Goal: Task Accomplishment & Management: Manage account settings

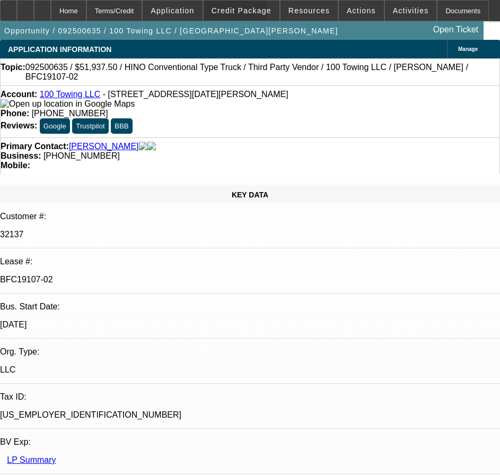
select select "0"
select select "2"
select select "0"
select select "6"
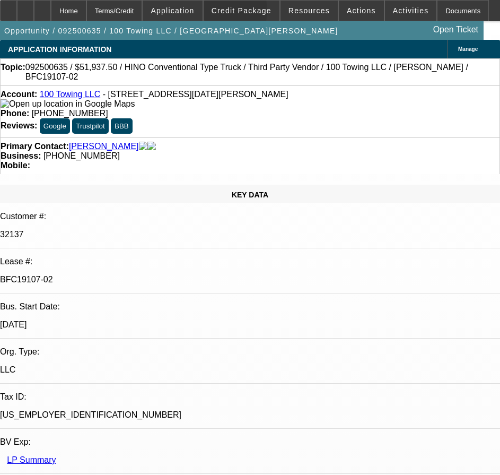
select select "0"
select select "2"
select select "0"
select select "6"
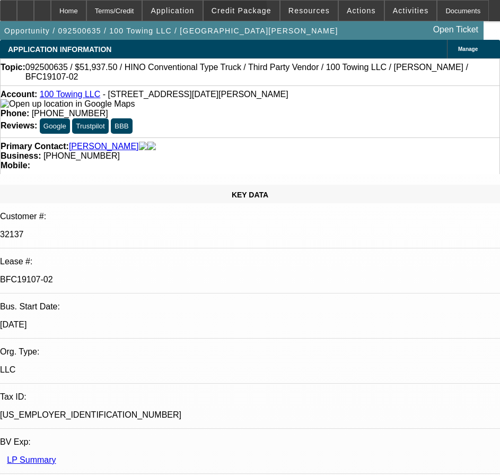
select select "2"
select select "0"
select select "6"
select select "0"
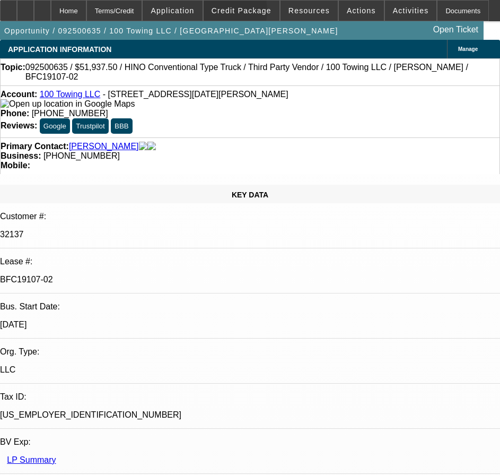
select select "0"
select select "3"
select select "0"
select select "6"
click at [231, 13] on span "Credit Package" at bounding box center [242, 10] width 60 height 8
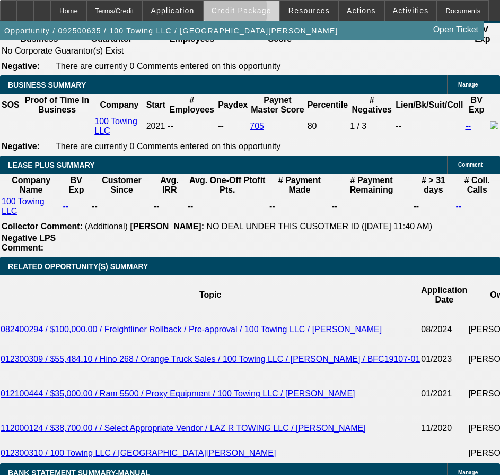
scroll to position [1220, 0]
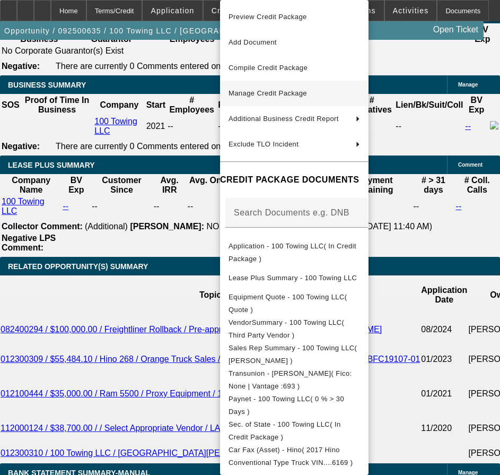
click at [262, 106] on button "Manage Credit Package" at bounding box center [294, 93] width 148 height 25
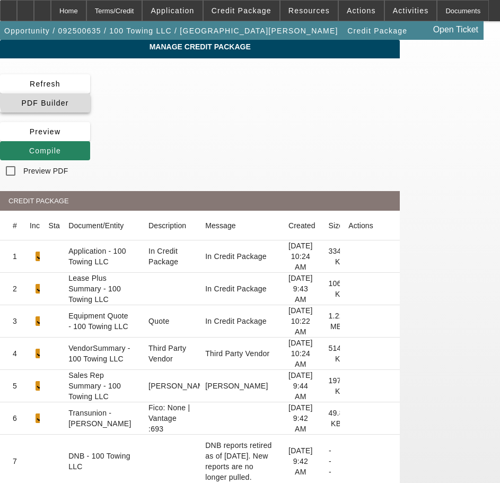
click at [68, 99] on span "PDF Builder" at bounding box center [44, 103] width 47 height 8
click at [21, 213] on app-manage-credit-package "Manage Credit Package Refresh PDF Builder [GEOGRAPHIC_DATA] Compile Preview PDF…" at bounding box center [250, 475] width 500 height 870
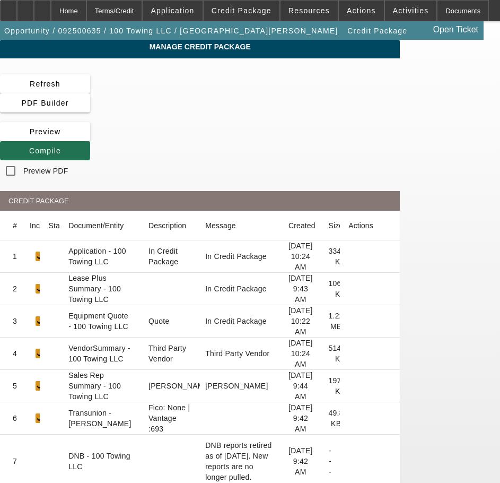
click at [61, 146] on span "Compile" at bounding box center [45, 150] width 32 height 8
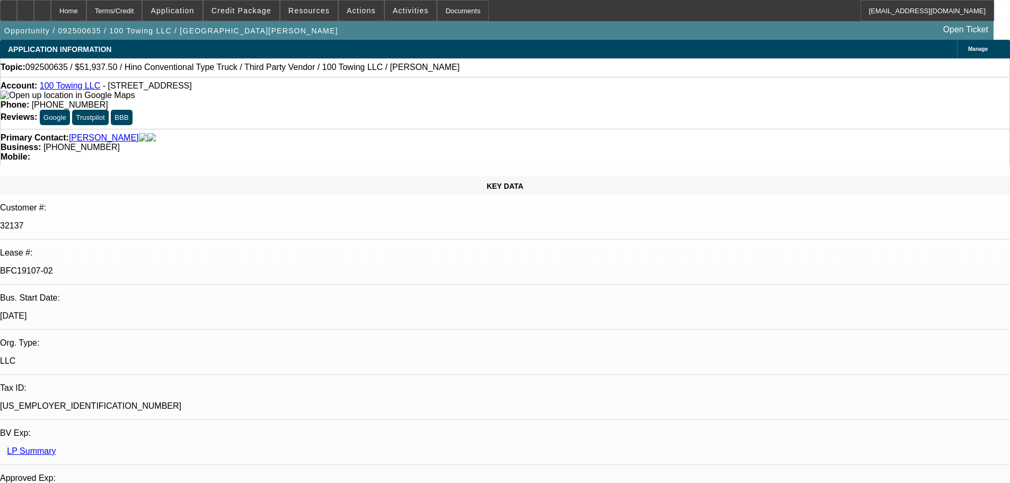
select select "0"
select select "2"
select select "0"
select select "6"
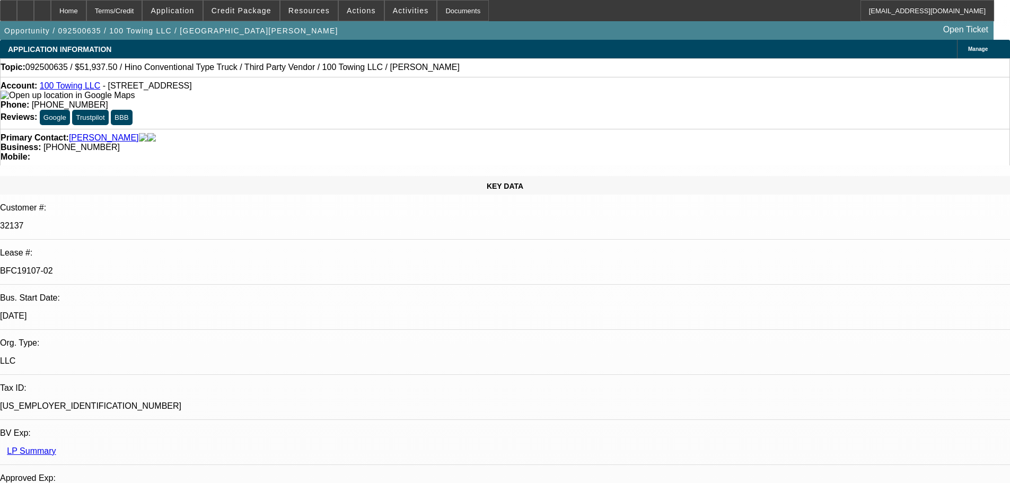
select select "0"
select select "2"
select select "0"
select select "6"
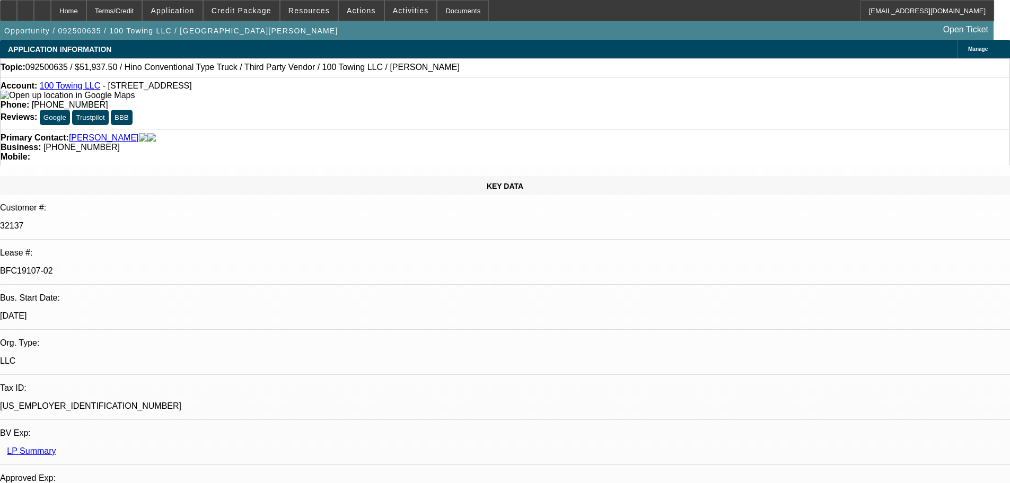
select select "2"
select select "0"
select select "6"
select select "0"
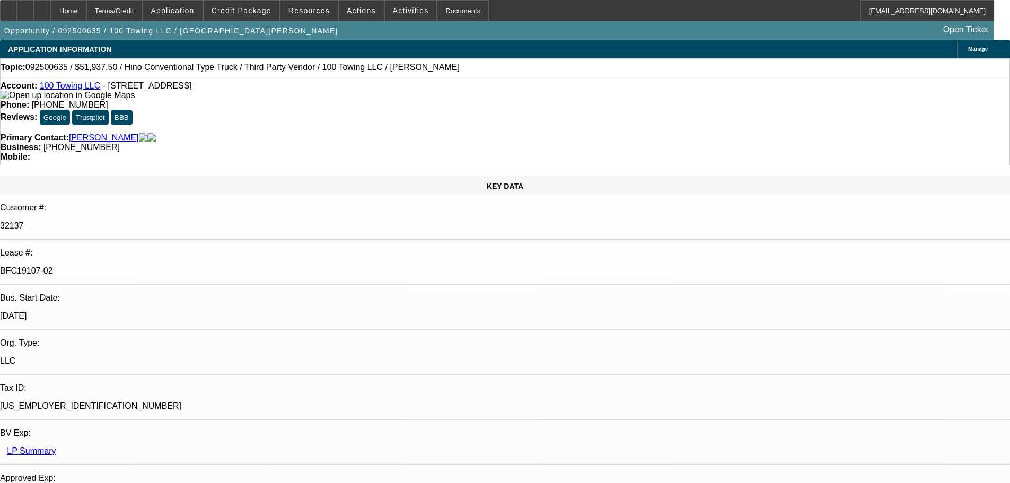
select select "0"
select select "3"
select select "0"
select select "6"
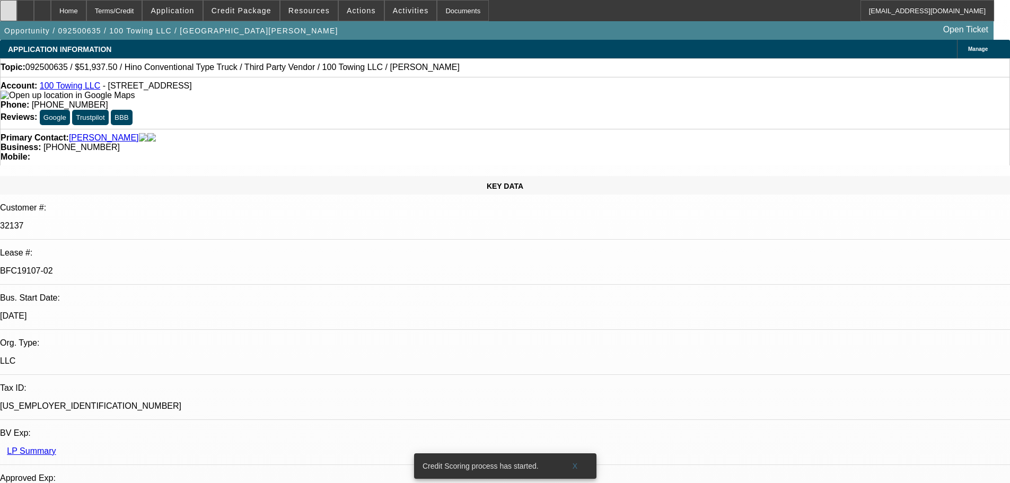
click at [17, 14] on div at bounding box center [8, 10] width 17 height 21
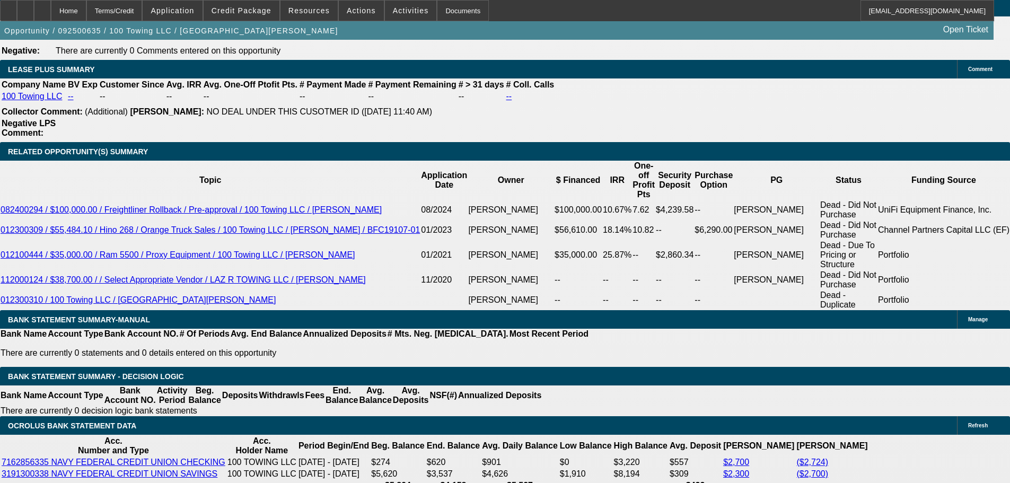
scroll to position [1803, 0]
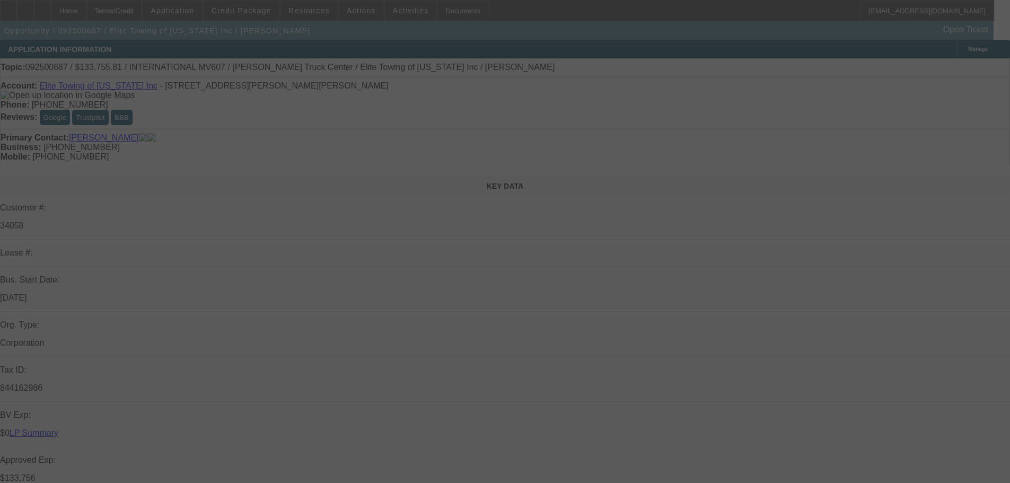
scroll to position [318, 0]
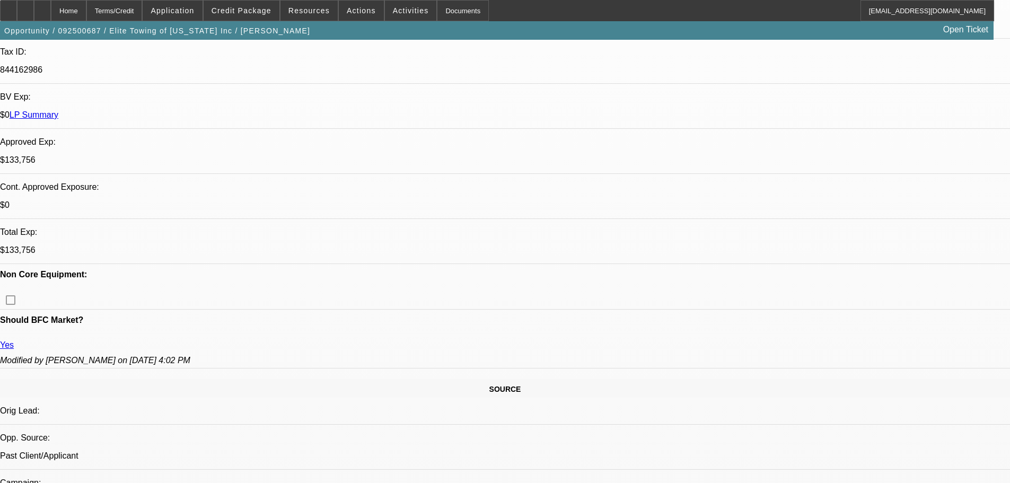
select select "0.2"
select select "2"
select select "0"
select select "6"
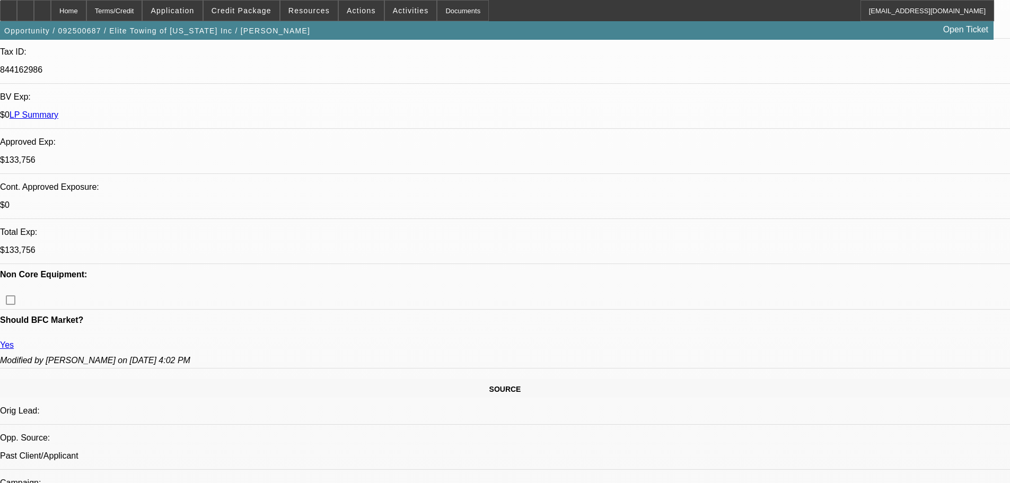
select select "0"
select select "2"
select select "0"
select select "6"
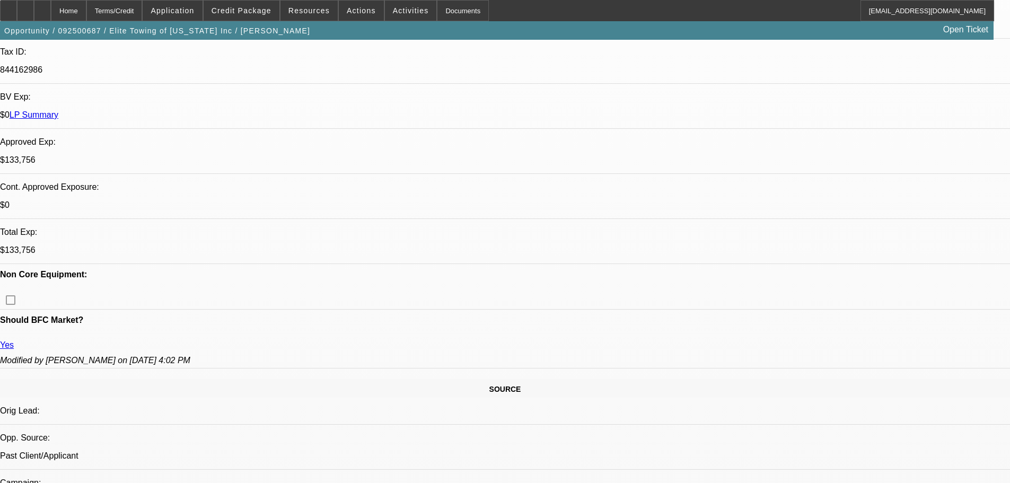
select select "0.1"
select select "2"
select select "0"
select select "6"
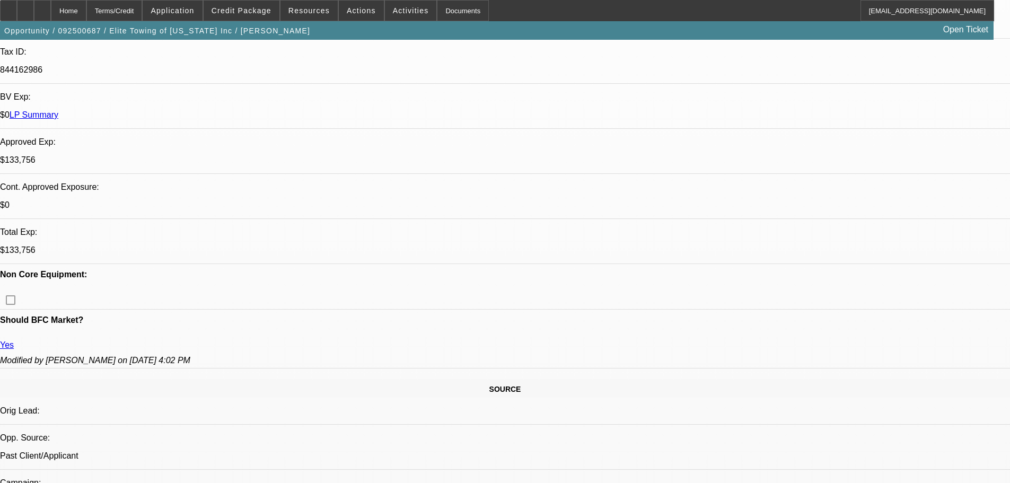
select select "0.1"
select select "0"
select select "2"
select select "0"
select select "6"
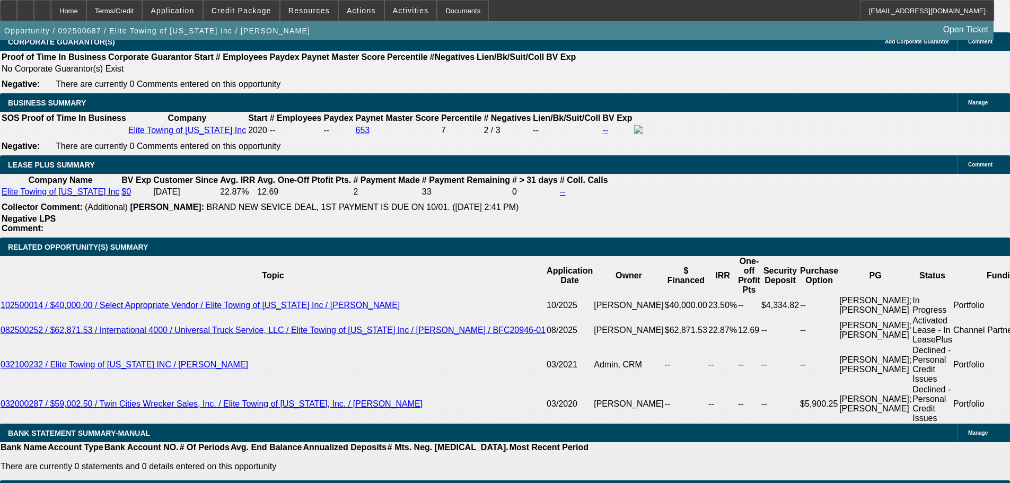
scroll to position [1705, 0]
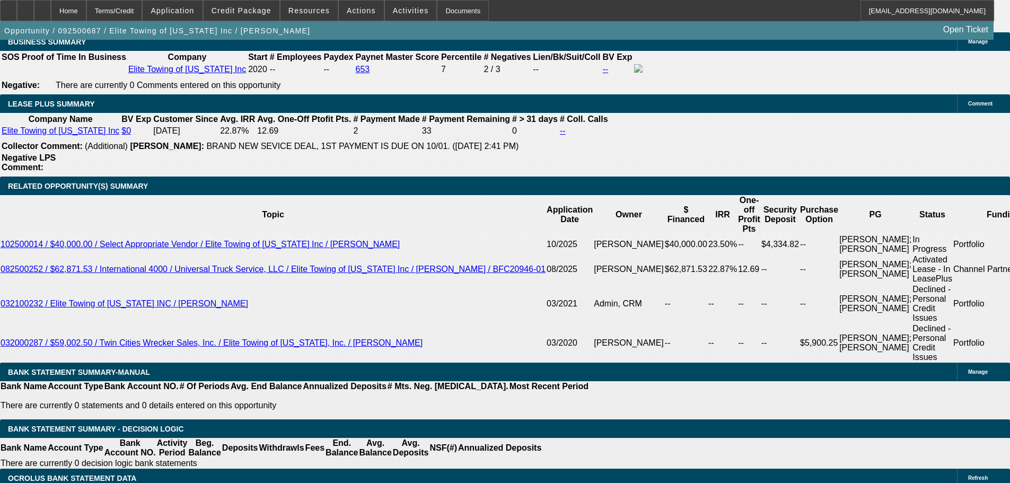
type input "2"
type input "UNKNOWN"
type input "$20,476.24"
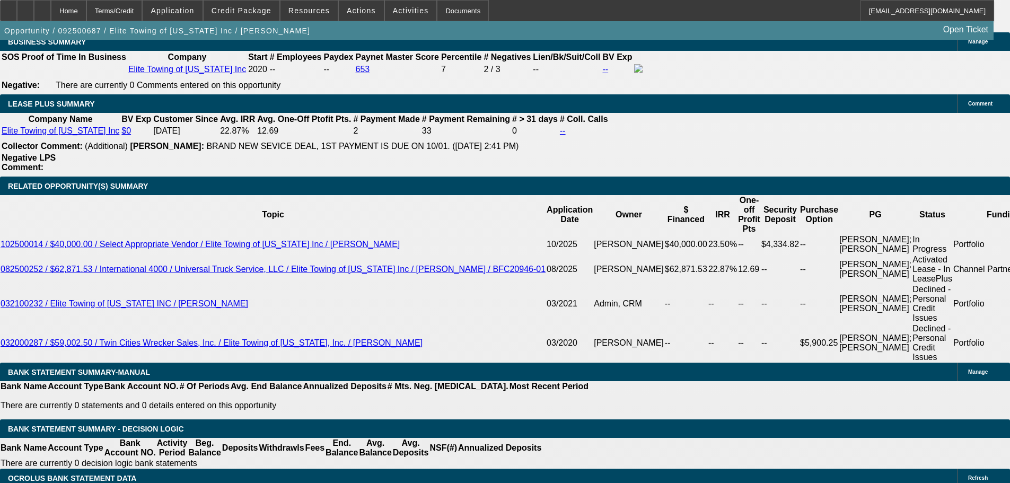
type input "$40,952.48"
type input "24"
type input "$2,016.34"
type input "$4,032.68"
type input "24"
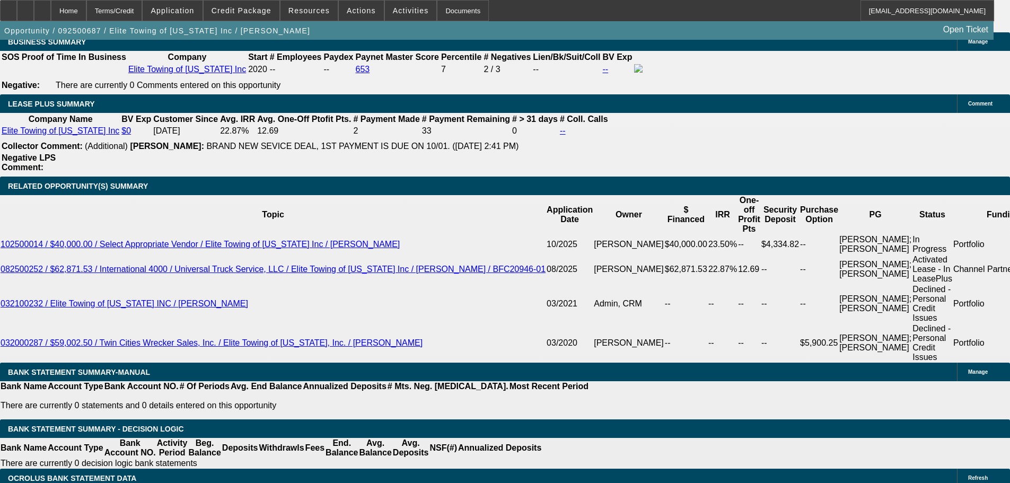
select select "0.05"
type input "$2,500.00"
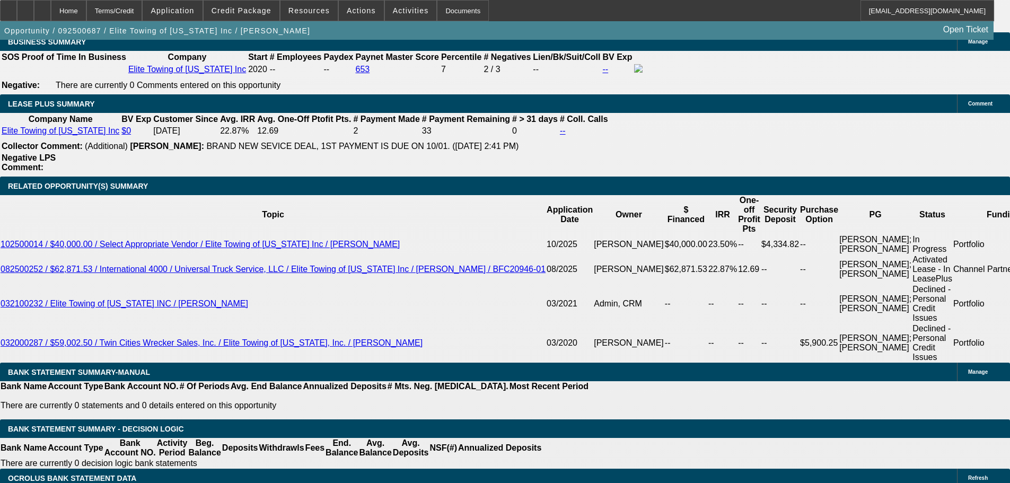
type input "$2,394.41"
type input "$4,788.82"
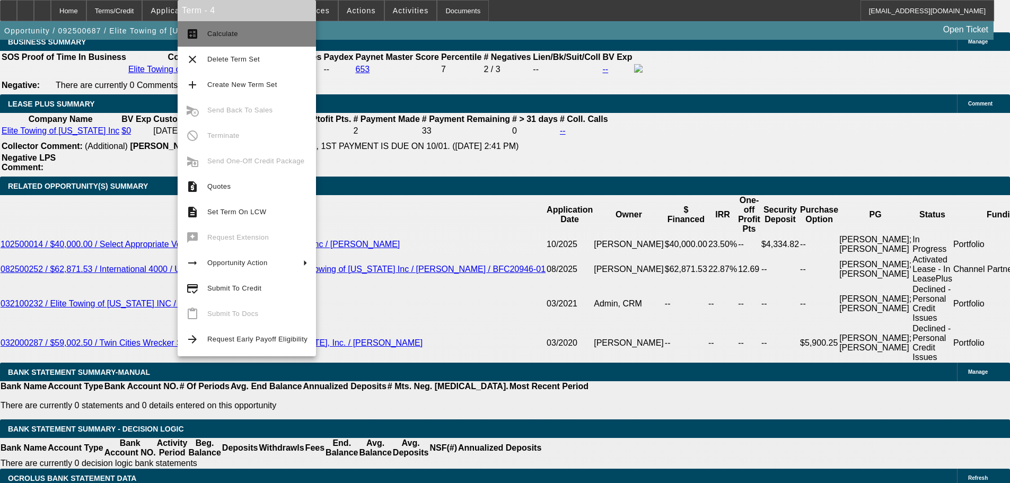
click at [218, 41] on button "calculate Calculate" at bounding box center [247, 33] width 138 height 25
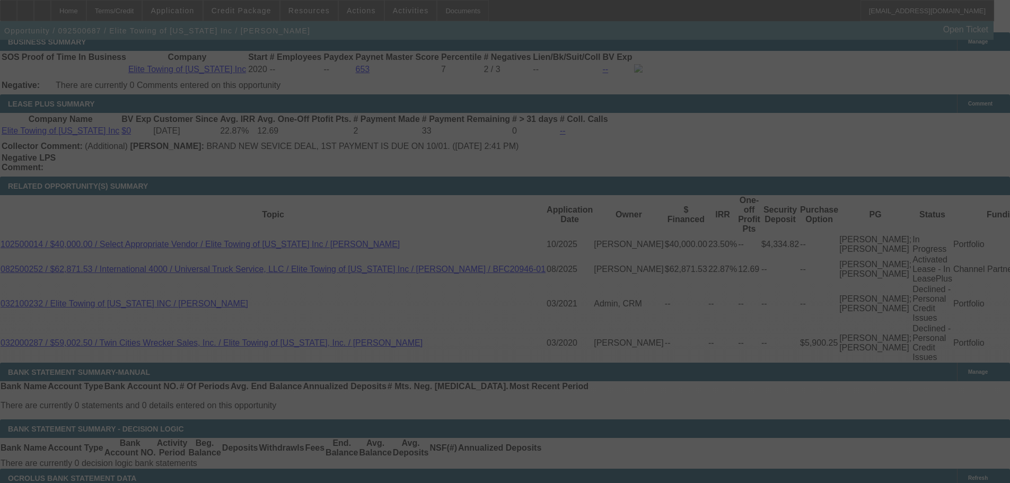
select select "2"
select select "0"
select select "6"
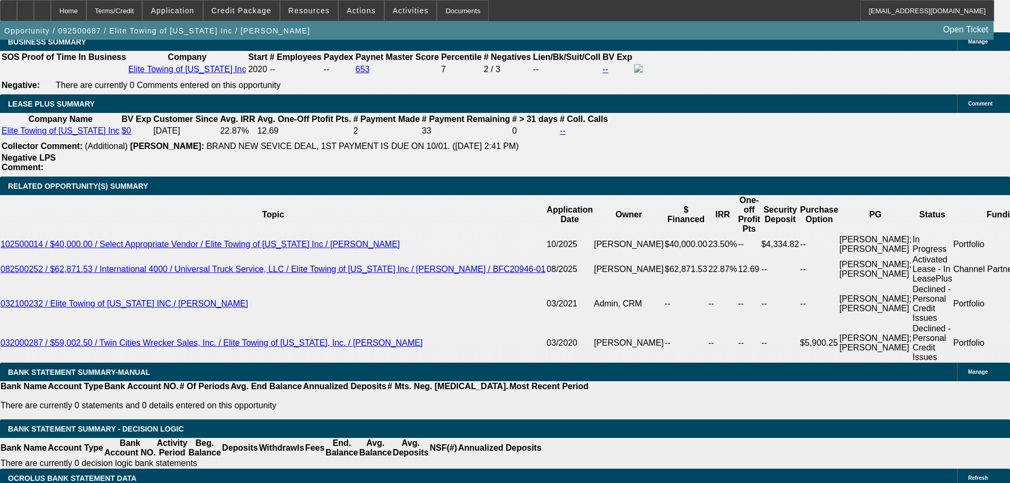
select select "0.2"
type input "$10,000.00"
type input "UNKNOWN"
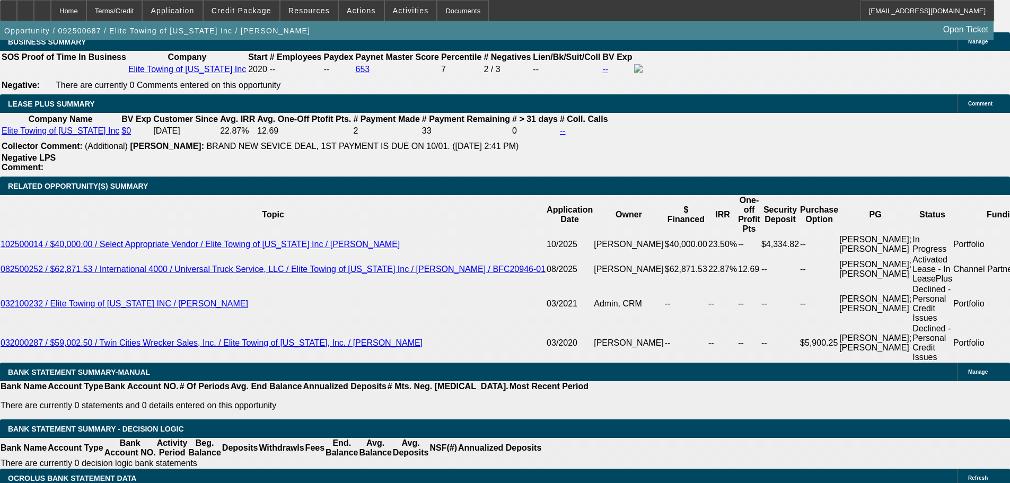
type input "$2,016.34"
type input "$4,032.68"
type input "1"
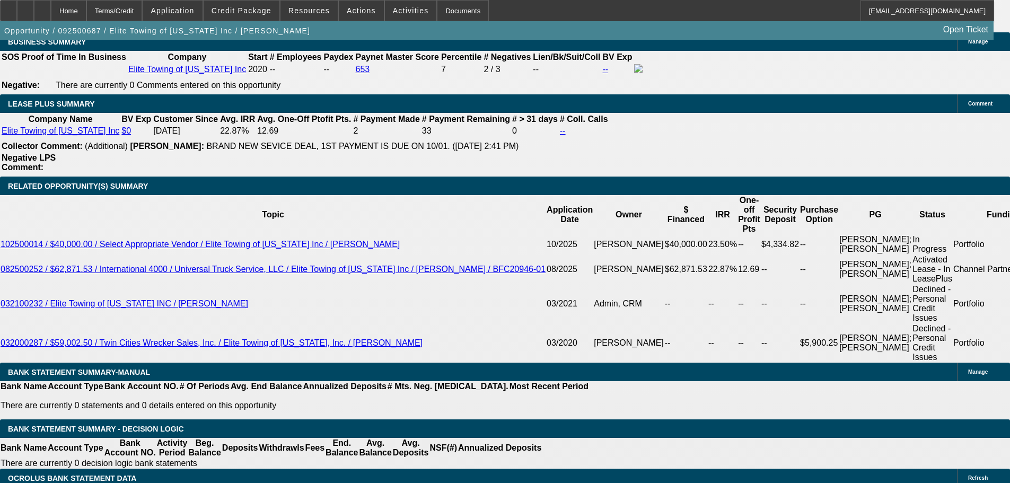
type input "$40,633.33"
type input "$81,266.66"
type input "15"
type input "$3,016.81"
type input "$6,033.62"
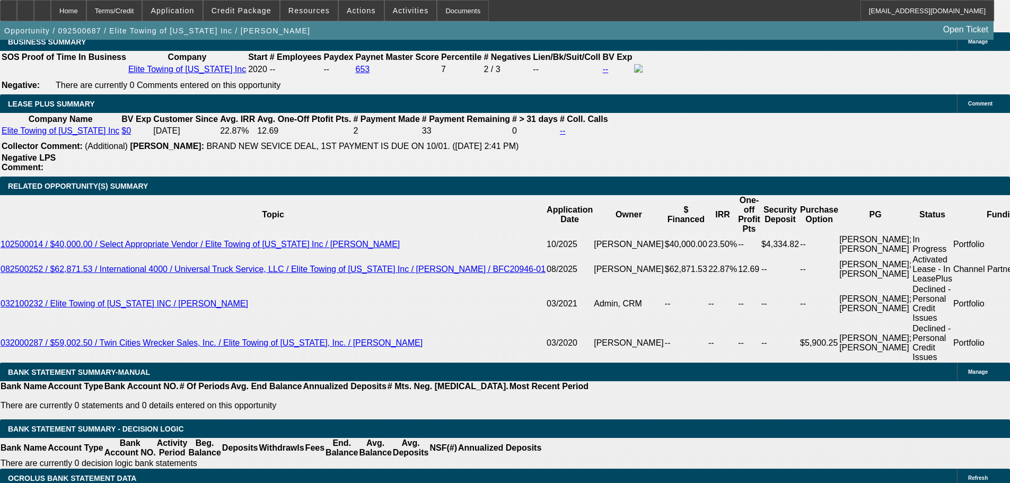
type input "15"
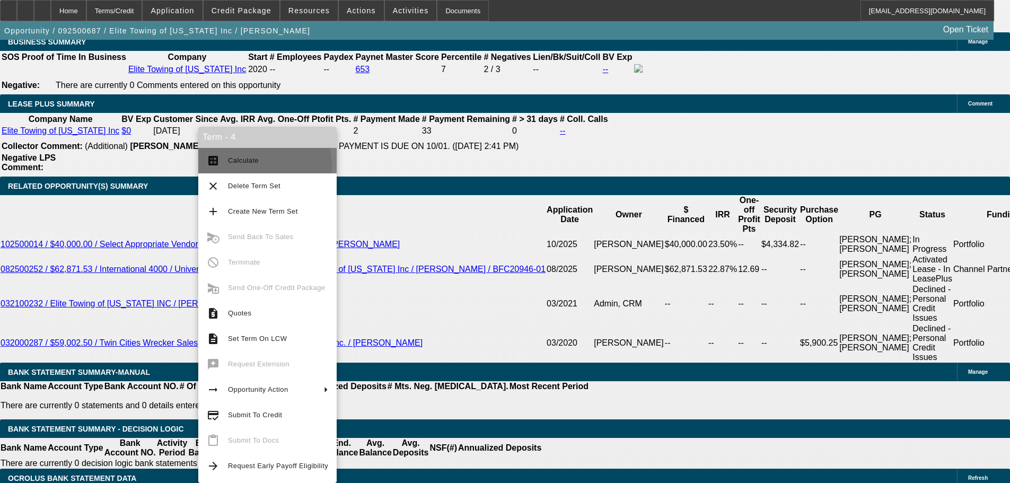
click at [221, 169] on button "calculate Calculate" at bounding box center [267, 160] width 138 height 25
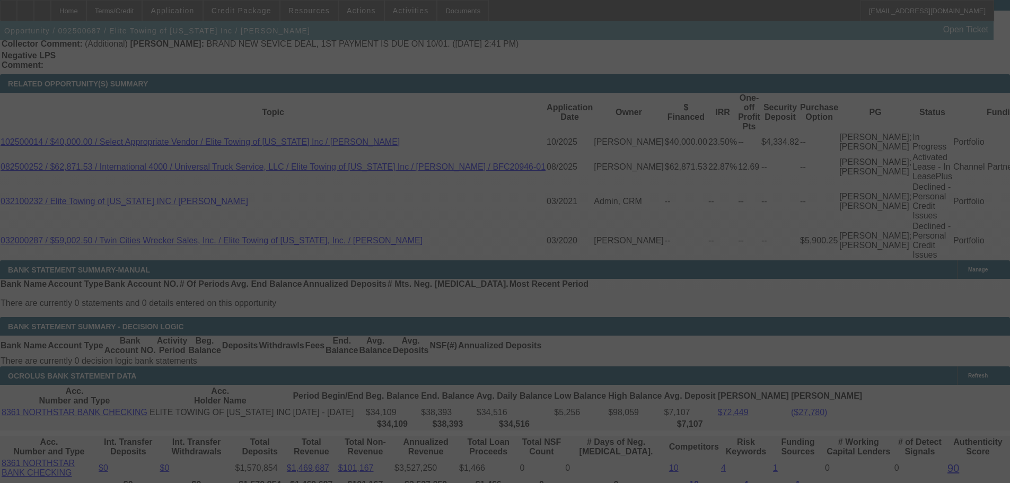
scroll to position [1811, 0]
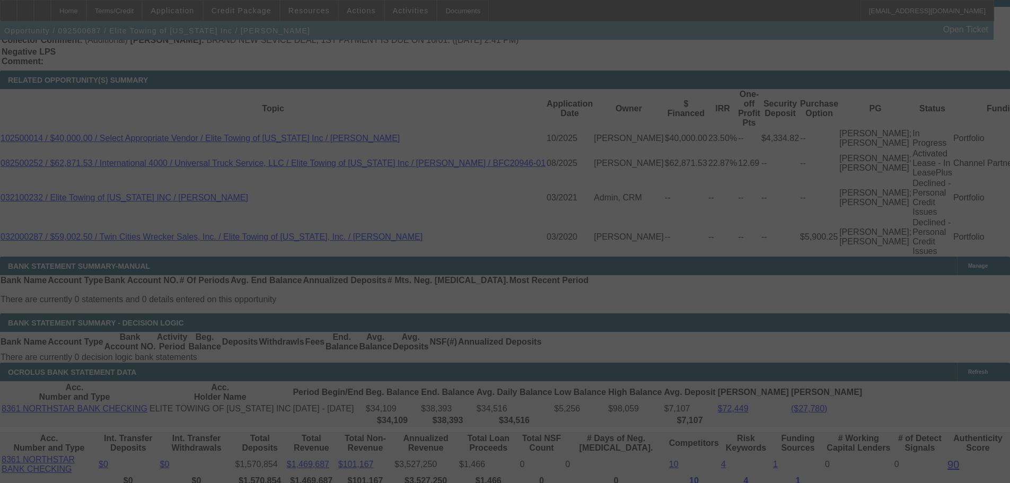
select select "0.2"
select select "2"
select select "0"
select select "6"
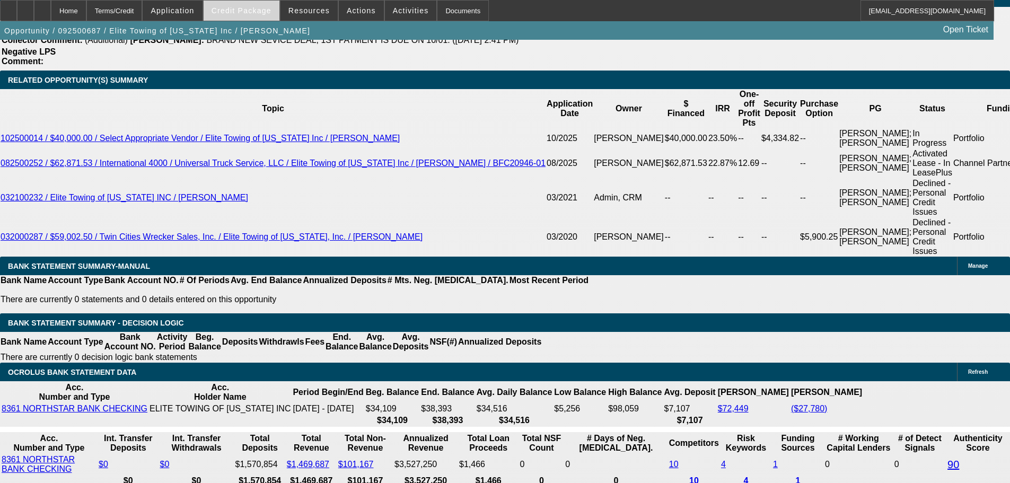
click at [268, 17] on span at bounding box center [242, 10] width 76 height 25
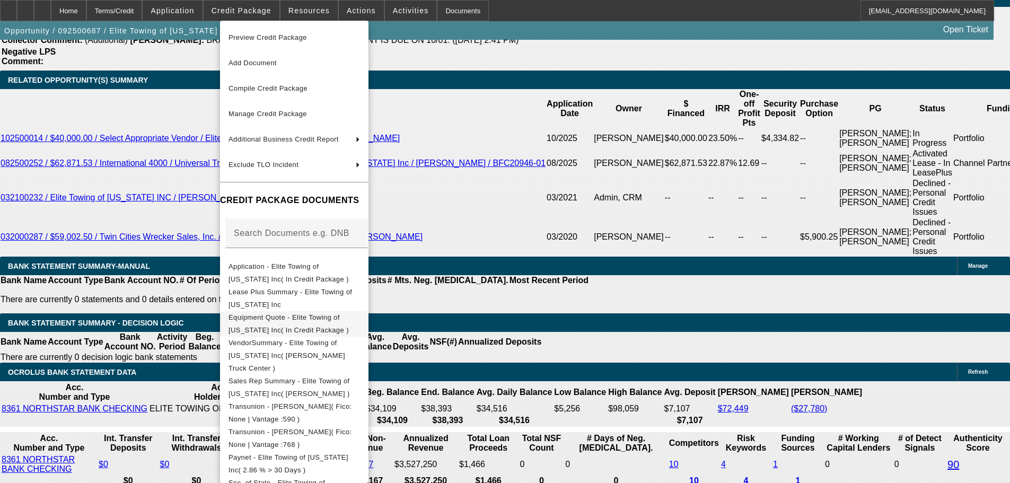
click at [347, 311] on button "Equipment Quote - Elite Towing of Minnesota Inc( In Credit Package )" at bounding box center [294, 323] width 148 height 25
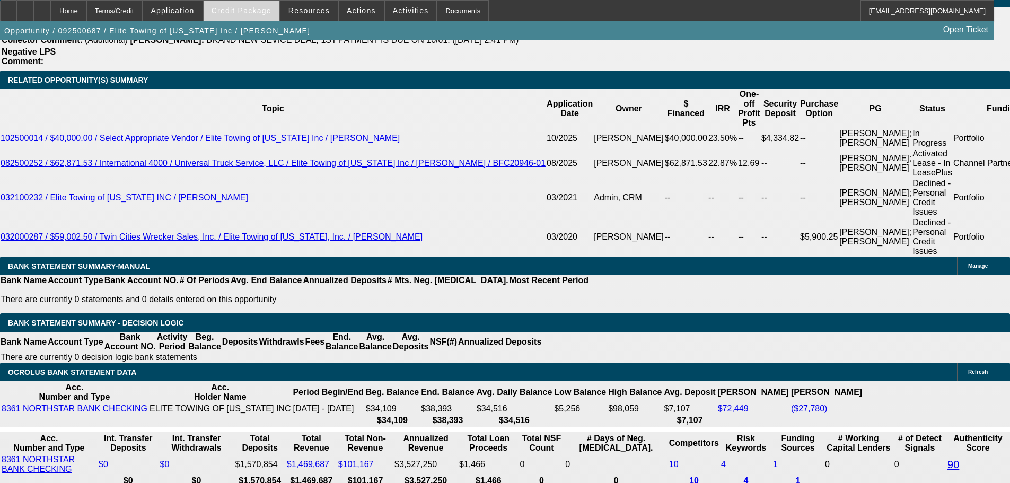
click at [277, 13] on span at bounding box center [242, 10] width 76 height 25
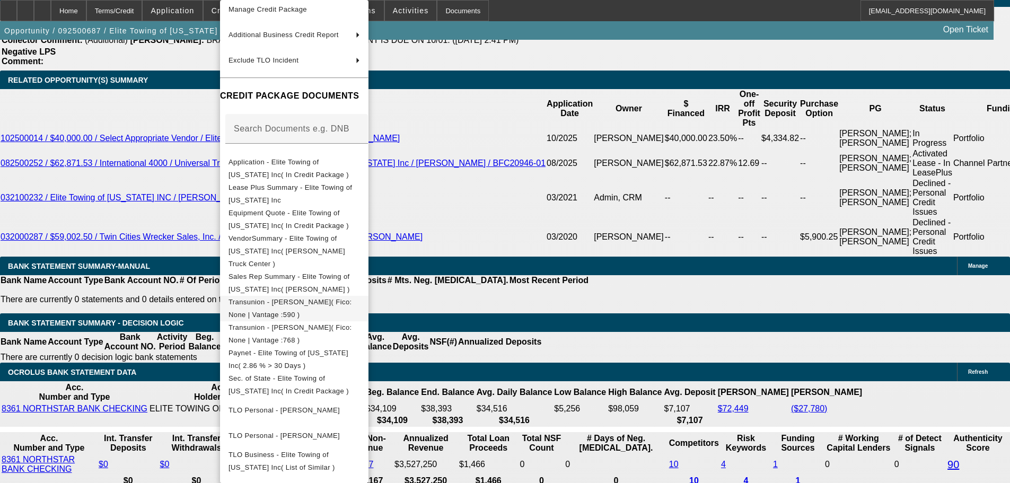
scroll to position [175, 0]
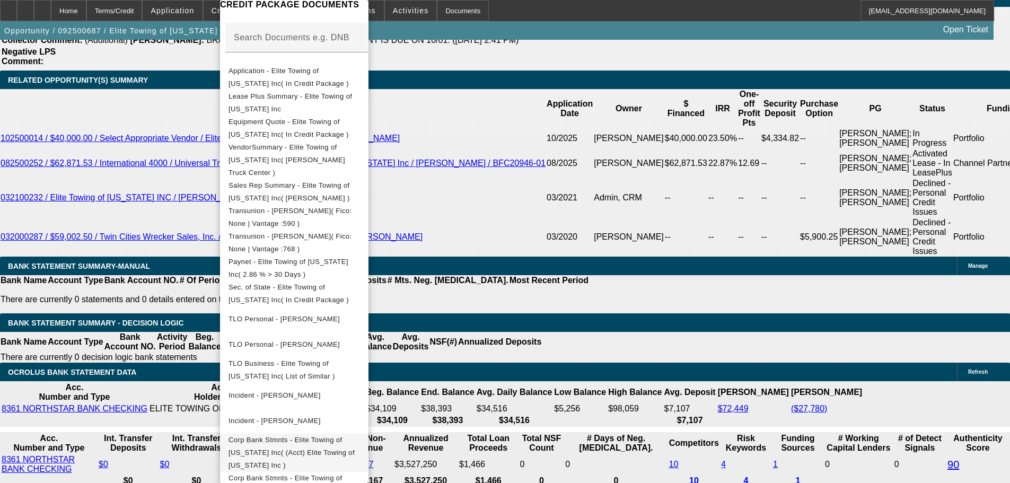
click at [350, 434] on span "Corp Bank Stmnts - Elite Towing of Minnesota Inc( (Acct) Elite Towing of Minnes…" at bounding box center [295, 453] width 132 height 38
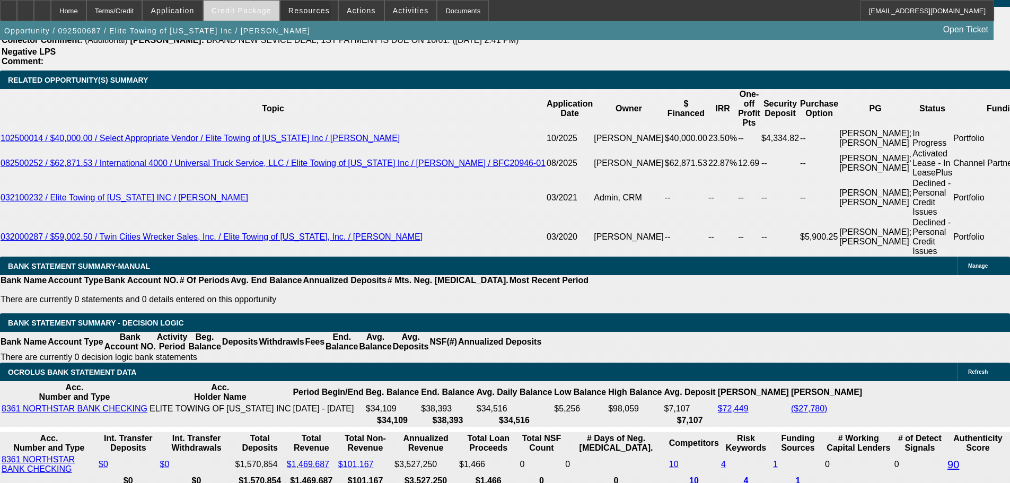
drag, startPoint x: 285, startPoint y: 15, endPoint x: 274, endPoint y: 13, distance: 10.7
click at [274, 13] on div "Home Terms/Credit Application Credit Package Resources Actions Activities Docum…" at bounding box center [497, 10] width 994 height 21
click at [271, 13] on span "Credit Package" at bounding box center [242, 10] width 60 height 8
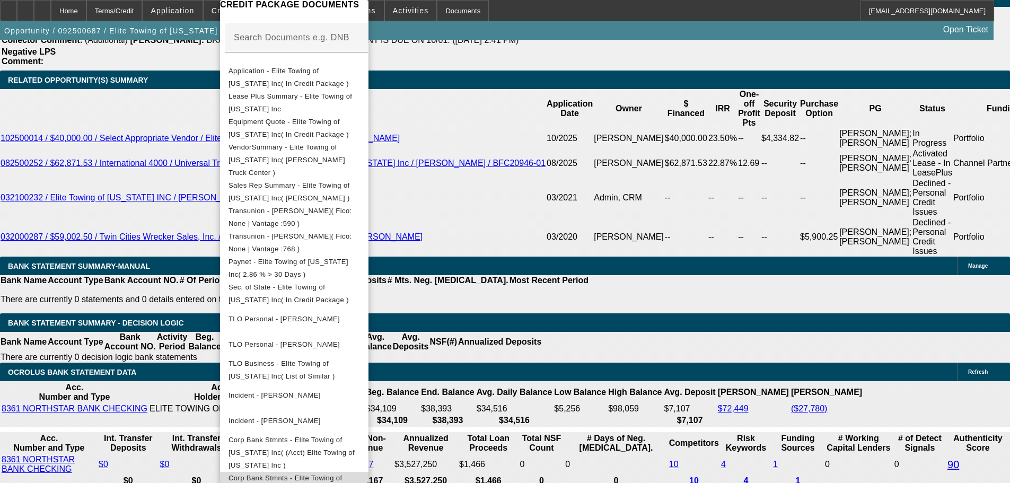
click at [360, 472] on span "Corp Bank Stmnts - Elite Towing of Minnesota Inc( (Acct) Elite Towing of Minnes…" at bounding box center [295, 491] width 132 height 38
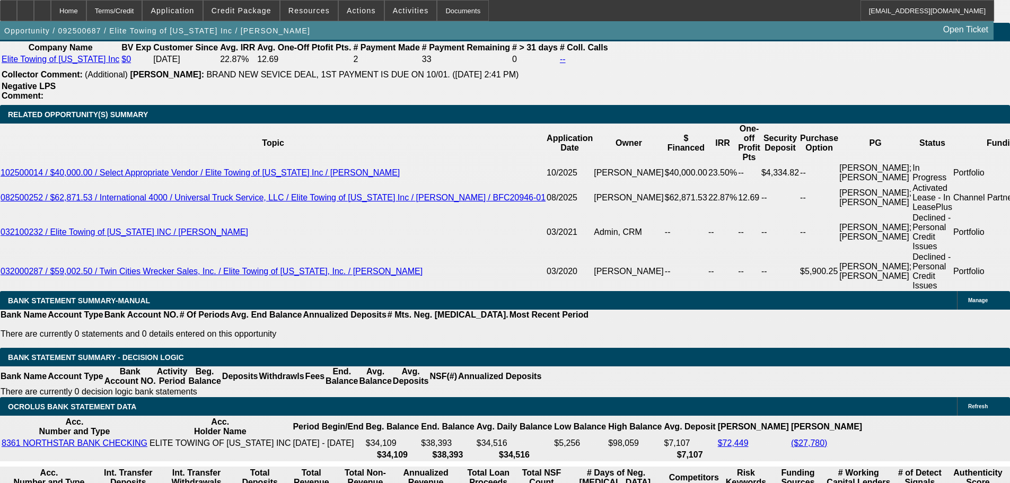
scroll to position [1758, 0]
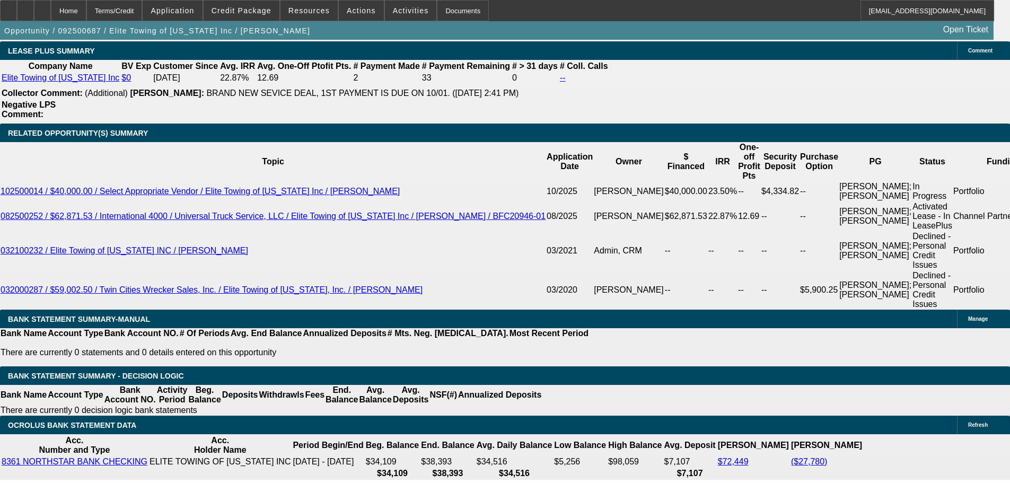
type input "UNKNOWN"
type input "18"
type input "$81,266.66"
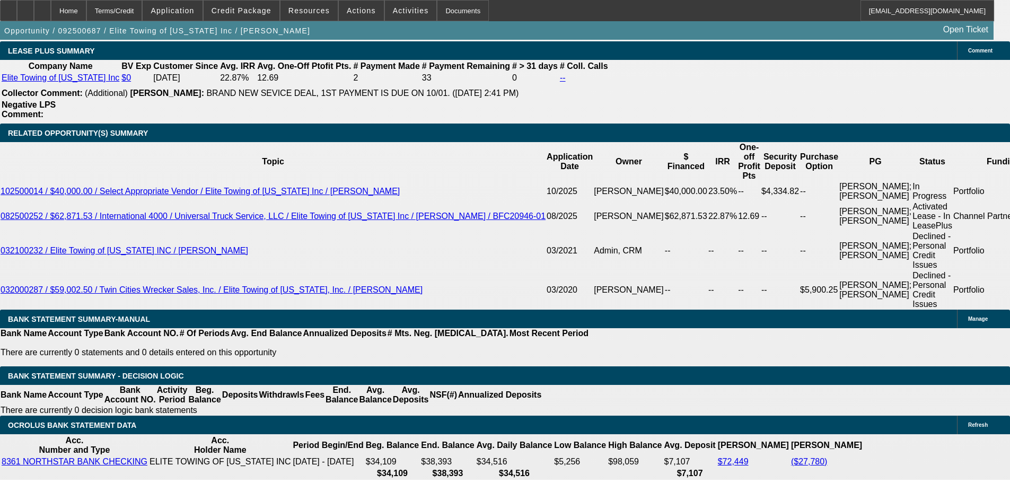
type input "$40,633.33"
type input "$5,142.68"
type input "$2,571.34"
type input "1"
type input "$81,266.66"
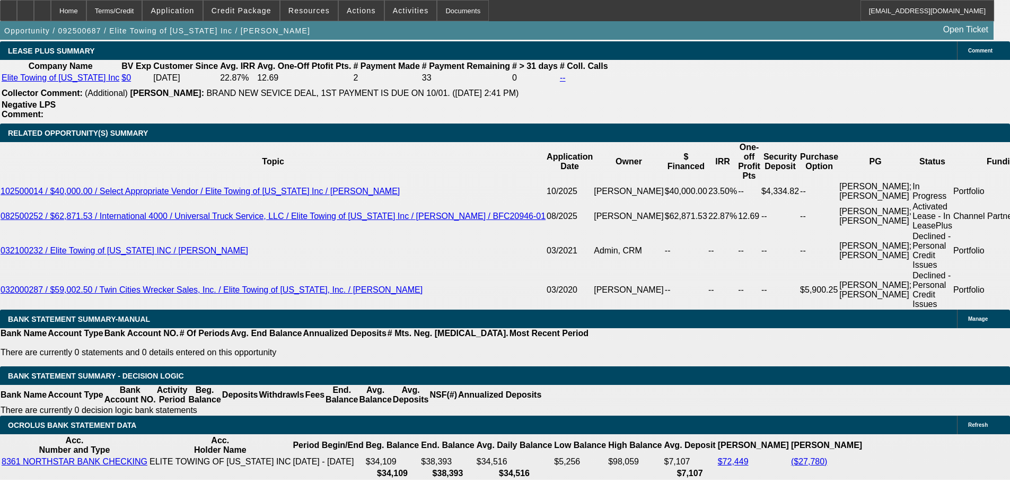
type input "$40,633.33"
type input "2"
type input "$15.28"
type input "$7.64"
type input "24"
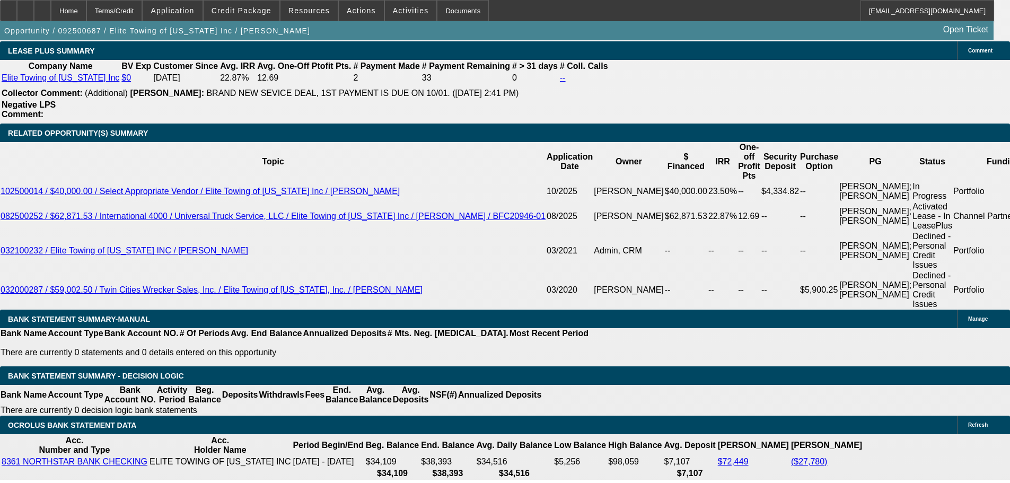
type input "19"
type input "$3,368.16"
type input "$1,684.08"
type input "$4,032.68"
type input "$2,016.34"
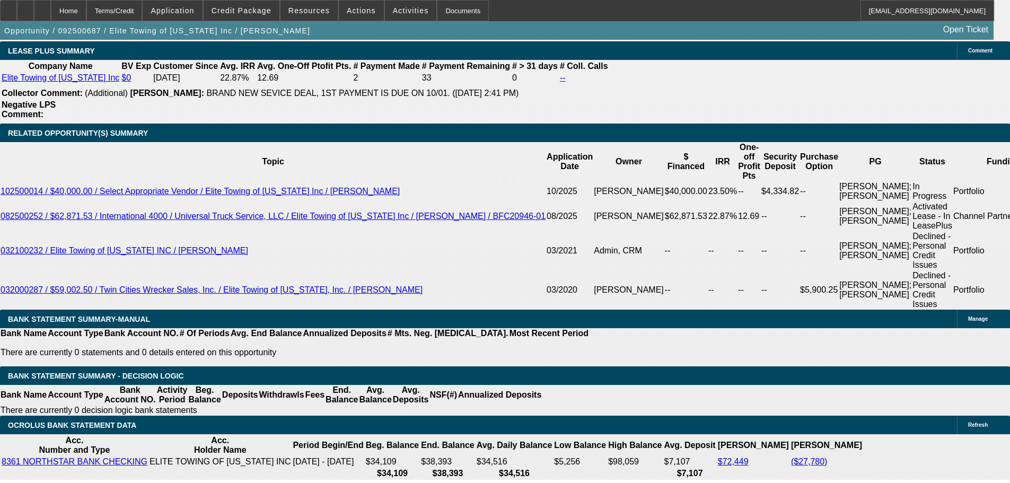
type input "19"
type input "18"
type input "$81,266.66"
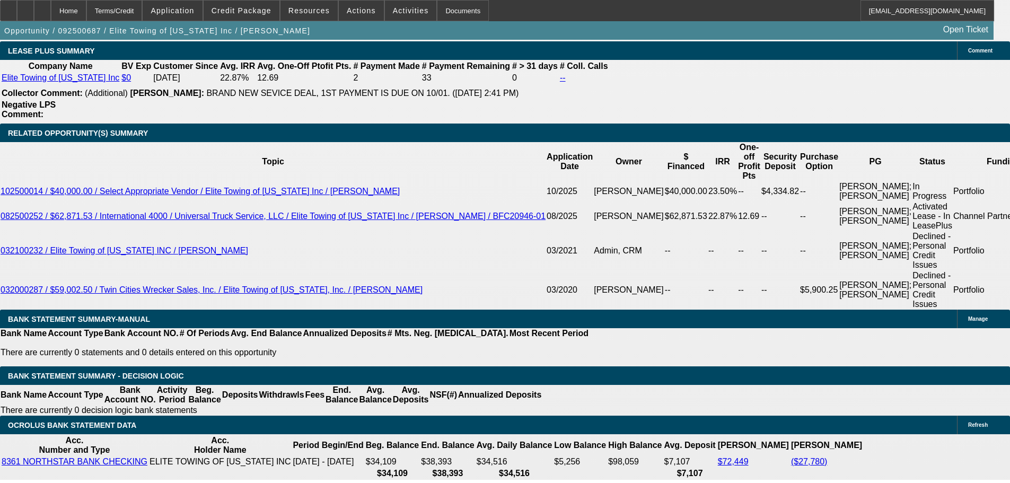
type input "$40,633.33"
type input "$5,142.68"
type input "$2,571.34"
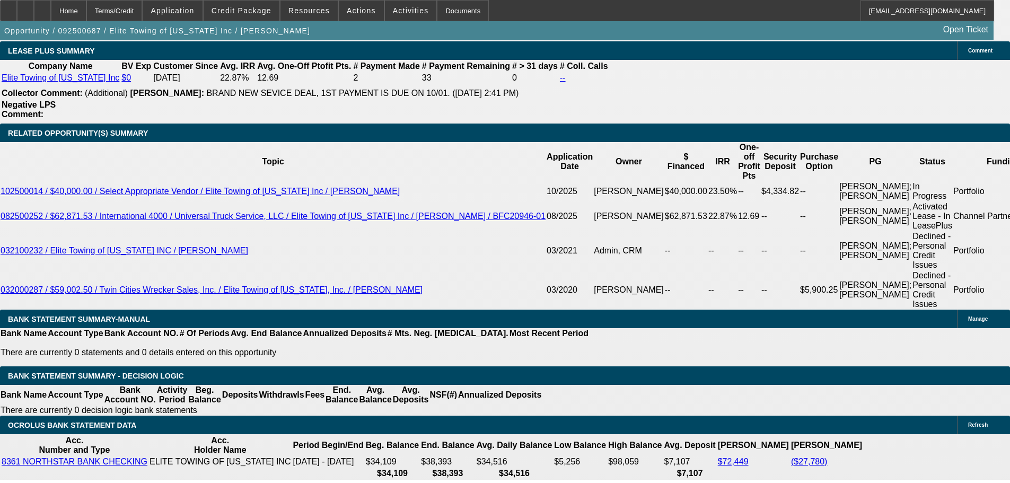
type input "2"
type input "$40,952.48"
type input "$20,476.24"
type input "20"
type input "$4,698.02"
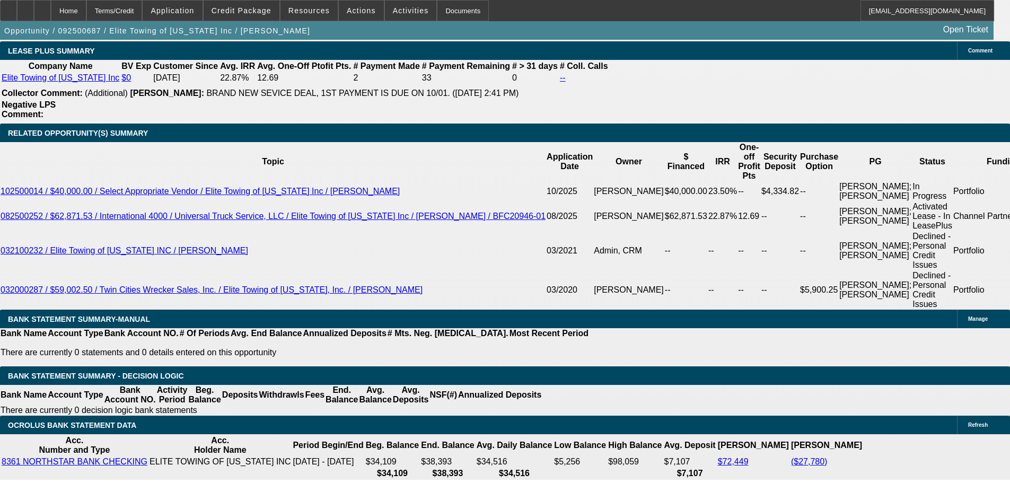
type input "$2,349.01"
type input "20"
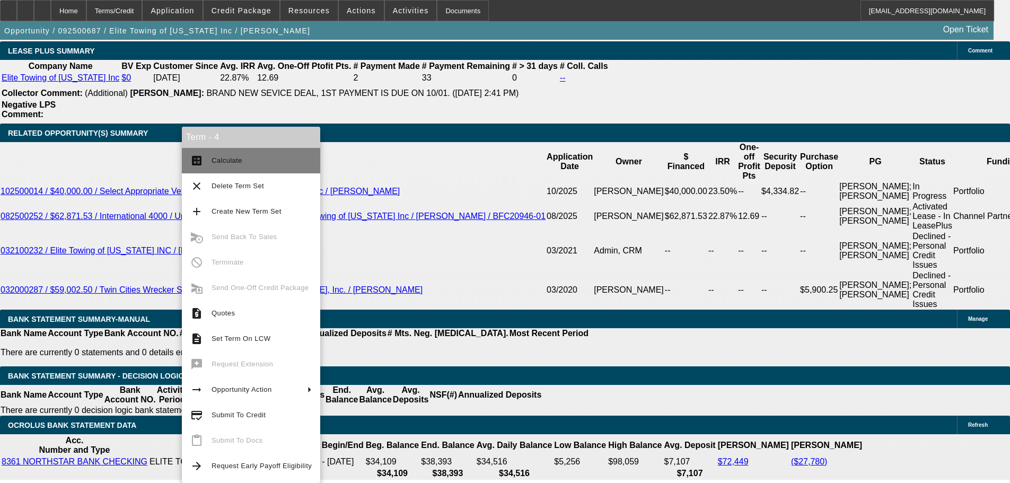
click at [191, 163] on mat-icon "calculate" at bounding box center [196, 160] width 13 height 13
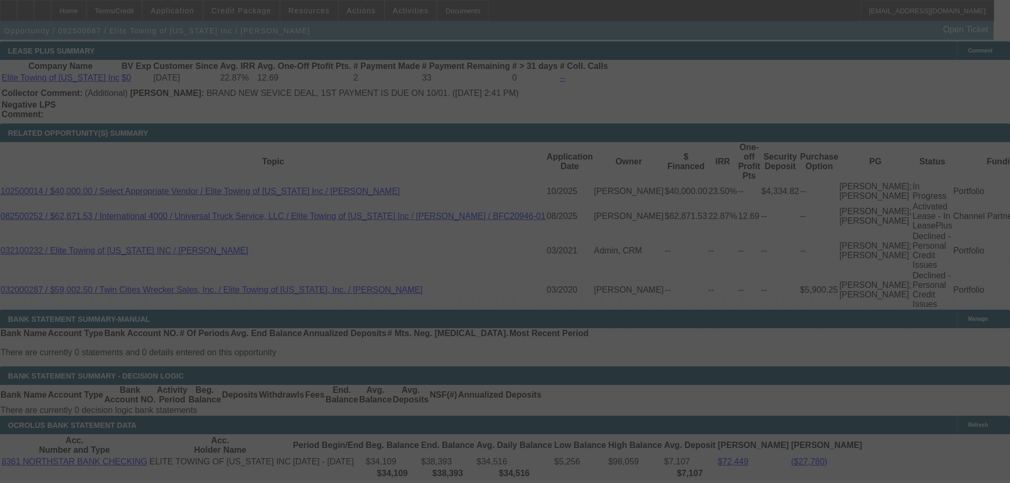
select select "0.2"
select select "2"
select select "0"
select select "6"
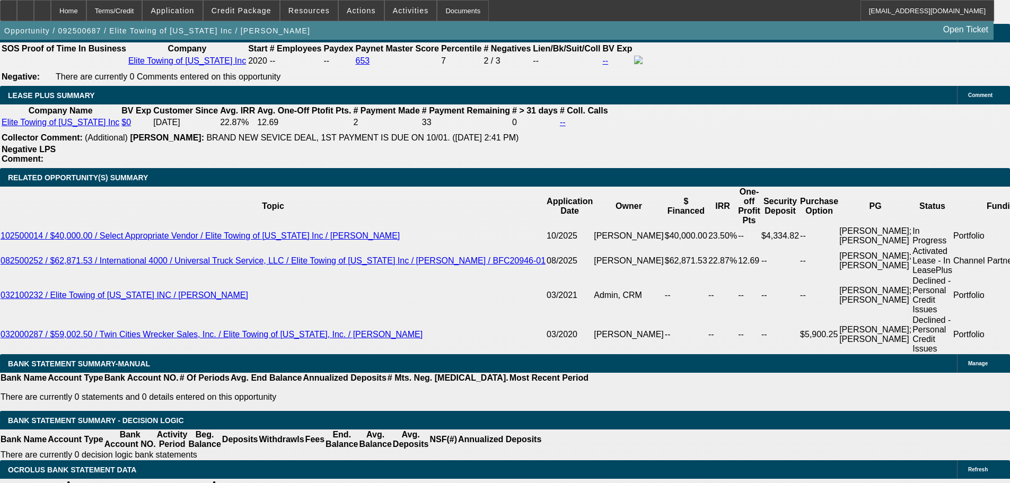
scroll to position [1705, 0]
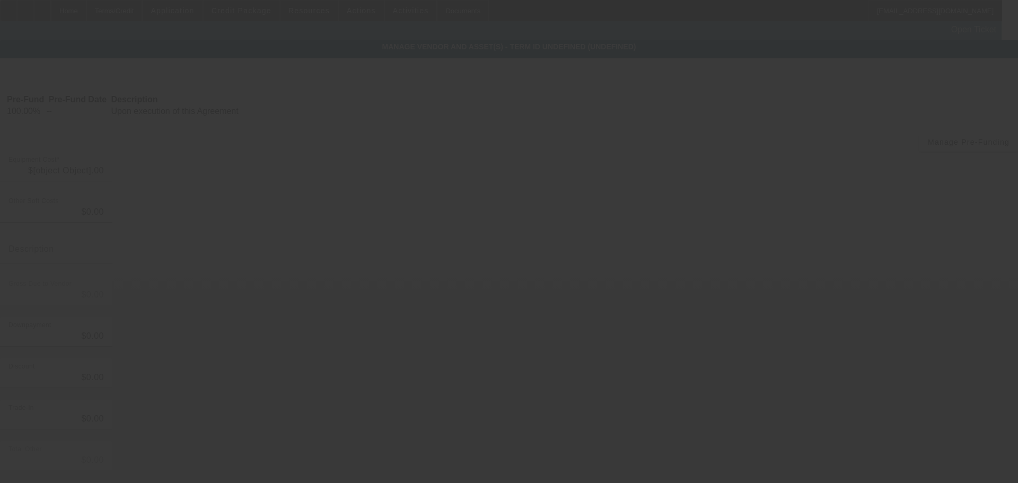
type input "$50,000.00"
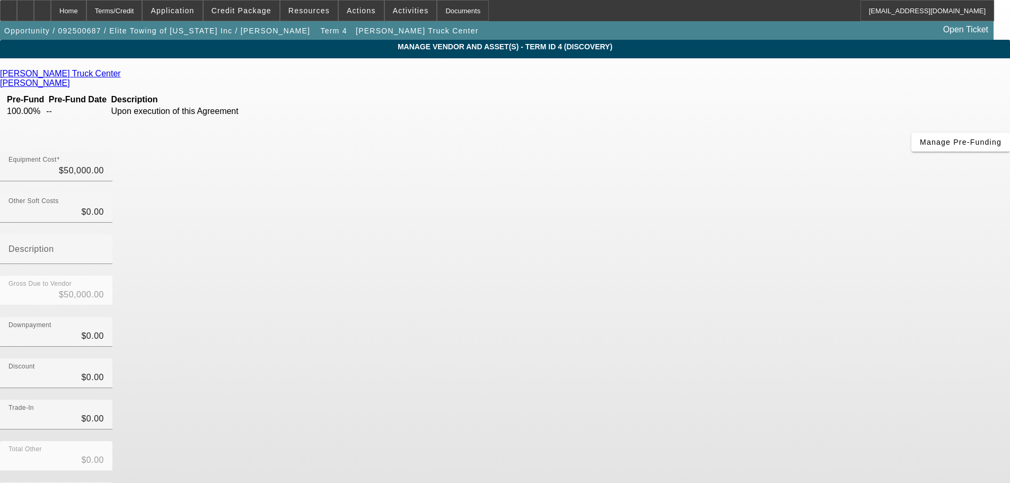
click at [124, 76] on icon at bounding box center [124, 73] width 0 height 9
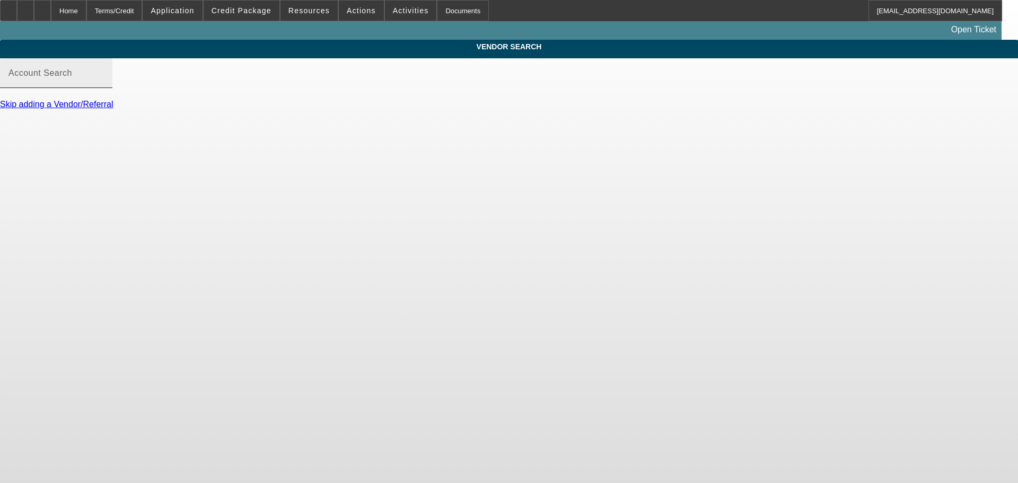
click at [72, 77] on mat-label "Account Search" at bounding box center [40, 72] width 64 height 9
click at [104, 84] on input "Account Search" at bounding box center [55, 77] width 95 height 13
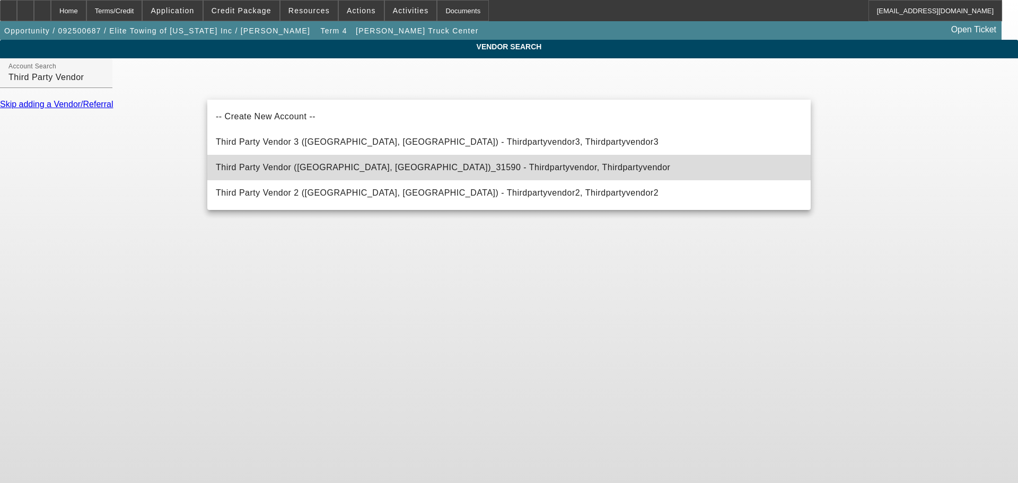
click at [347, 178] on mat-option "Third Party Vendor (Northbrook, IL)_31590 - Thirdpartyvendor, Thirdpartyvendor" at bounding box center [508, 167] width 603 height 25
type input "Third Party Vendor (Northbrook, IL)_31590 - Thirdpartyvendor, Thirdpartyvendor"
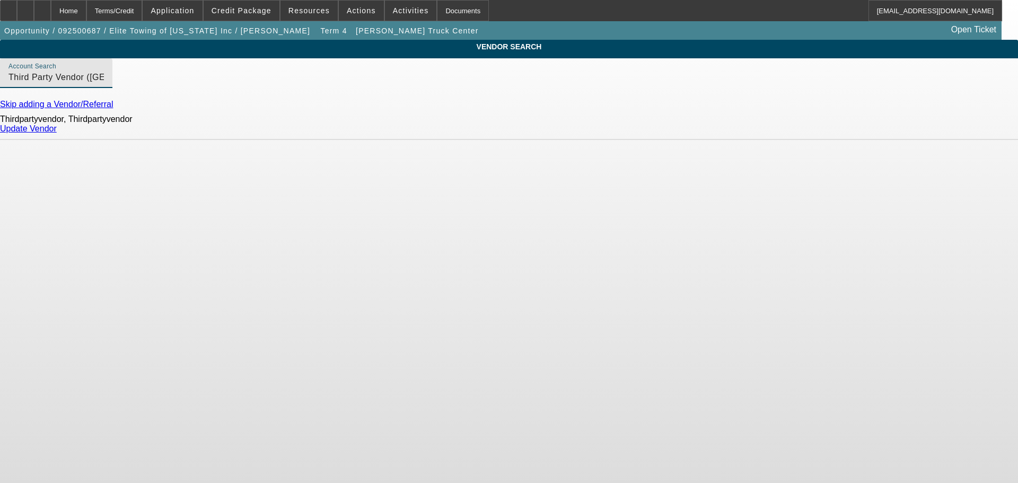
click at [57, 133] on link "Update Vendor" at bounding box center [28, 128] width 57 height 9
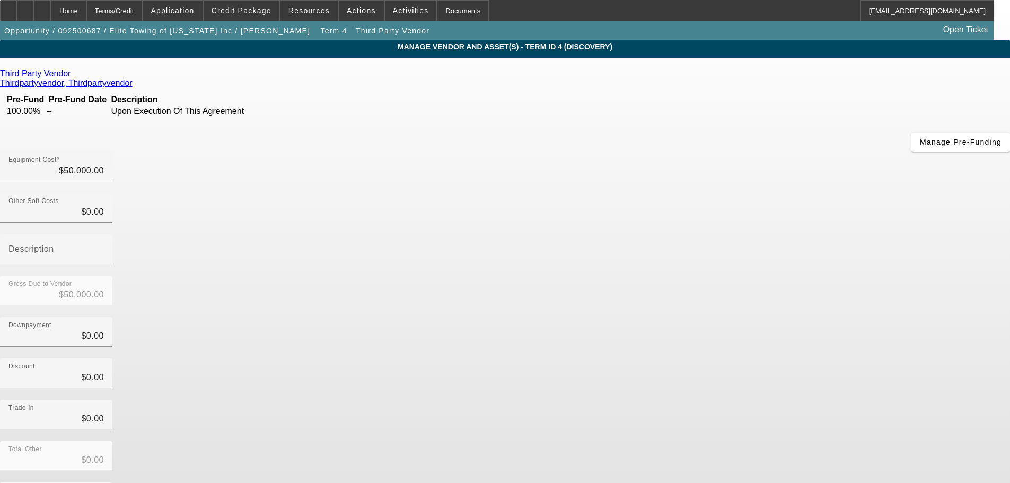
drag, startPoint x: 107, startPoint y: 15, endPoint x: 592, endPoint y: 319, distance: 571.8
click at [575, 310] on app-root "Home Terms/Credit Application Credit Package Resources Actions Activities Docum…" at bounding box center [505, 304] width 1010 height 609
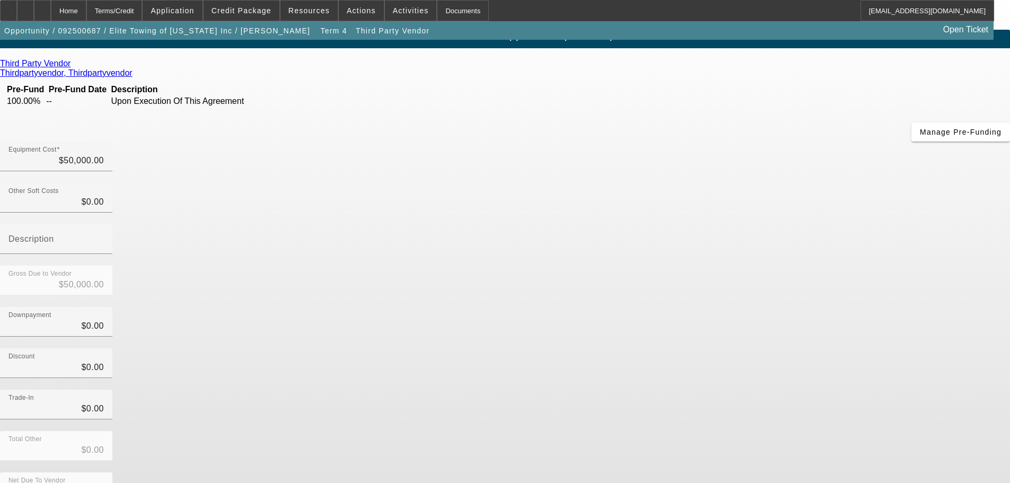
scroll to position [14, 0]
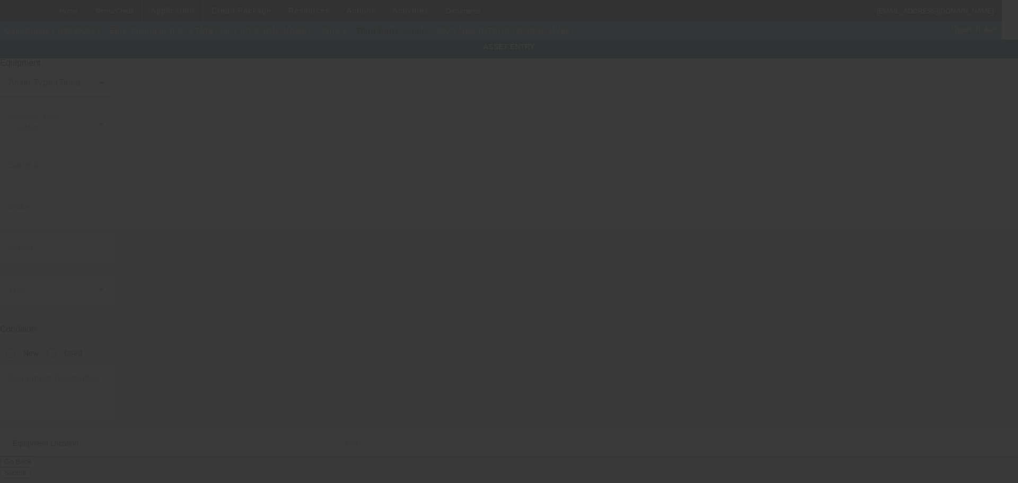
type input "1HTEUMML3SS254446"
type input "International"
type input "MV607"
radio input "true"
type textarea "6.7L Cummins Engine, 300HP, Allison Automatic Transmission, Extended Cab, Air R…"
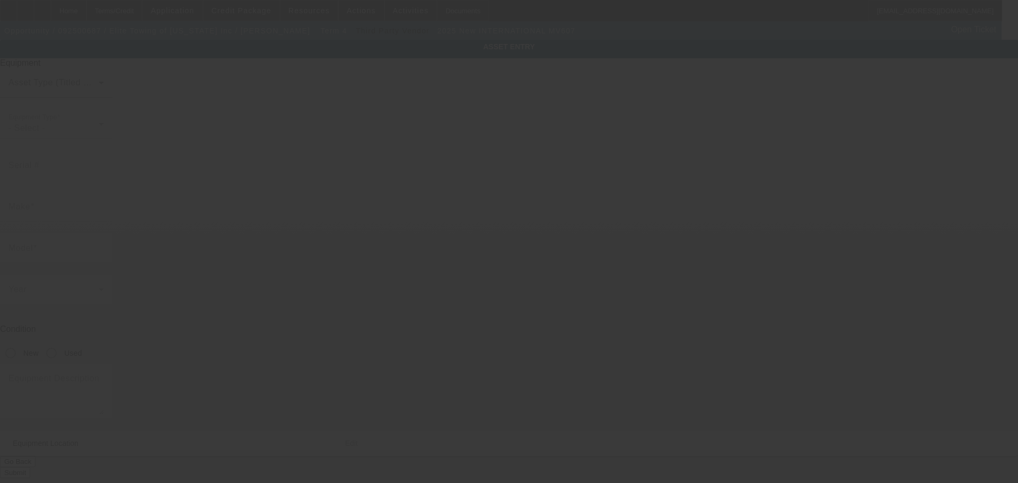
type input "14 Acker St E"
type input "Saint Paul"
type input "55117"
type input "Ramsey"
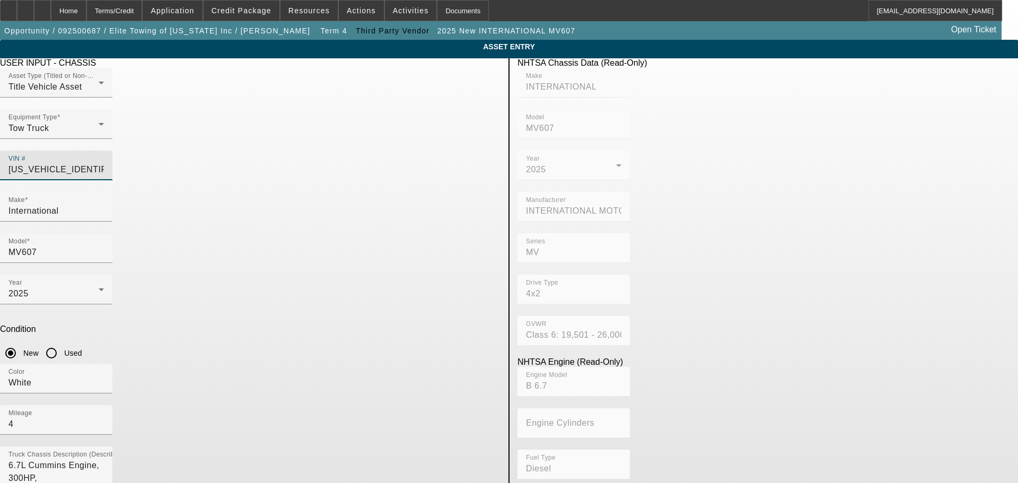
click at [104, 163] on input "1HTEUMML3SS254446" at bounding box center [55, 169] width 95 height 13
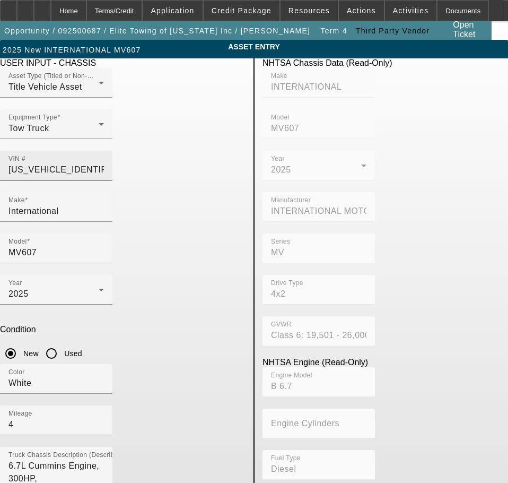
click at [104, 163] on input "1HTEUMML3SS254446" at bounding box center [55, 169] width 95 height 13
type input "1"
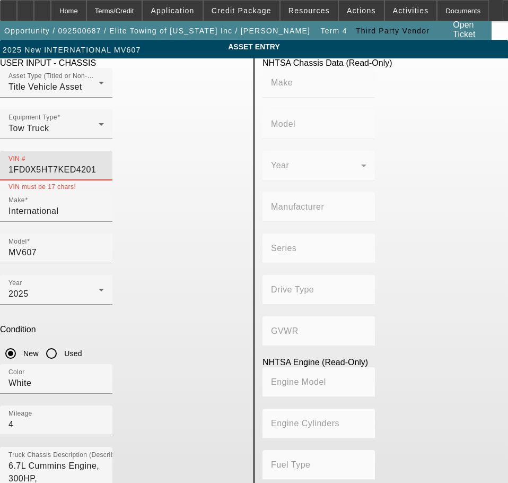
type input "1FD0X5HT7KED42019"
type input "FORD"
type input "F-550"
type input "FORD MOTOR COMPANY"
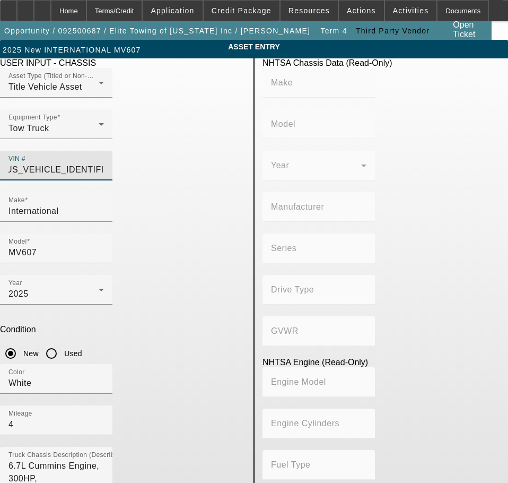
type input "4WD/4-Wheel Drive/4x4"
type input "Class 5: 16,001 - 19,500 lb (7,258 - 8,845 kg)"
type input "8"
type input "Diesel"
type input "408.85908543470"
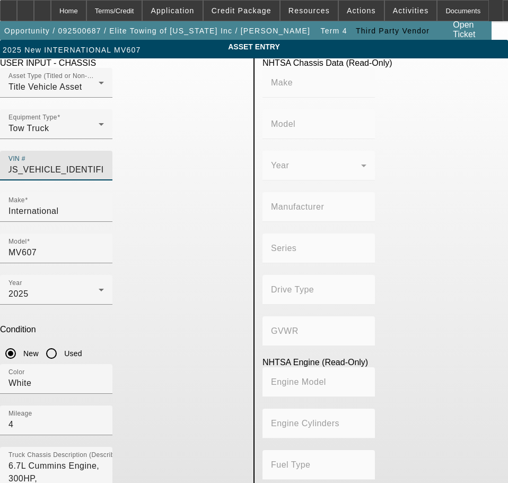
type input "6.7"
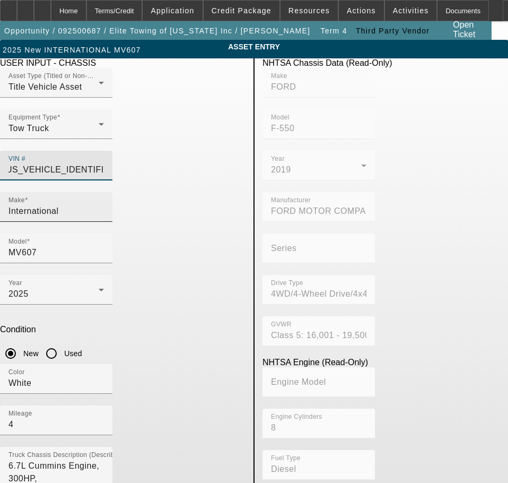
type input "1FD0X5HT7KED42019"
click at [104, 205] on input "International" at bounding box center [55, 211] width 95 height 13
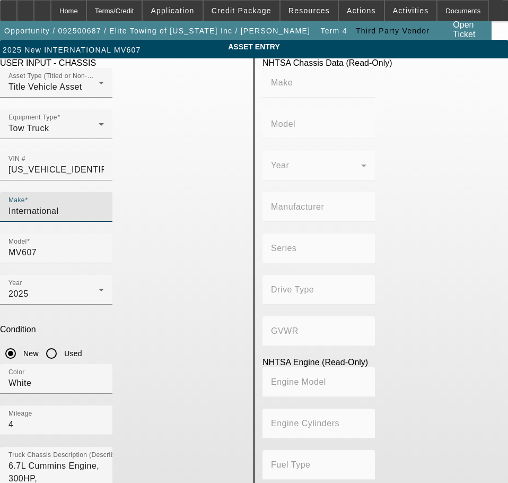
click at [104, 205] on input "International" at bounding box center [55, 211] width 95 height 13
type input "FORD"
type input "F-550"
type input "FORD MOTOR COMPANY"
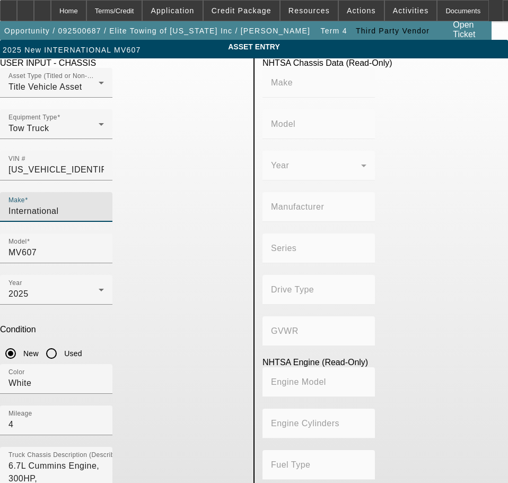
type input "4WD/4-Wheel Drive/4x4"
type input "Class 5: 16,001 - 19,500 lb (7,258 - 8,845 kg)"
type input "8"
type input "Diesel"
type input "408.85908543470"
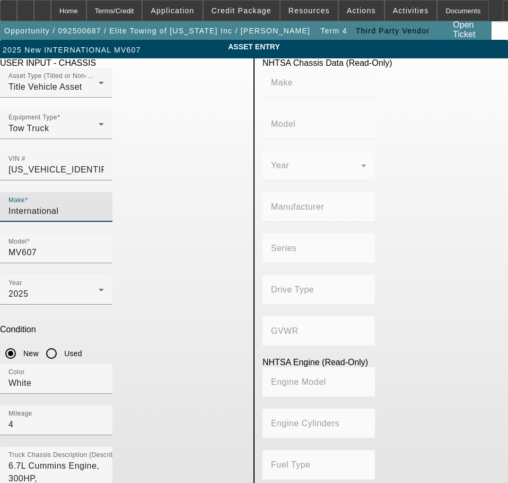
type input "6.7"
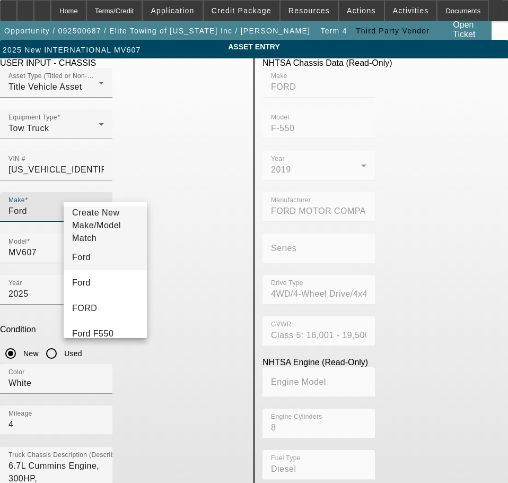
type input "Ford"
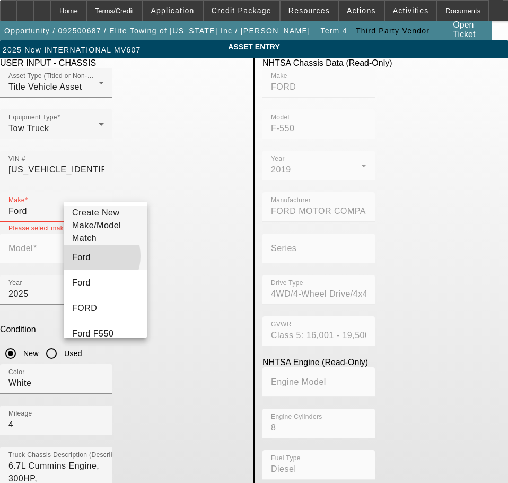
click at [87, 262] on mat-option "Ford" at bounding box center [105, 256] width 83 height 25
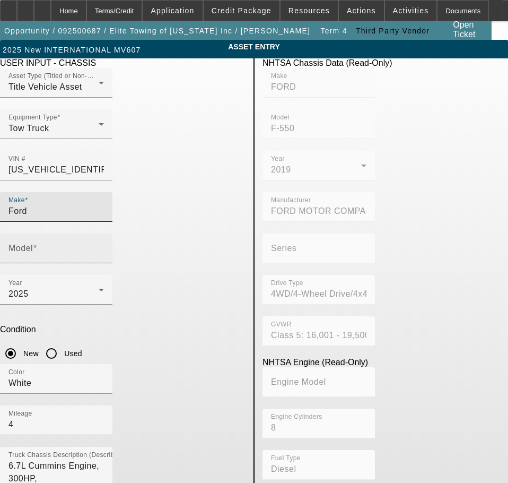
click at [37, 243] on span at bounding box center [35, 247] width 4 height 9
click at [104, 246] on input "Model" at bounding box center [55, 252] width 95 height 13
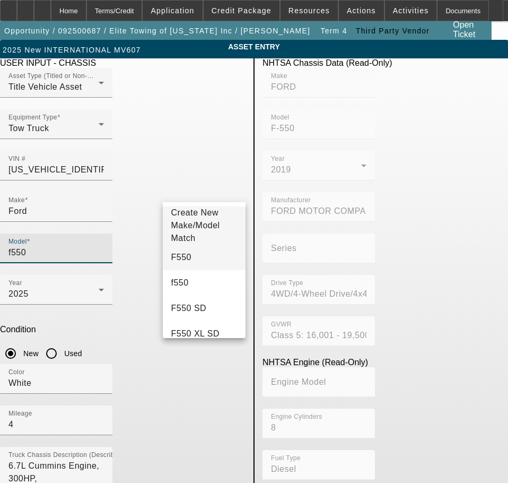
click at [199, 270] on mat-option "F550" at bounding box center [204, 256] width 83 height 25
type input "F550"
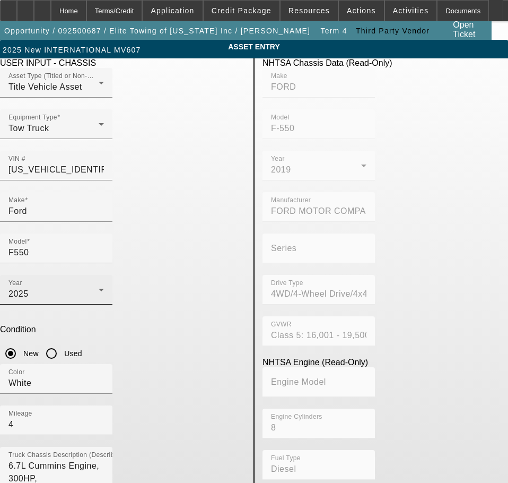
click at [104, 275] on div "Year 2025" at bounding box center [55, 290] width 95 height 30
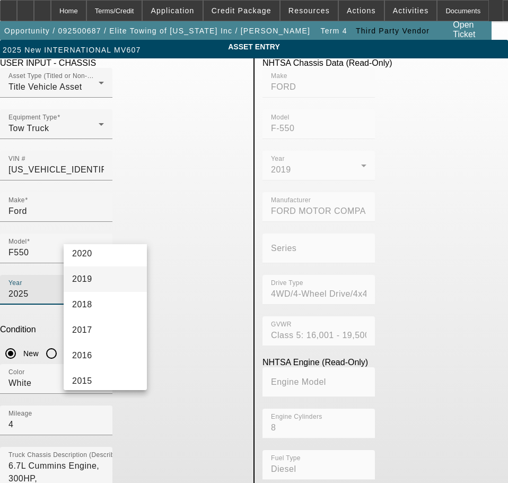
scroll to position [212, 0]
click at [102, 273] on mat-option "2019" at bounding box center [105, 277] width 83 height 25
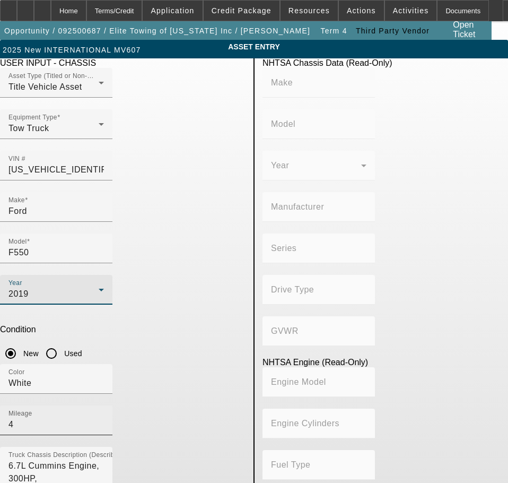
type input "FORD"
type input "F-550"
type input "FORD MOTOR COMPANY"
type input "4WD/4-Wheel Drive/4x4"
type input "Class 5: 16,001 - 19,500 lb (7,258 - 8,845 kg)"
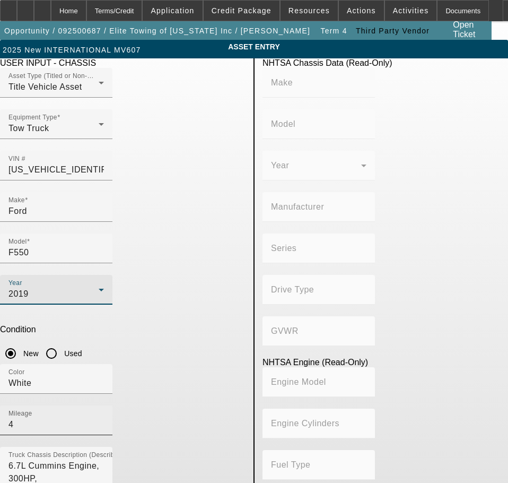
type input "8"
type input "Diesel"
type input "408.85908543470"
type input "6.7"
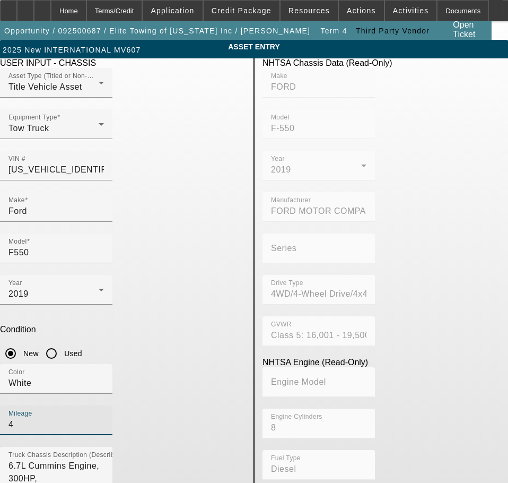
click at [104, 418] on input "4" at bounding box center [55, 424] width 95 height 13
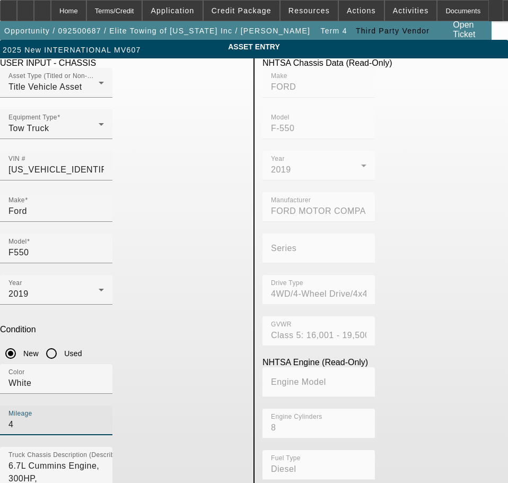
click at [104, 418] on input "4" at bounding box center [55, 424] width 95 height 13
type input "207659"
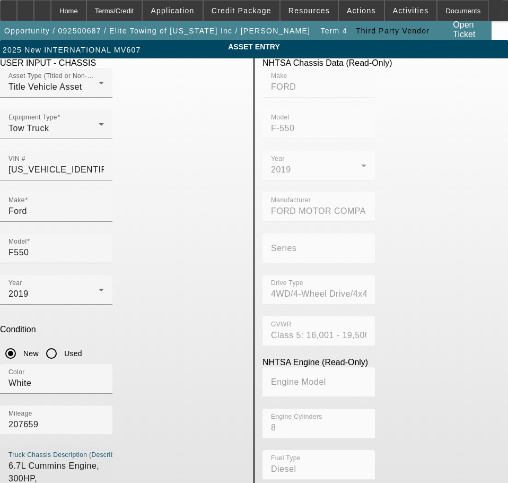
scroll to position [89, 0]
drag, startPoint x: 72, startPoint y: 316, endPoint x: 259, endPoint y: 380, distance: 197.9
click at [259, 380] on div "USER INPUT - CHASSIS Asset Type (Titled or Non-Titled) Title Vehicle Asset Equi…" at bounding box center [254, 343] width 524 height 570
type textarea "Ford"
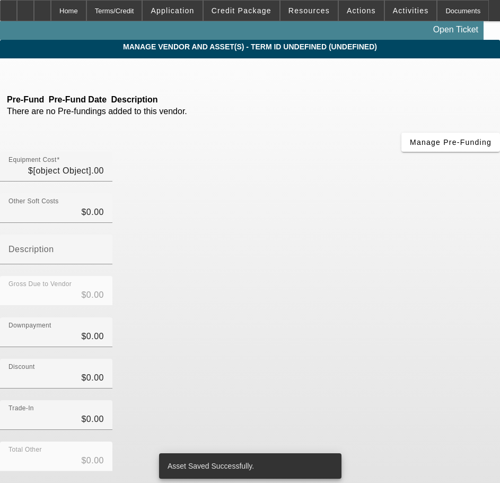
type input "$50,000.00"
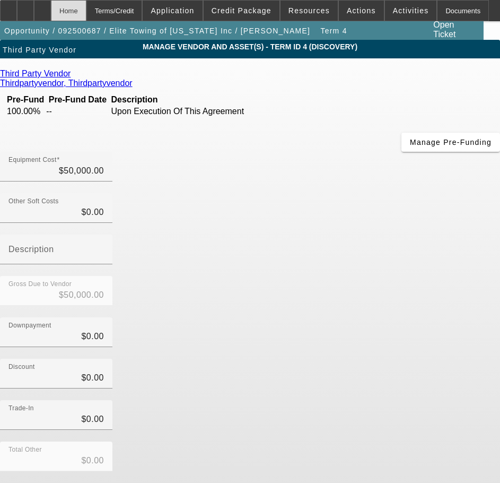
click at [86, 14] on div "Home" at bounding box center [69, 10] width 36 height 21
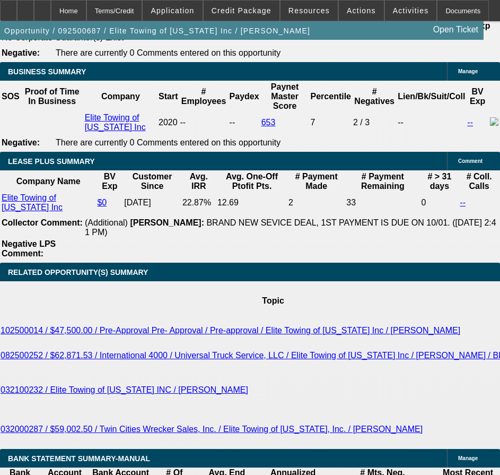
select select "0.2"
select select "2"
select select "0"
select select "6"
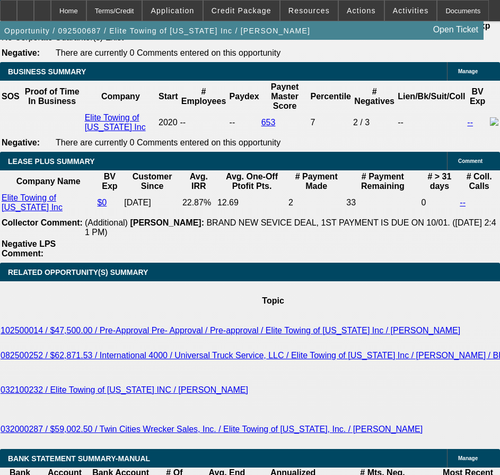
select select "0"
select select "2"
select select "0"
select select "6"
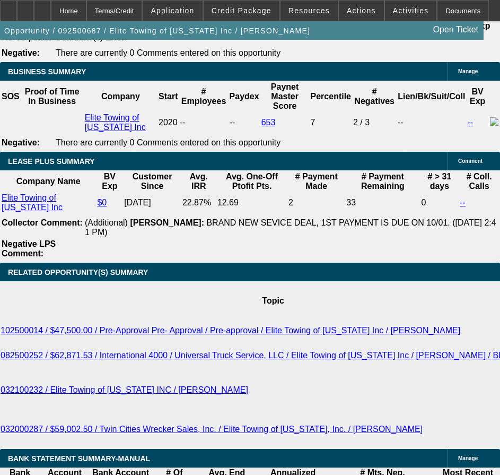
select select "0.1"
select select "2"
select select "0"
select select "6"
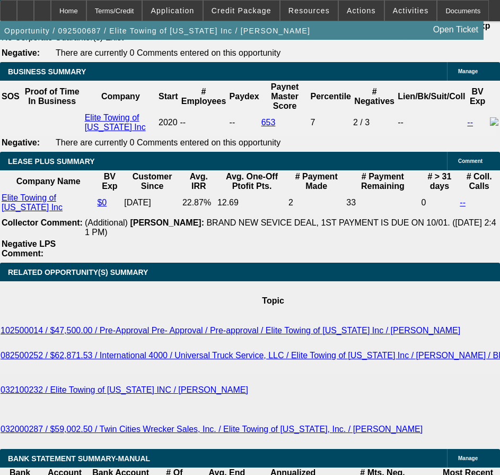
select select "0.1"
select select "0"
select select "2"
select select "0"
select select "6"
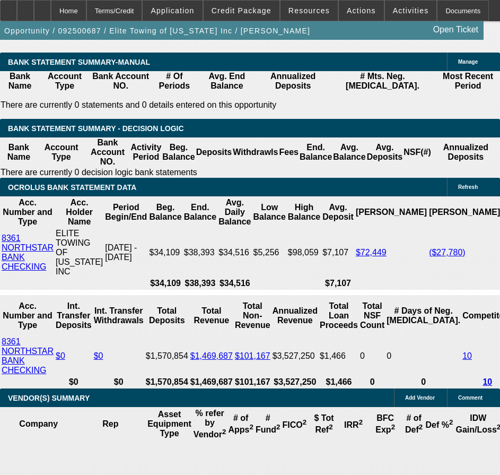
scroll to position [2128, 0]
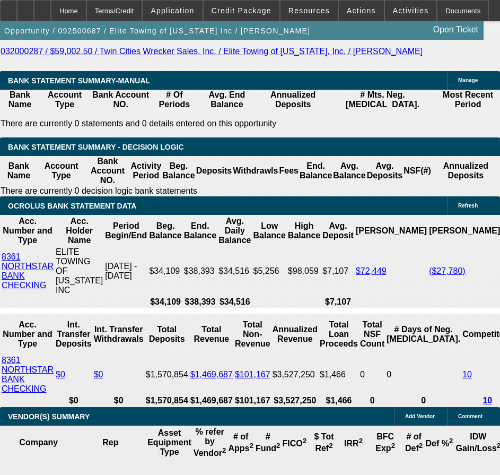
type input "2"
type input "UNKNOWN"
type input "$20,476.24"
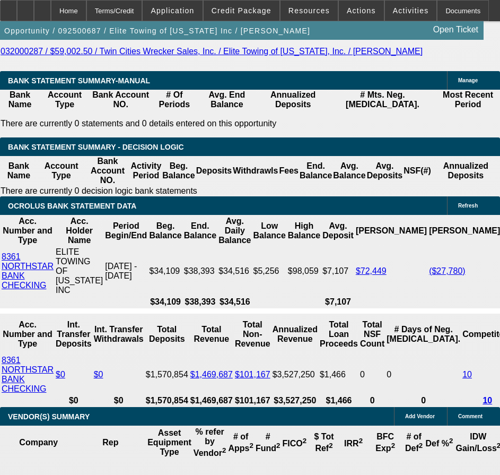
type input "$40,952.48"
type input "24"
type input "$2,016.34"
type input "$4,032.68"
type input "24"
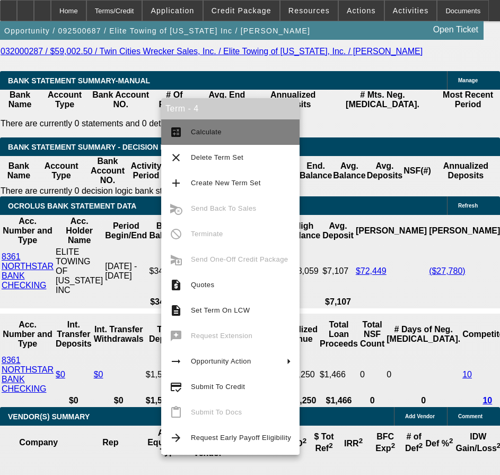
click at [186, 121] on button "calculate Calculate" at bounding box center [230, 131] width 138 height 25
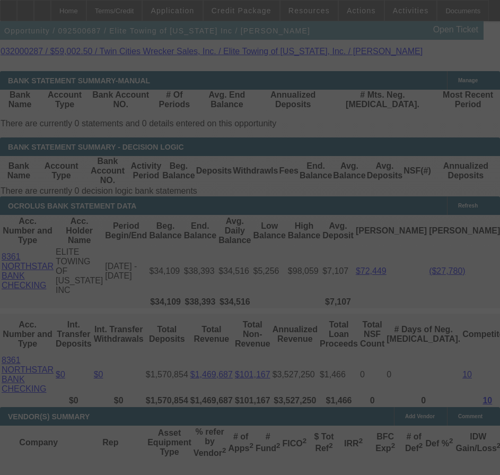
select select "0.2"
select select "2"
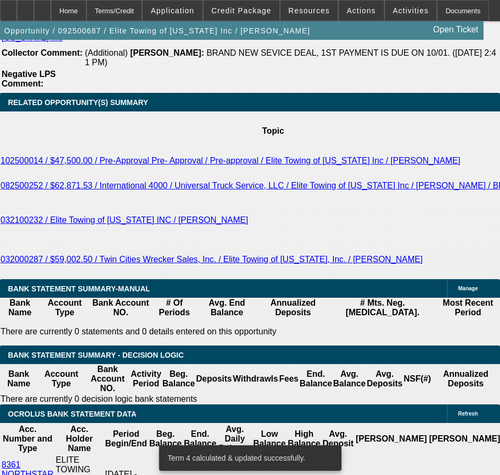
scroll to position [1900, 0]
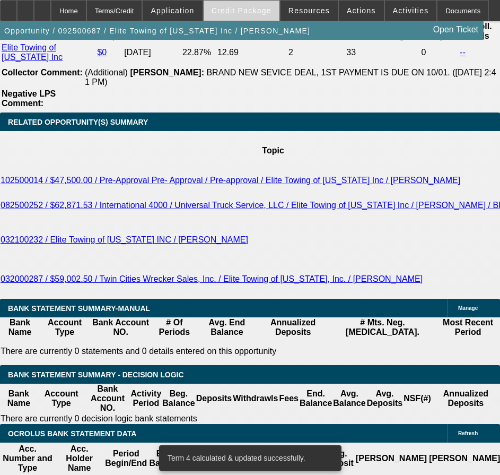
click at [253, 5] on span at bounding box center [242, 10] width 76 height 25
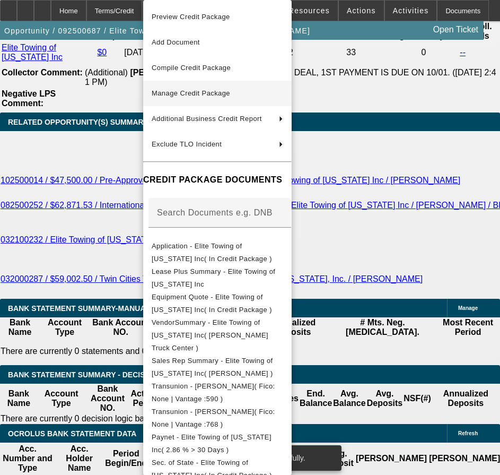
click at [160, 98] on span "Manage Credit Package" at bounding box center [218, 93] width 132 height 13
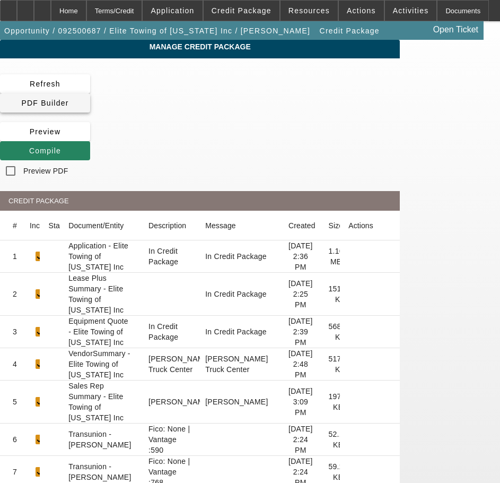
click at [90, 98] on span at bounding box center [45, 102] width 90 height 25
click at [459, 386] on app-manage-credit-package "Manage Credit Package Refresh PDF Builder Preview Compile Preview PDF CREDIT PA…" at bounding box center [250, 491] width 500 height 902
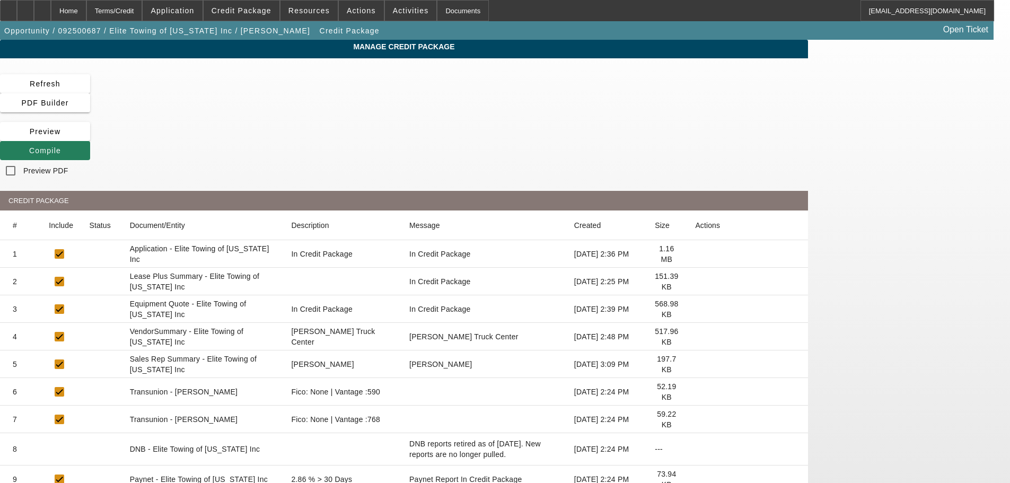
click at [90, 138] on span at bounding box center [45, 150] width 90 height 25
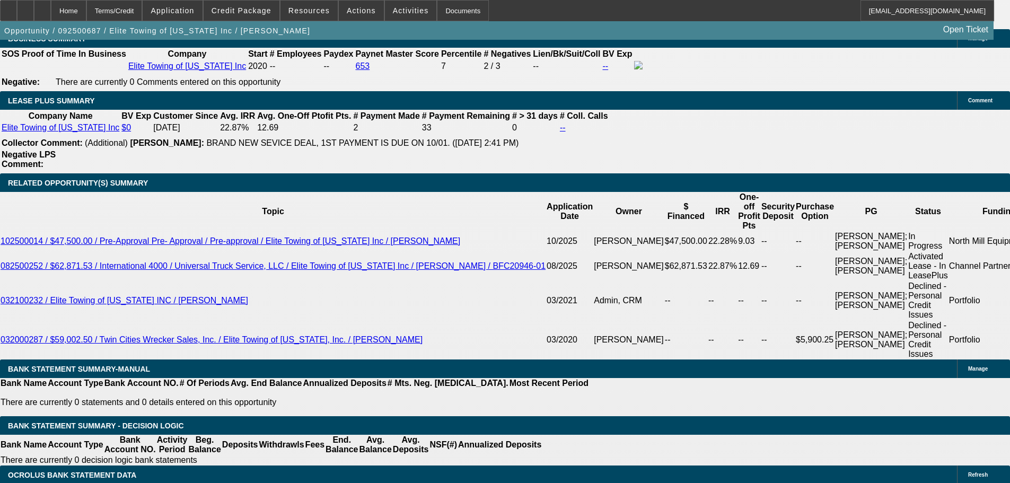
scroll to position [1697, 0]
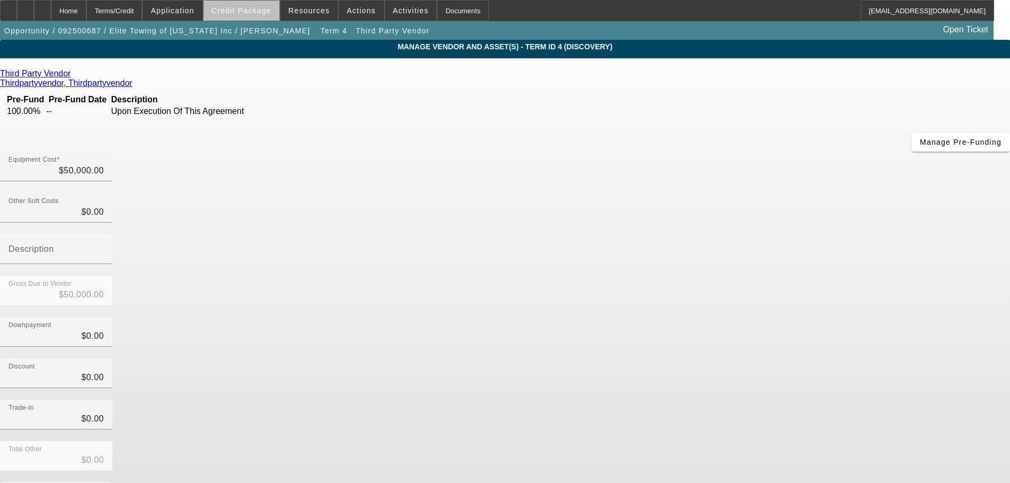
click at [270, 5] on span at bounding box center [242, 10] width 76 height 25
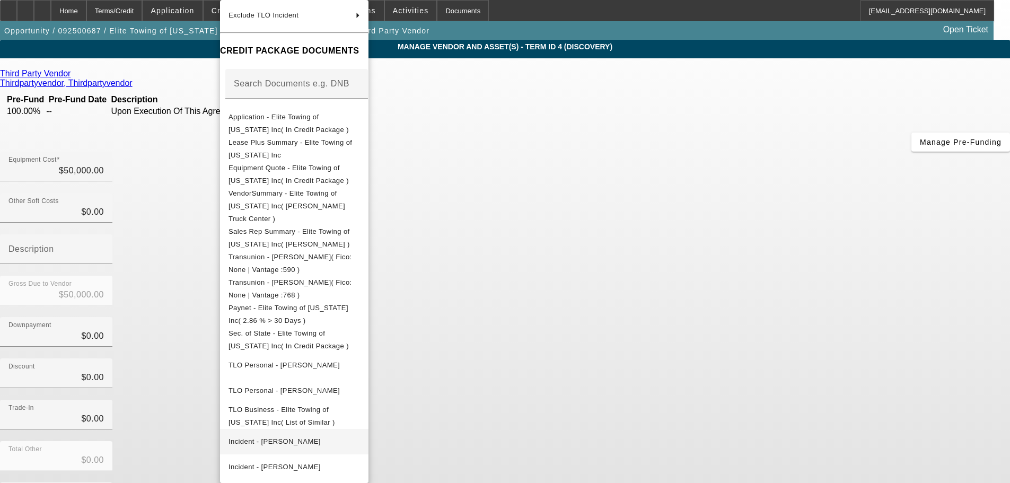
scroll to position [251, 0]
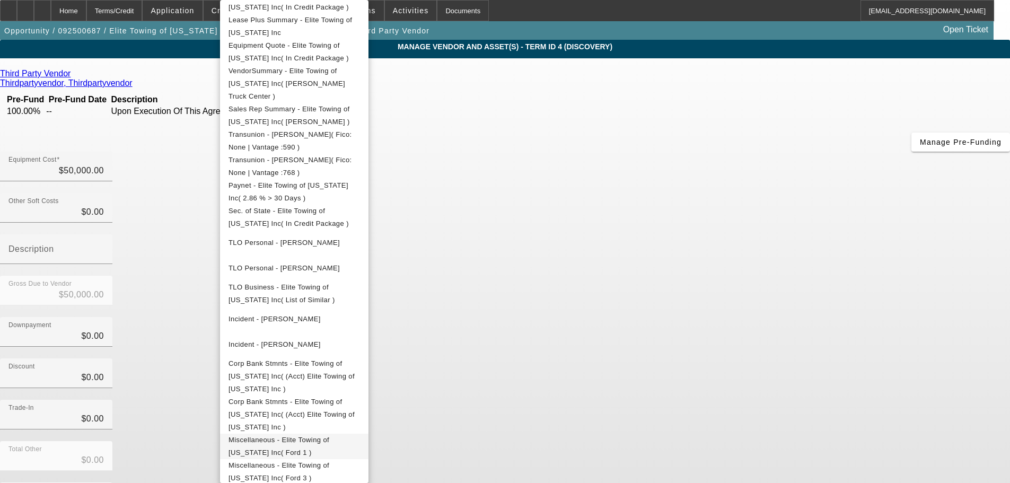
click at [329, 436] on span "Miscellaneous - Elite Towing of Minnesota Inc( Ford 1 )" at bounding box center [279, 446] width 101 height 21
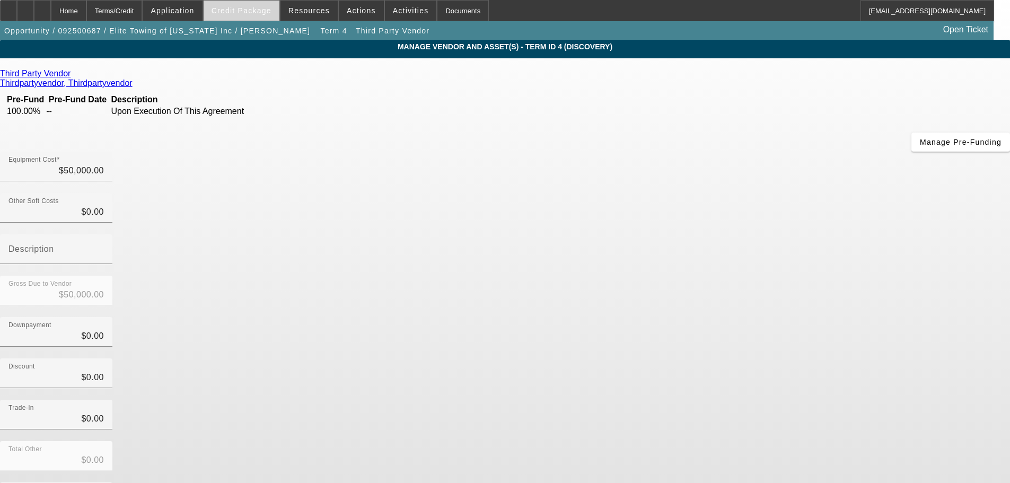
click at [261, 7] on span "Credit Package" at bounding box center [242, 10] width 60 height 8
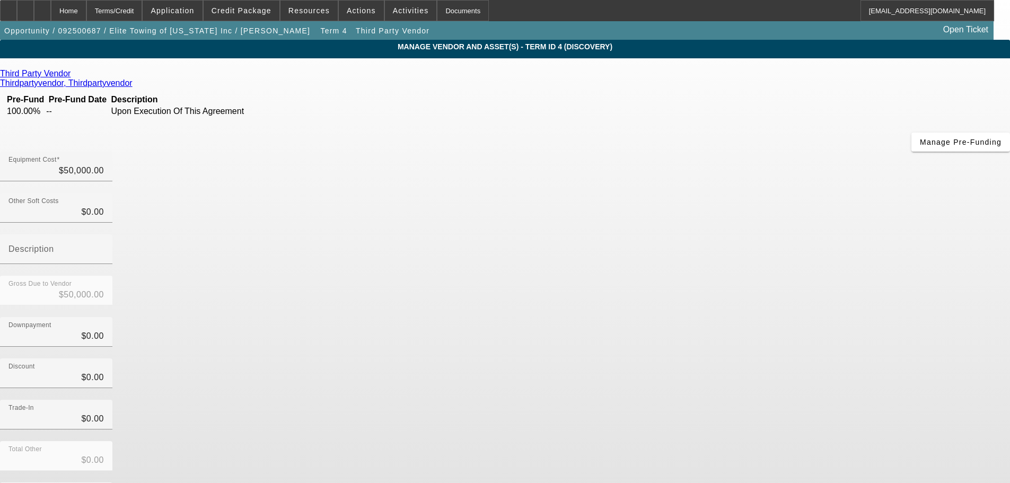
click at [73, 78] on link at bounding box center [72, 74] width 3 height 10
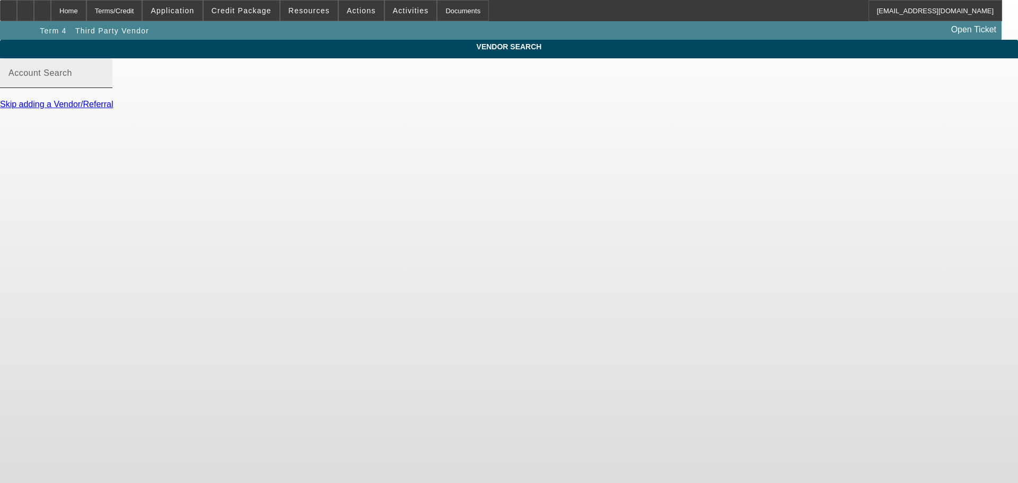
click at [72, 77] on mat-label "Account Search" at bounding box center [40, 72] width 64 height 9
click at [104, 84] on input "Account Search" at bounding box center [55, 77] width 95 height 13
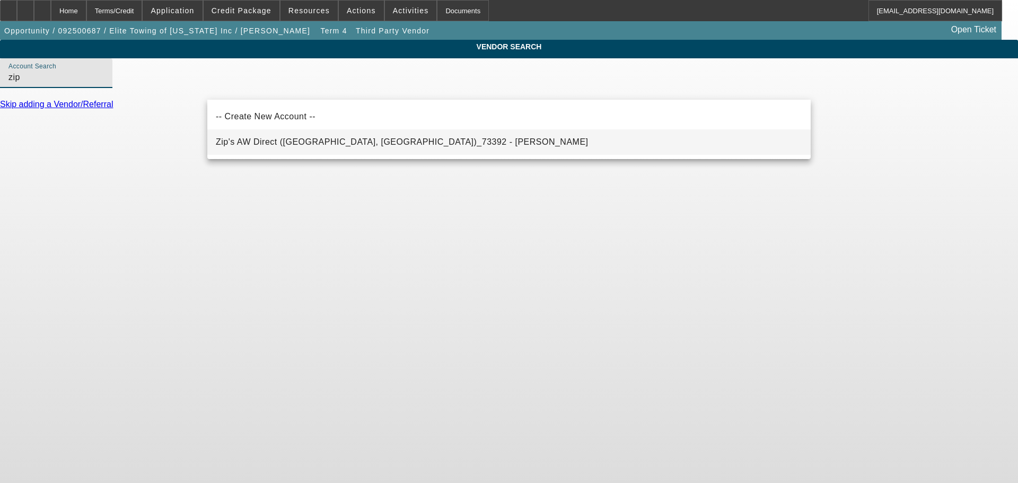
click at [327, 137] on span "Zip's AW Direct (New Hampton, IA)_73392 - Rottinghaus, Paul" at bounding box center [402, 142] width 373 height 13
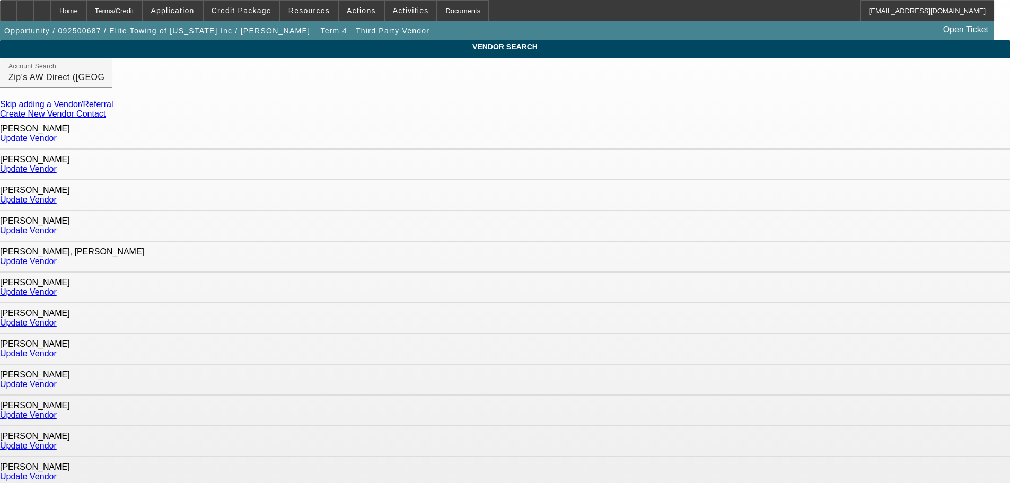
click at [57, 138] on link "Update Vendor" at bounding box center [28, 138] width 57 height 9
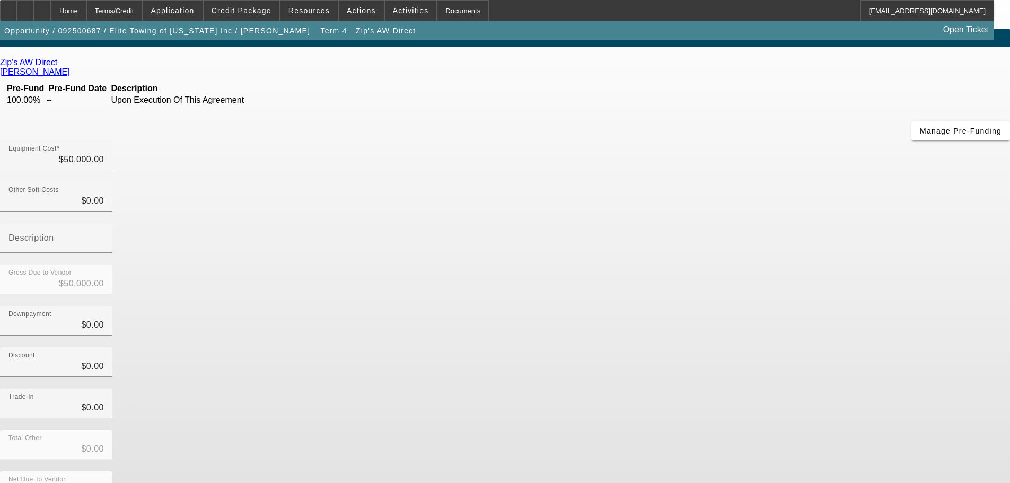
scroll to position [14, 0]
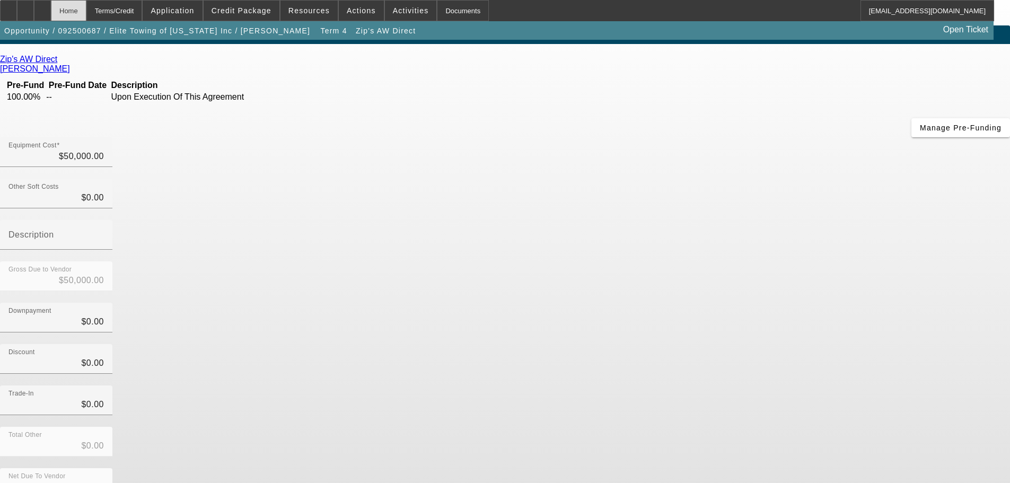
click at [82, 14] on div "Home" at bounding box center [69, 10] width 36 height 21
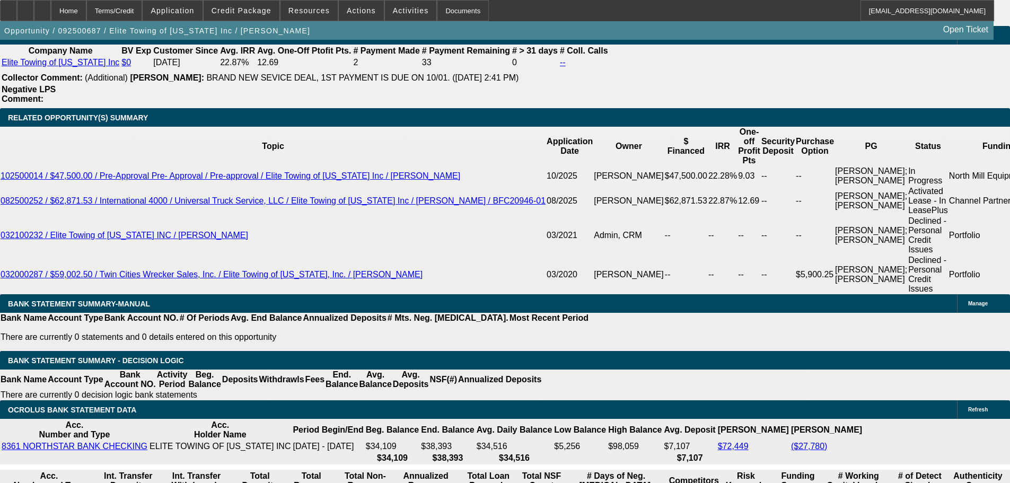
scroll to position [1750, 0]
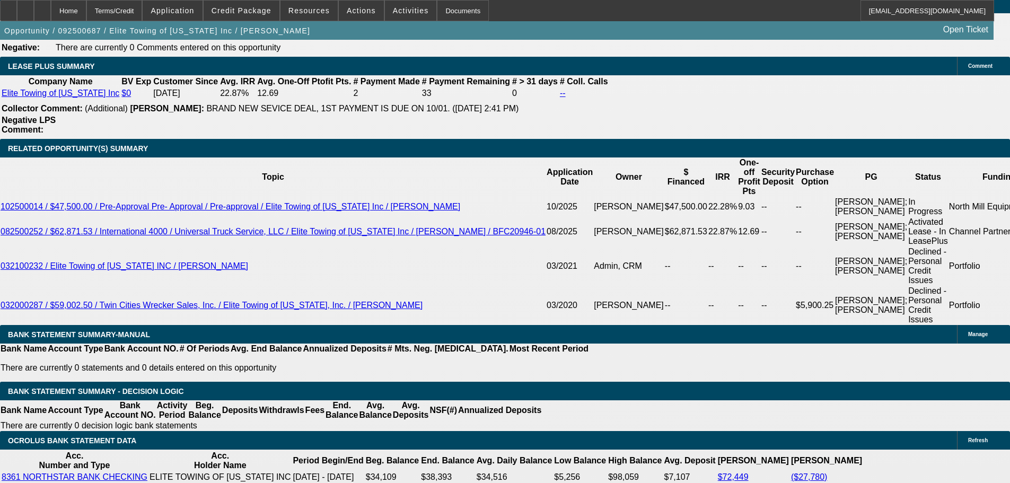
scroll to position [1697, 0]
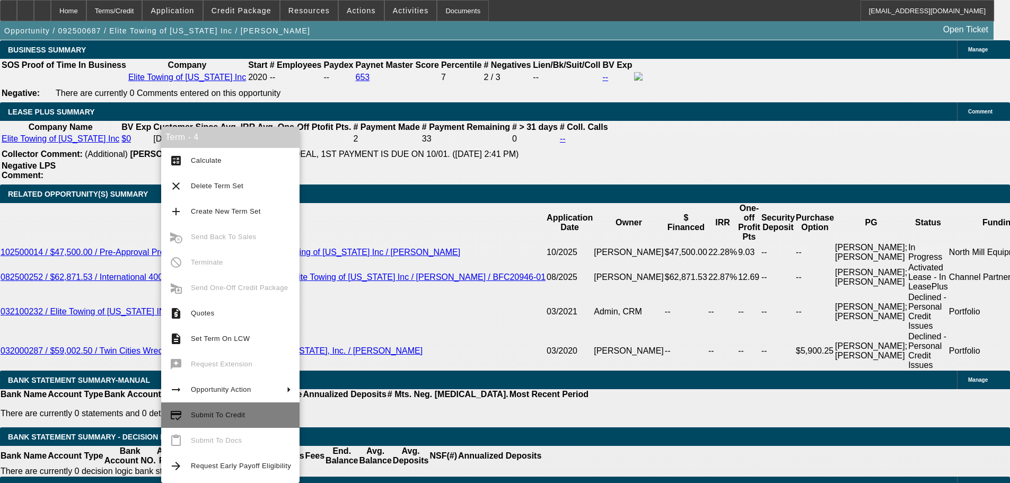
click at [216, 421] on span "Submit To Credit" at bounding box center [241, 415] width 100 height 13
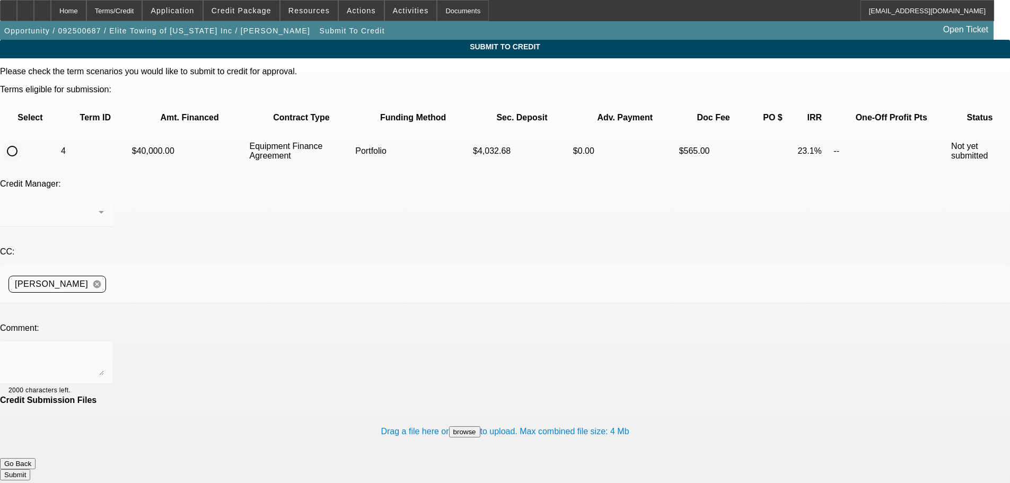
click at [23, 141] on input "radio" at bounding box center [12, 151] width 21 height 21
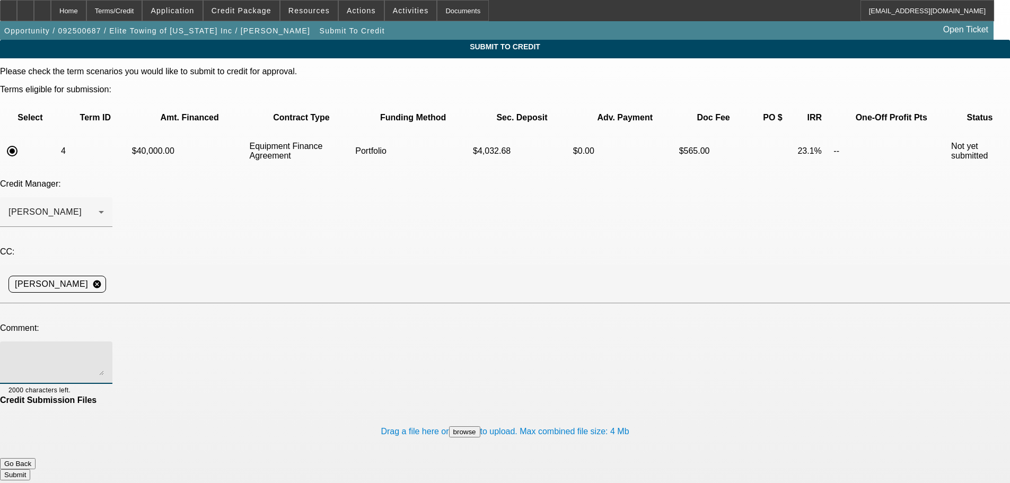
click at [104, 350] on textarea at bounding box center [55, 362] width 95 height 25
click at [104, 350] on textarea "Michael, I am not sure if I should make a separate opp for this." at bounding box center [55, 362] width 95 height 25
click at [104, 350] on textarea "Michael, I am not sure if I should make a separate opp for this. Customer wants…" at bounding box center [55, 362] width 95 height 25
click at [551, 405] on div "Drag a file here or browse to upload. Max combined file size: 4 Mb" at bounding box center [505, 431] width 1010 height 53
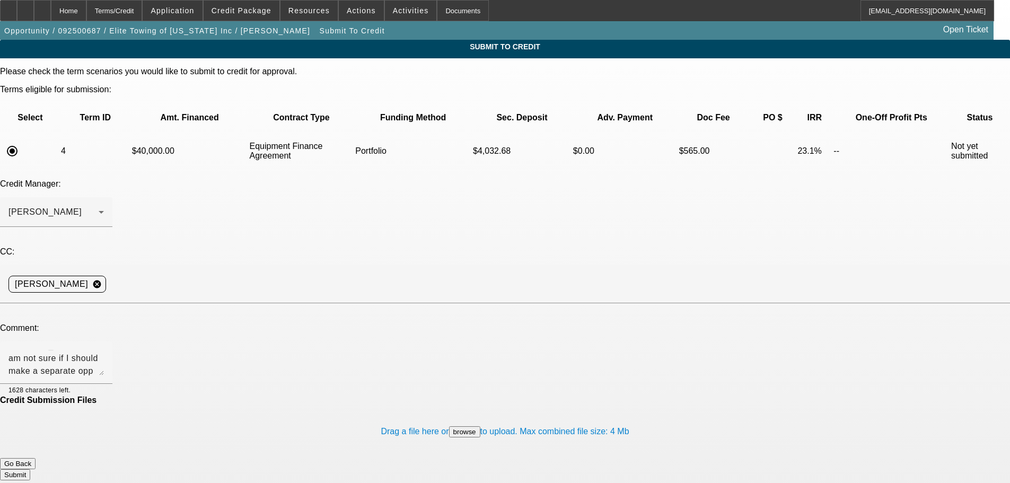
click at [30, 469] on button "Submit" at bounding box center [15, 474] width 30 height 11
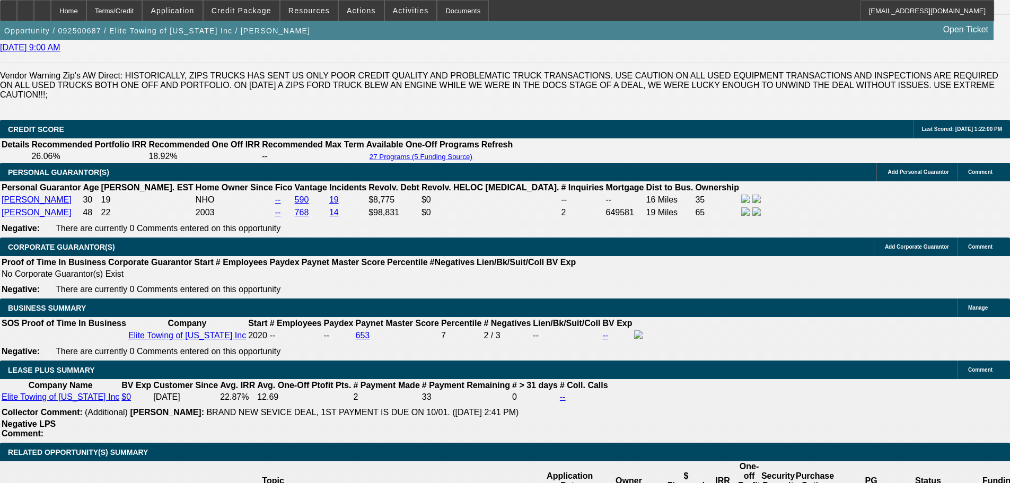
scroll to position [1488, 0]
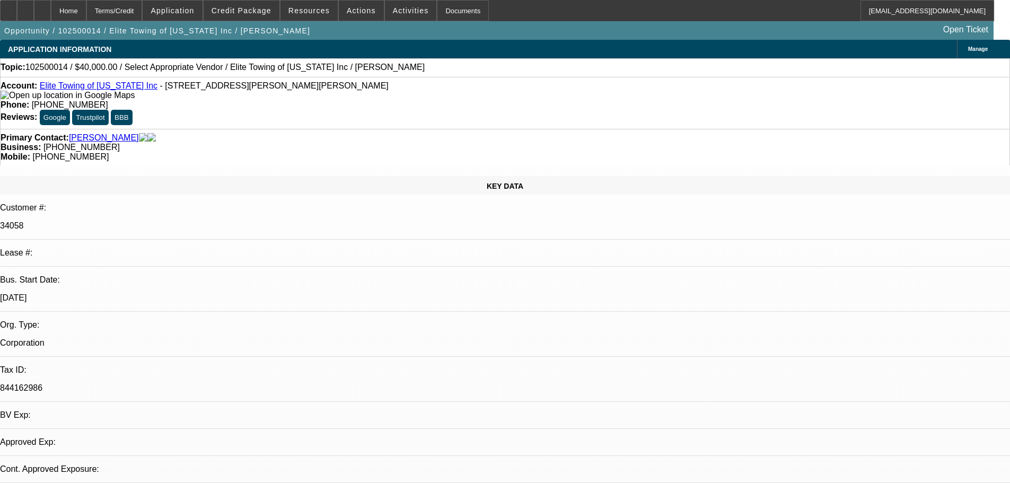
select select "0.2"
select select "2"
select select "0"
select select "6"
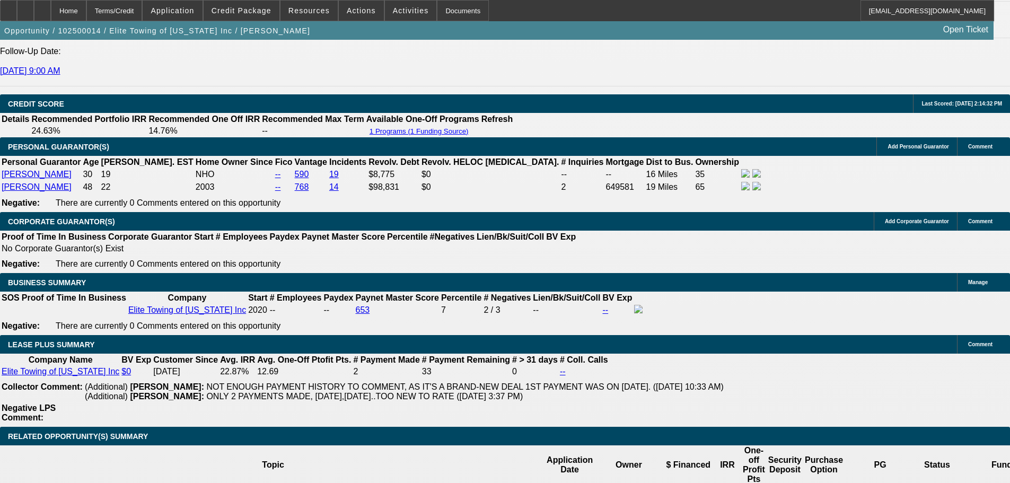
scroll to position [1591, 0]
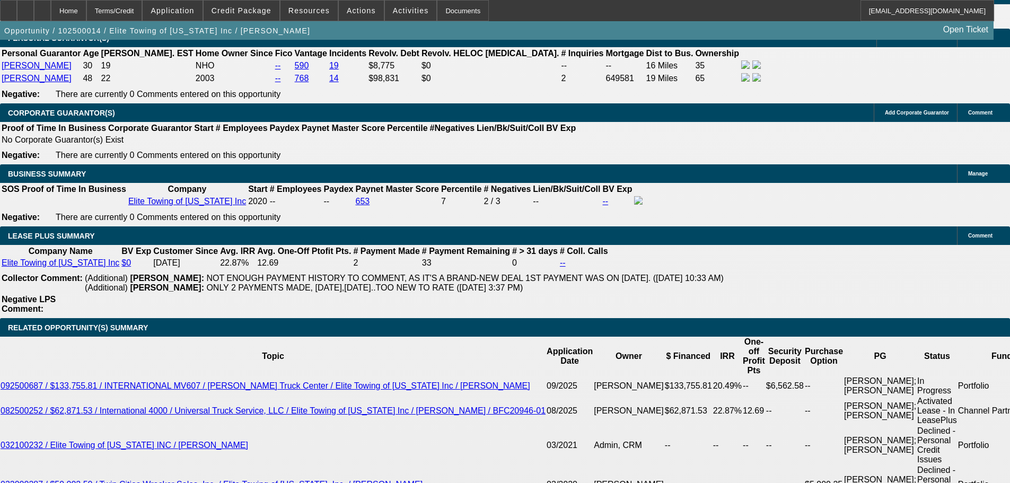
type input "UNKNOWN"
type input "24"
type input "$40,952.48"
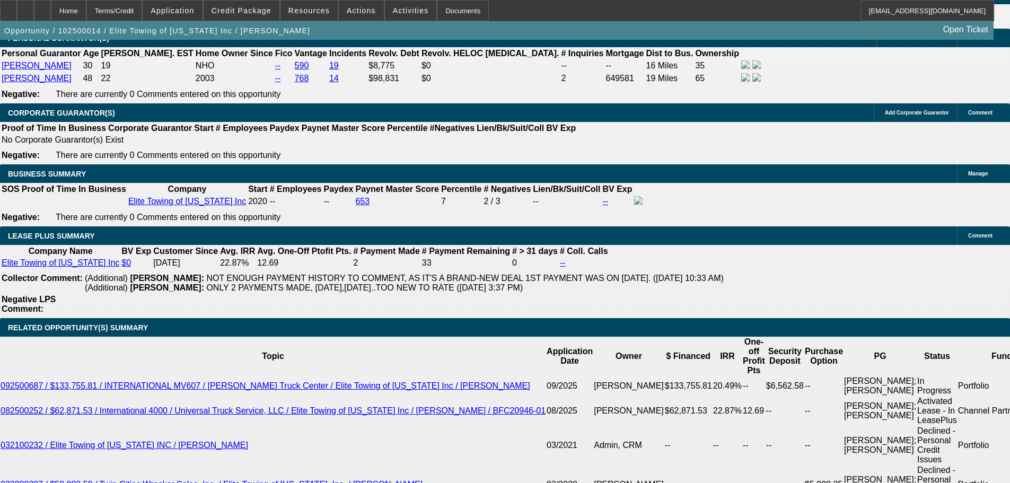
type input "$20,476.24"
type input "$4,032.68"
type input "$2,016.34"
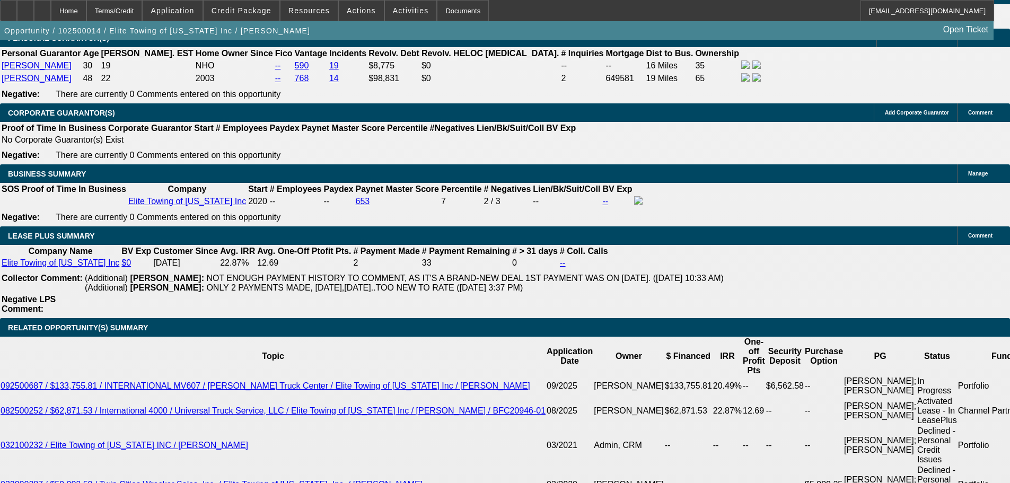
type input "2"
type input "$40,952.48"
type input "$20,476.24"
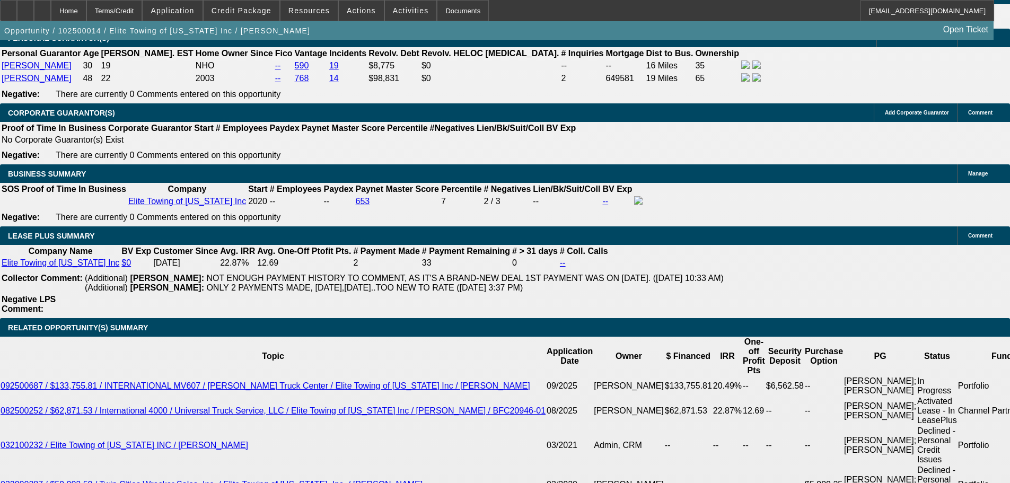
type input "24"
type input "$4,032.68"
type input "$2,016.34"
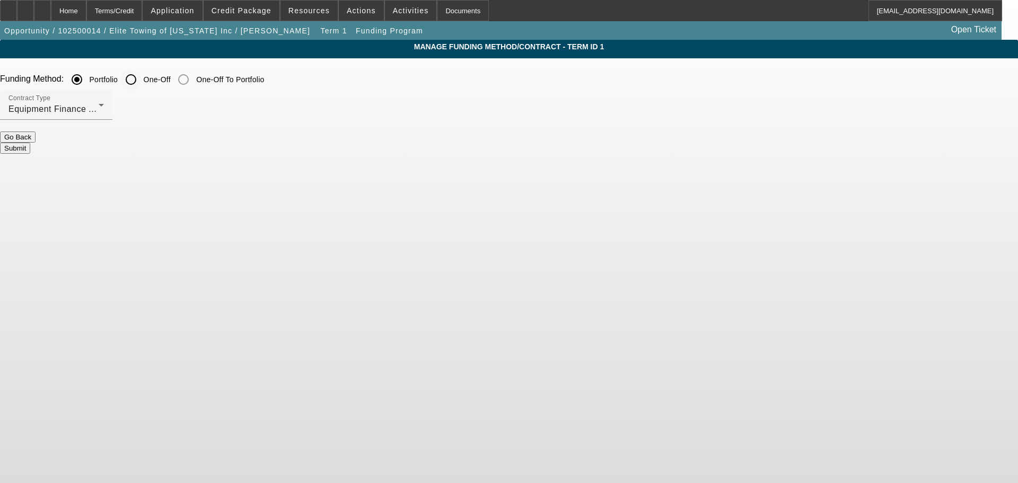
click at [142, 82] on input "One-Off" at bounding box center [130, 79] width 21 height 21
radio input "true"
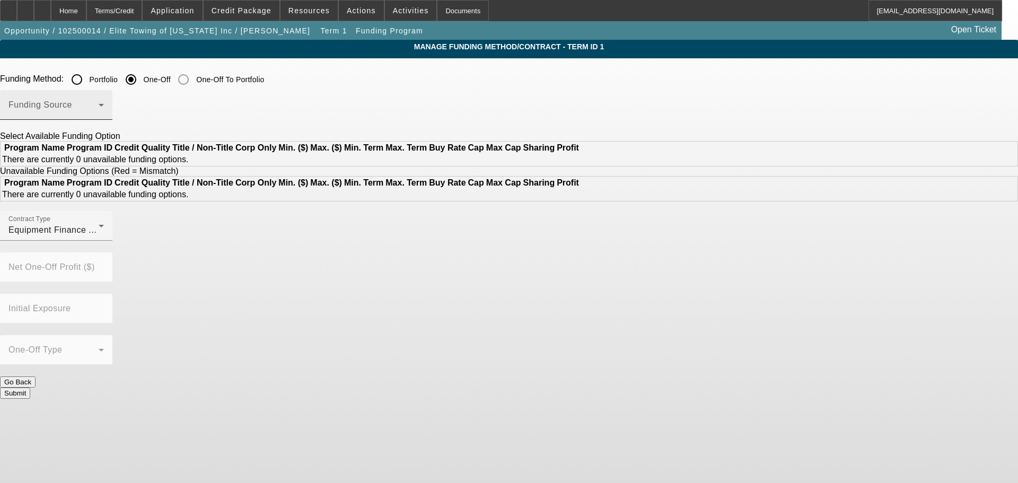
click at [104, 100] on div "Funding Source" at bounding box center [55, 105] width 95 height 30
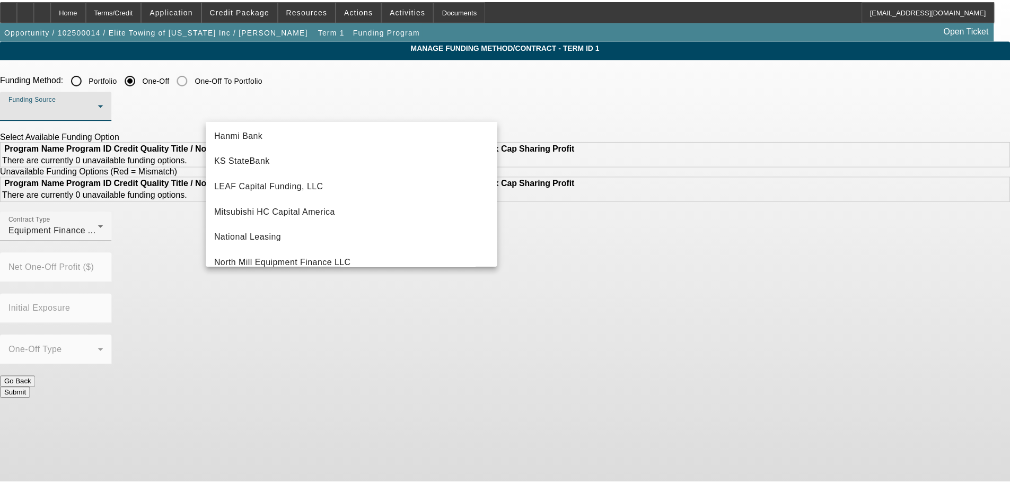
scroll to position [301, 0]
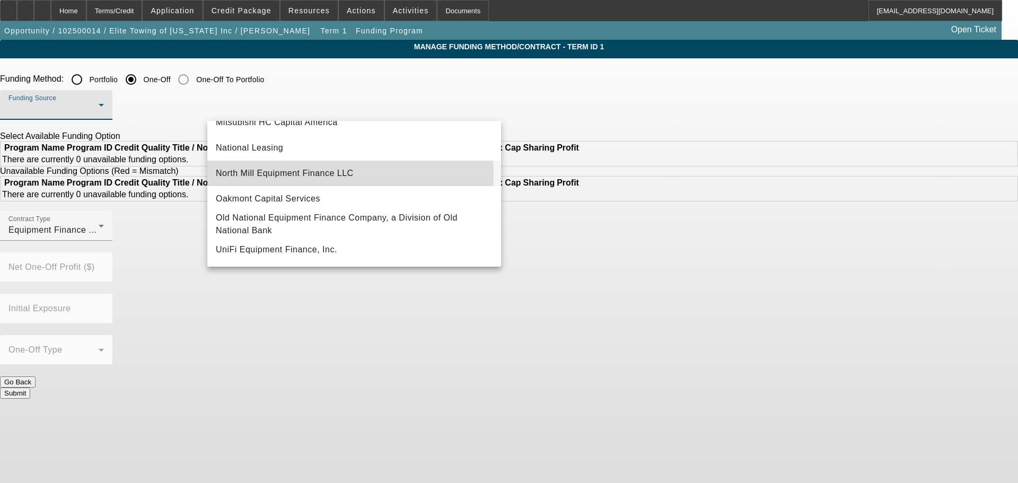
click at [322, 169] on span "North Mill Equipment Finance LLC" at bounding box center [285, 173] width 138 height 13
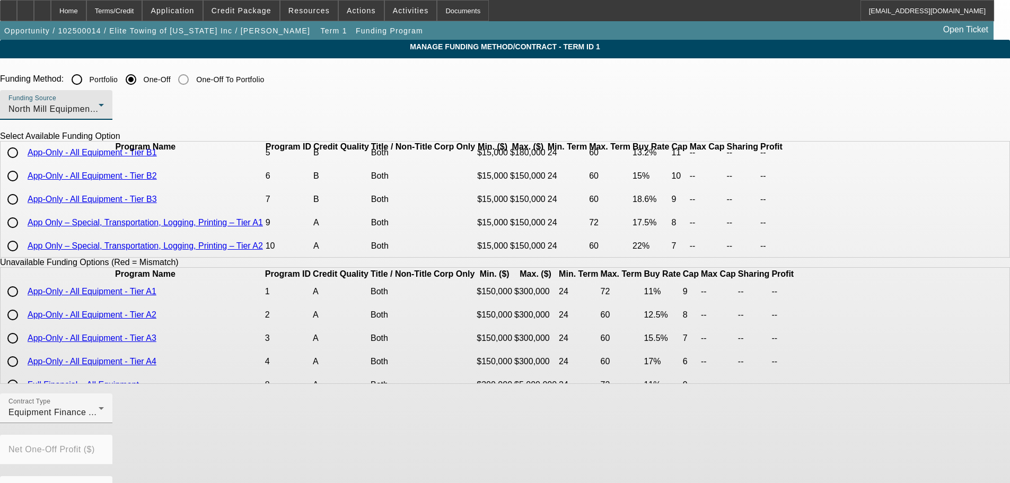
scroll to position [53, 0]
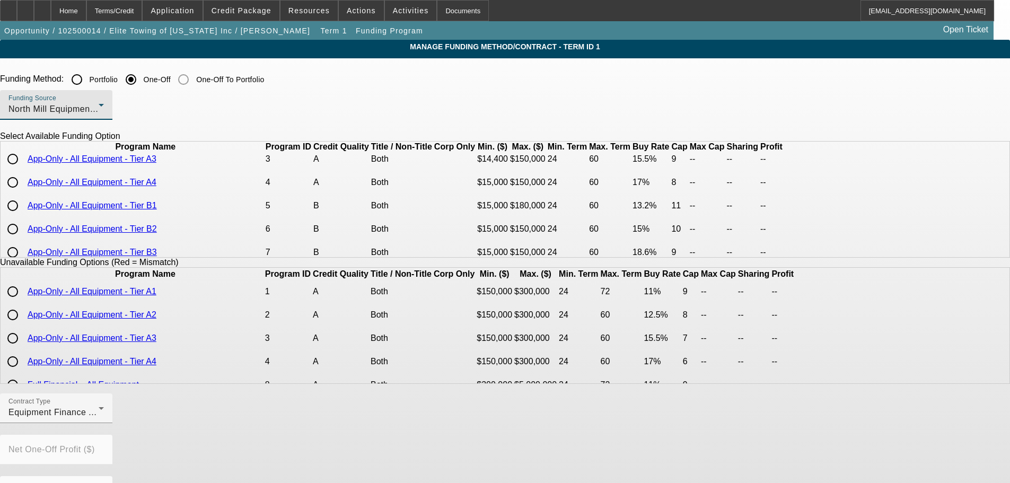
click at [23, 216] on input "radio" at bounding box center [12, 205] width 21 height 21
radio input "true"
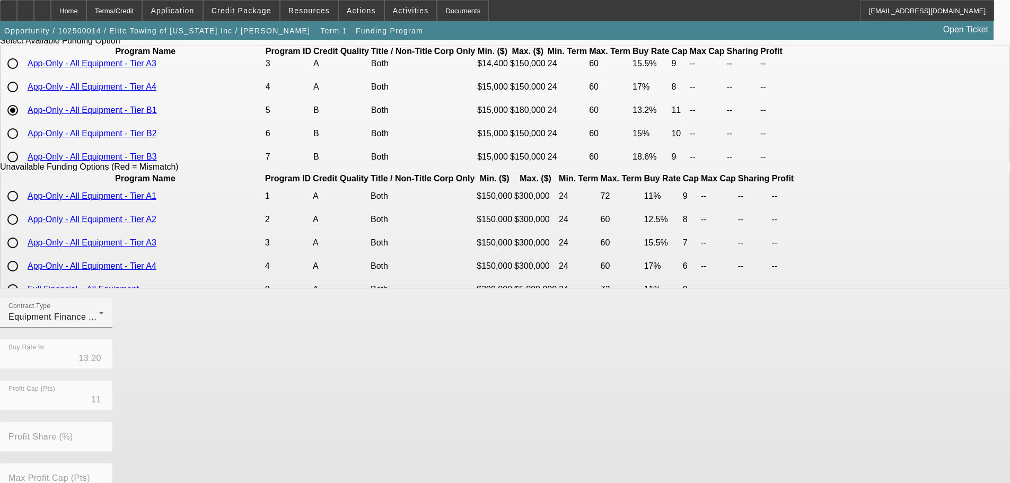
scroll to position [241, 0]
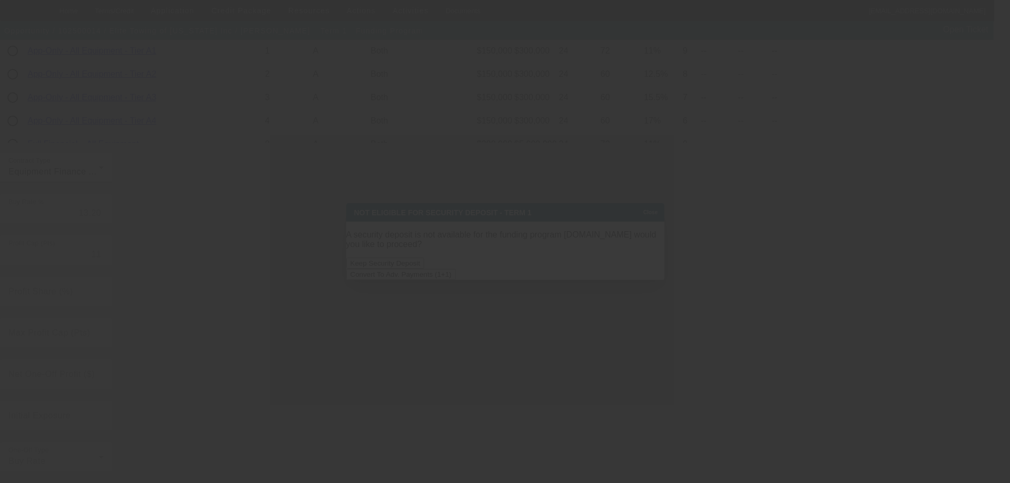
scroll to position [0, 0]
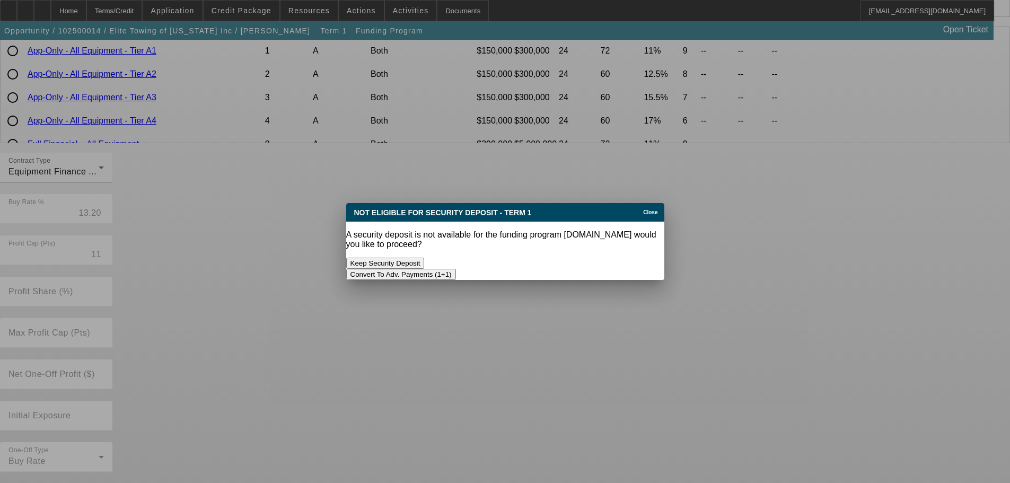
click at [456, 269] on button "Convert To Adv. Payments (1+1)" at bounding box center [401, 274] width 110 height 11
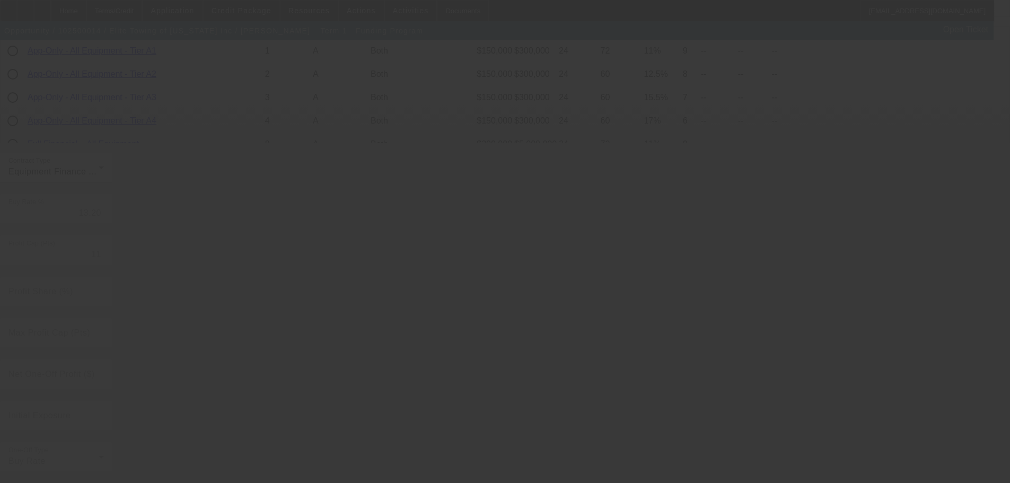
radio input "true"
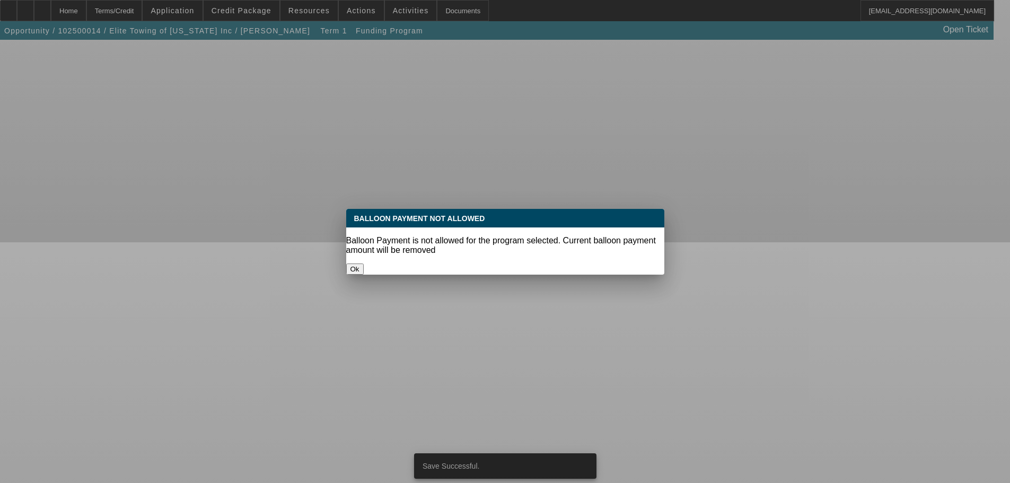
scroll to position [0, 0]
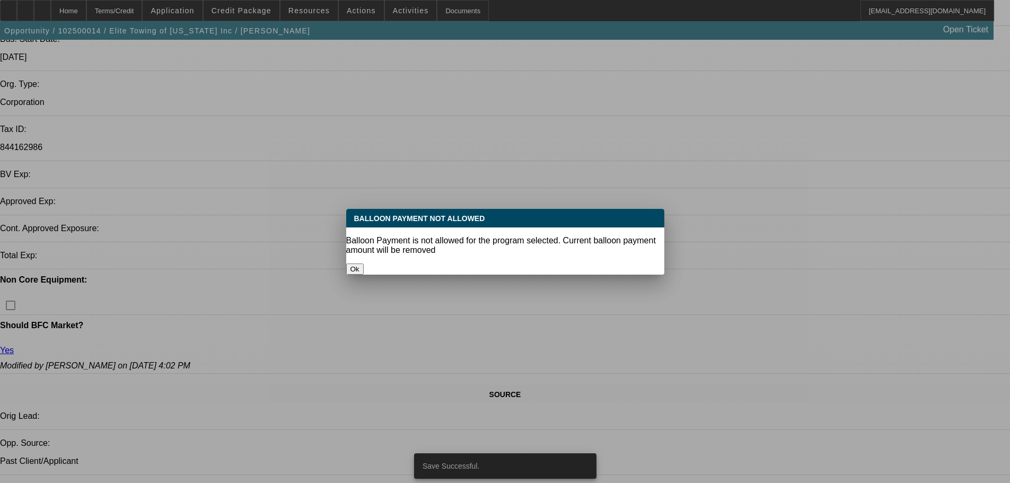
select select "0.2"
select select "0"
select select "6"
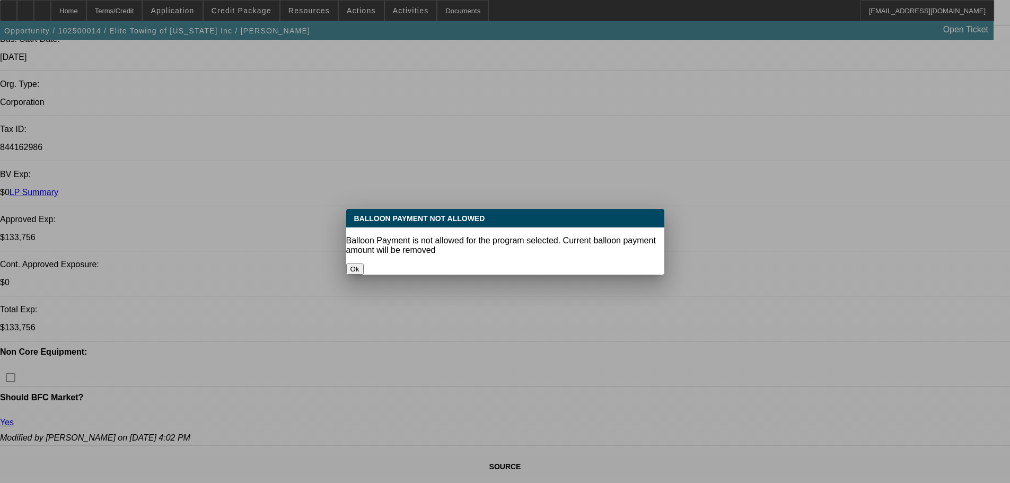
click at [512, 268] on div "Ok" at bounding box center [505, 269] width 318 height 11
click at [511, 274] on div "Ok" at bounding box center [505, 269] width 318 height 11
click at [364, 264] on button "Ok" at bounding box center [354, 269] width 17 height 11
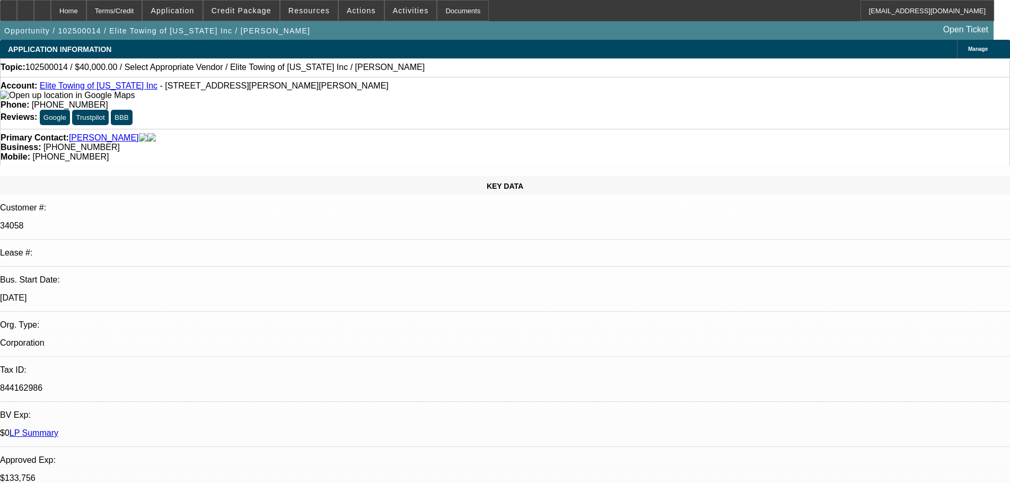
scroll to position [241, 0]
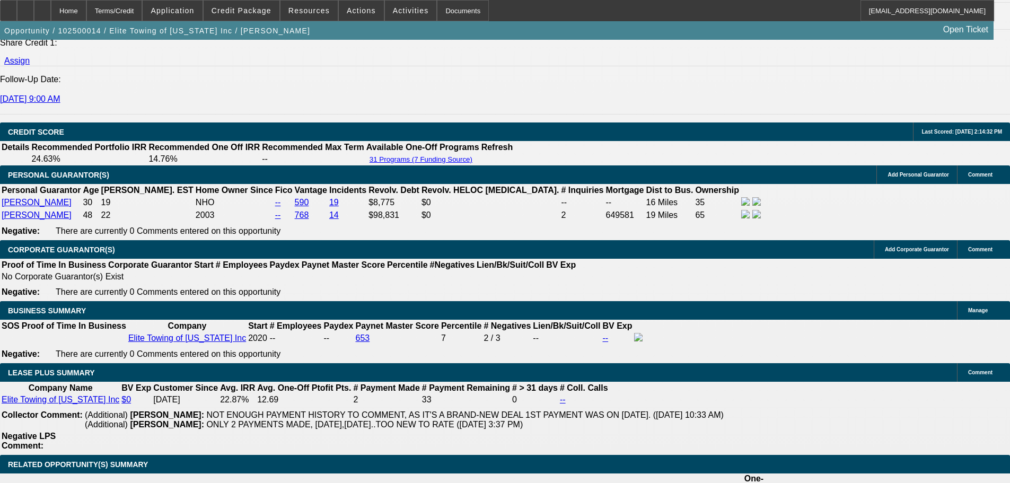
scroll to position [1460, 0]
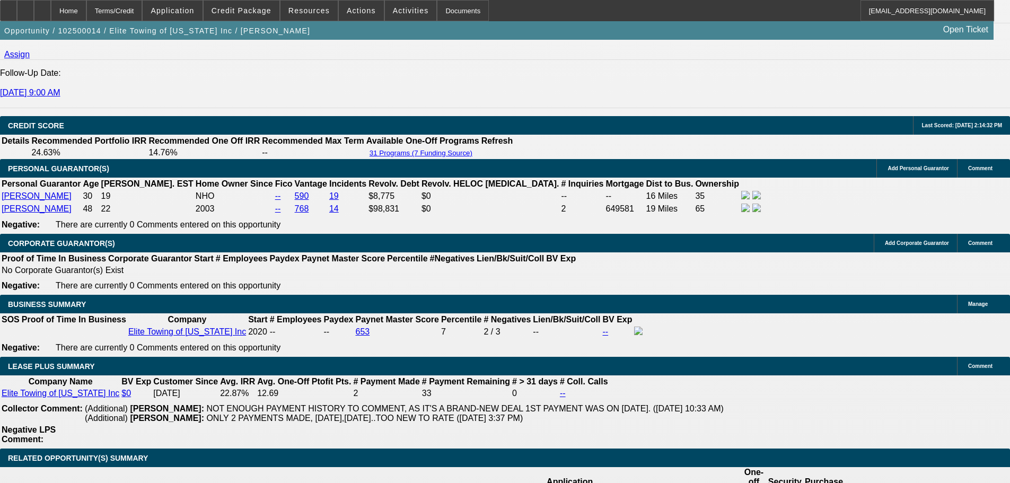
select select "0.05"
type input "$2,500.00"
type input "UNKNOWN"
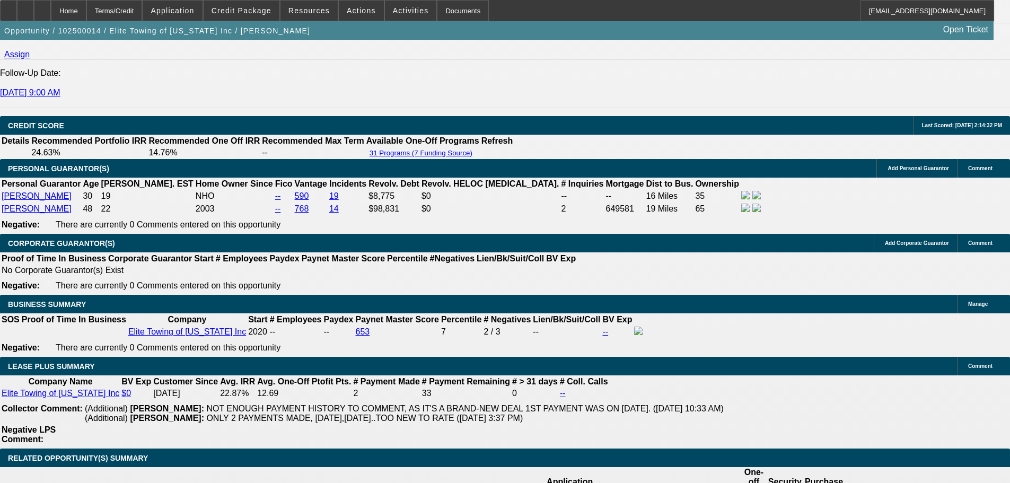
type input "$2,394.41"
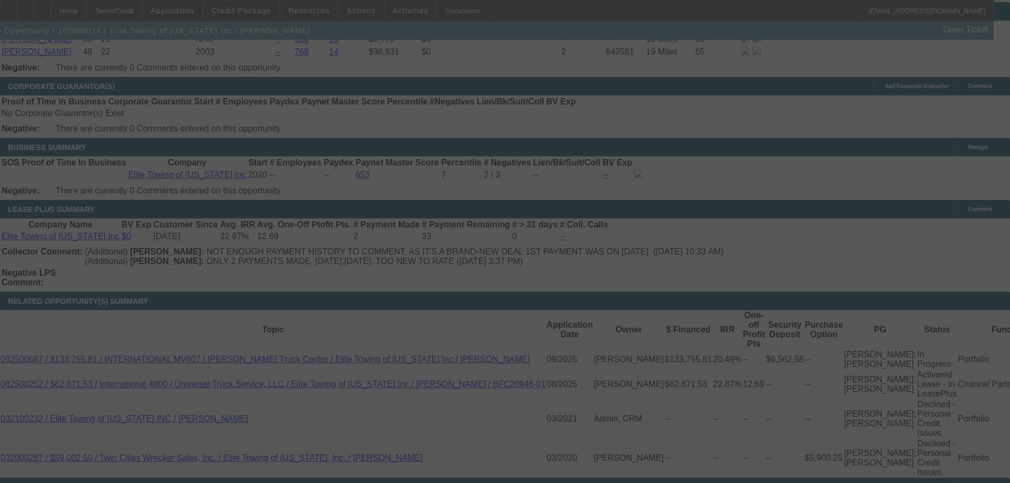
scroll to position [1672, 0]
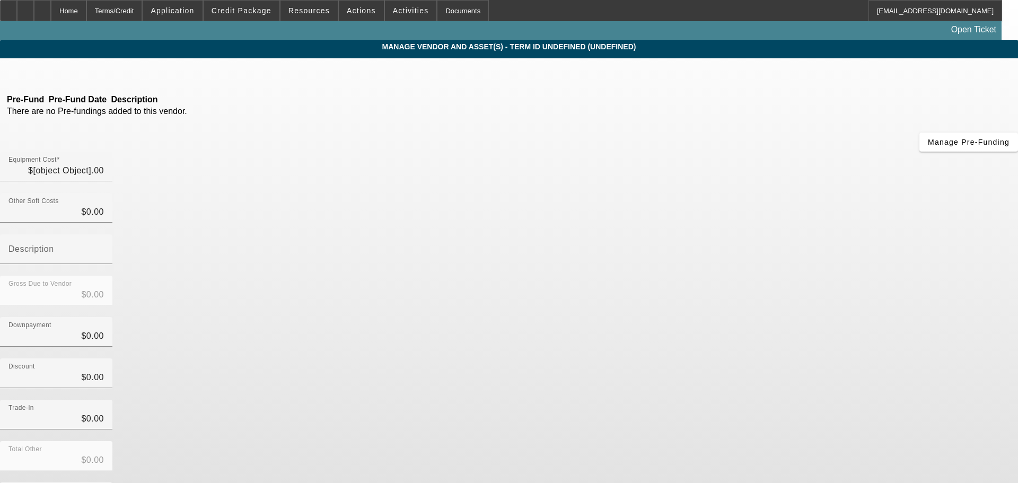
type input "$50,000.00"
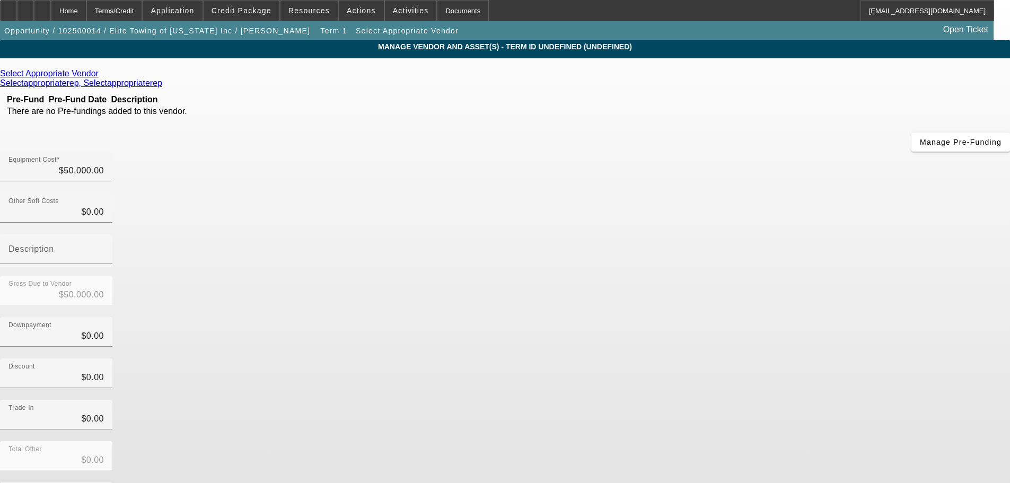
click at [101, 78] on icon at bounding box center [101, 73] width 0 height 9
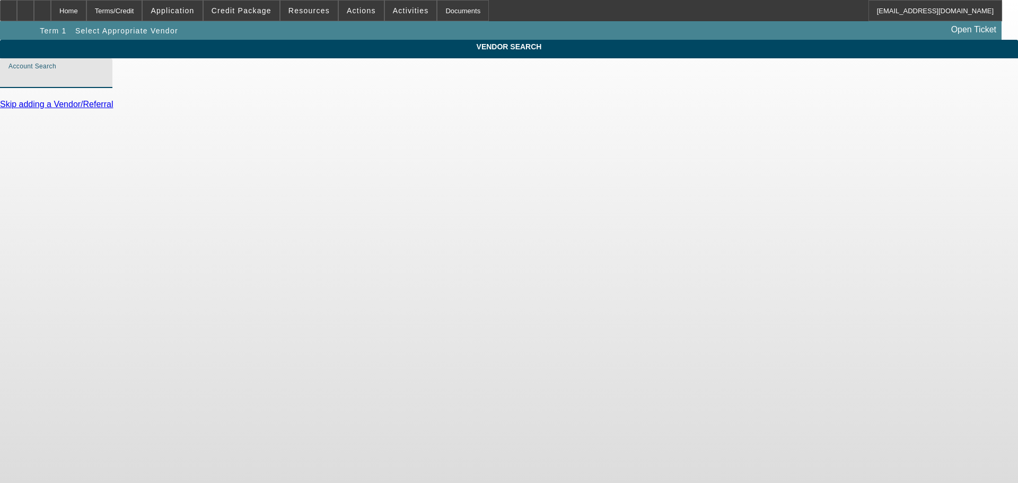
click at [104, 84] on input "Account Search" at bounding box center [55, 77] width 95 height 13
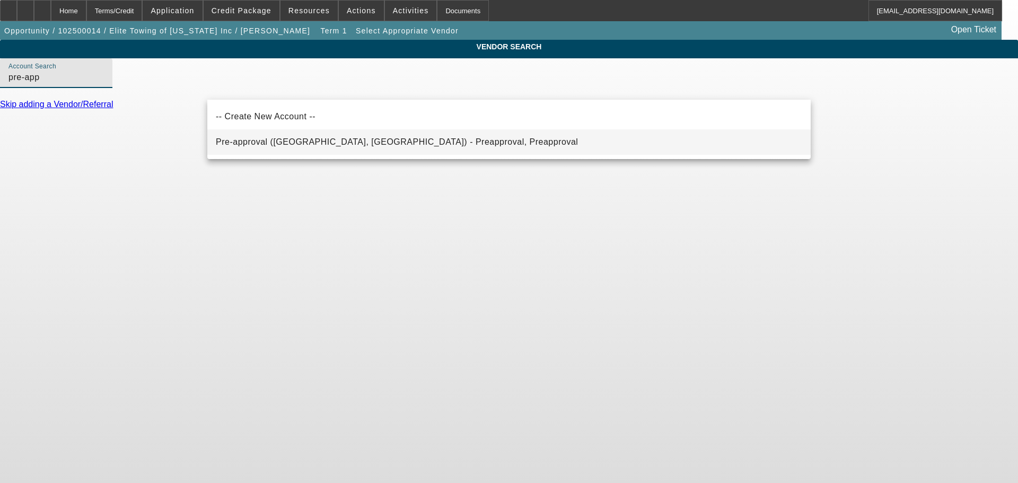
click at [299, 135] on mat-option "Pre-approval (Northbrook, IL) - Preapproval, Preapproval" at bounding box center [508, 141] width 603 height 25
type input "Pre-approval (Northbrook, IL) - Preapproval, Preapproval"
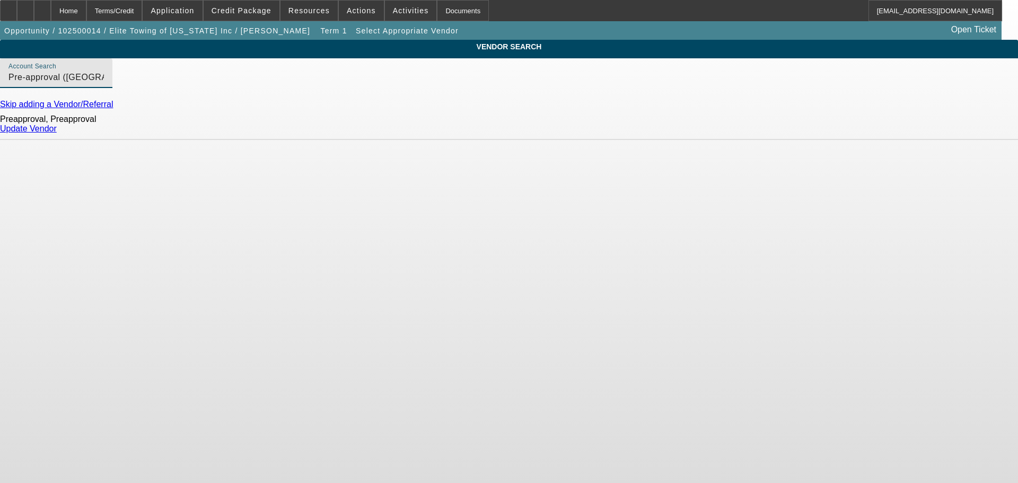
click at [57, 133] on link "Update Vendor" at bounding box center [28, 128] width 57 height 9
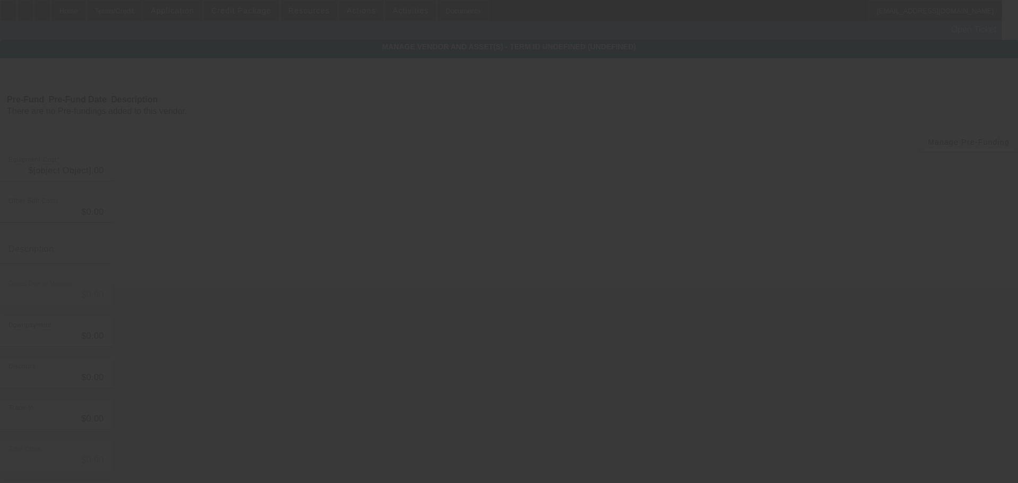
type input "$50,000.00"
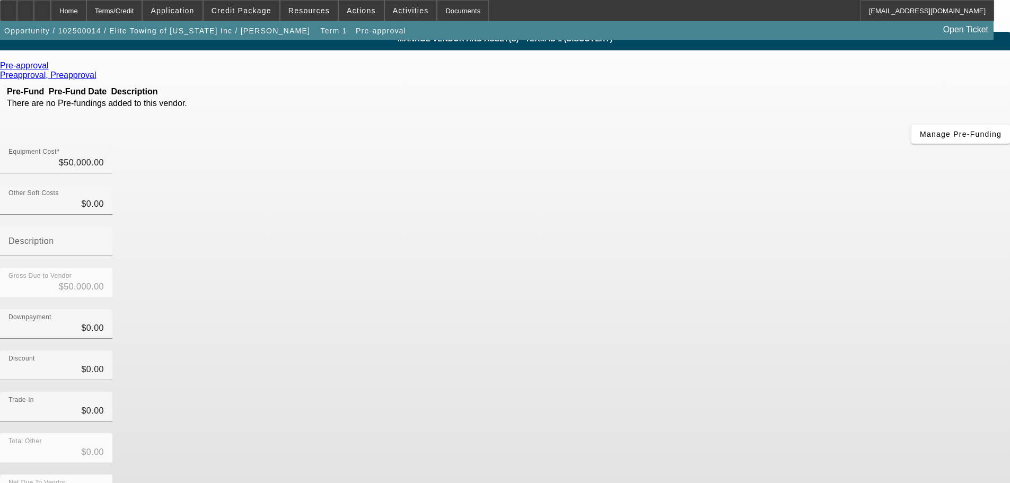
scroll to position [10, 0]
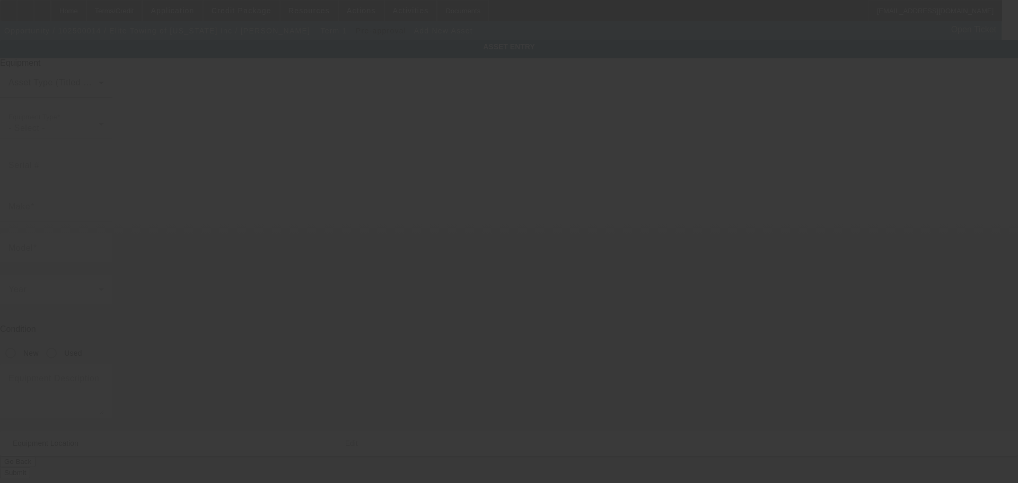
type input "14 Acker St E"
type input "Saint Paul"
type input "55117"
type input "Ramsey"
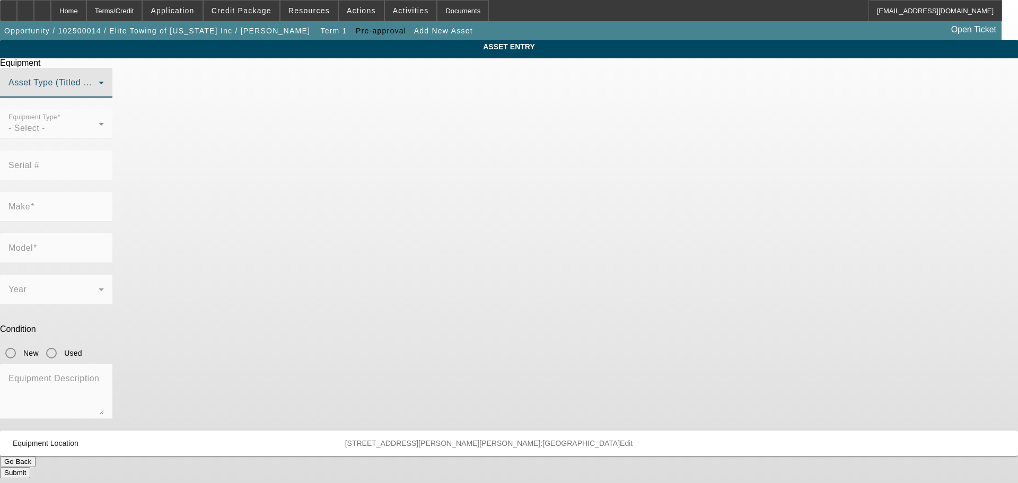
click at [99, 93] on span at bounding box center [53, 87] width 90 height 13
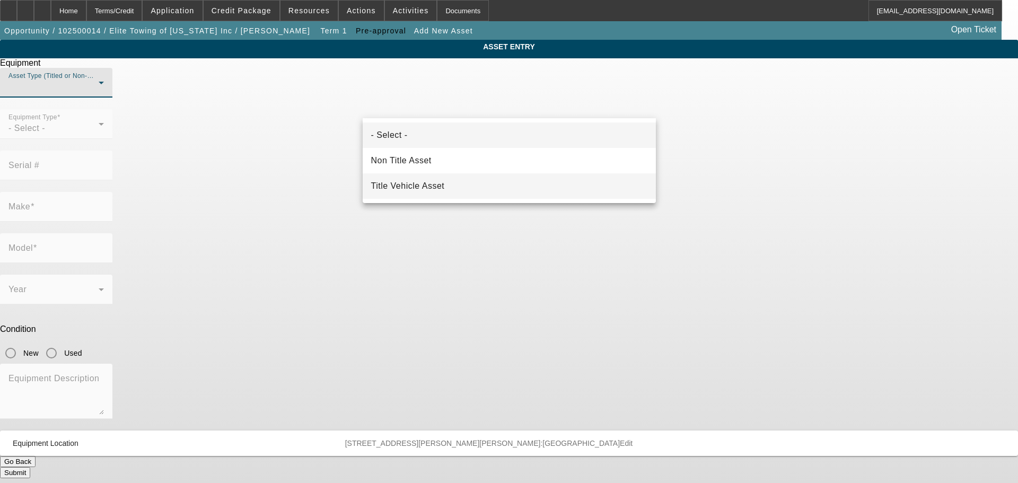
click at [467, 181] on mat-option "Title Vehicle Asset" at bounding box center [509, 185] width 293 height 25
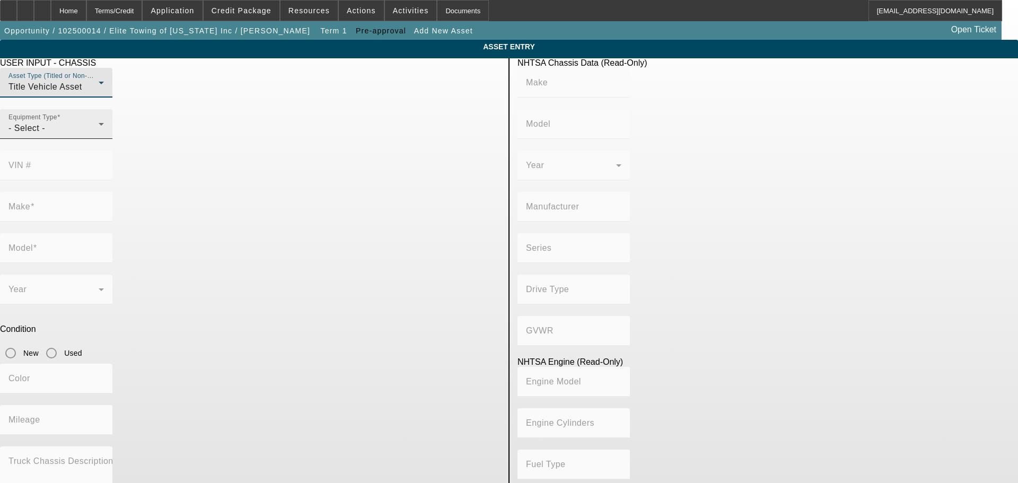
click at [99, 135] on div "- Select -" at bounding box center [53, 128] width 90 height 13
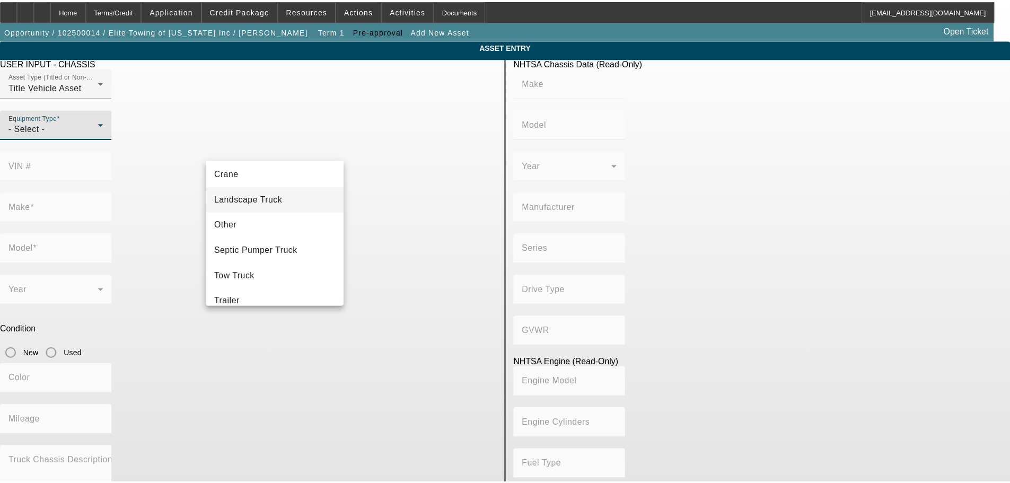
scroll to position [106, 0]
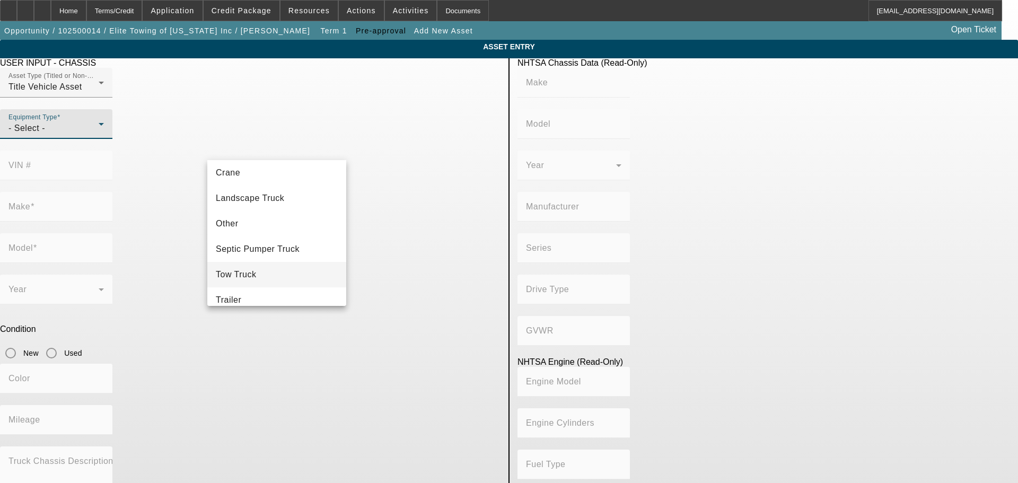
click at [273, 271] on mat-option "Tow Truck" at bounding box center [276, 274] width 139 height 25
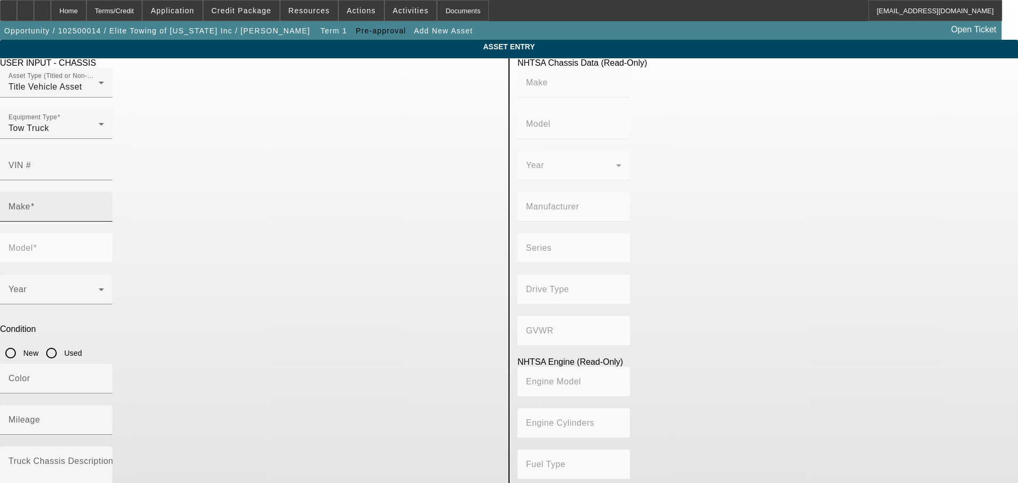
click at [104, 192] on div "Make" at bounding box center [55, 207] width 95 height 30
click at [104, 205] on input "Make" at bounding box center [55, 211] width 95 height 13
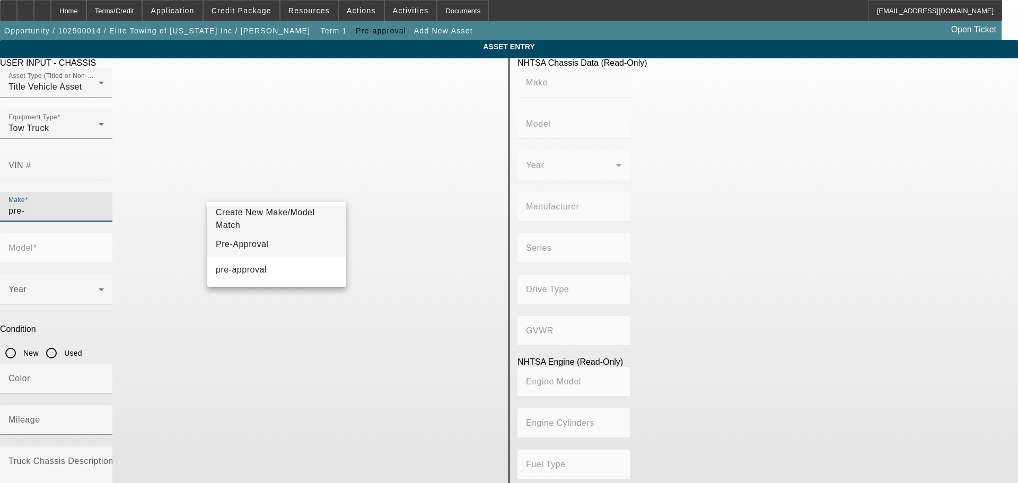
click at [250, 236] on mat-option "Pre-Approval" at bounding box center [276, 244] width 139 height 25
type input "Pre-Approval"
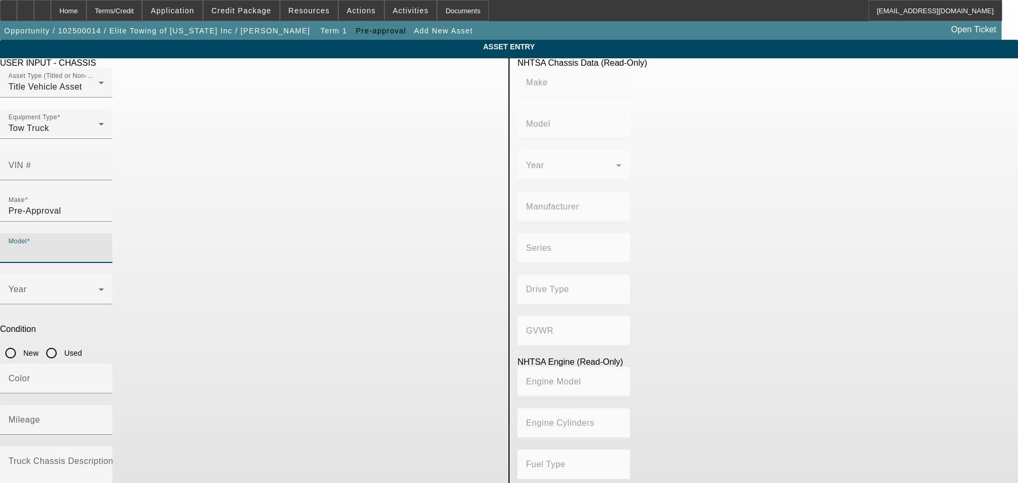
click at [104, 246] on input "Model" at bounding box center [55, 252] width 95 height 13
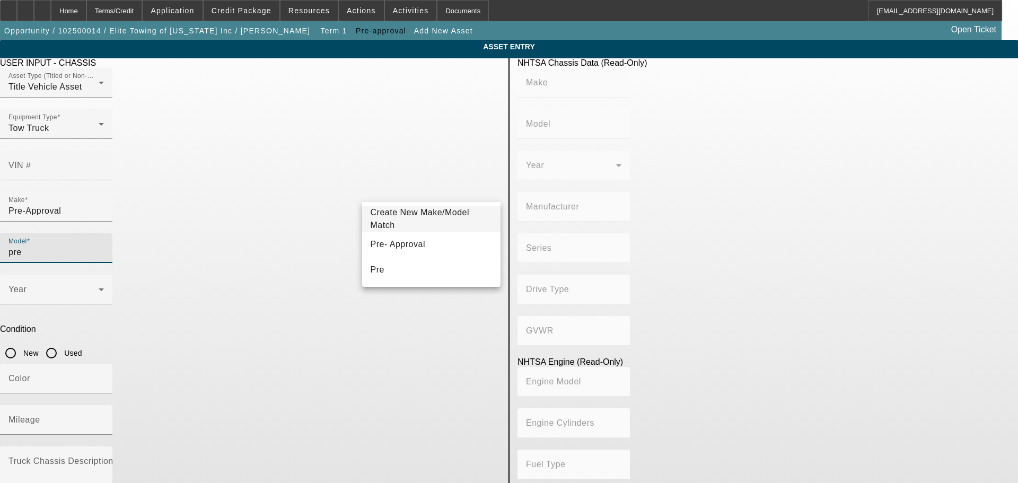
click at [441, 242] on mat-option "Pre- Approval" at bounding box center [431, 244] width 139 height 25
type input "Pre- Approval"
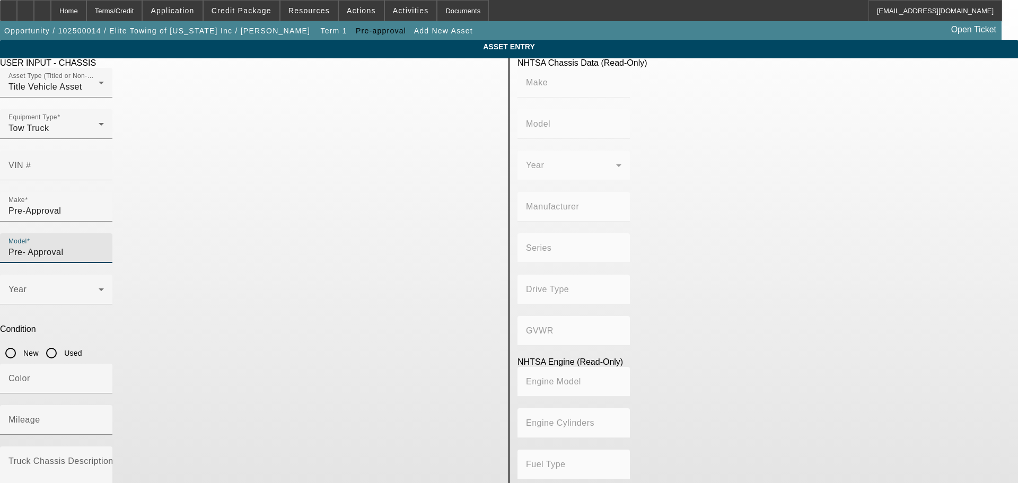
click at [62, 343] on input "Used" at bounding box center [51, 353] width 21 height 21
radio input "true"
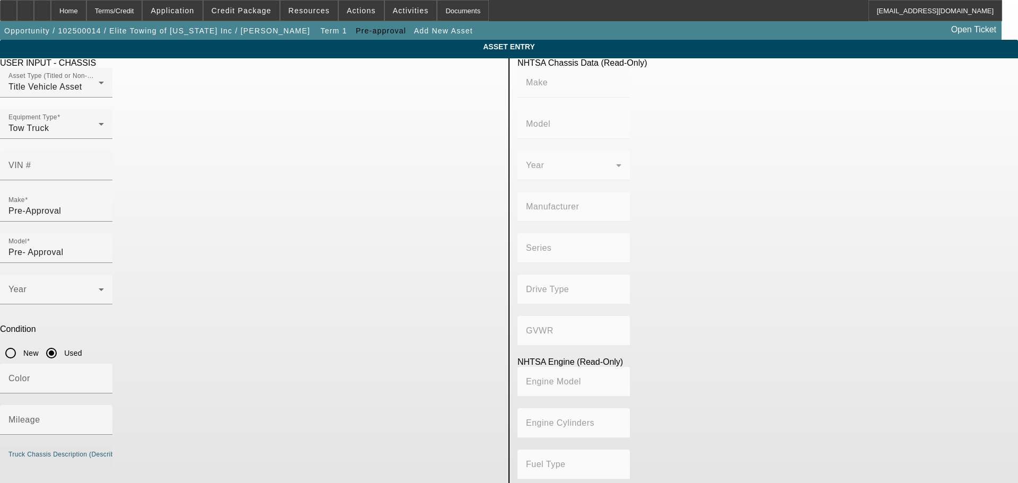
click at [104, 459] on textarea "Truck Chassis Description (Describe the truck chassis only)" at bounding box center [55, 478] width 95 height 38
type textarea "F550 Rollback"
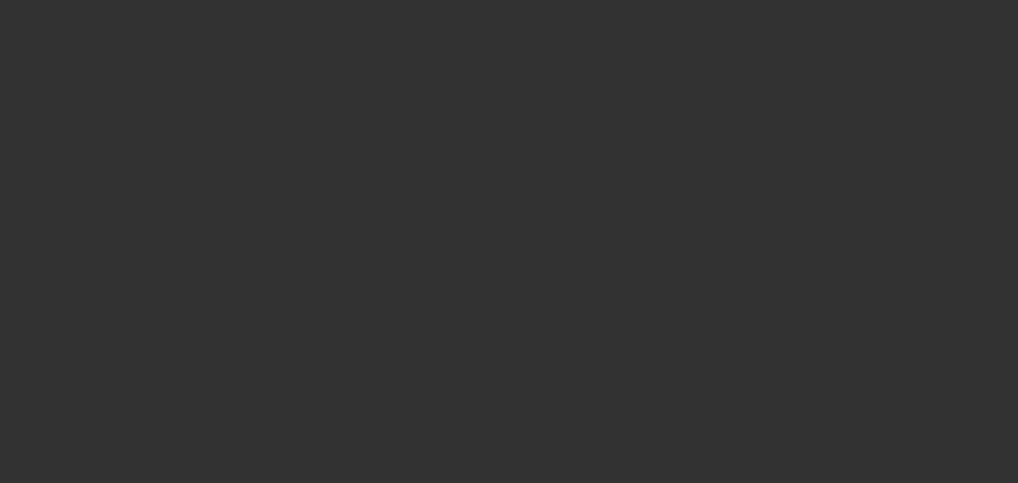
type input "$50,000.00"
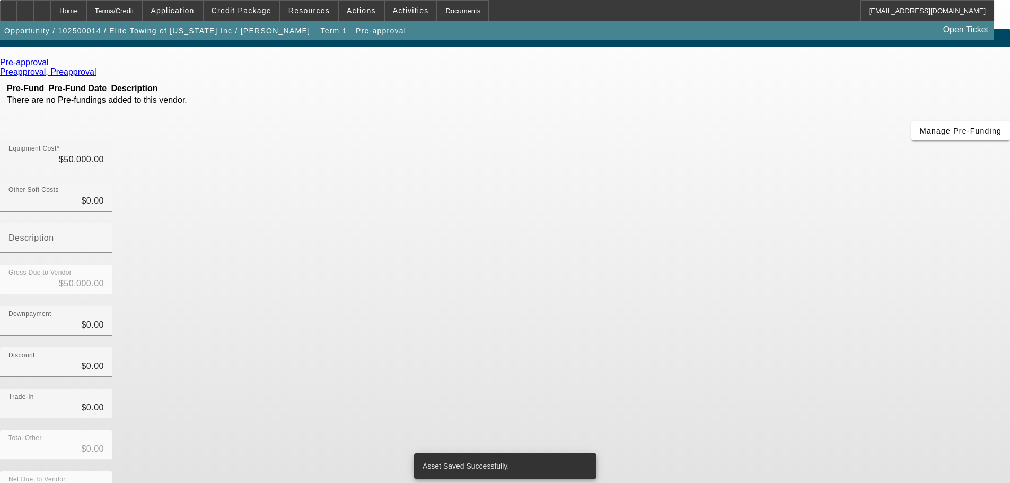
scroll to position [14, 0]
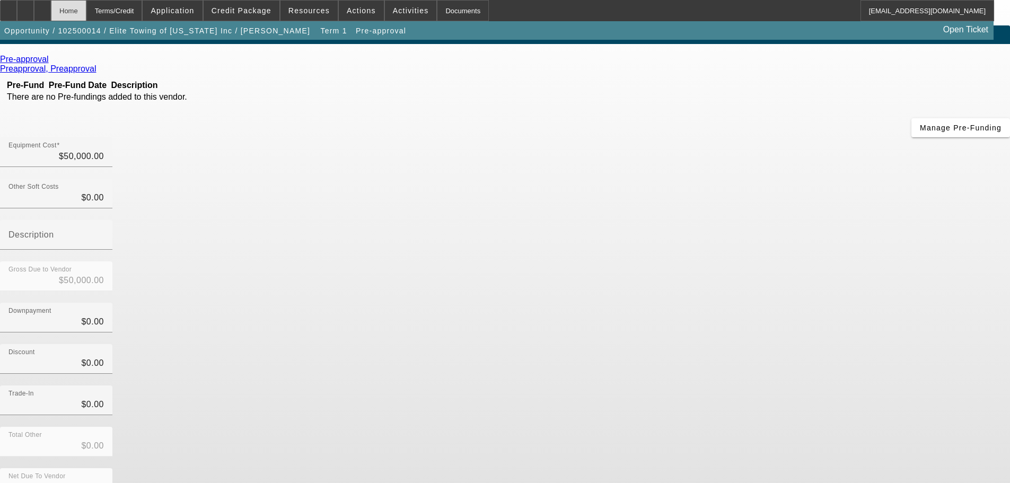
click at [86, 19] on div "Home" at bounding box center [69, 10] width 36 height 21
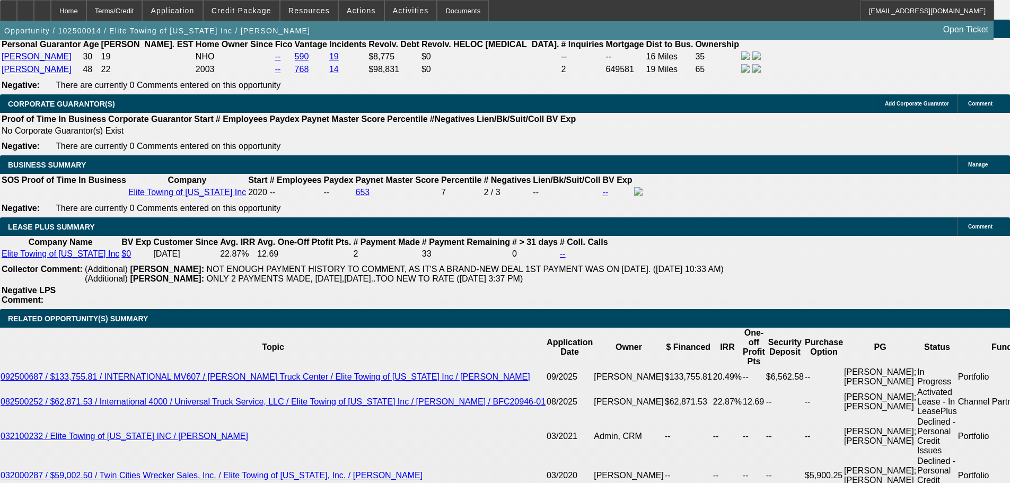
select select "0"
select select "6"
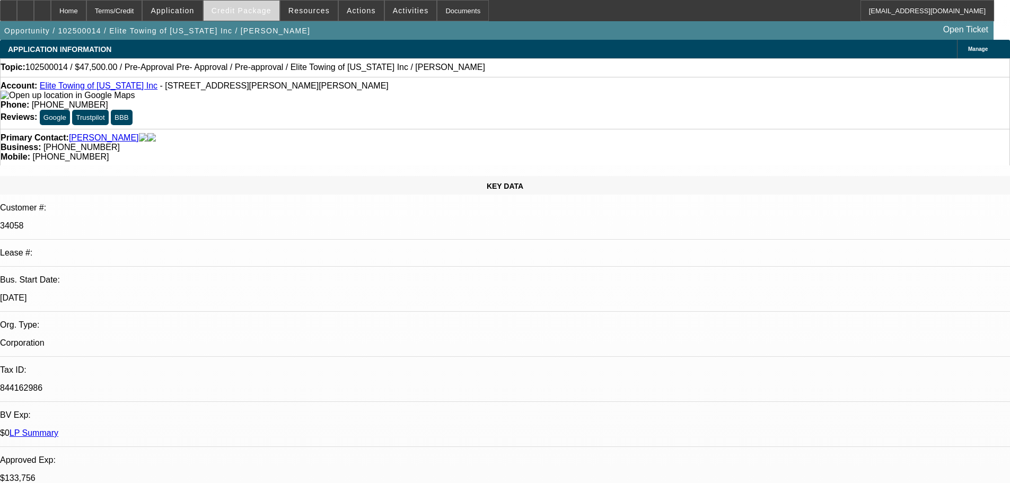
click at [273, 20] on span at bounding box center [242, 10] width 76 height 25
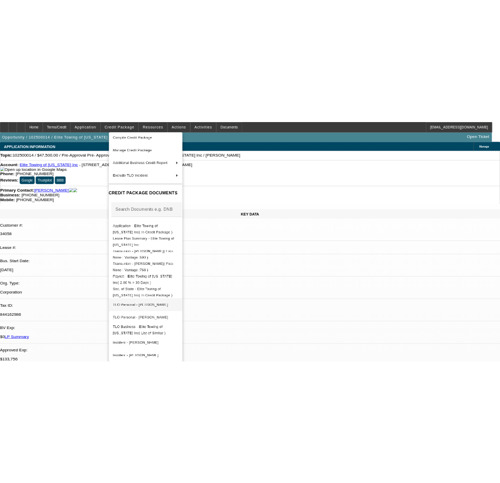
scroll to position [66, 0]
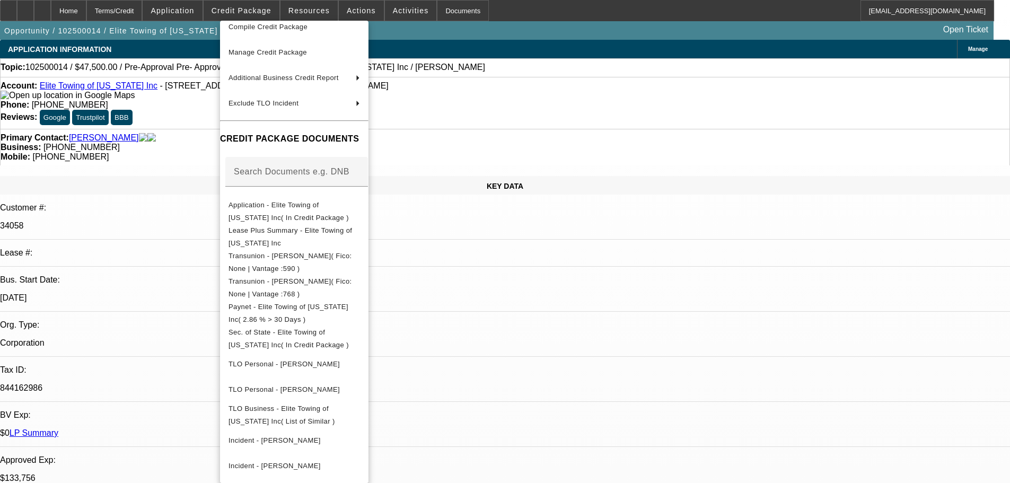
click at [523, 353] on div at bounding box center [505, 241] width 1010 height 483
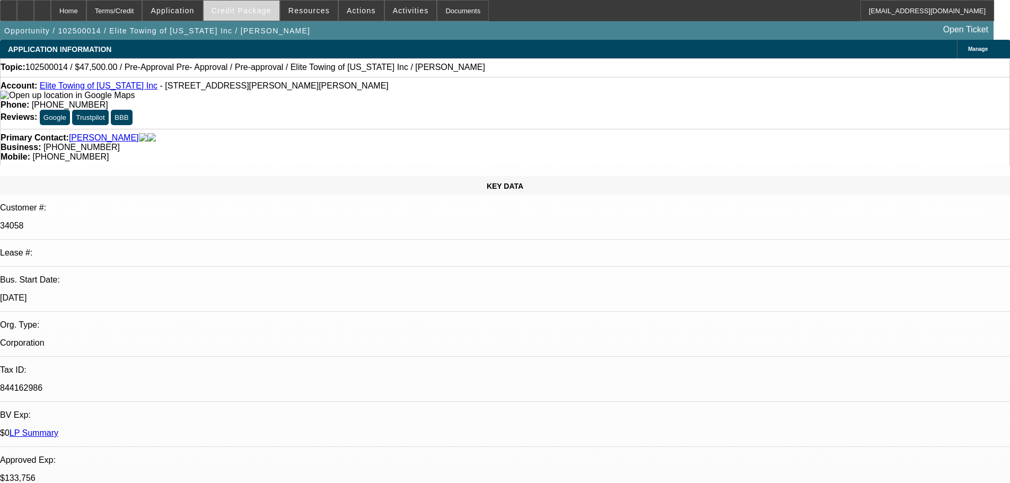
click at [252, 19] on span at bounding box center [242, 10] width 76 height 25
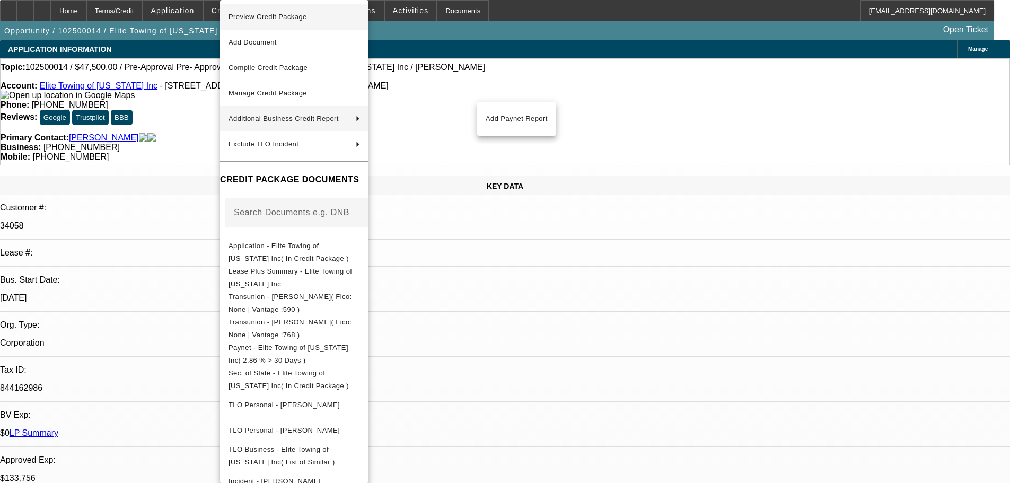
drag, startPoint x: 276, startPoint y: 103, endPoint x: 282, endPoint y: 4, distance: 99.3
click at [195, 132] on div "Preview Credit Package Add Document Compile Credit Package Manage Credit Packag…" at bounding box center [505, 241] width 1010 height 483
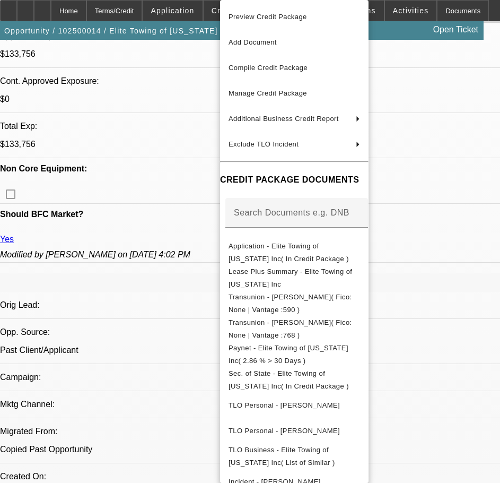
click at [120, 223] on div at bounding box center [250, 241] width 500 height 483
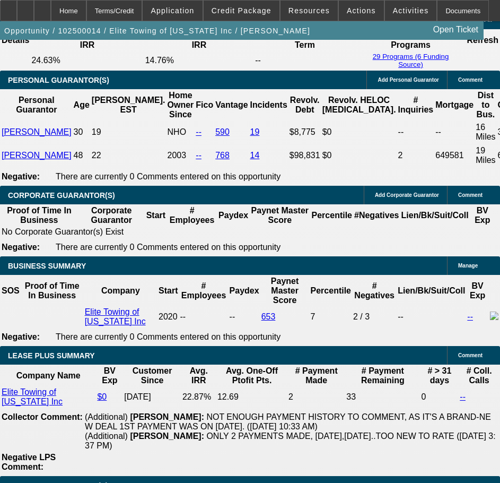
scroll to position [1750, 0]
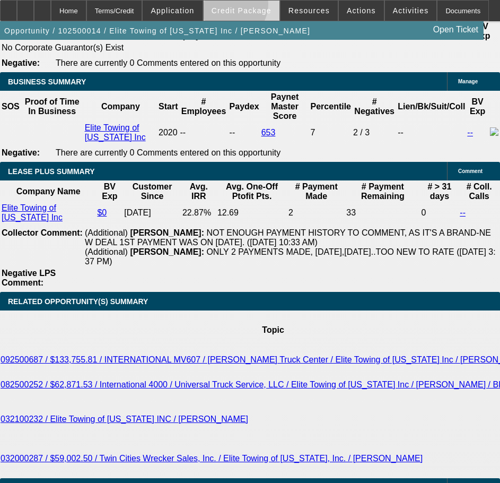
click at [246, 6] on span "Credit Package" at bounding box center [242, 10] width 60 height 8
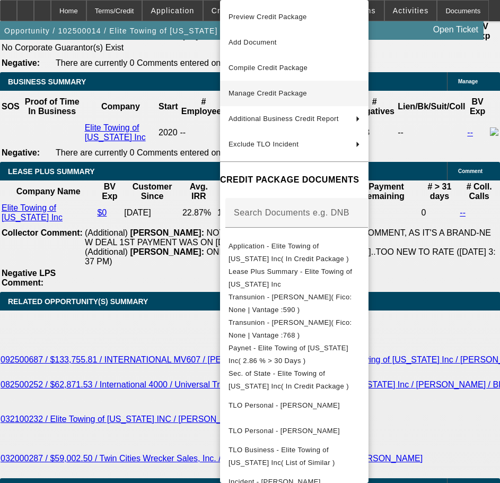
click at [246, 94] on span "Manage Credit Package" at bounding box center [268, 93] width 78 height 8
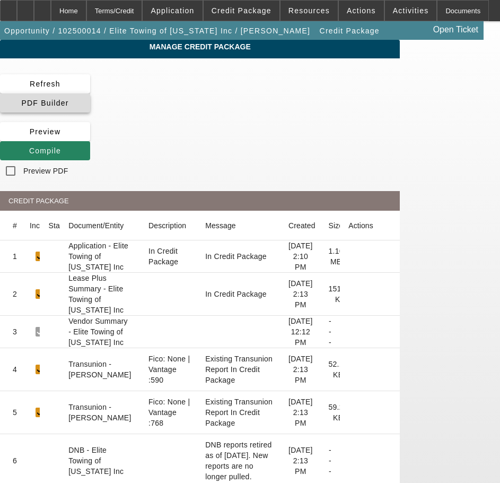
click at [90, 94] on span at bounding box center [45, 102] width 90 height 25
click at [10, 417] on app-manage-credit-package "Manage Credit Package Refresh PDF Builder Preview Compile Preview PDF CREDIT PA…" at bounding box center [250, 394] width 500 height 708
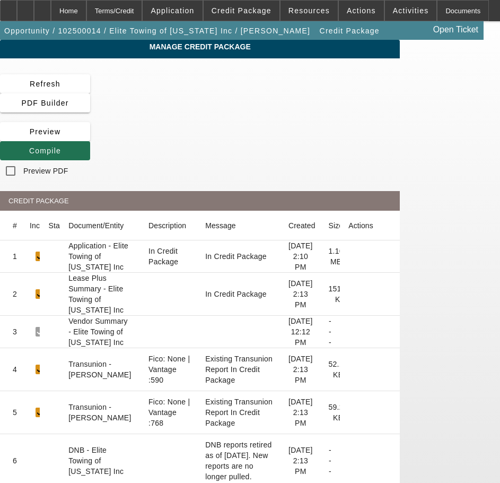
click at [61, 146] on span "Compile" at bounding box center [45, 150] width 32 height 8
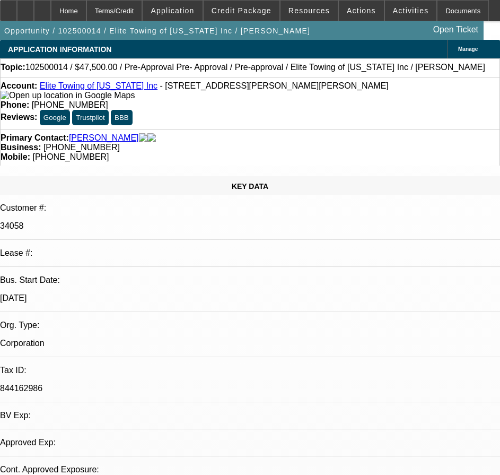
select select "0"
select select "6"
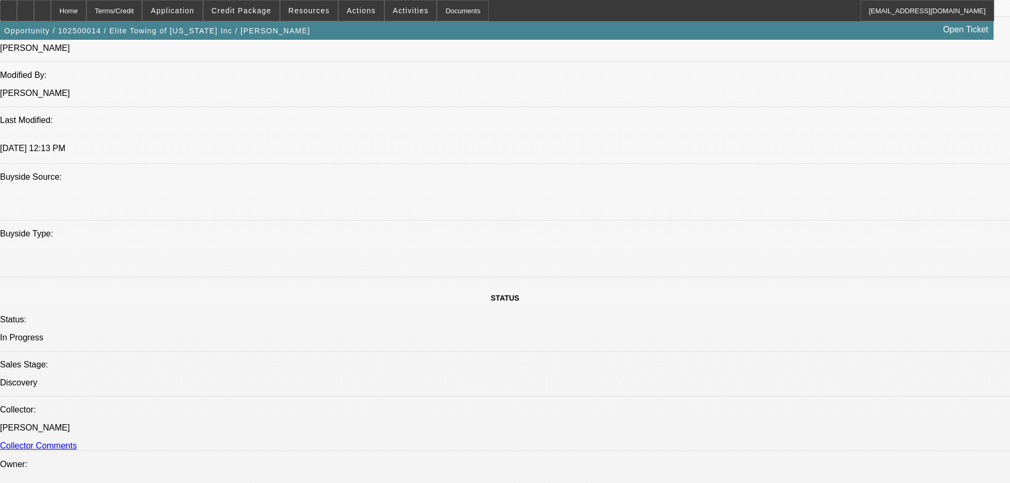
scroll to position [1061, 0]
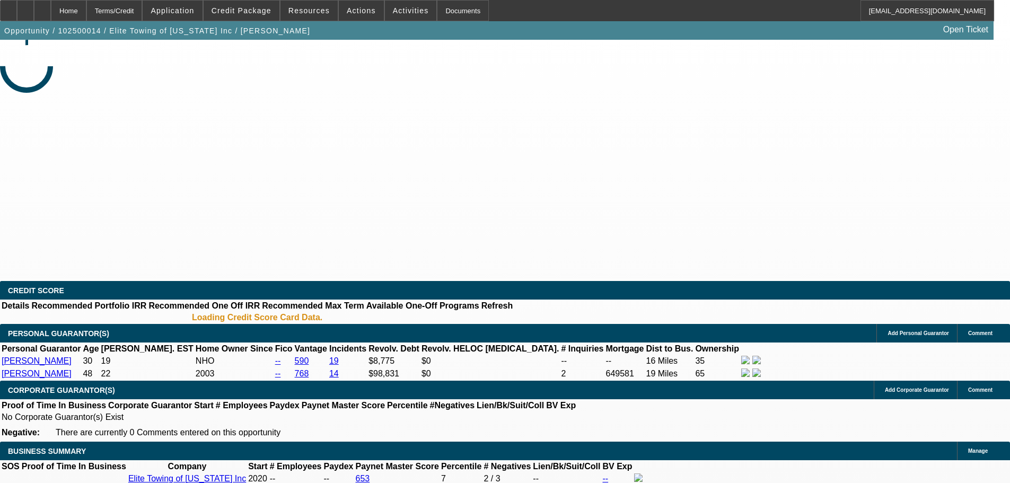
select select "0"
select select "6"
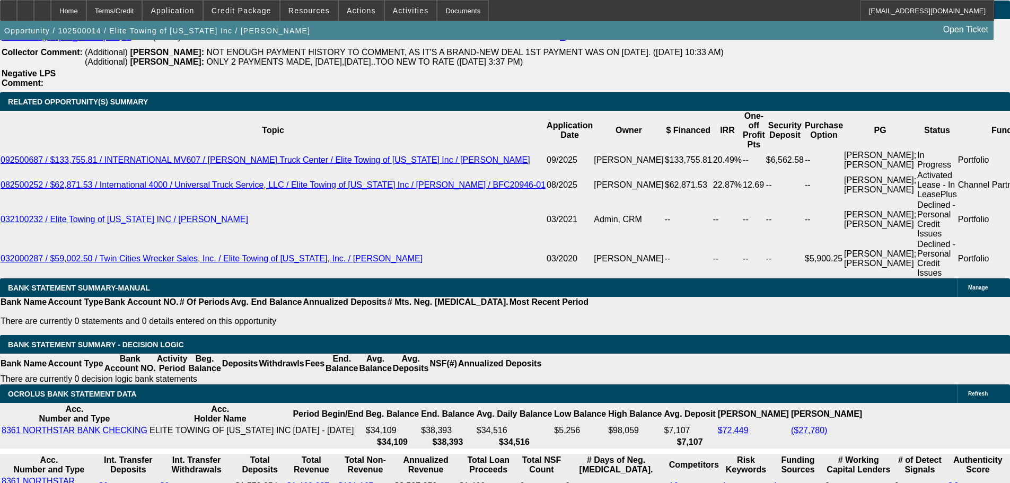
scroll to position [1793, 0]
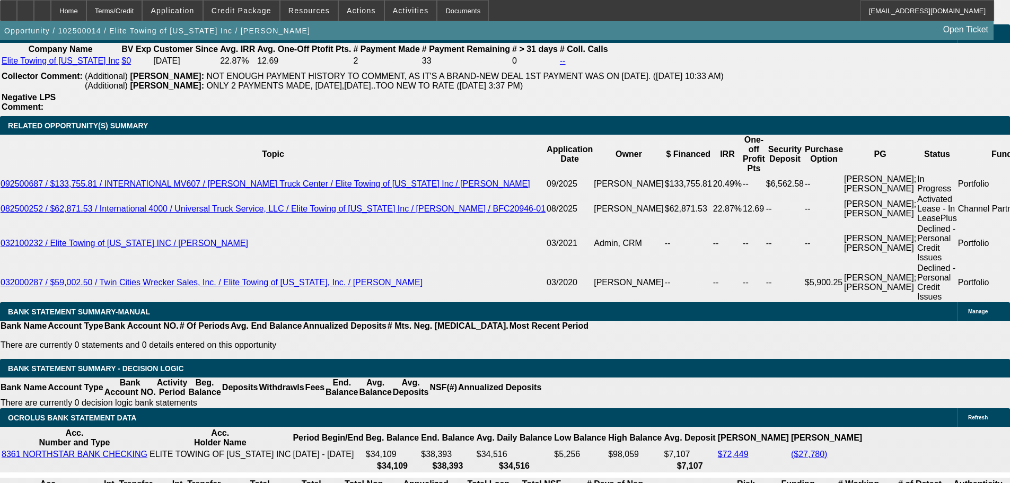
type input "UNKNOWN"
type input "2"
type input "$24,315.54"
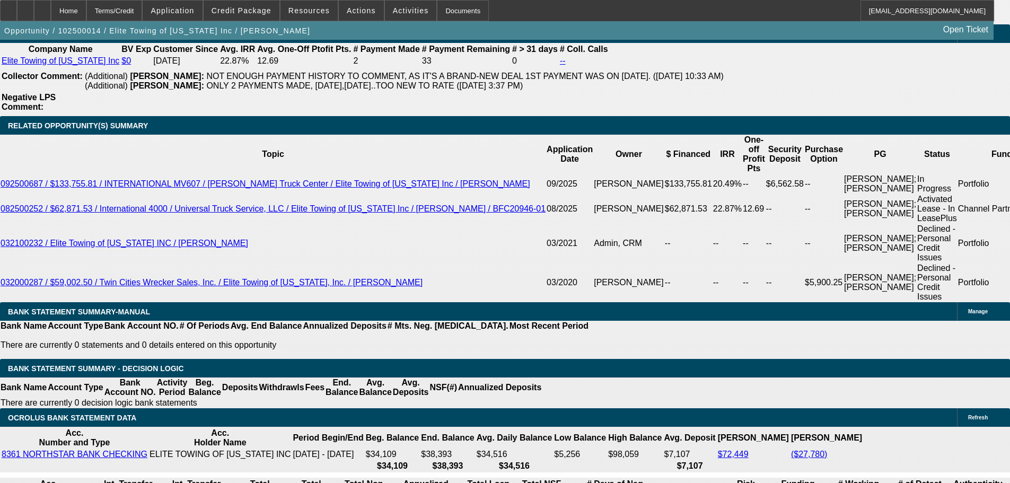
type input "28"
type input "$2,113.34"
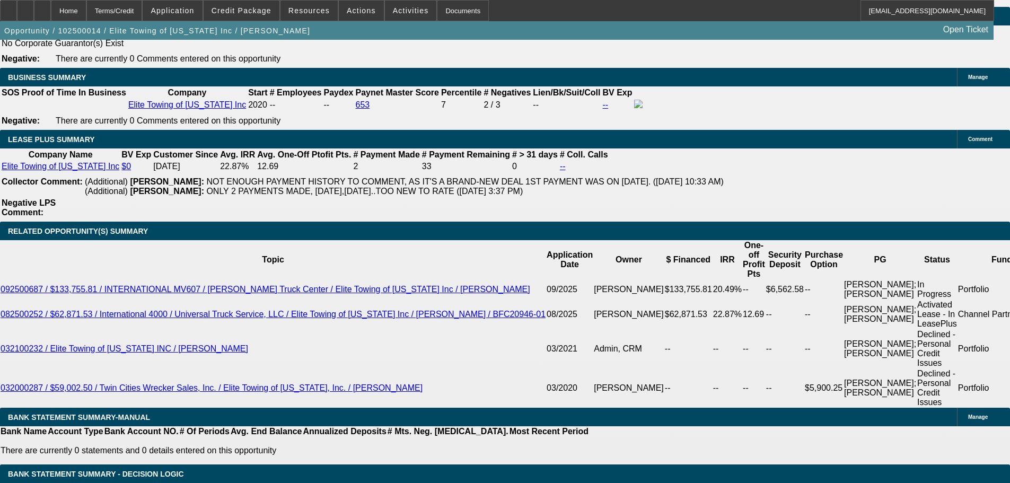
scroll to position [1687, 0]
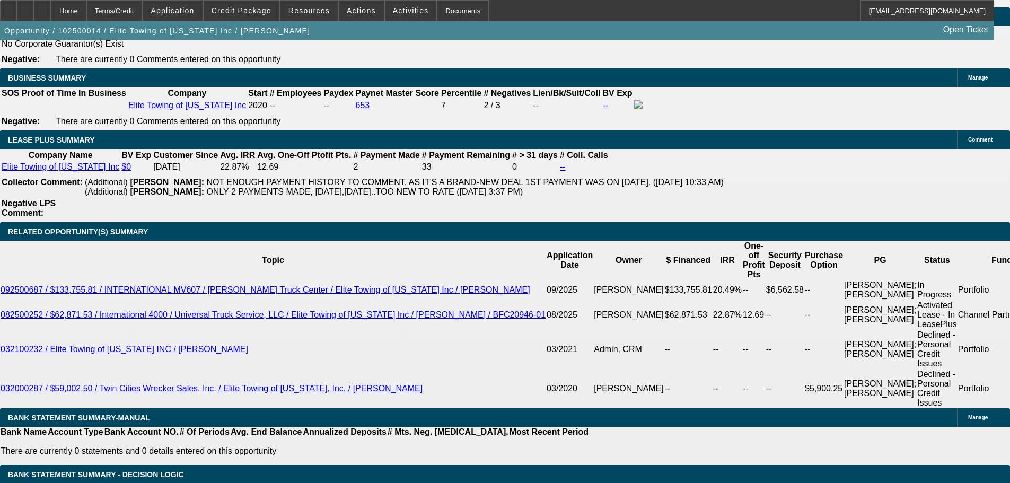
type input "28"
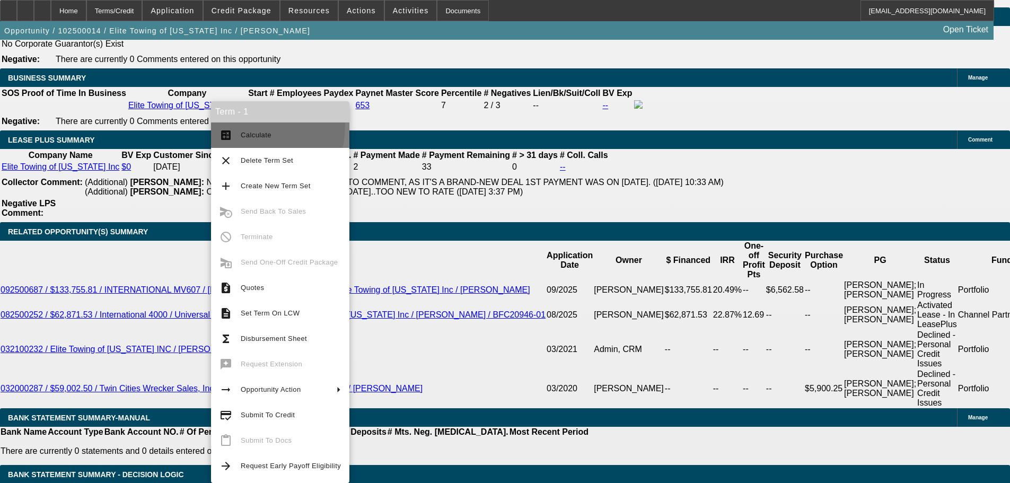
click at [243, 126] on button "calculate Calculate" at bounding box center [280, 134] width 138 height 25
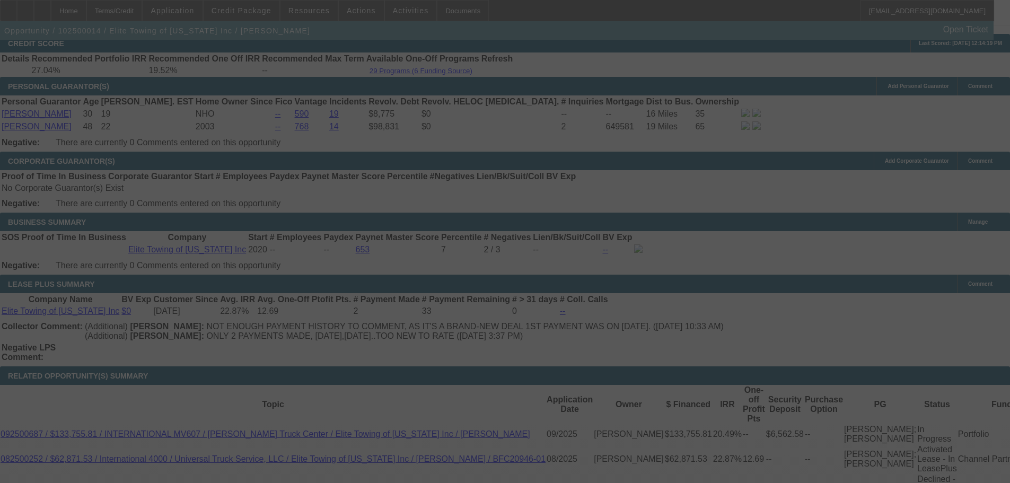
scroll to position [1422, 0]
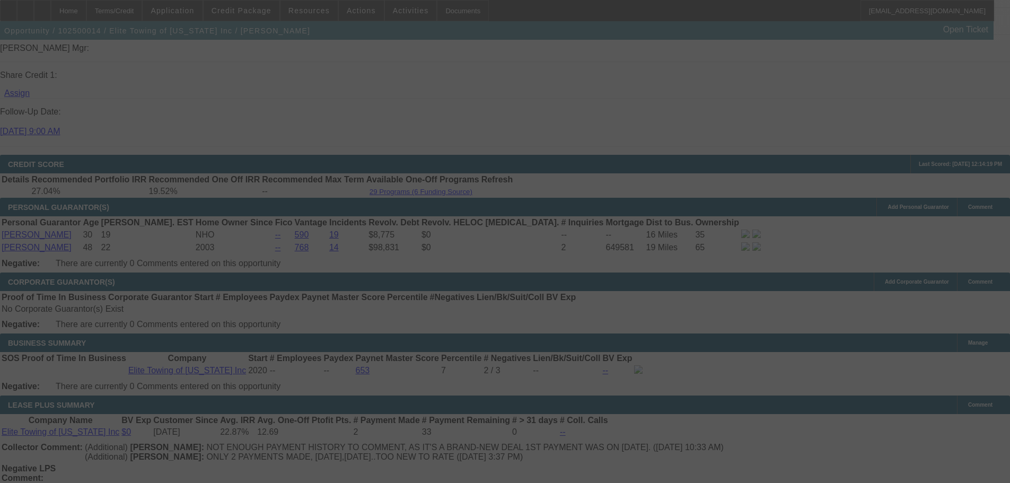
select select "0"
select select "6"
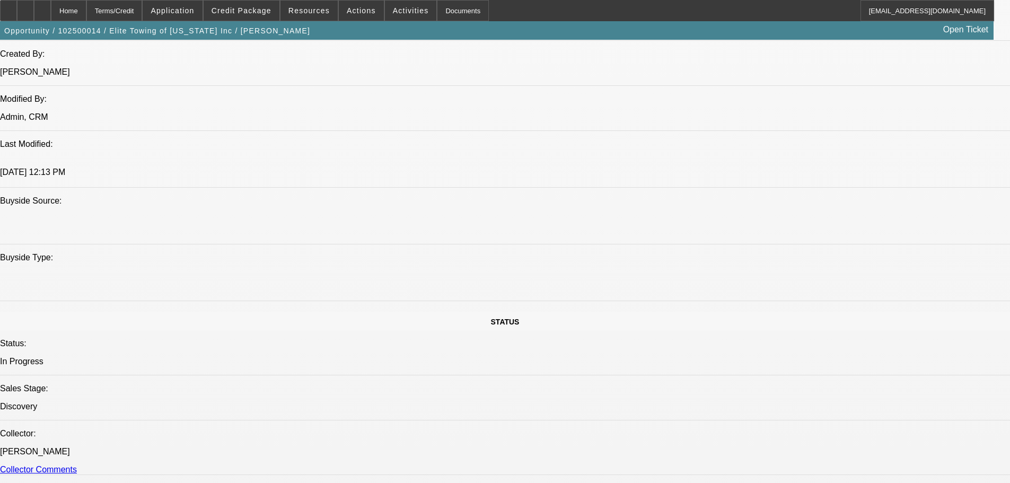
scroll to position [1263, 0]
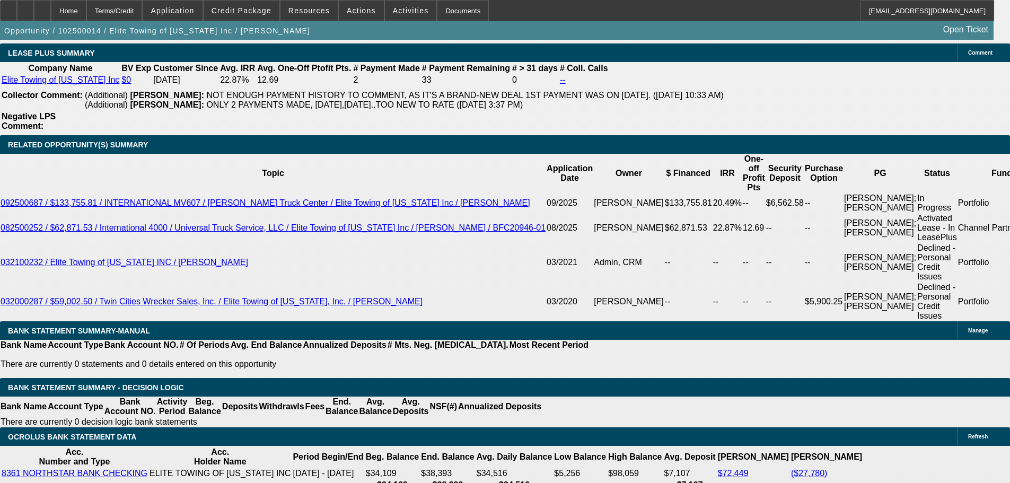
scroll to position [1793, 0]
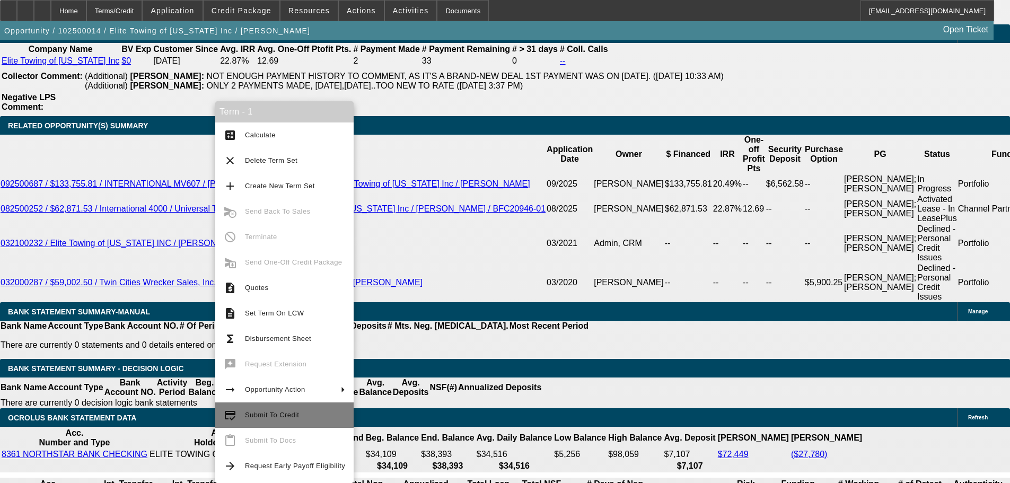
click at [300, 417] on span "Submit To Credit" at bounding box center [295, 415] width 100 height 13
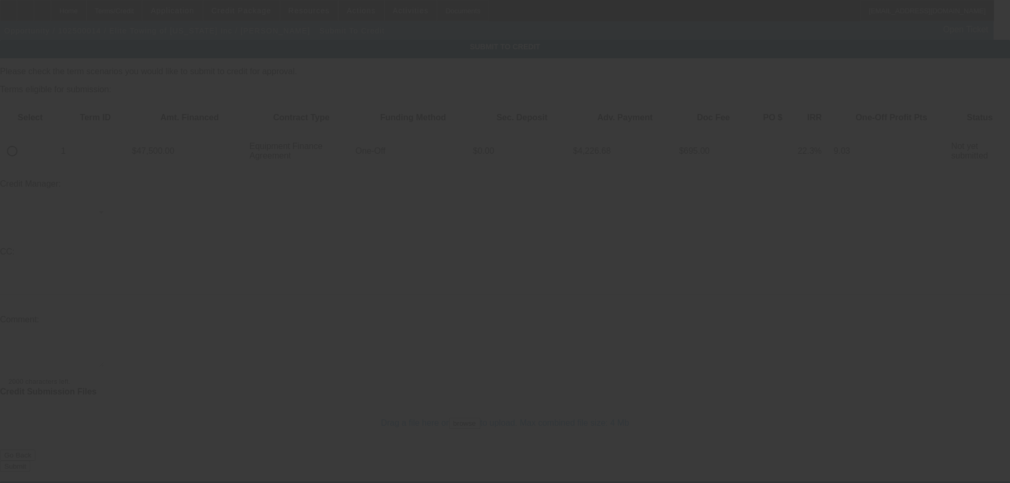
click at [40, 116] on div at bounding box center [505, 241] width 1010 height 483
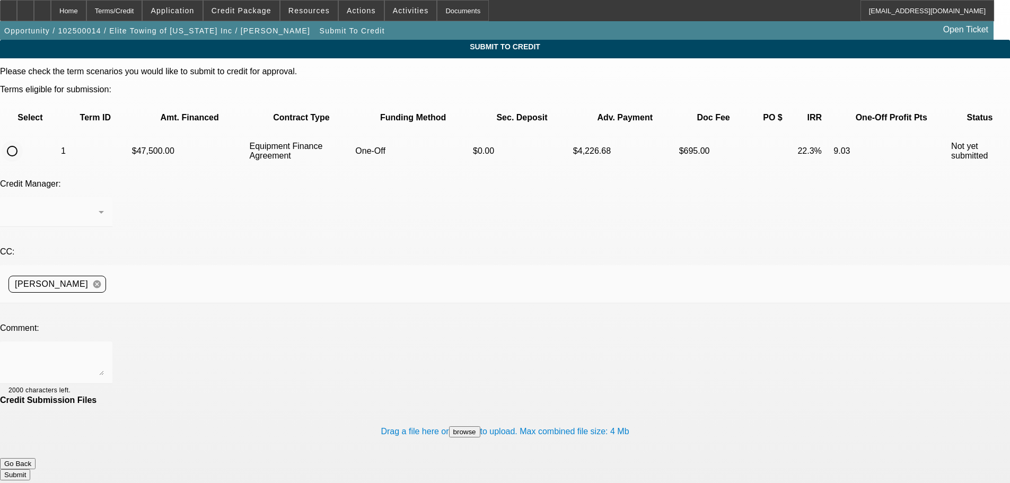
click at [23, 141] on input "radio" at bounding box center [12, 151] width 21 height 21
radio input "true"
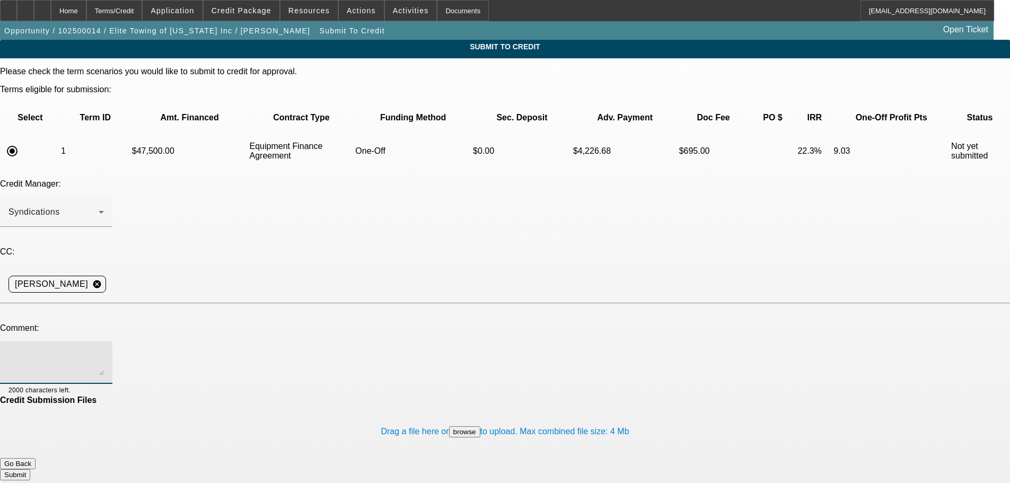
click at [104, 350] on textarea at bounding box center [55, 362] width 95 height 25
type textarea "Team, can we please see if north mill has interest on a $50,000 note here. Than…"
click at [30, 469] on button "Submit" at bounding box center [15, 474] width 30 height 11
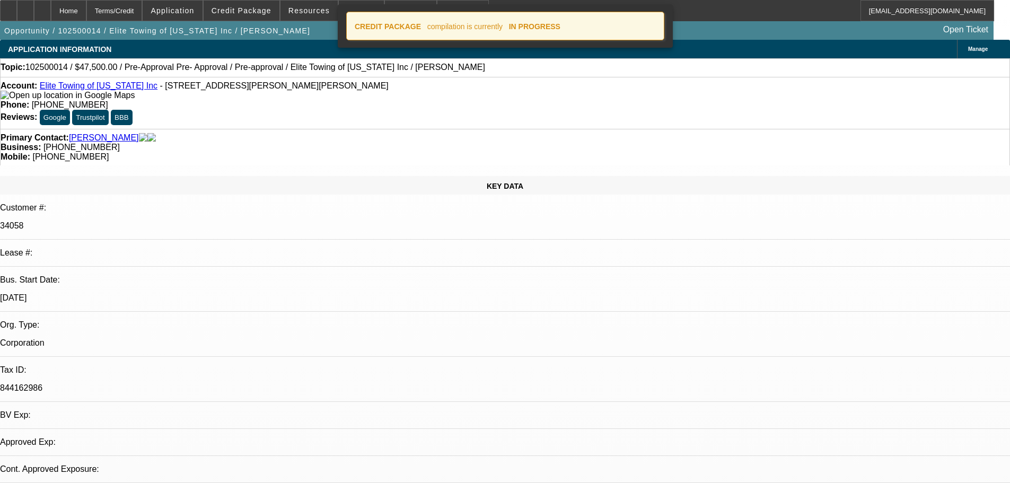
select select "0"
select select "6"
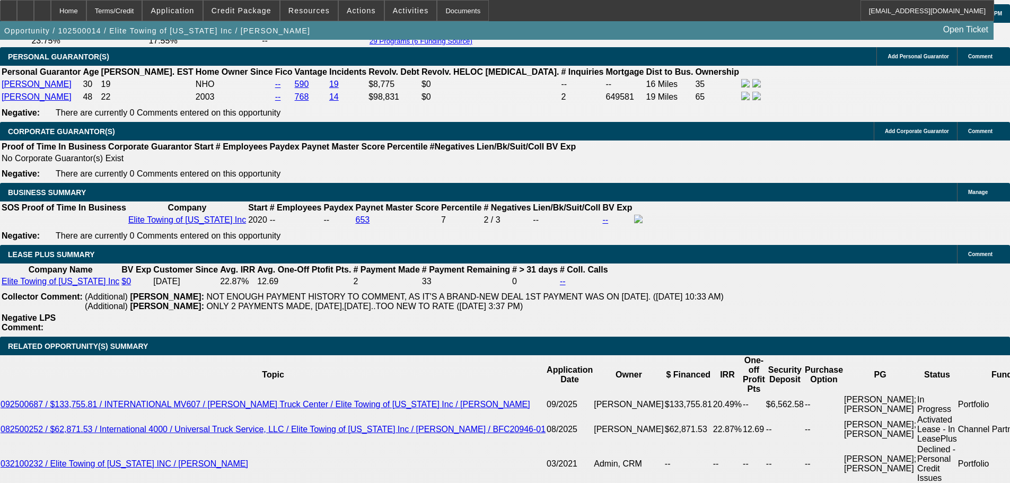
scroll to position [1591, 0]
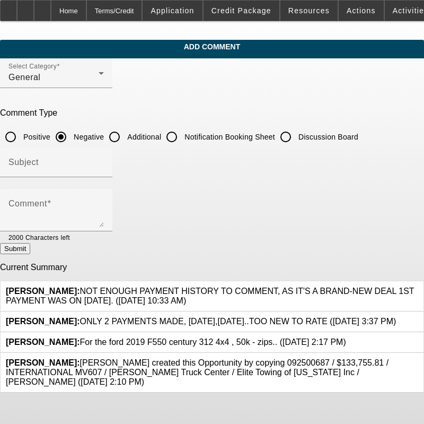
drag, startPoint x: 151, startPoint y: 136, endPoint x: 138, endPoint y: 137, distance: 12.3
click at [150, 136] on label "Additional" at bounding box center [143, 137] width 36 height 11
click at [125, 136] on input "Additional" at bounding box center [114, 136] width 21 height 21
radio input "true"
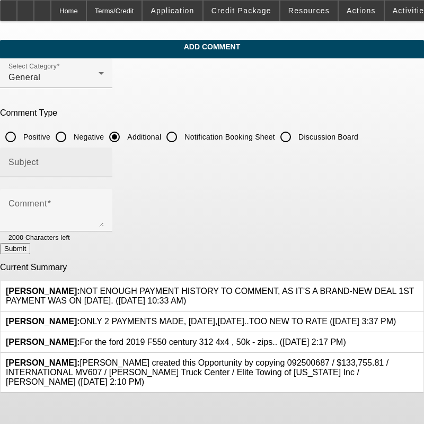
drag, startPoint x: 138, startPoint y: 137, endPoint x: 135, endPoint y: 156, distance: 18.8
click at [125, 138] on input "Additional" at bounding box center [114, 136] width 21 height 21
click at [104, 164] on input "Subject" at bounding box center [55, 166] width 95 height 13
type input "Write Up"
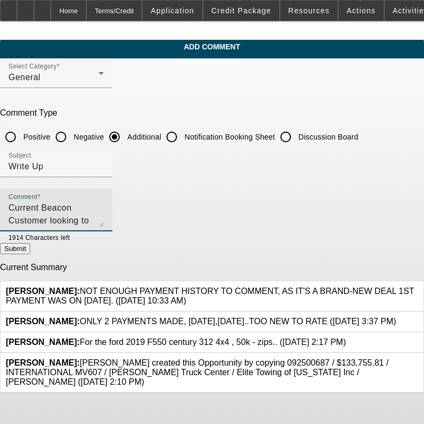
type textarea "Current Beacon Customer looking to add a used rollback to keep up with growing …"
click at [30, 254] on button "Submit" at bounding box center [15, 248] width 30 height 11
radio input "true"
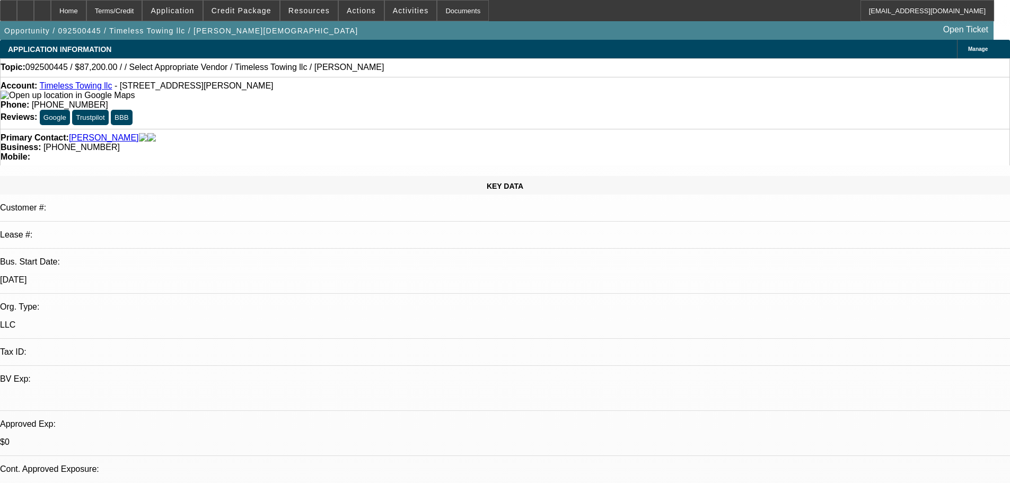
select select "0"
select select "2"
select select "0"
select select "0.2"
select select "2"
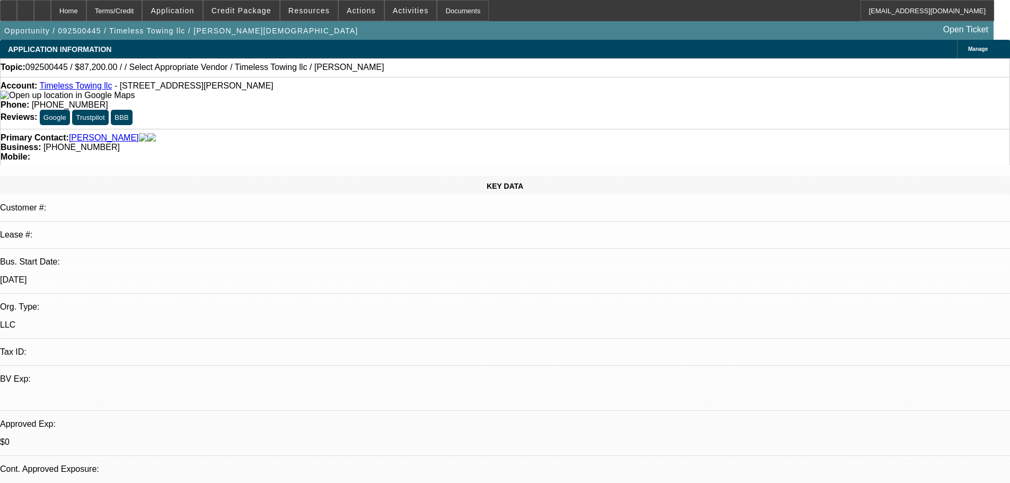
select select "0"
select select "1"
select select "2"
select select "6"
select select "1"
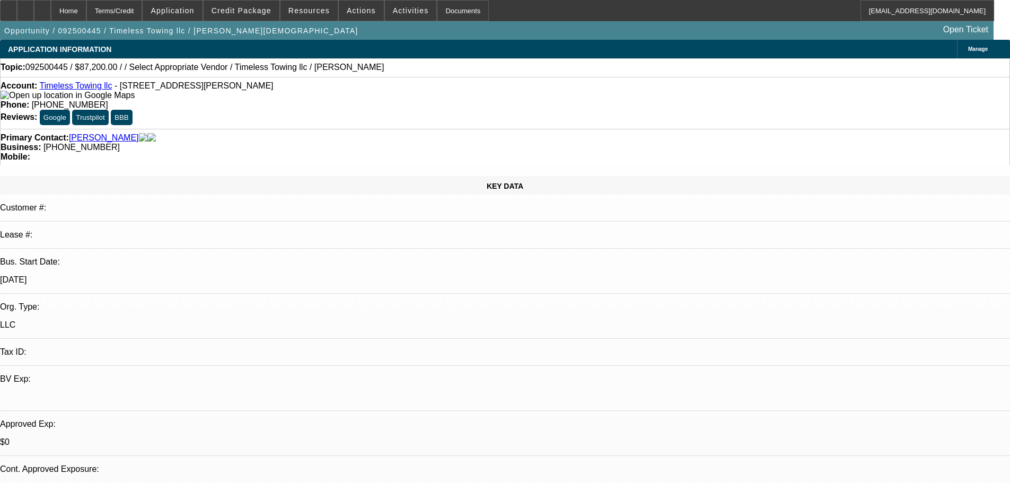
select select "2"
select select "6"
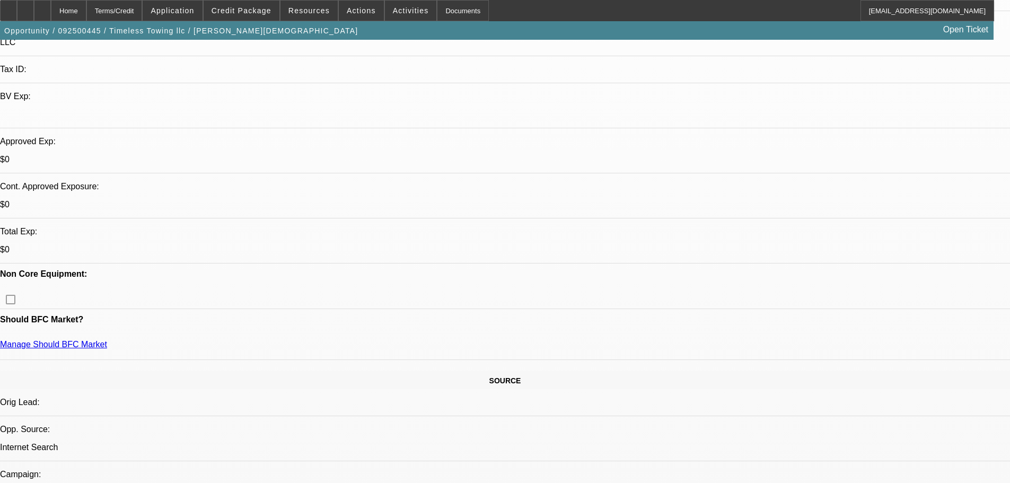
scroll to position [318, 0]
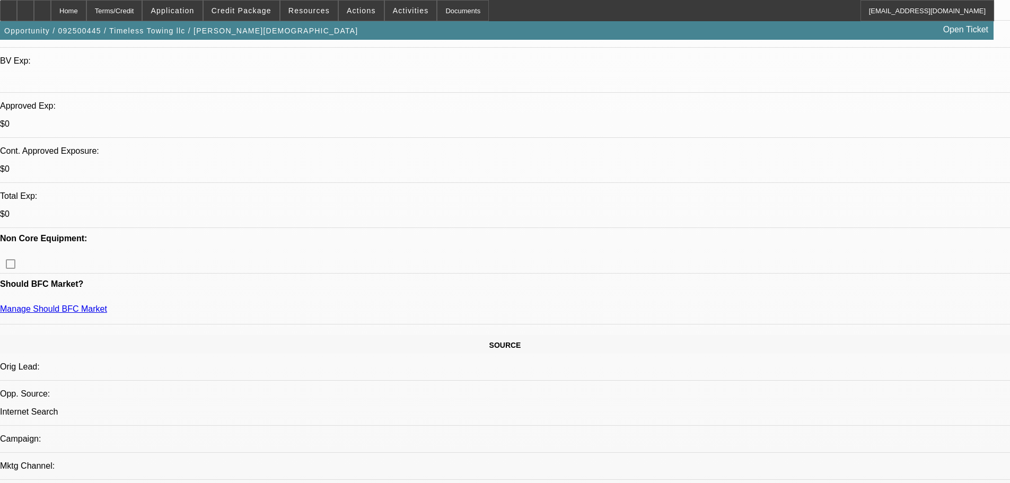
drag, startPoint x: 485, startPoint y: 284, endPoint x: 431, endPoint y: 277, distance: 54.5
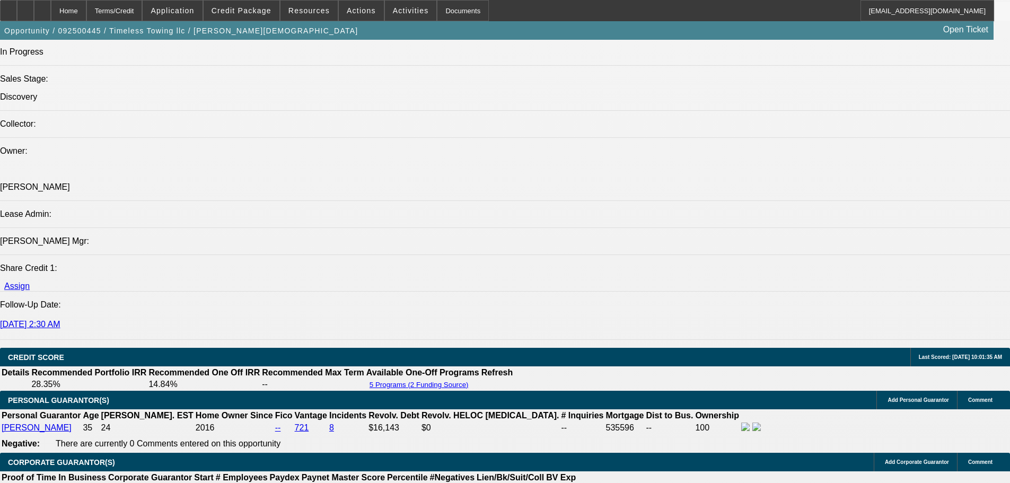
scroll to position [1379, 0]
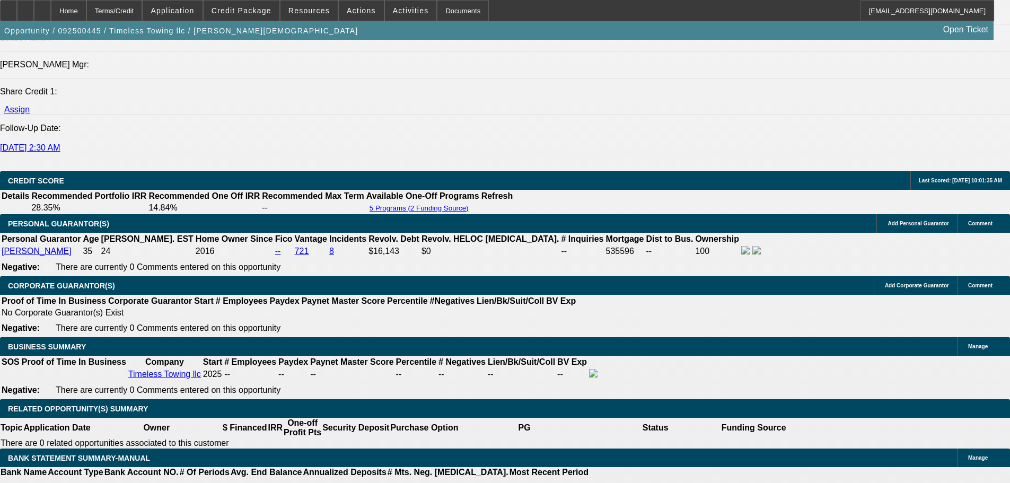
radio input "true"
paste textarea "He’s interested in either a 2024 RAM 5500 4x4 20 STEEL Jerr-Dan Rollback ($115,…"
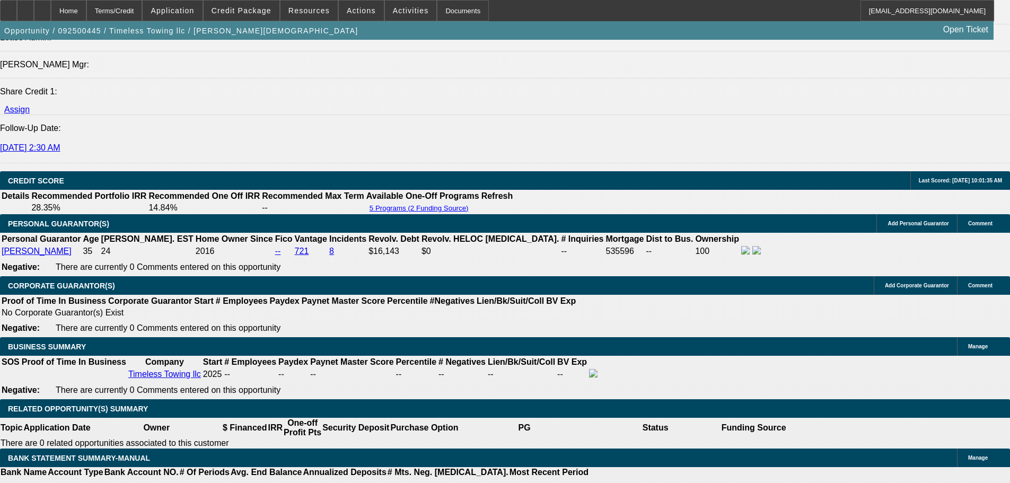
scroll to position [0, 0]
type textarea "He’s interested in either a 2024 RAM 5500 4x4 20 STEEL Jerr-Dan Rollback ($115,…"
radio input "true"
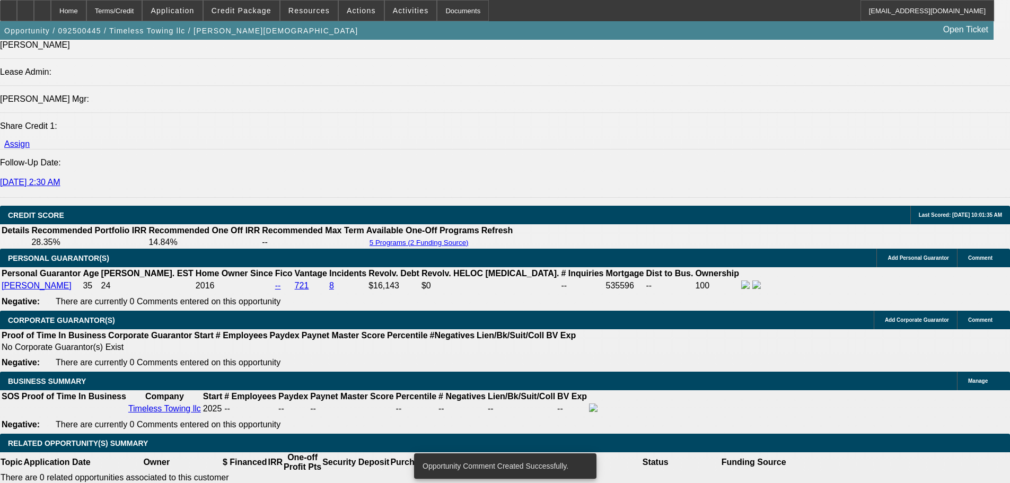
scroll to position [1326, 0]
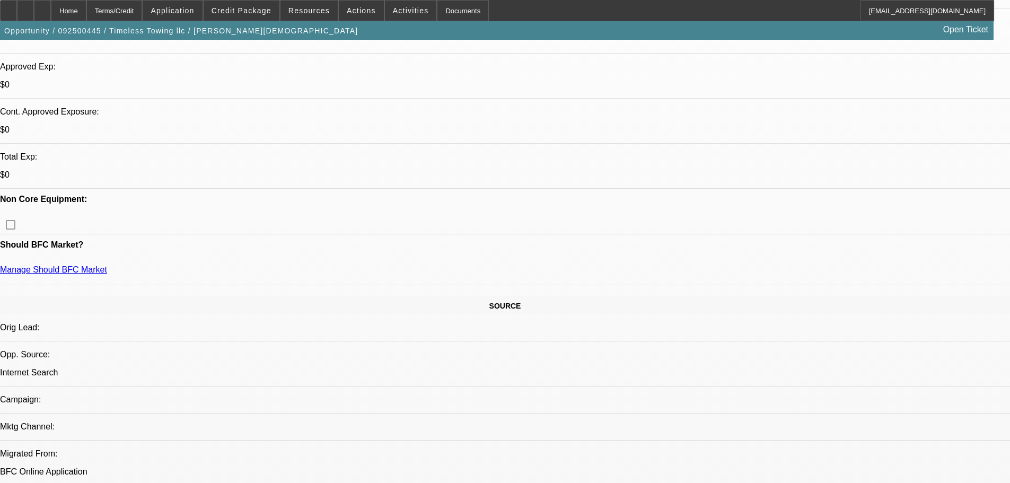
scroll to position [159, 0]
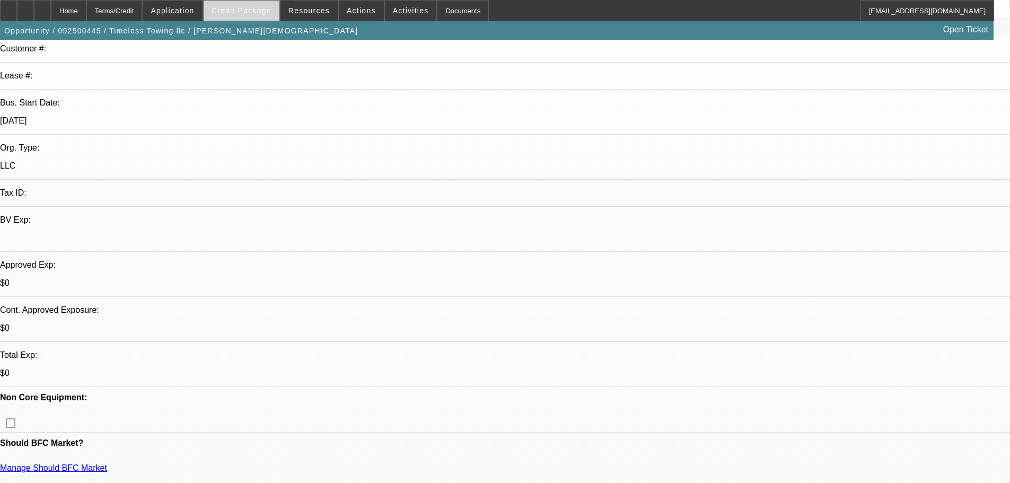
click at [248, 15] on span at bounding box center [242, 10] width 76 height 25
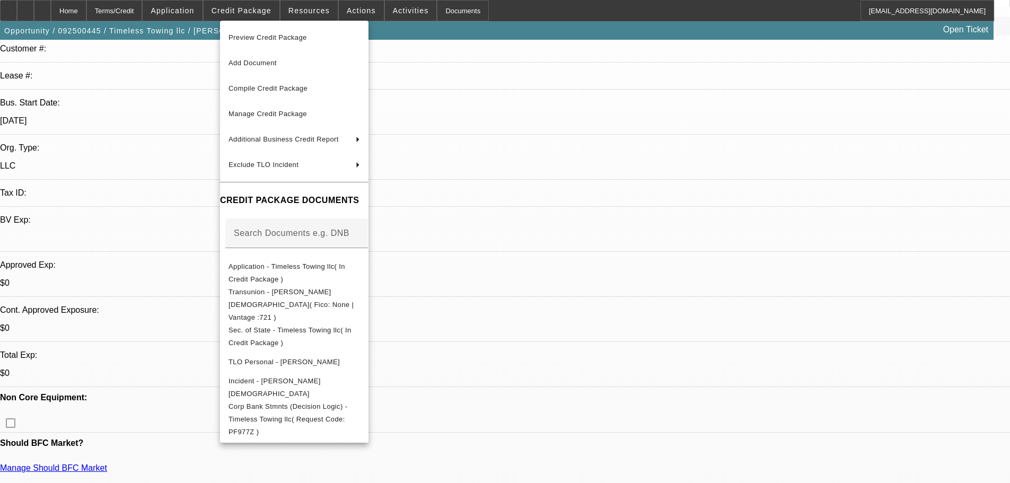
click at [189, 8] on div at bounding box center [505, 241] width 1010 height 483
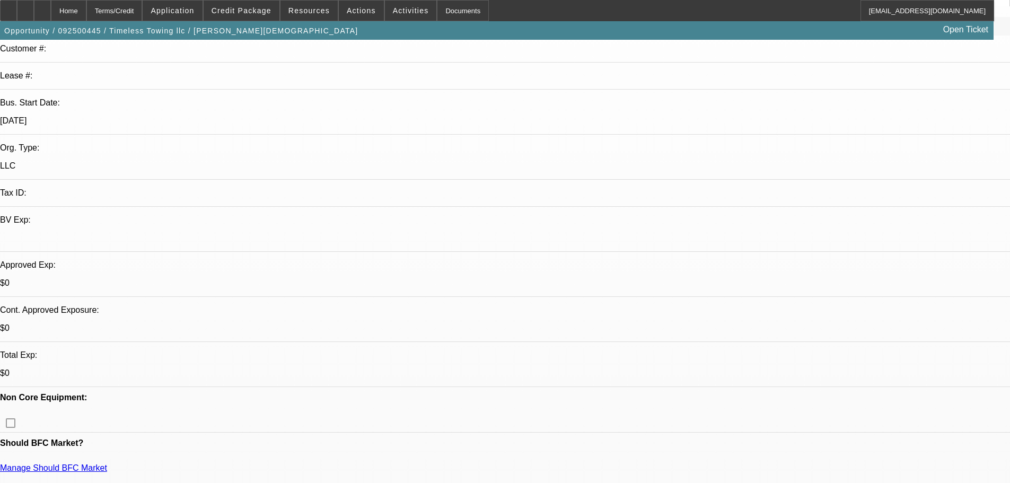
click at [189, 8] on span "Application" at bounding box center [172, 10] width 43 height 8
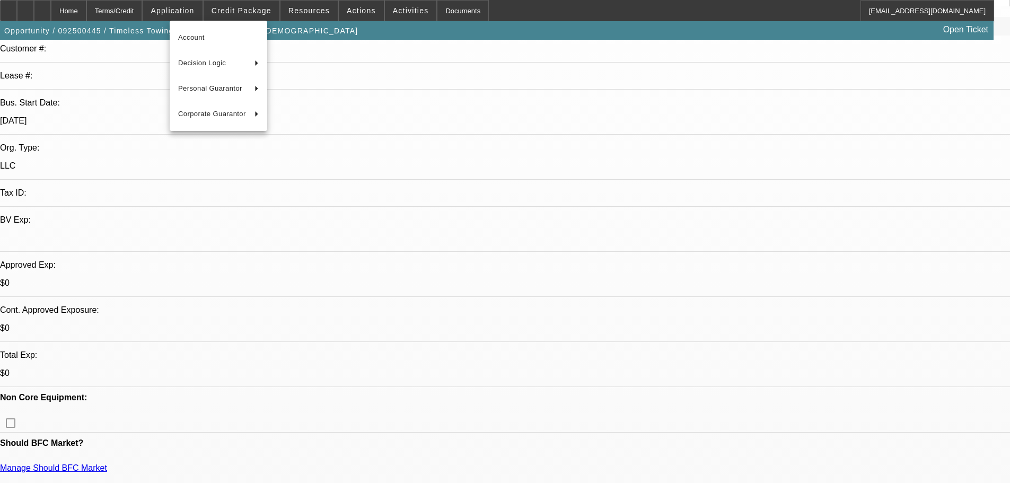
click at [246, 18] on div at bounding box center [505, 241] width 1010 height 483
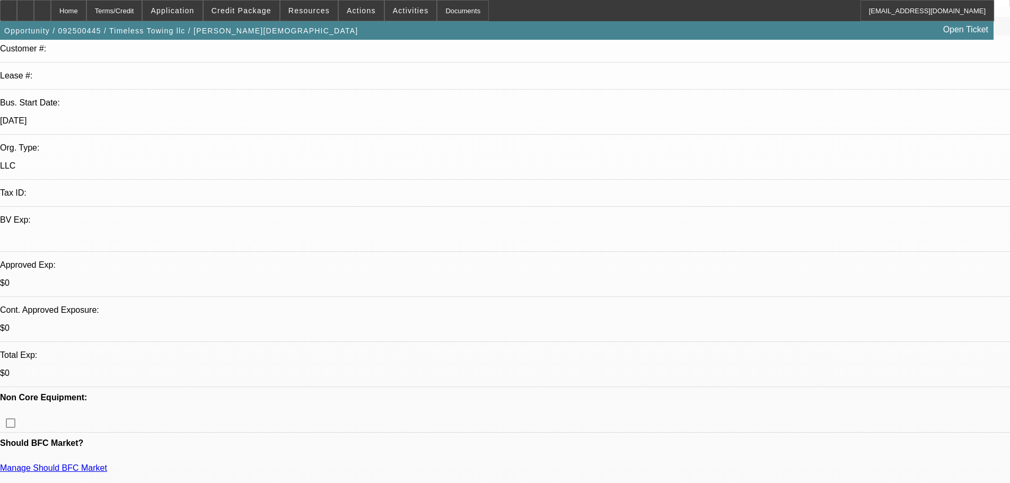
click at [248, 10] on span "Credit Package" at bounding box center [242, 10] width 60 height 8
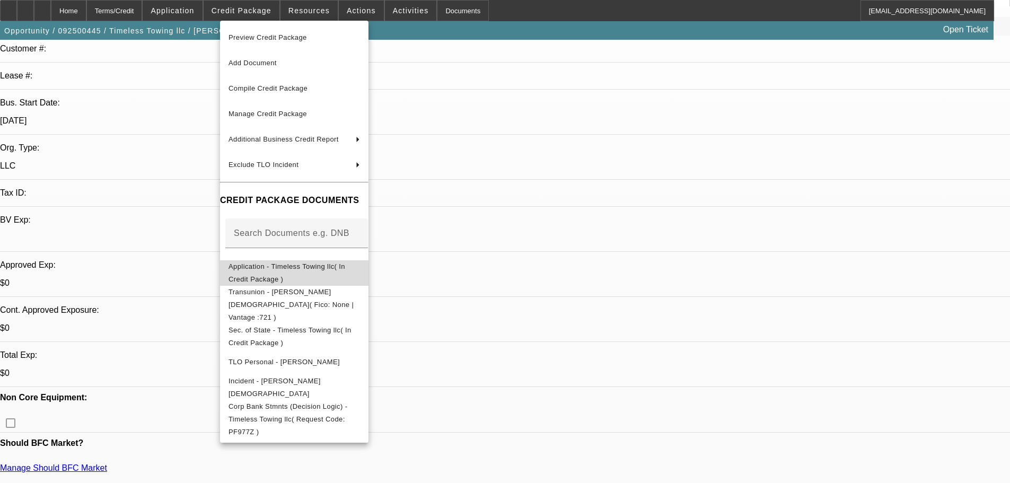
click at [251, 264] on span "Application - Timeless Towing llc( In Credit Package )" at bounding box center [295, 272] width 132 height 25
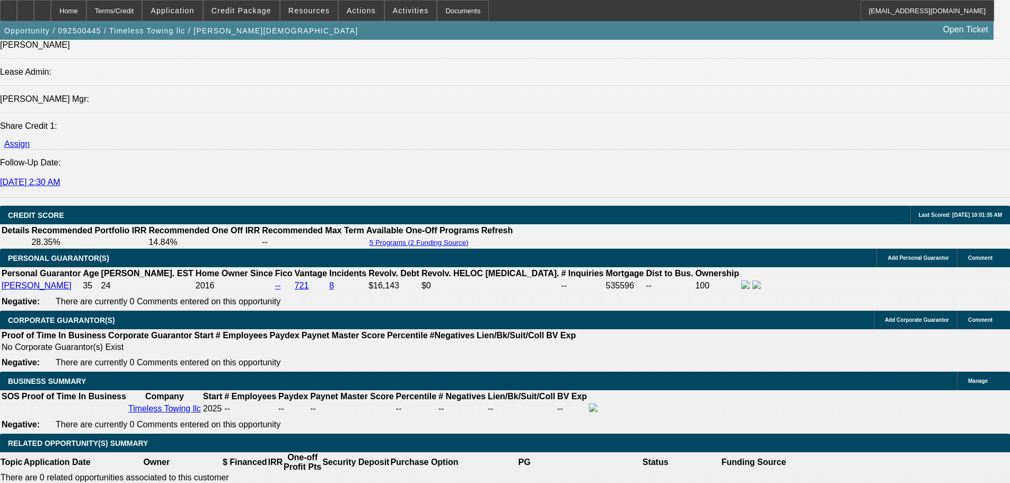
scroll to position [1326, 0]
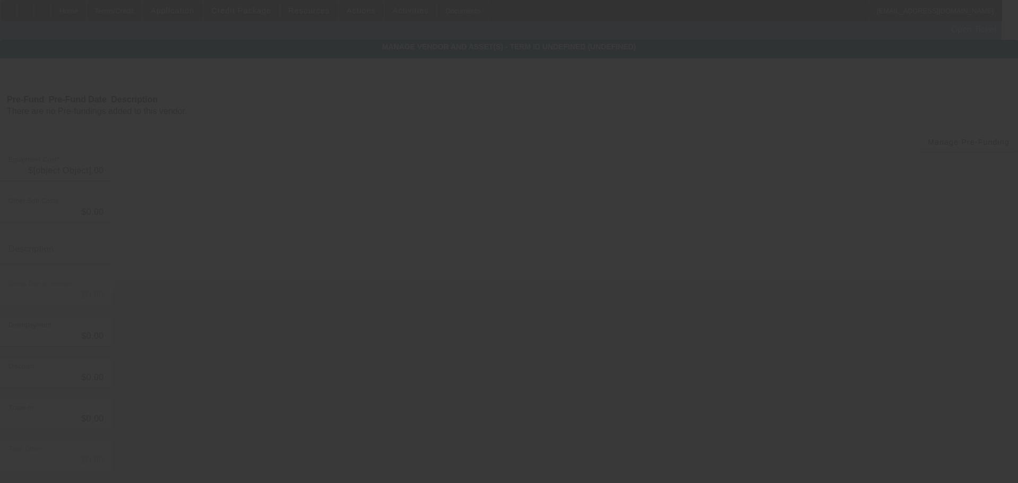
type input "$109,000.00"
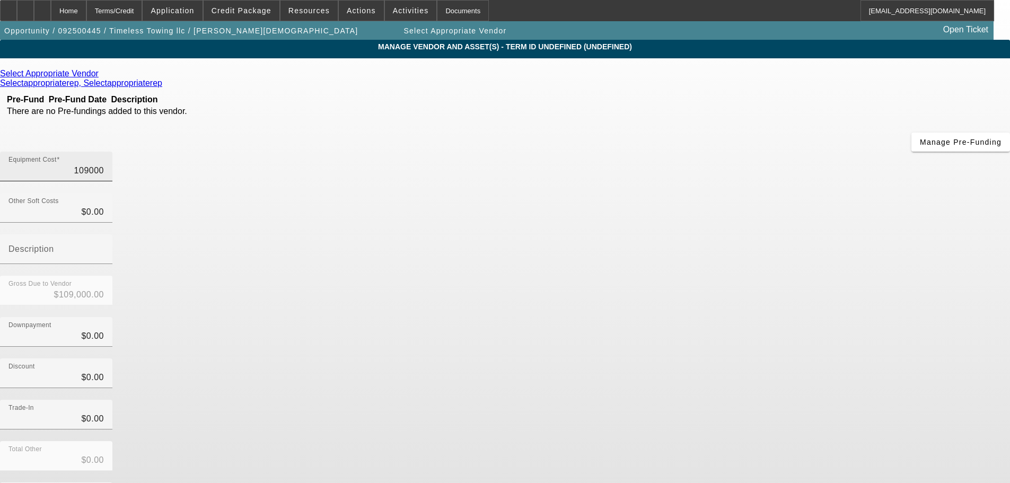
click at [104, 164] on input "109000" at bounding box center [55, 170] width 95 height 13
type input "1"
type input "$1.00"
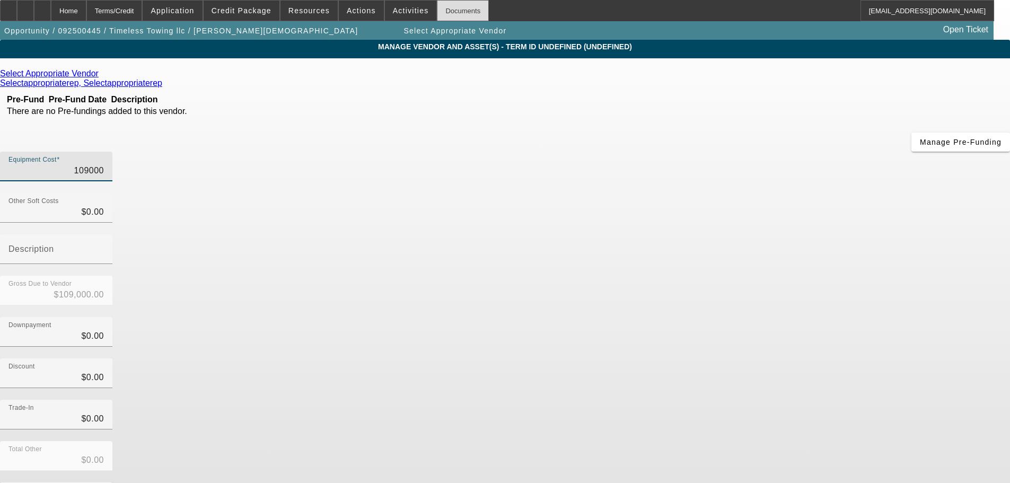
type input "$1.00"
type input "11"
type input "$11.00"
type input "115"
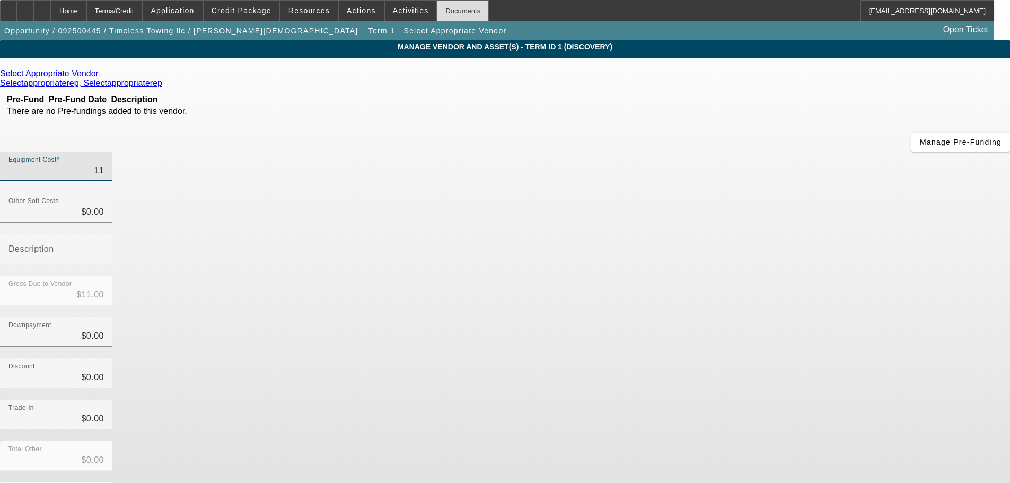
type input "$115.00"
type input "1150"
type input "$1,150.00"
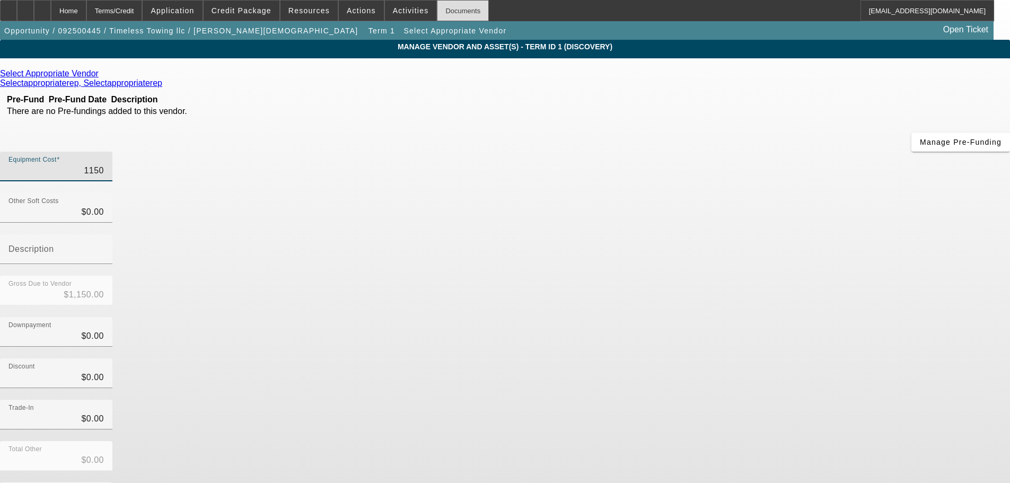
type input "11500"
type input "$11,500.00"
type input "115000"
type input "$115,000.00"
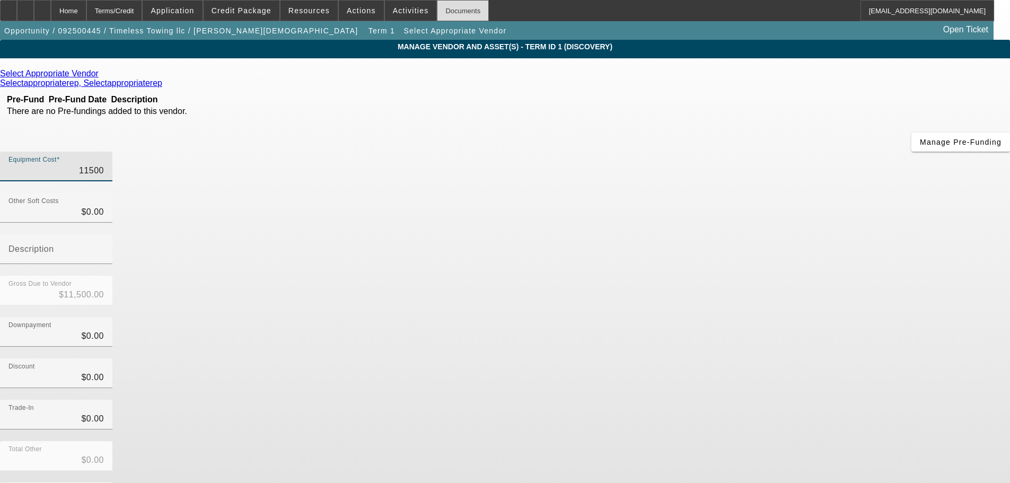
type input "$115,000.00"
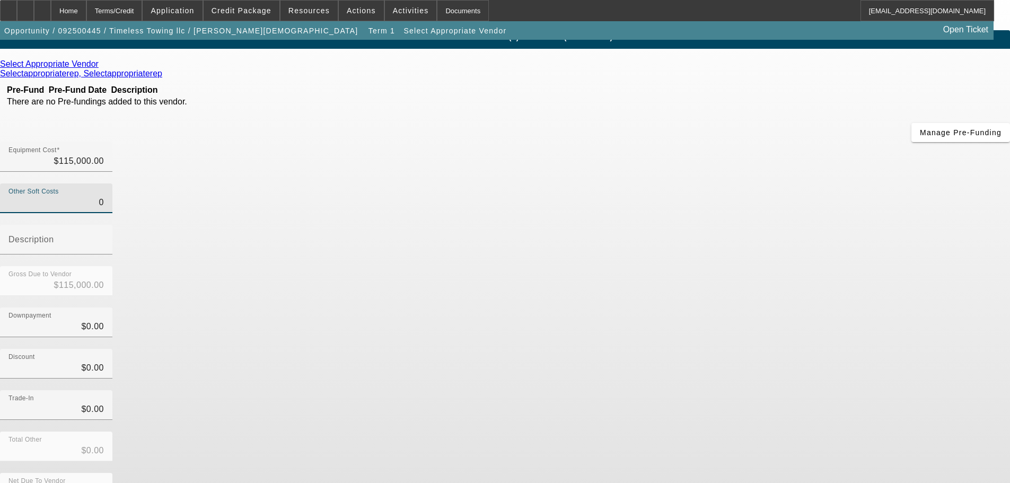
scroll to position [14, 0]
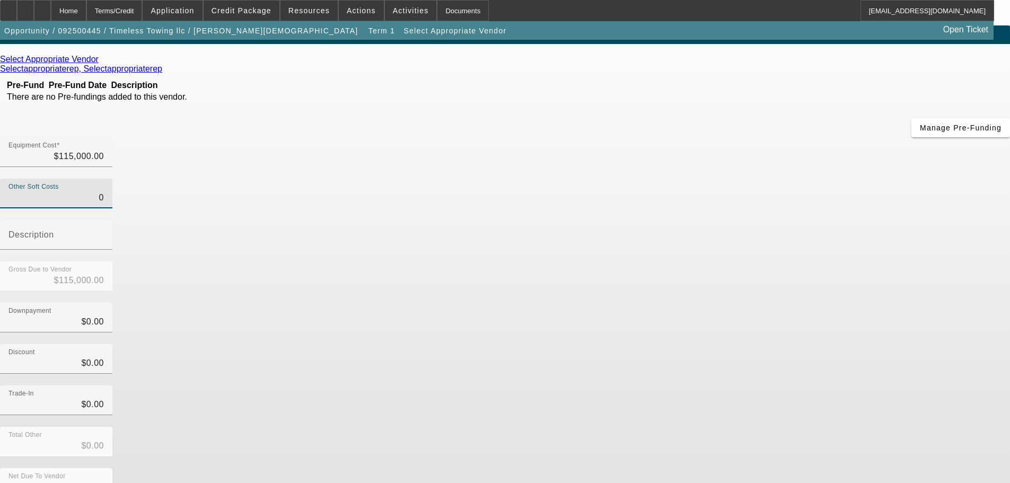
type input "$0.00"
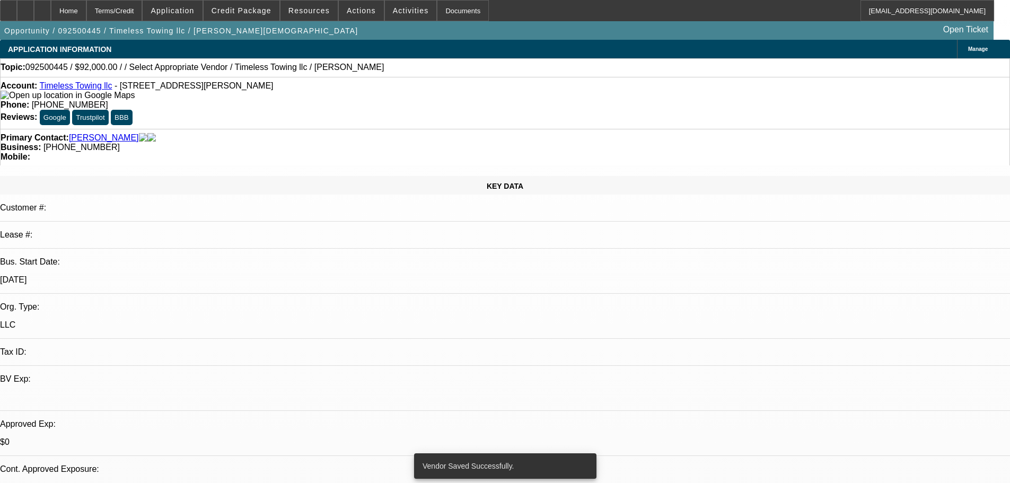
select select "0"
select select "2"
select select "0"
select select "6"
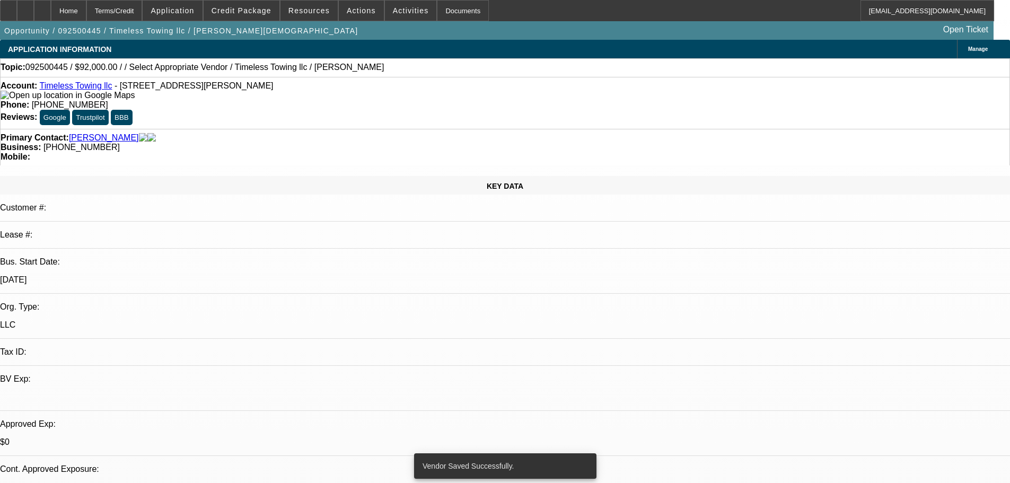
select select "0.2"
select select "2"
select select "0"
select select "6"
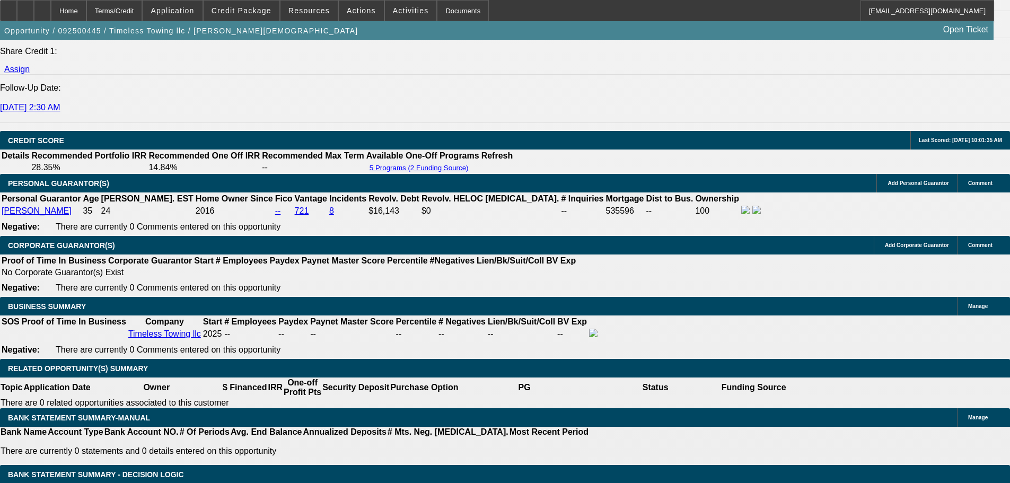
scroll to position [1379, 0]
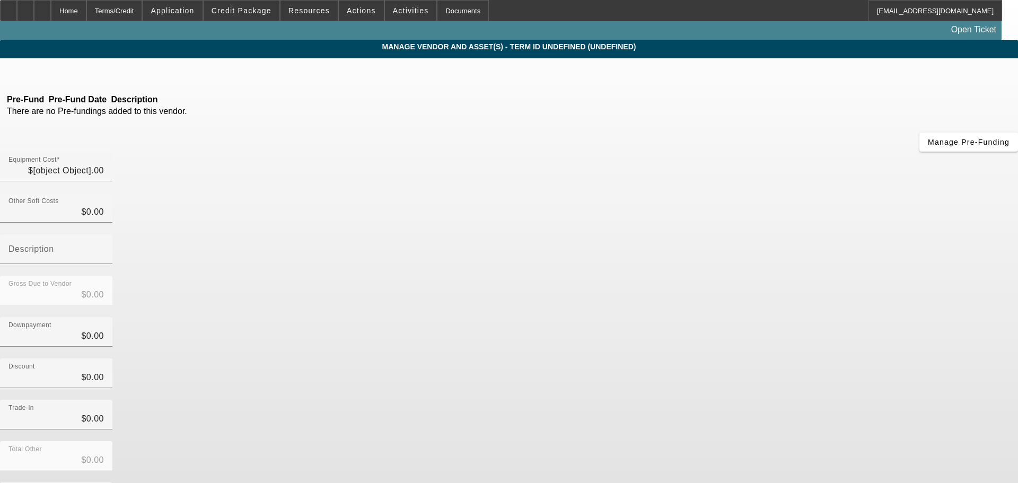
type input "$109,000.00"
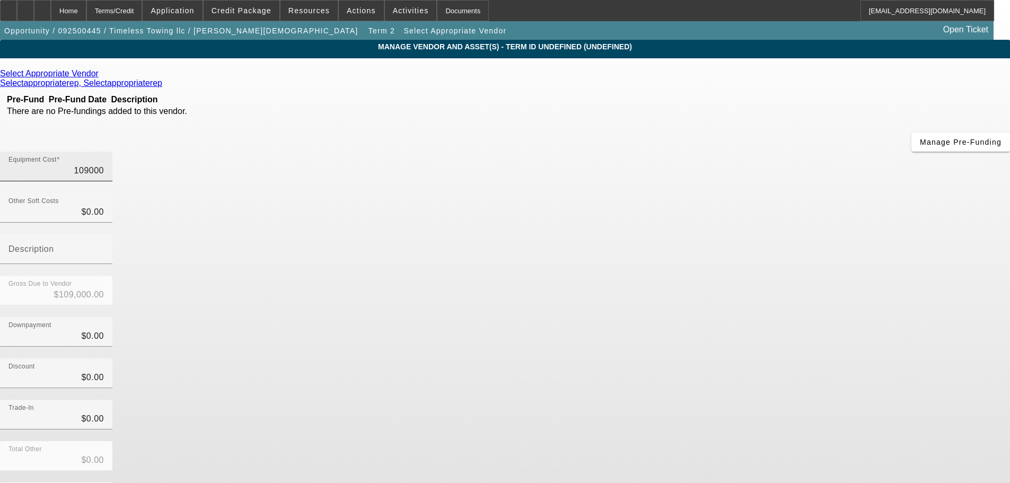
click at [104, 164] on input "109000" at bounding box center [55, 170] width 95 height 13
type input "1"
type input "$1.00"
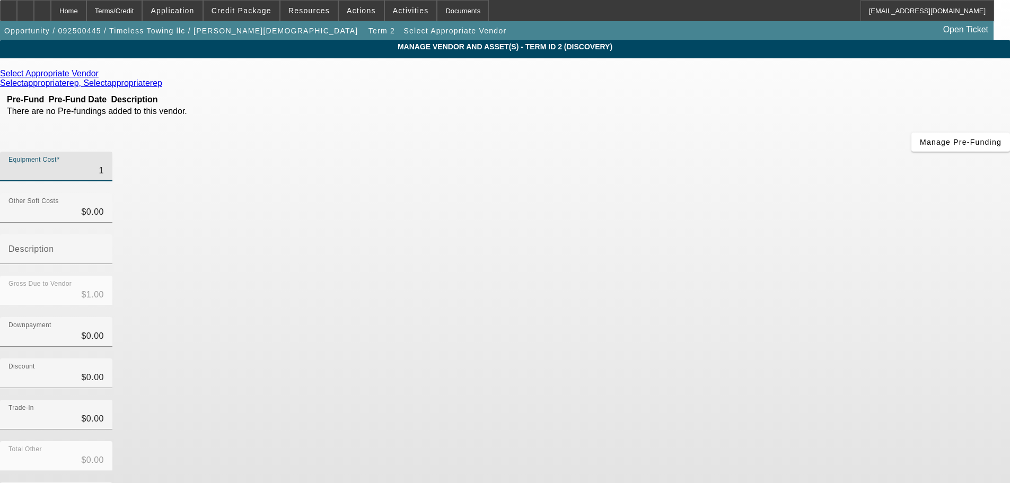
type input "11"
type input "$11.00"
type input "115"
type input "$115.00"
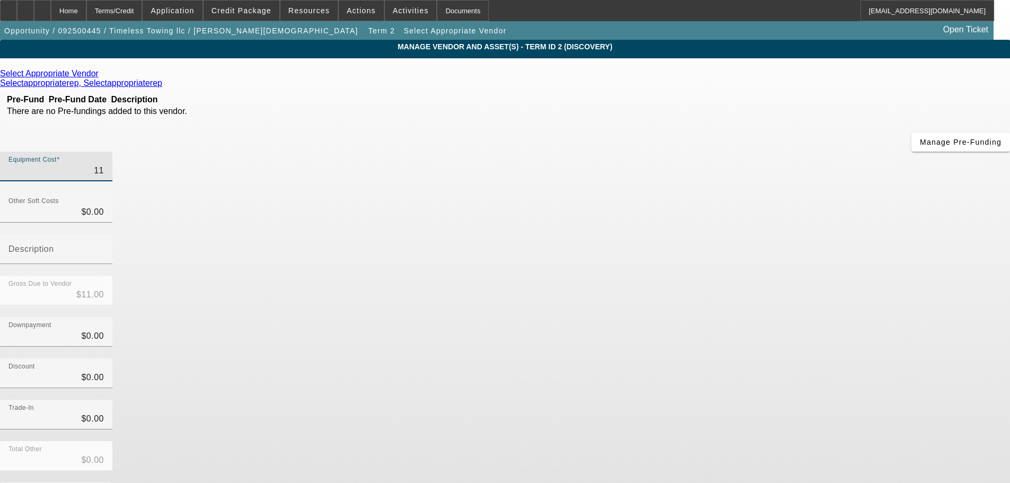
type input "$115.00"
type input "1150"
type input "$1,150.00"
type input "11500"
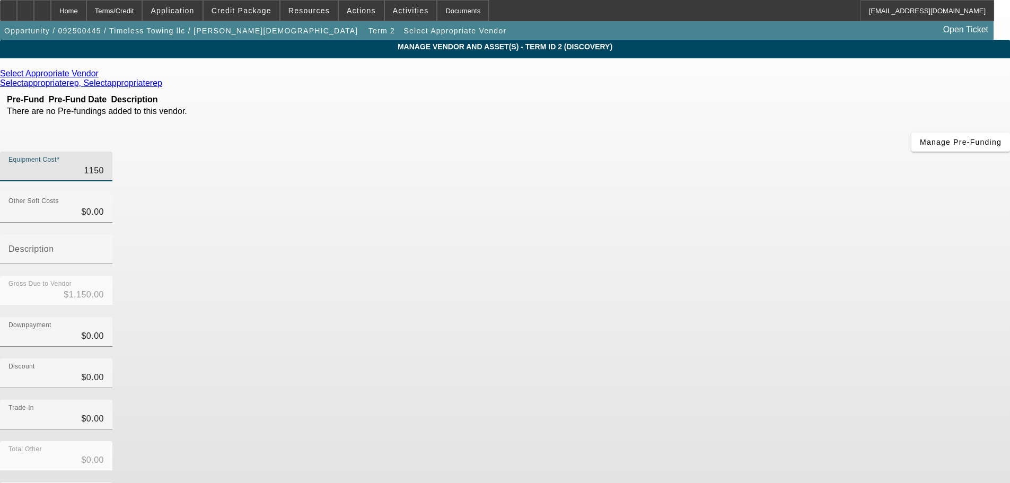
type input "$11,500.00"
type input "115000"
type input "$115,000.00"
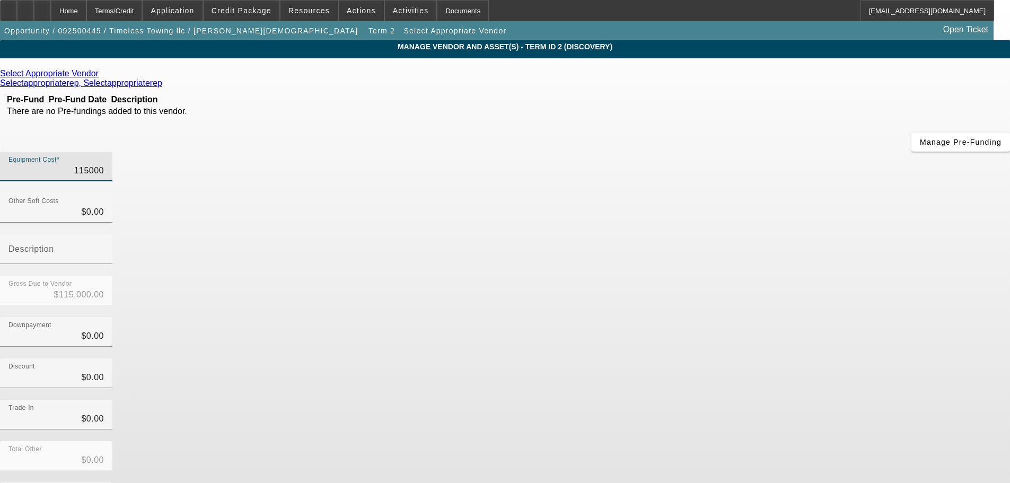
type input "1150000"
type input "$1,150,000.00"
type input "0"
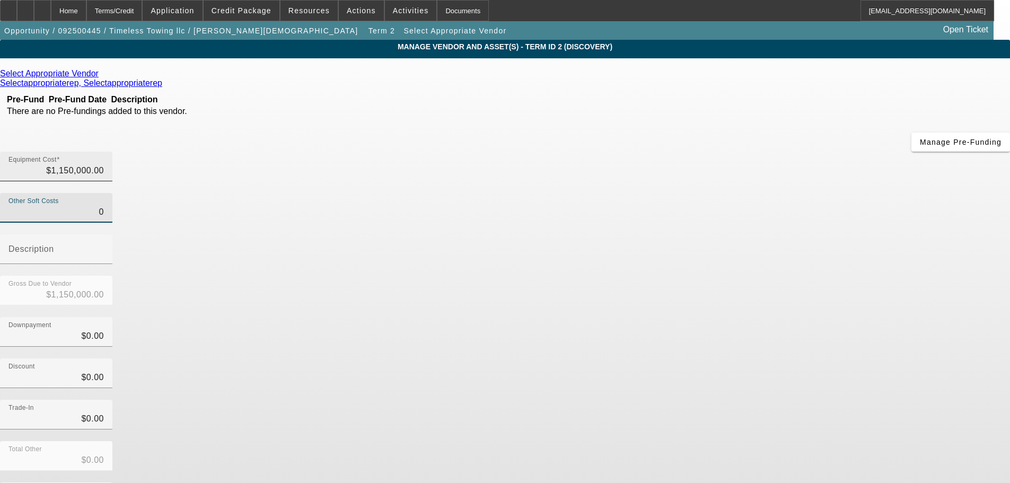
type input "1150000"
type input "$0.00"
click at [104, 164] on input "1150000" at bounding box center [55, 170] width 95 height 13
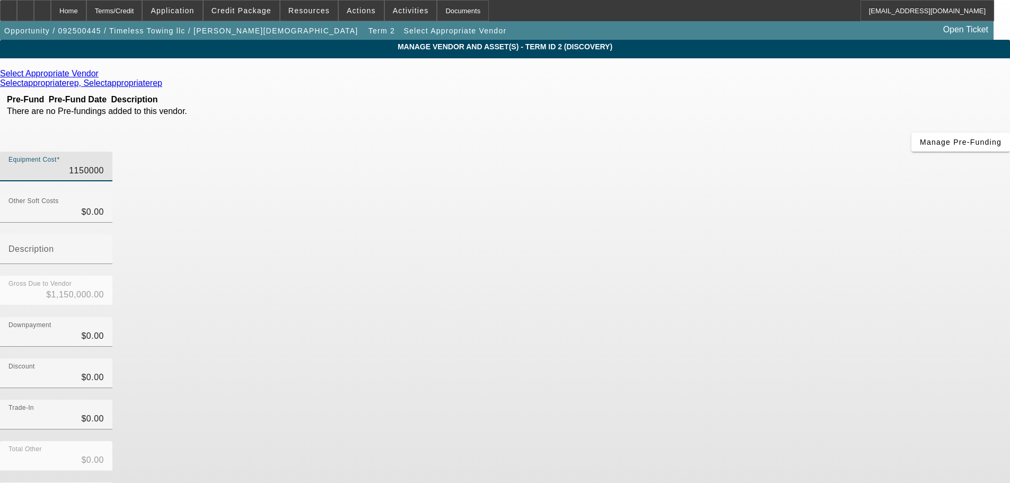
type input "1"
type input "$1.00"
type input "11"
type input "$11.00"
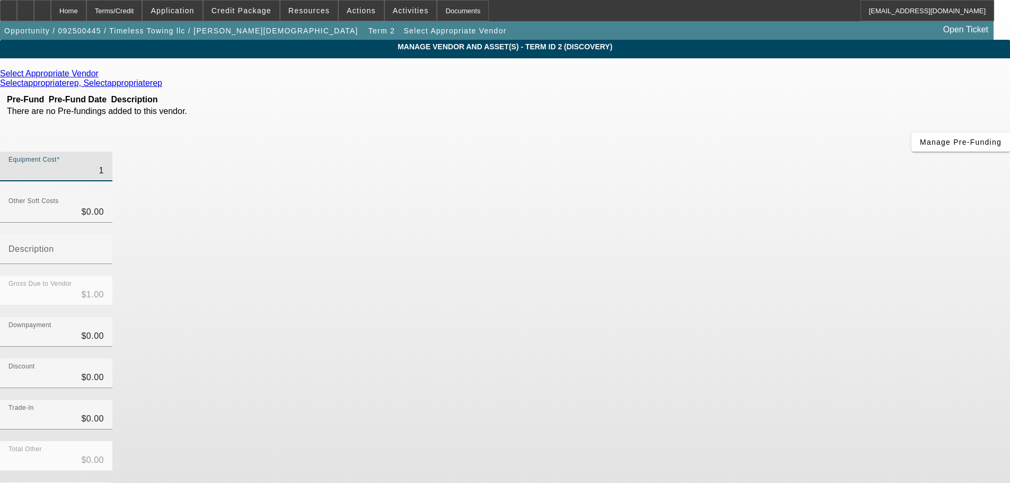
type input "$11.00"
type input "115"
type input "$115.00"
type input "1150"
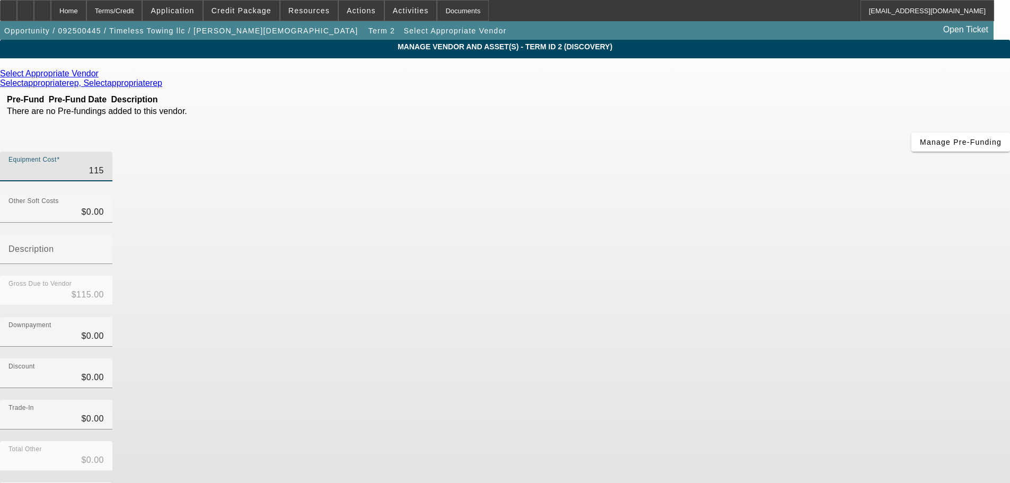
type input "$1,150.00"
type input "11500"
type input "$11,500.00"
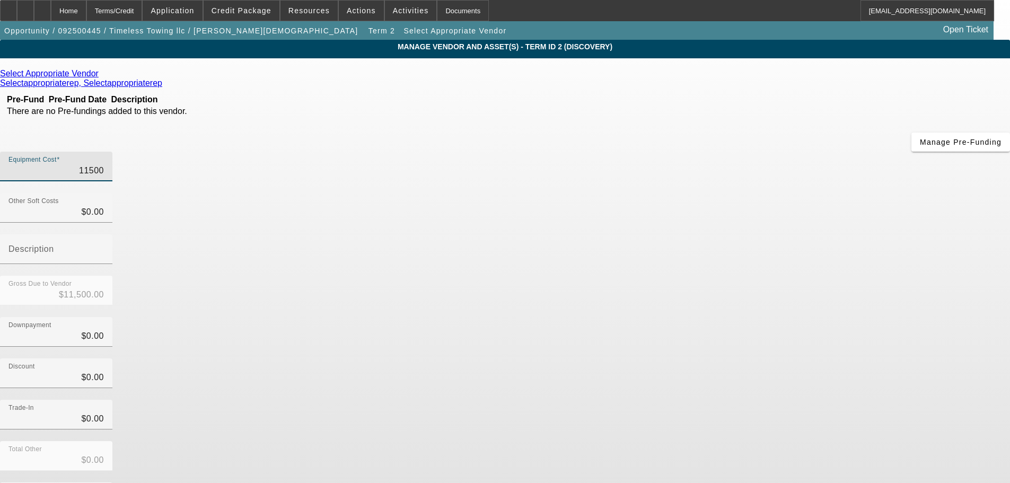
type input "115000"
type input "$115,000.00"
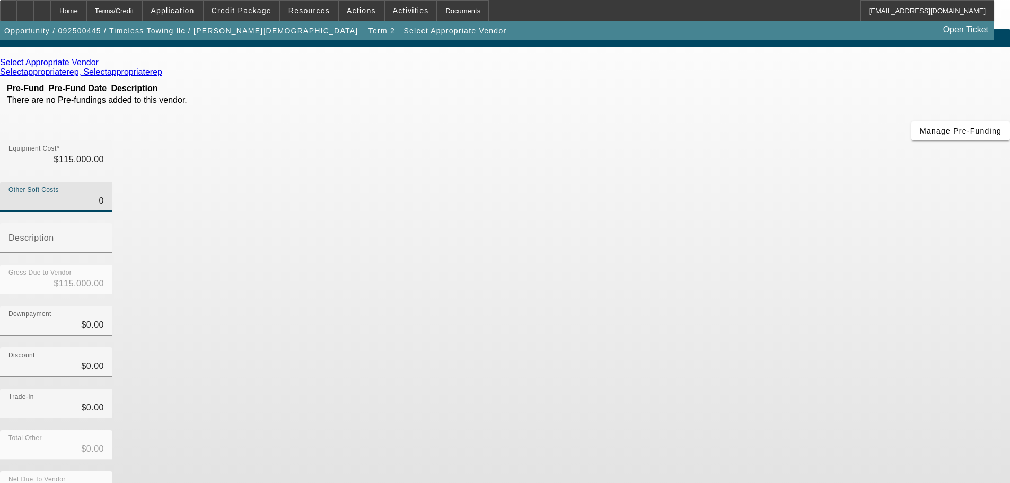
scroll to position [14, 0]
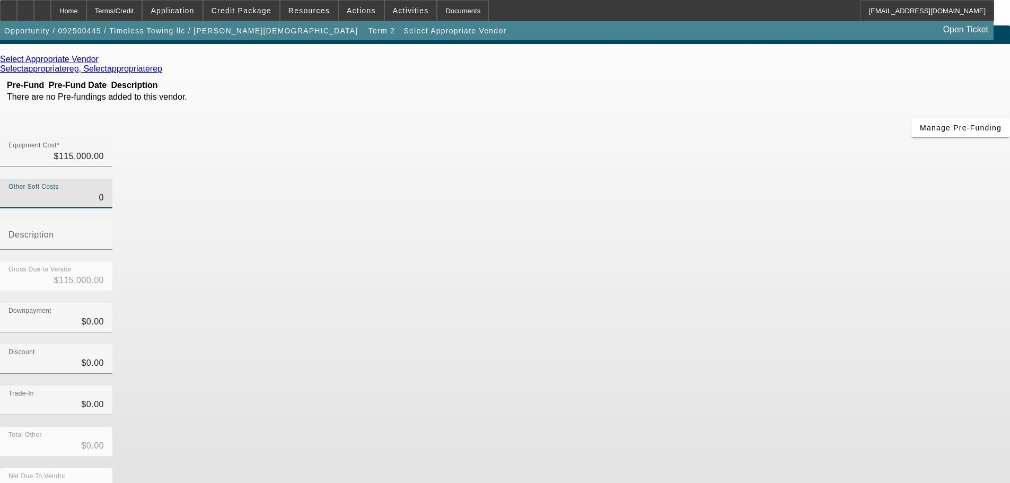
type input "$0.00"
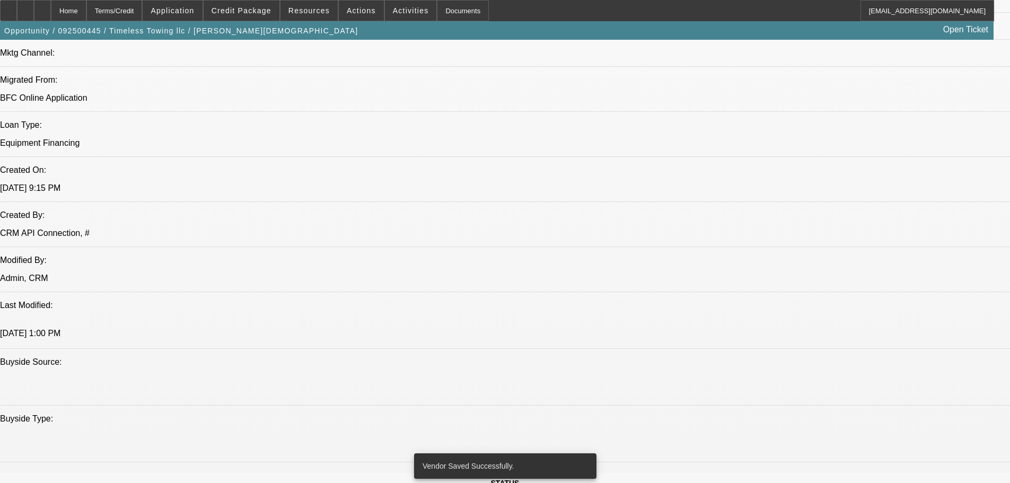
select select "0"
select select "2"
select select "0"
select select "6"
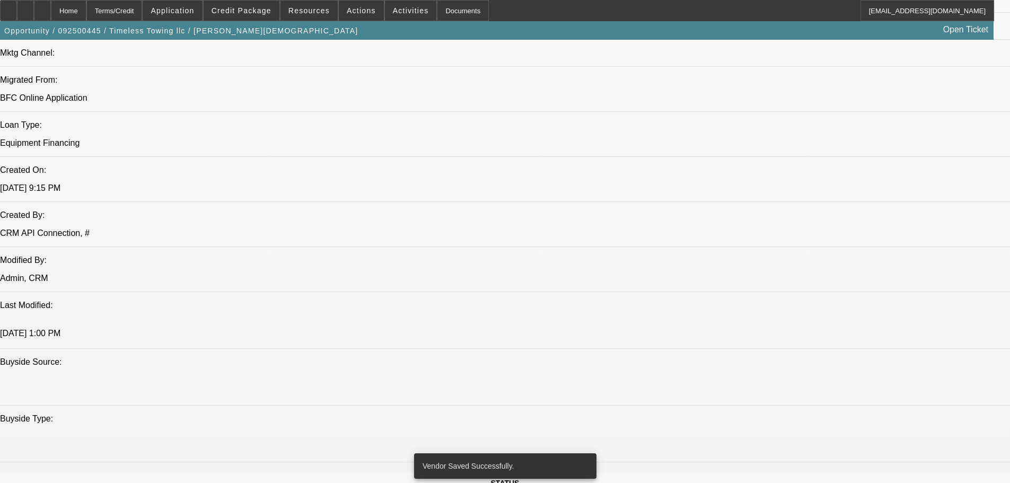
select select "0.2"
select select "2"
select select "0"
select select "6"
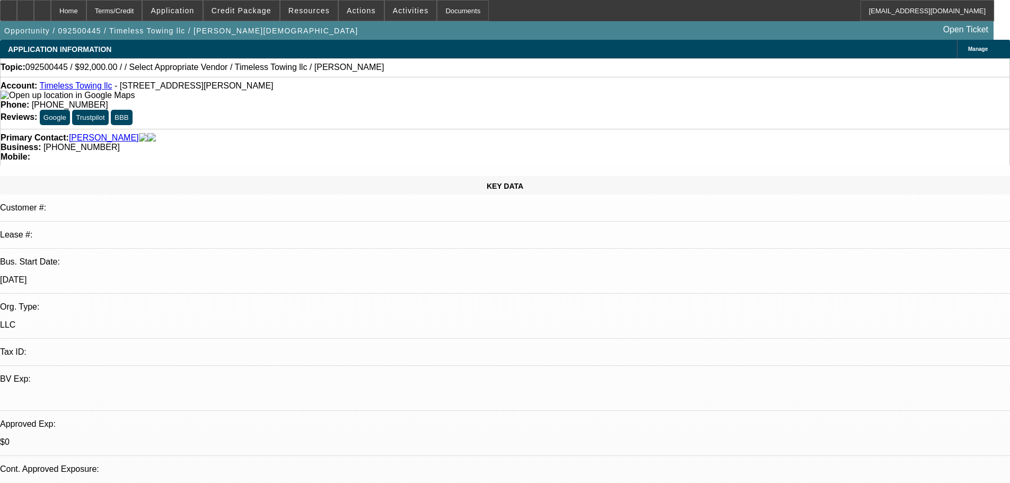
click at [128, 275] on p "9/1/25" at bounding box center [505, 280] width 1010 height 10
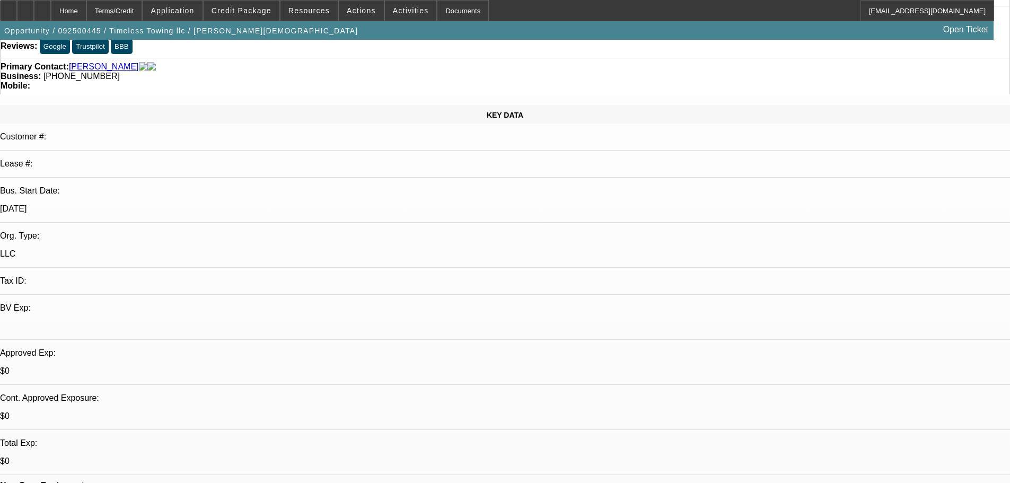
scroll to position [159, 0]
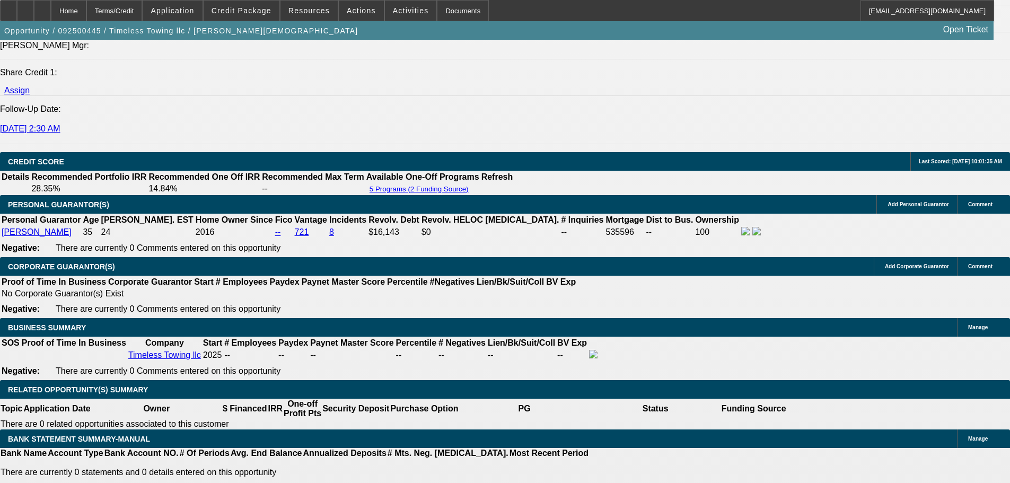
scroll to position [1591, 0]
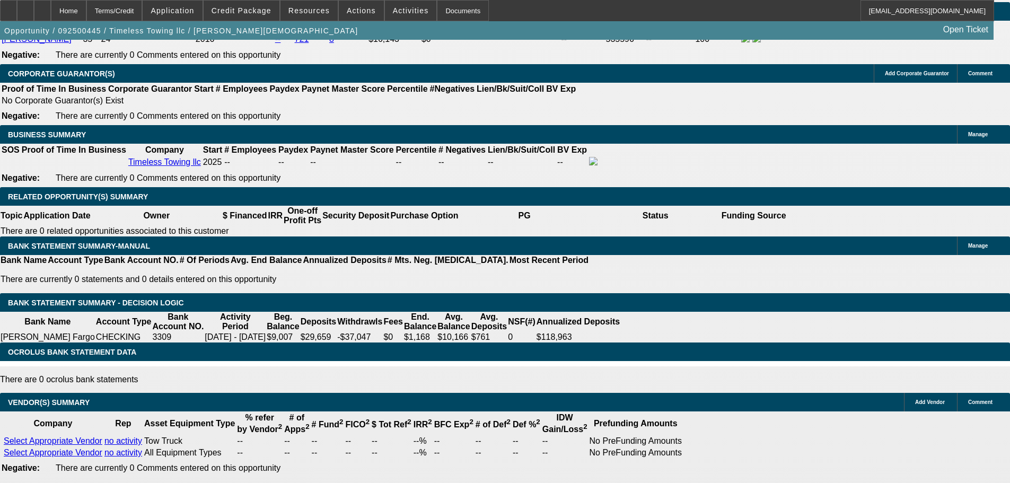
type input "UNKNOWN"
type input "19"
type input "$3,145.24"
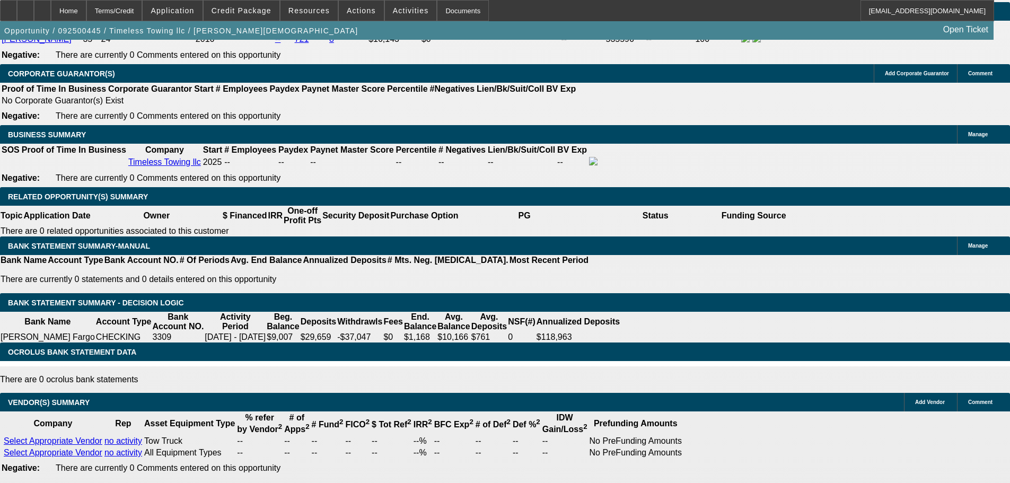
type input "$1,572.62"
type input "$4,773.06"
type input "$2,386.53"
type input "1"
type input "$3,145.24"
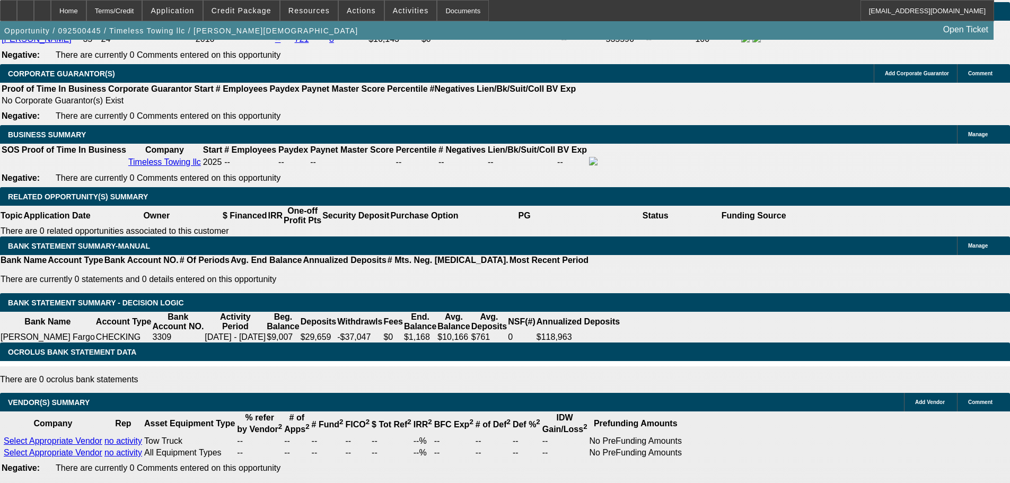
type input "$1,572.62"
type input "2"
type input "$3,225.10"
type input "$1,612.55"
type input "190"
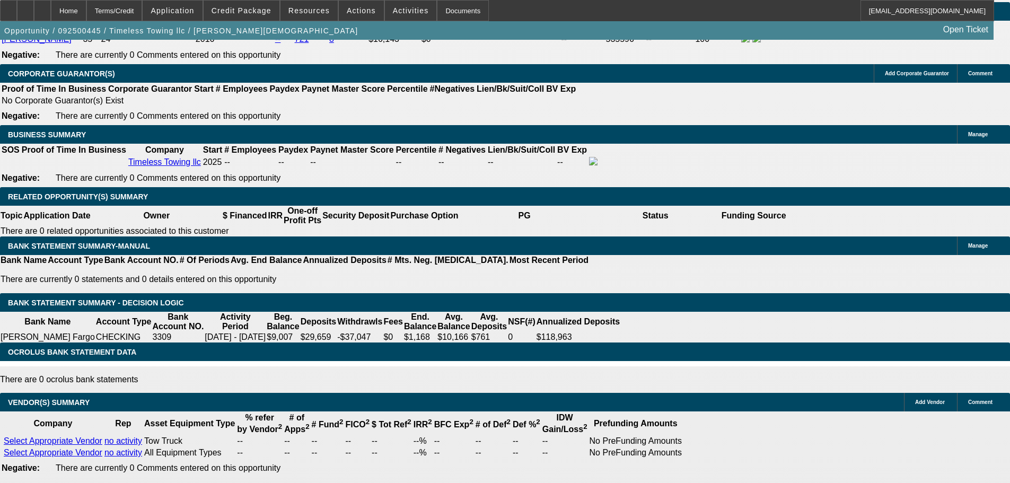
type input "$29,137.64"
type input "$14,568.82"
type input "1"
type input "$4,773.06"
type input "$2,386.53"
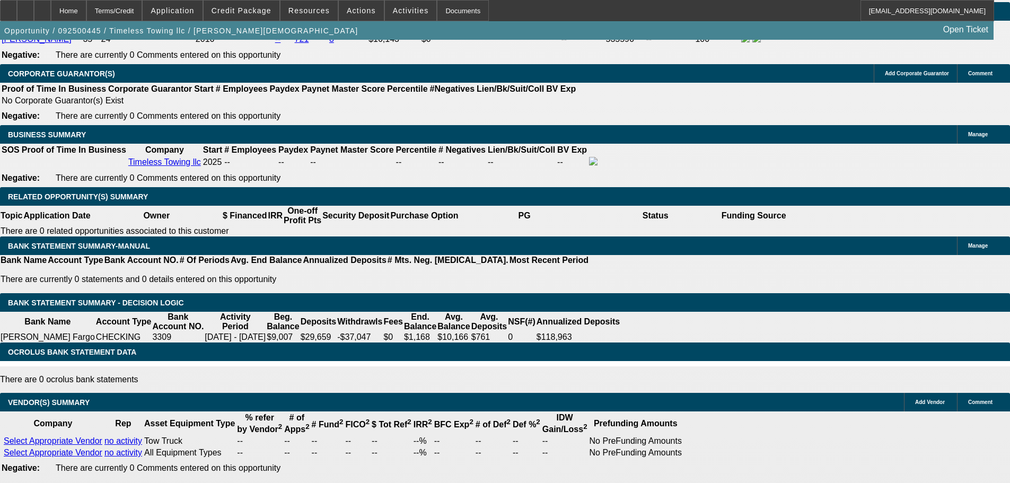
type input "$3,145.24"
type input "$1,572.62"
type input "19"
type input "$4,773.06"
type input "$2,386.53"
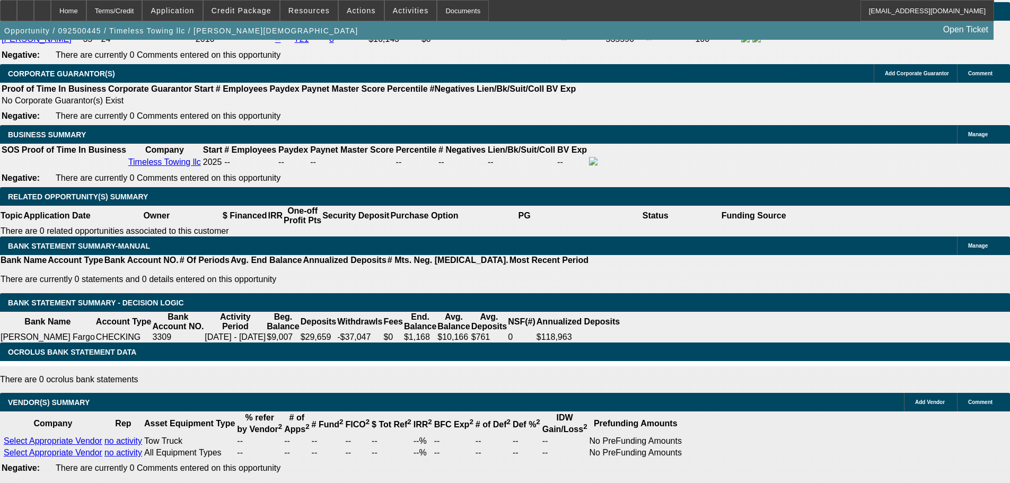
type input "19"
type input "UNKNOWN"
type input "1"
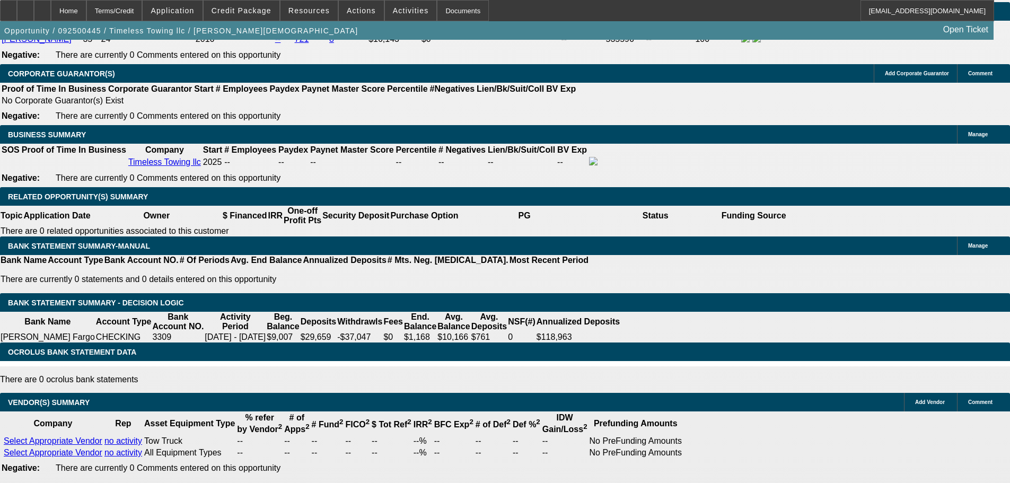
type input "$2,393.12"
type input "$1,196.56"
type input "19"
type input "$3,631.68"
type input "$1,815.84"
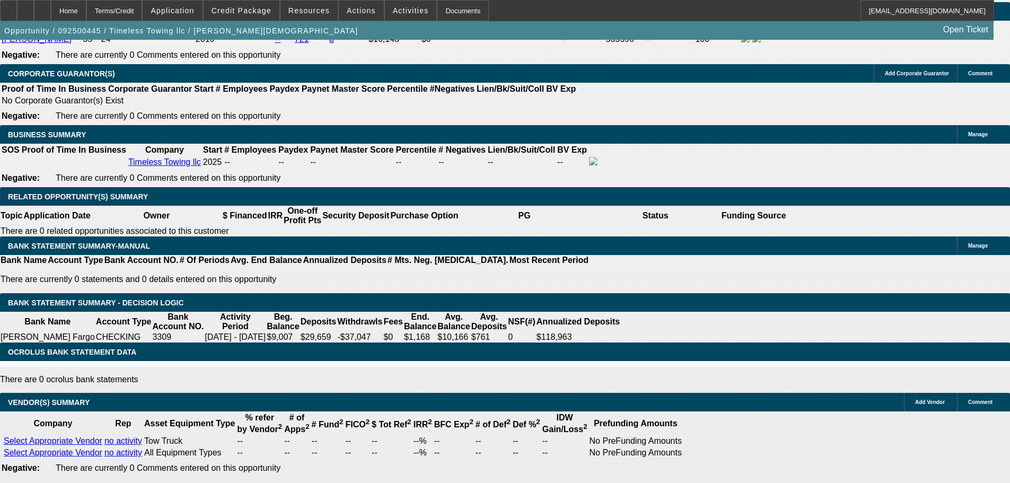
type input "19"
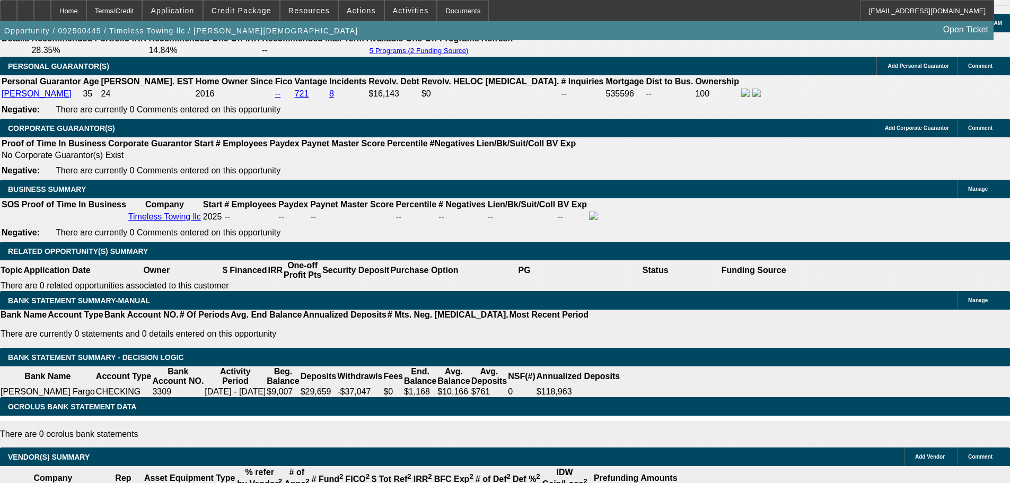
scroll to position [1485, 0]
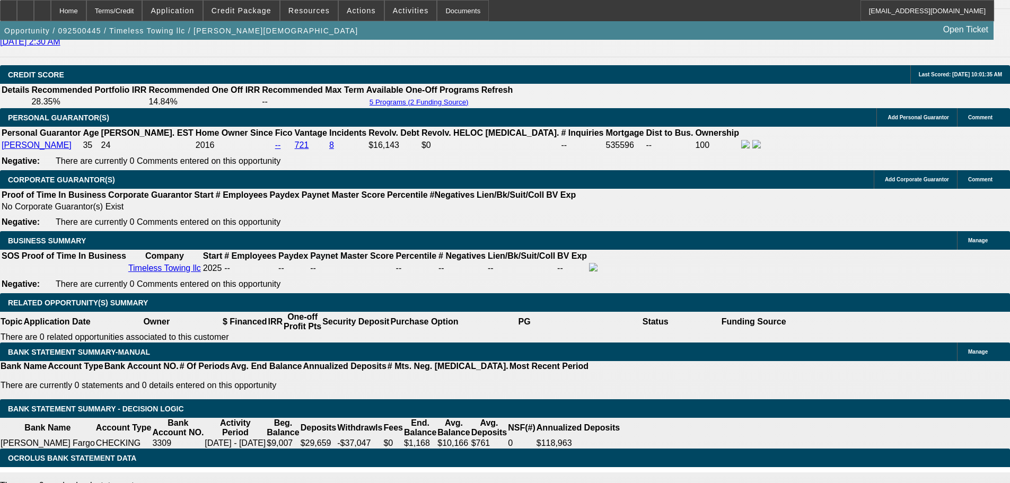
type input "$0.00"
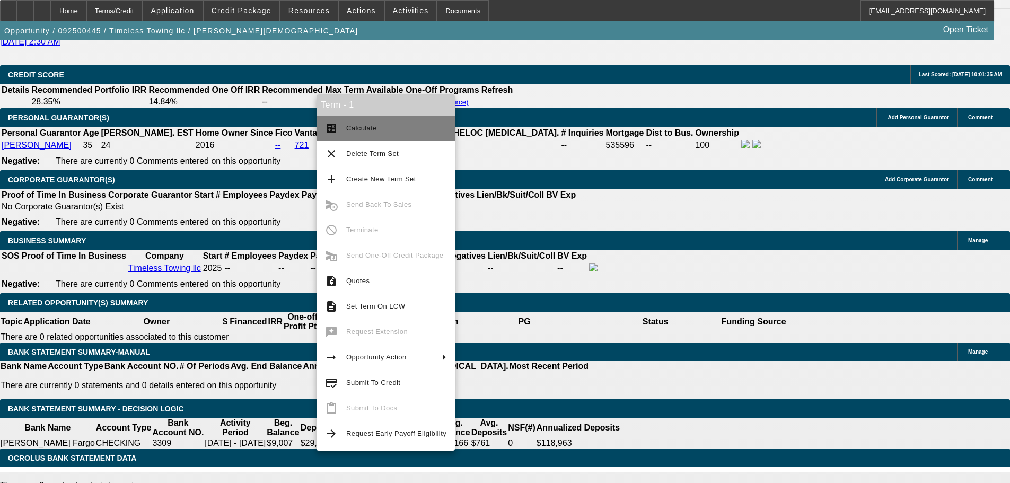
click at [341, 119] on button "calculate Calculate" at bounding box center [386, 128] width 138 height 25
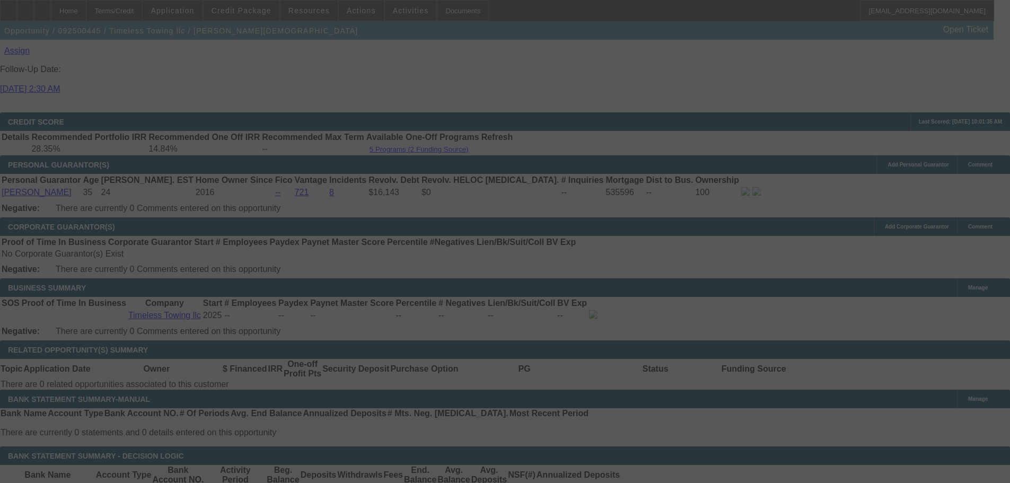
scroll to position [1379, 0]
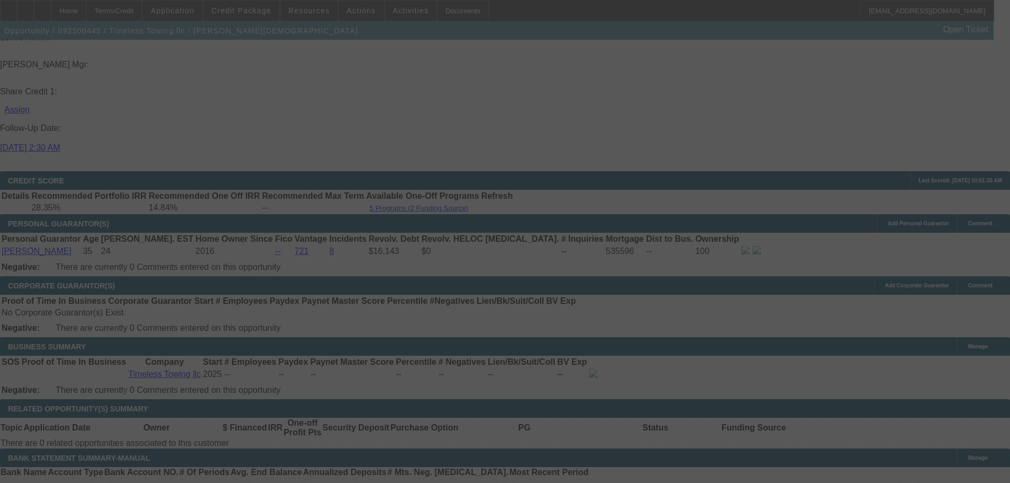
select select "0.2"
select select "2"
select select "0"
select select "6"
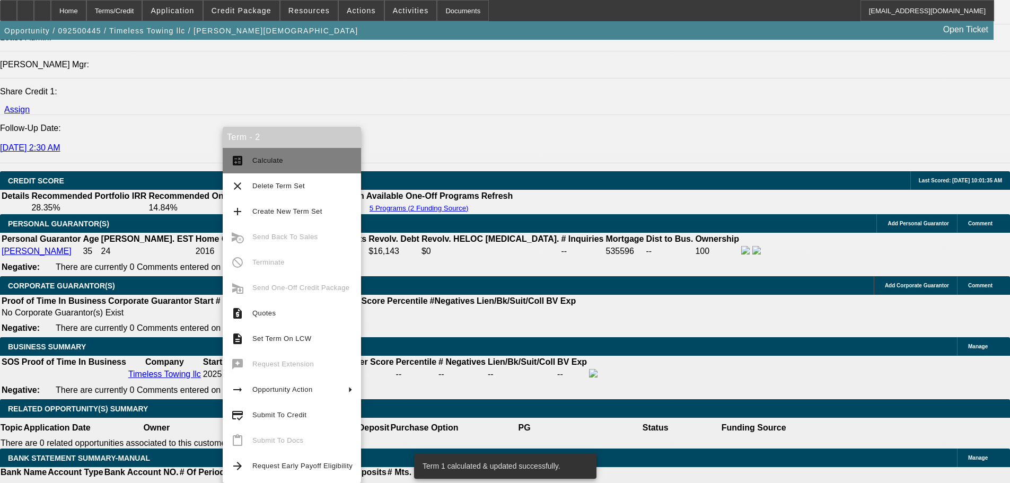
click at [234, 152] on button "calculate Calculate" at bounding box center [292, 160] width 138 height 25
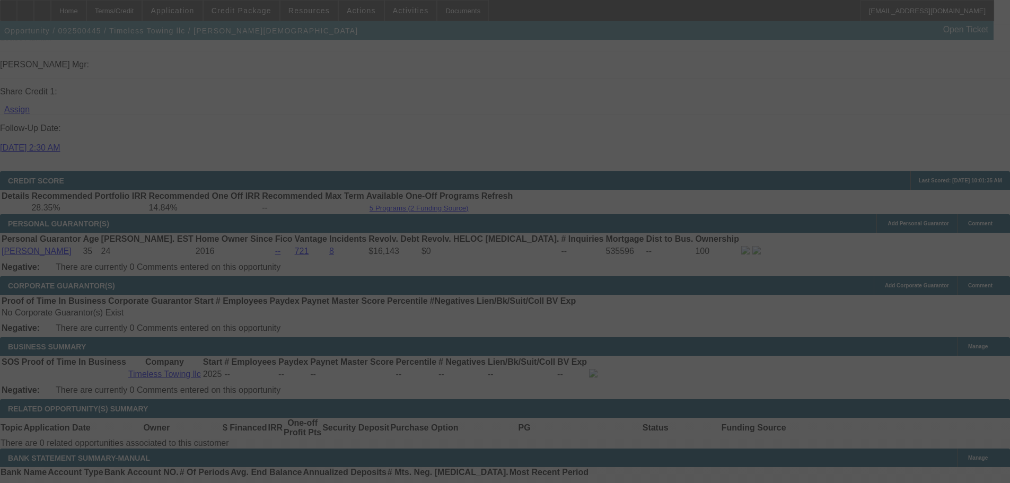
select select "0"
select select "2"
select select "0"
select select "6"
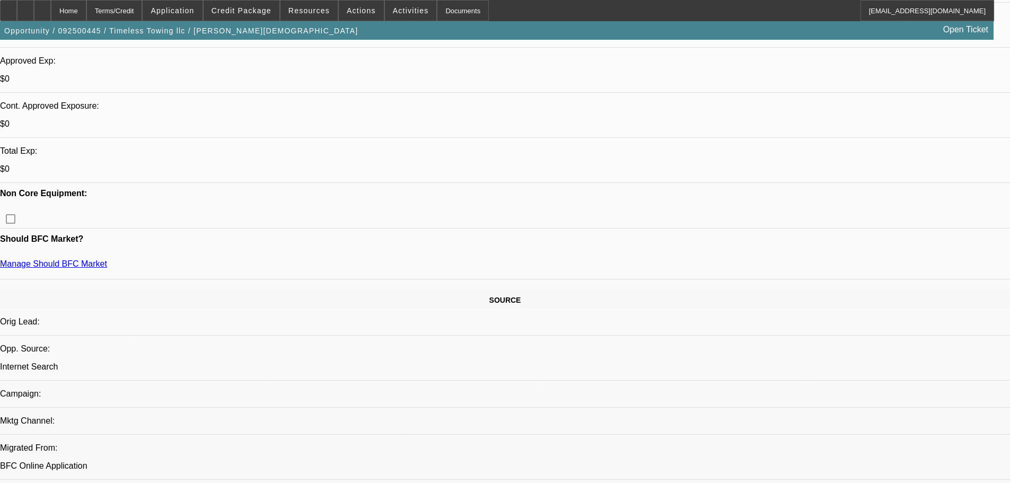
scroll to position [265, 0]
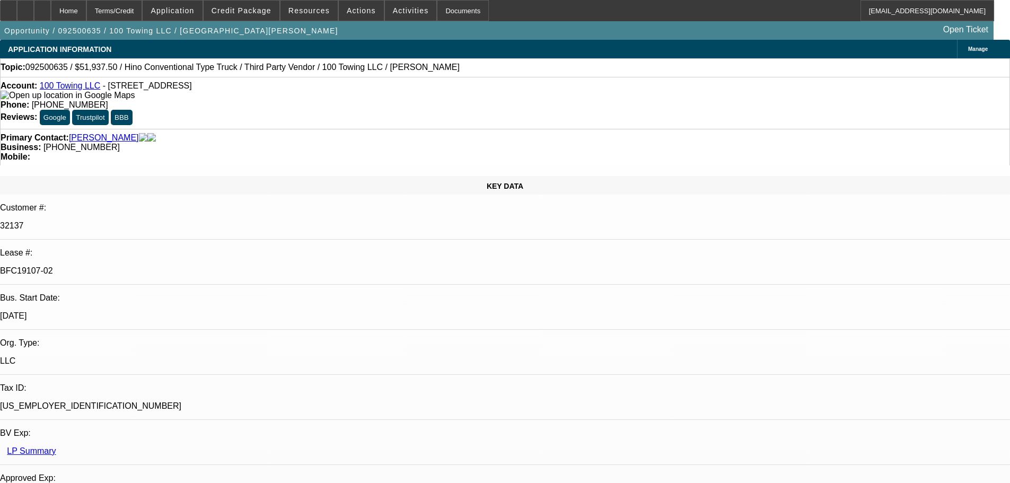
select select "0"
select select "2"
select select "0"
select select "6"
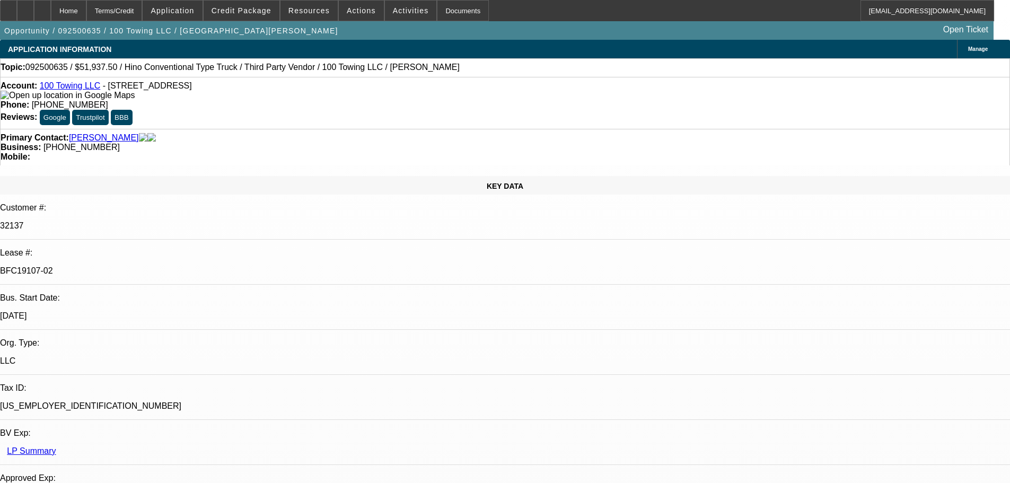
select select "0"
select select "2"
select select "0"
select select "6"
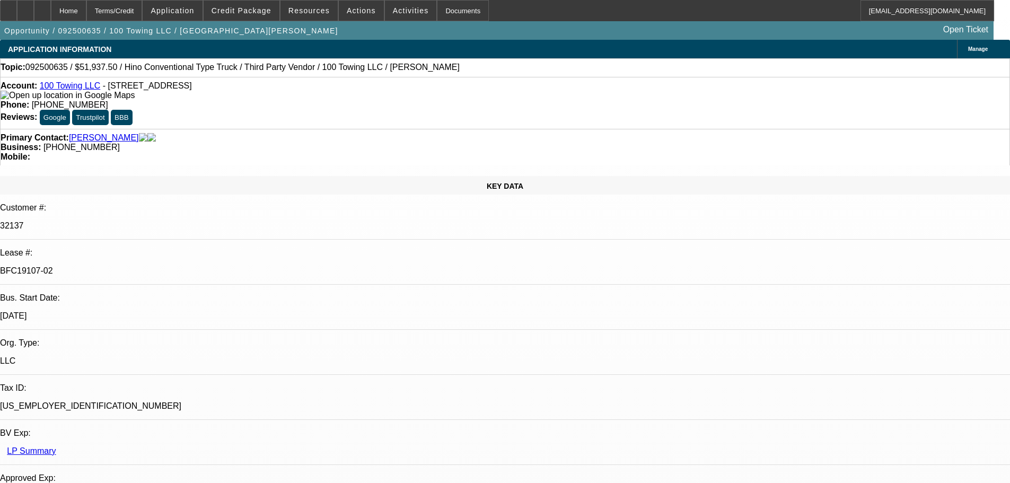
select select "2"
select select "0"
select select "6"
select select "0"
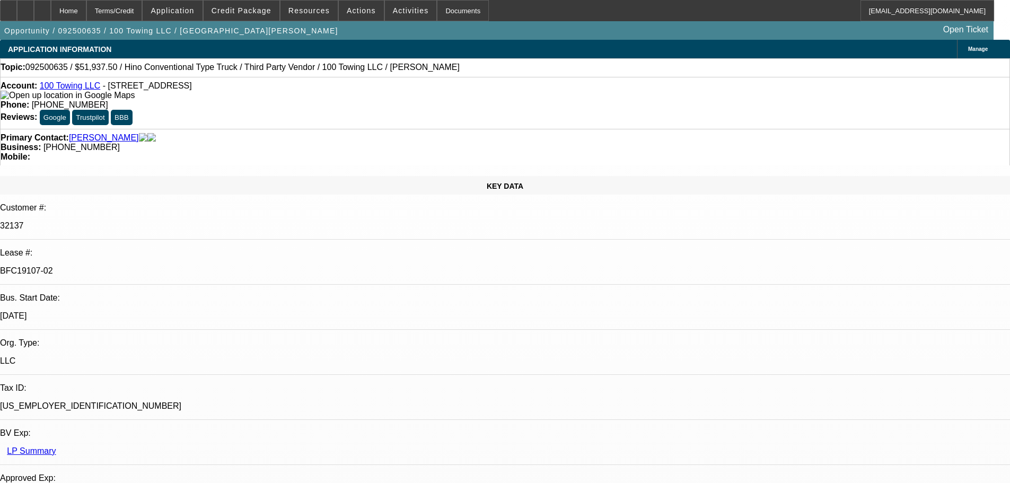
select select "0"
select select "3"
select select "0"
select select "6"
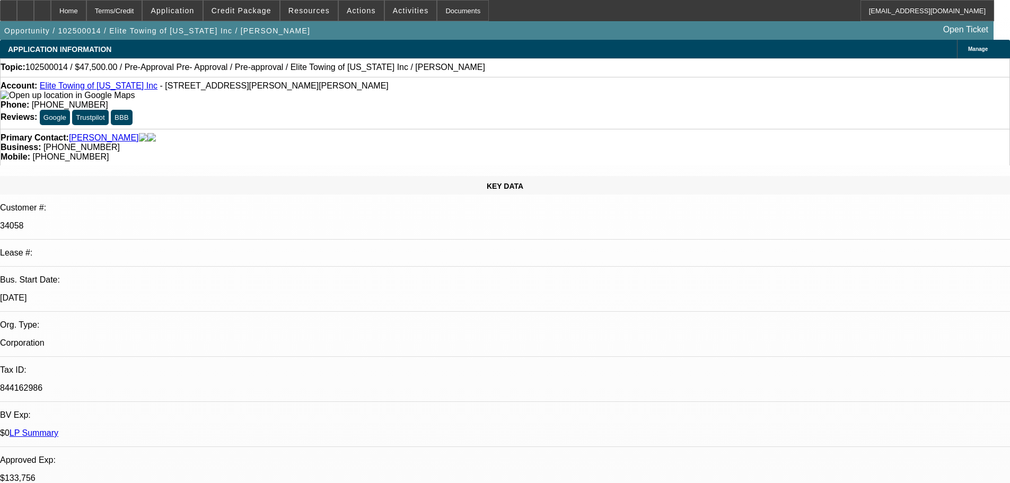
select select "0"
select select "6"
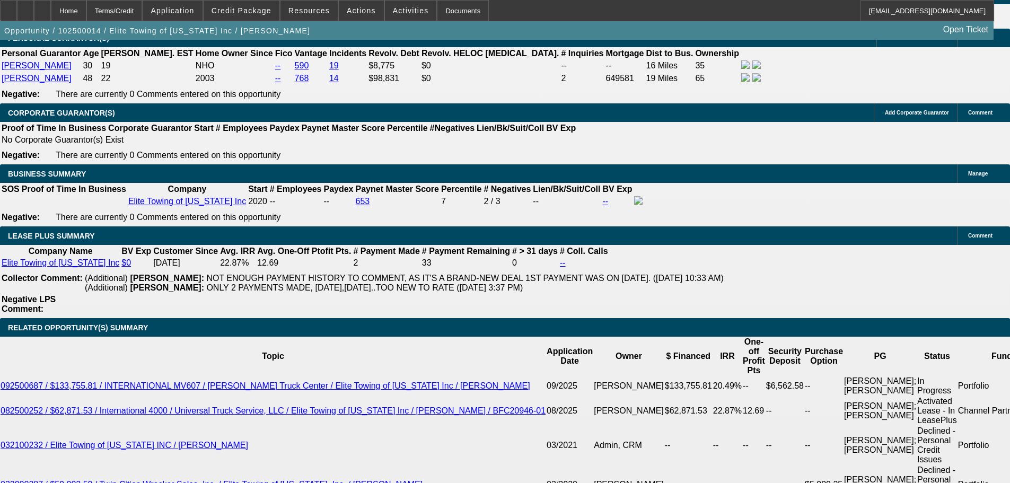
click at [82, 11] on div "Home" at bounding box center [69, 10] width 36 height 21
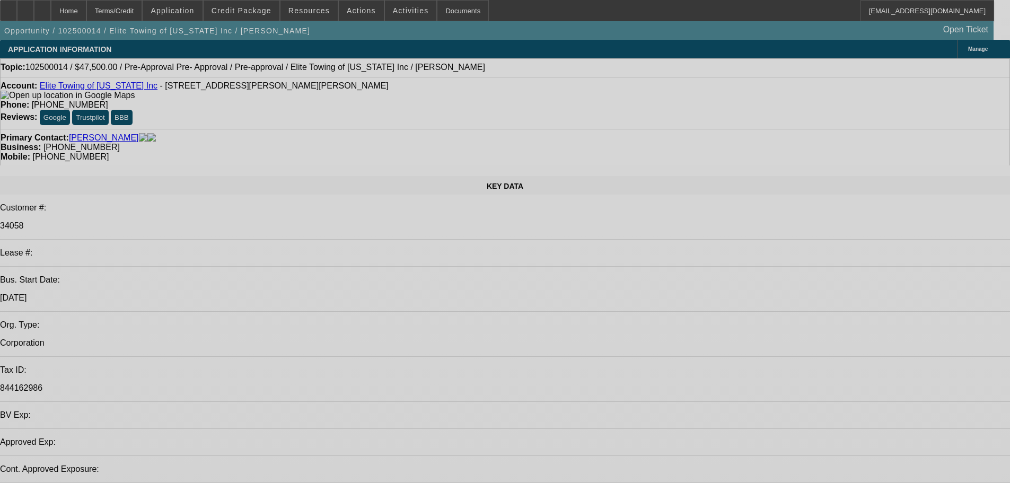
select select "0"
select select "6"
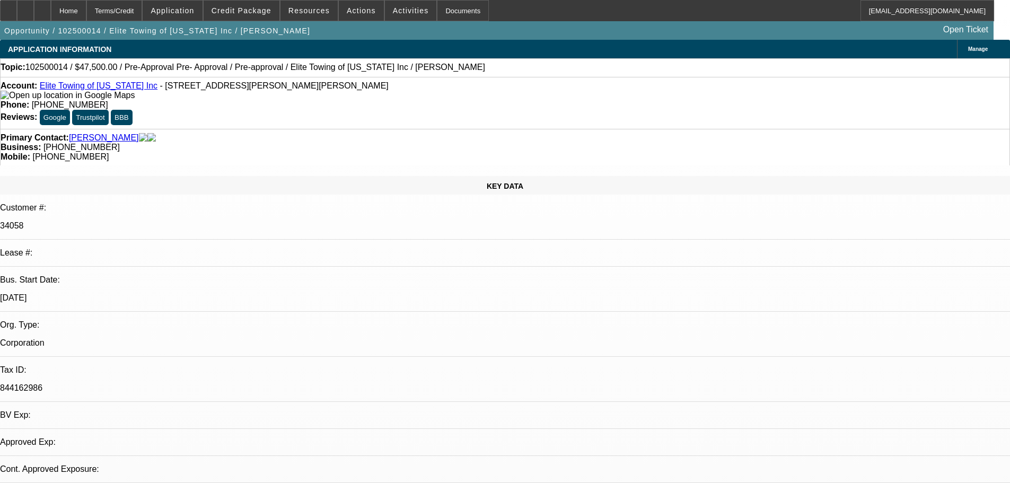
select select "0"
select select "6"
select select "0.2"
select select "2"
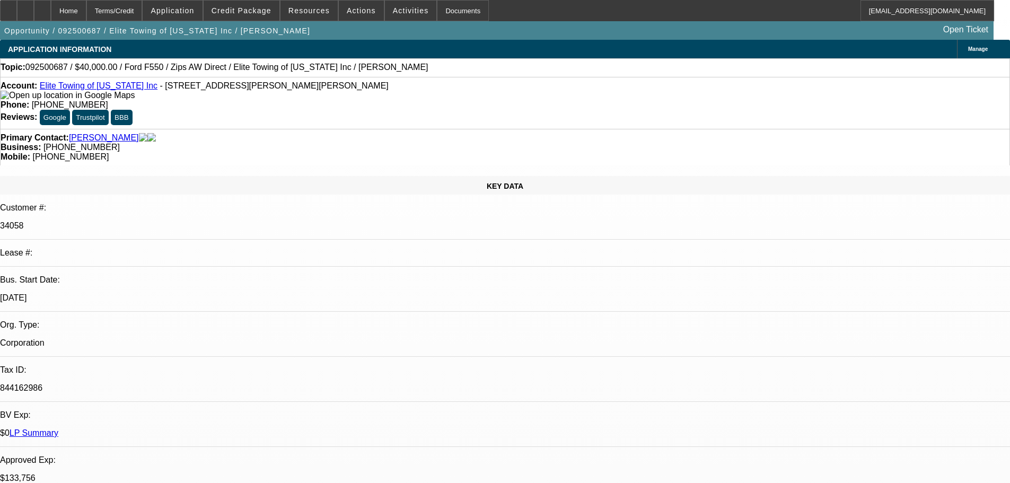
select select "2"
select select "0"
select select "6"
select select "0"
select select "2"
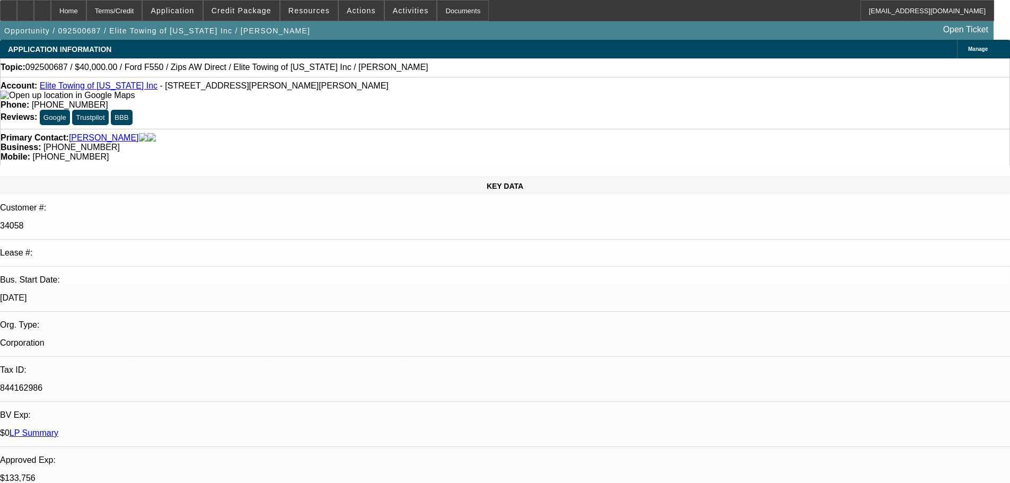
select select "2"
select select "0"
select select "6"
select select "0.1"
select select "2"
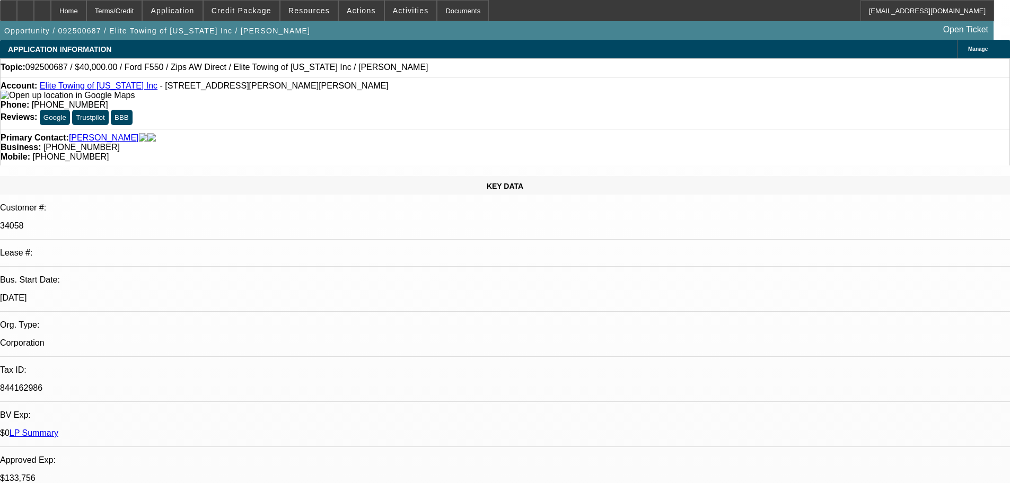
select select "2"
select select "0"
select select "6"
select select "0.1"
select select "0"
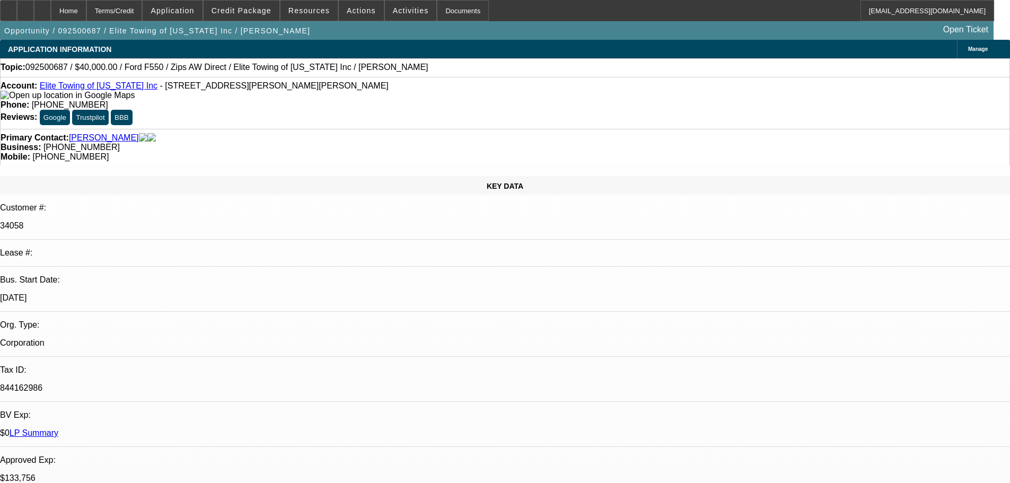
select select "2"
select select "0"
select select "6"
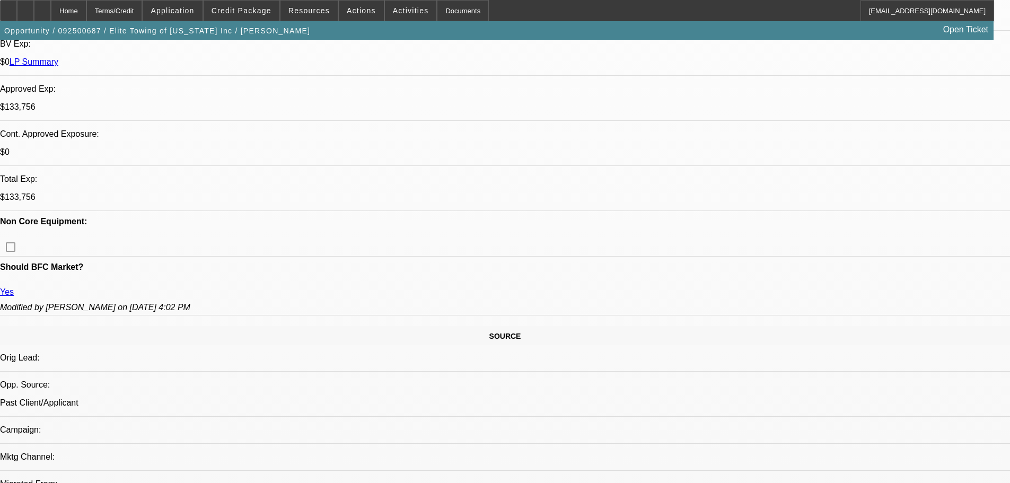
select select "0.2"
select select "2"
select select "0"
select select "6"
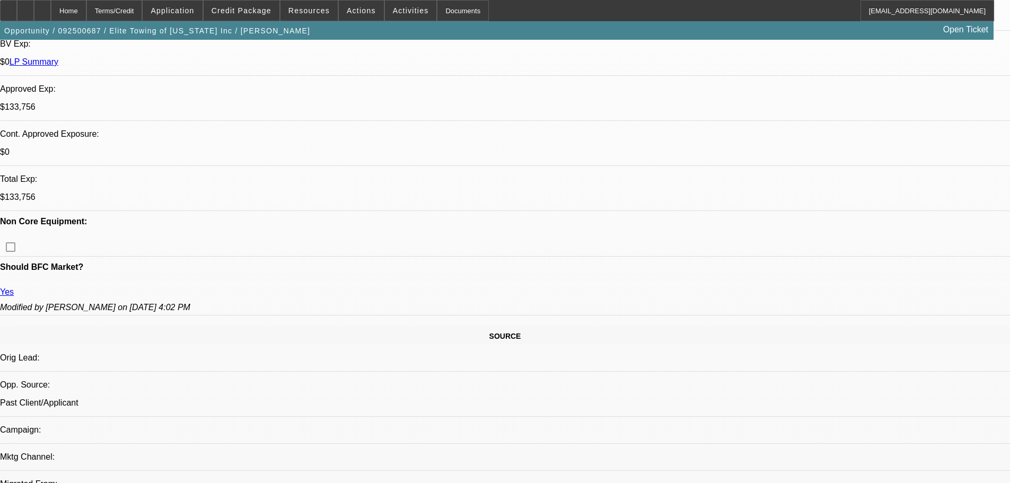
select select "0"
select select "2"
select select "0"
select select "6"
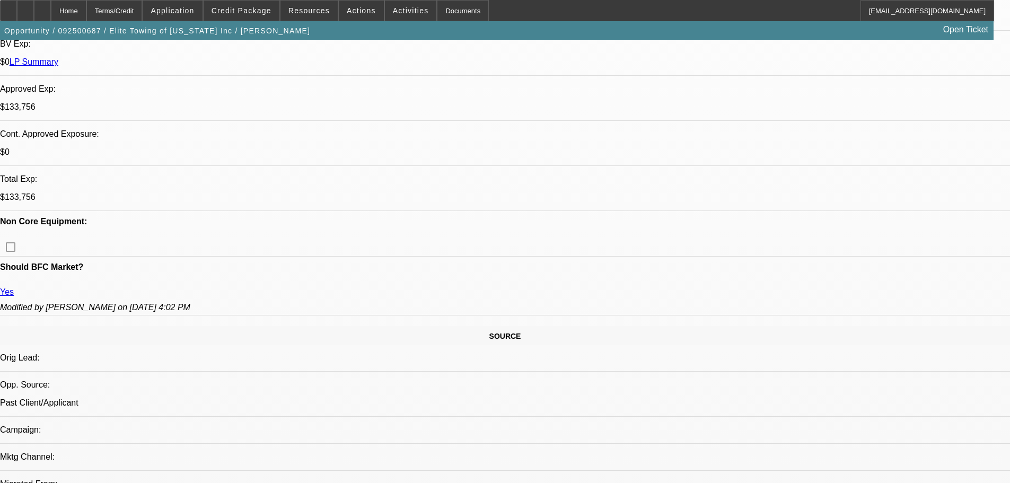
select select "0.1"
select select "2"
select select "0"
select select "6"
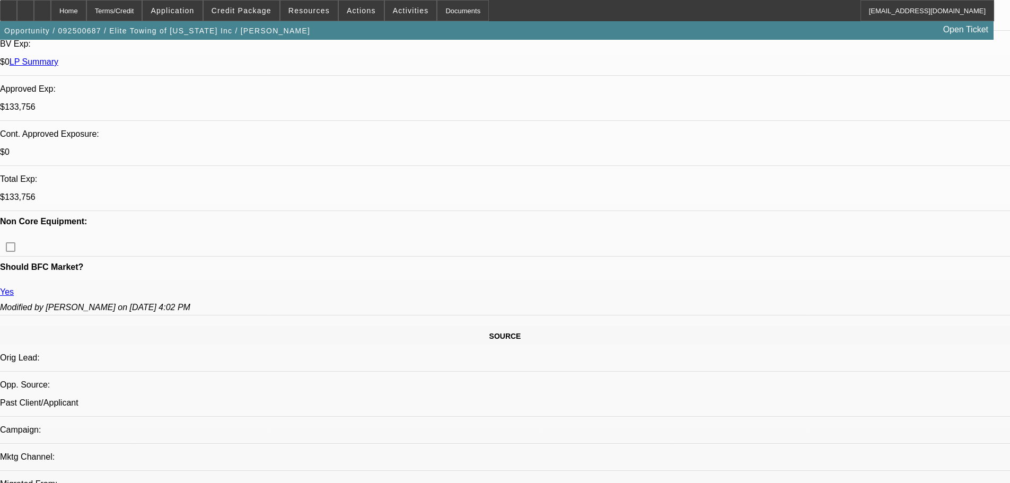
select select "0.1"
select select "0"
select select "2"
select select "0"
select select "6"
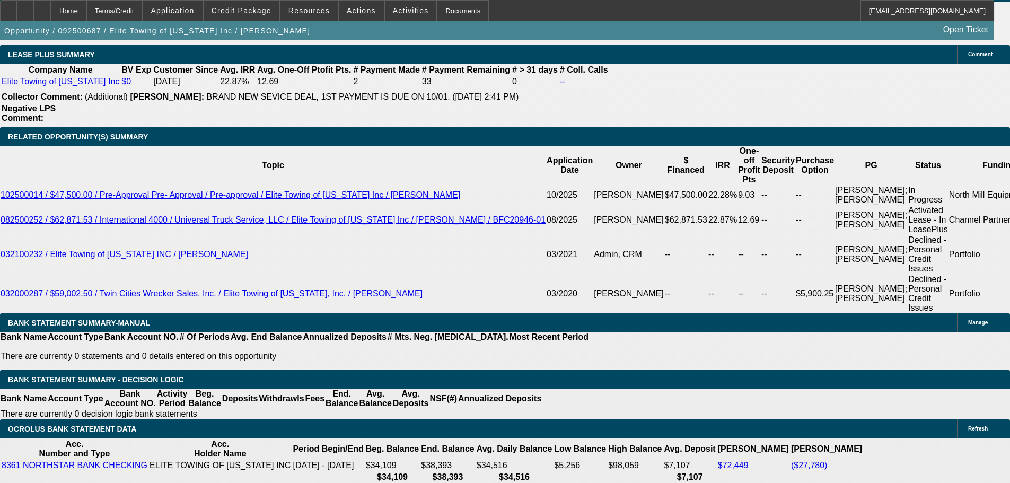
scroll to position [1864, 0]
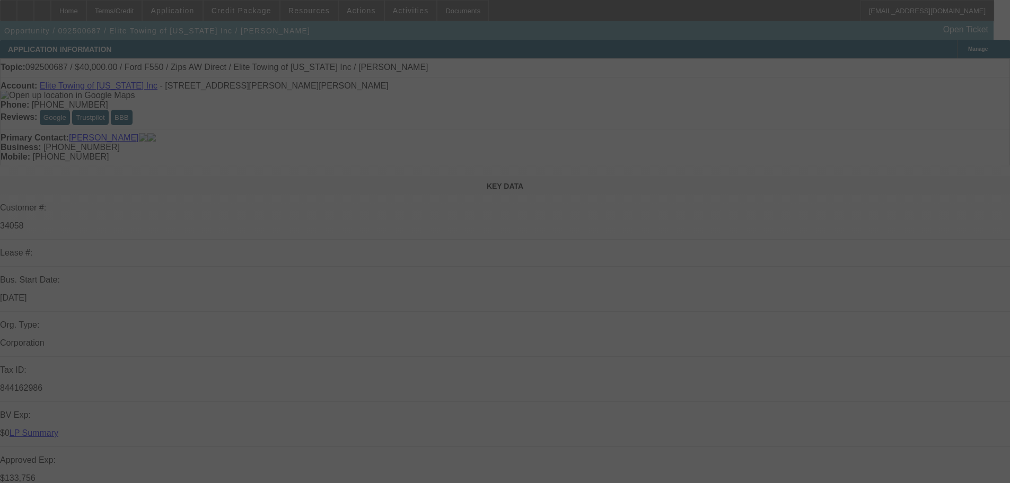
select select "0.2"
select select "2"
select select "0"
select select "6"
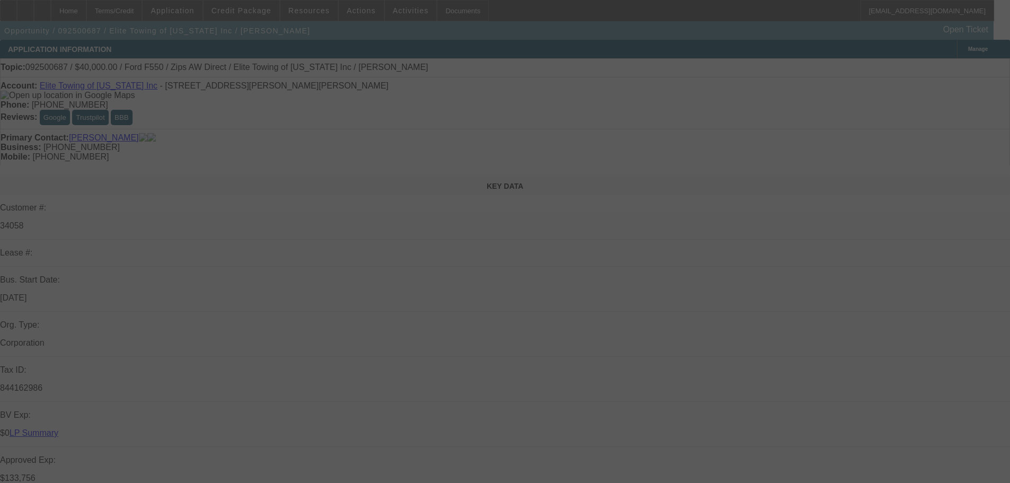
select select "0"
select select "2"
select select "0"
select select "6"
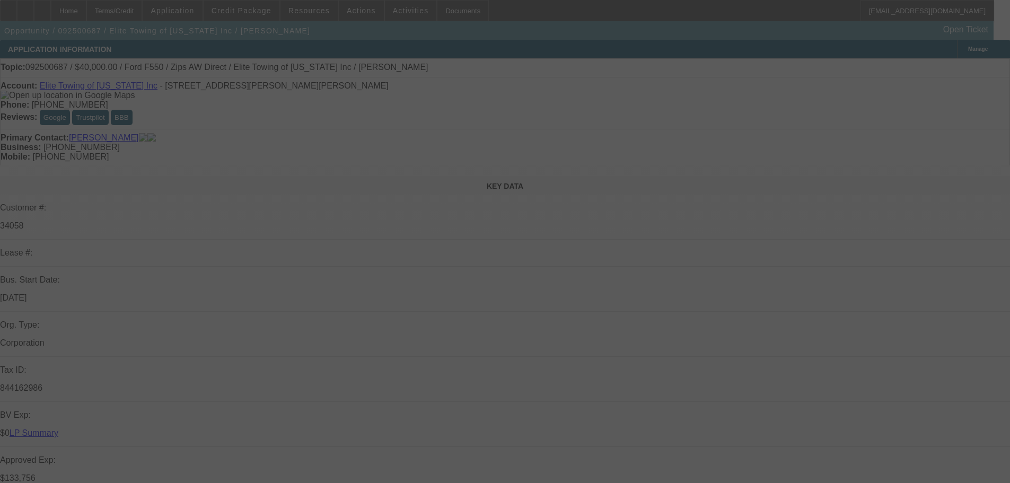
select select "0.1"
select select "2"
select select "0"
select select "6"
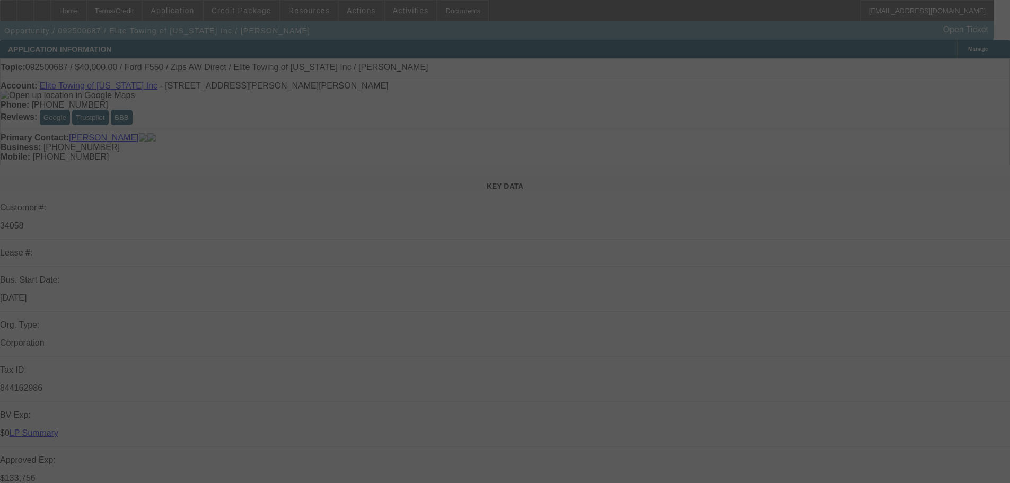
select select "0.1"
select select "0"
select select "2"
select select "0"
select select "6"
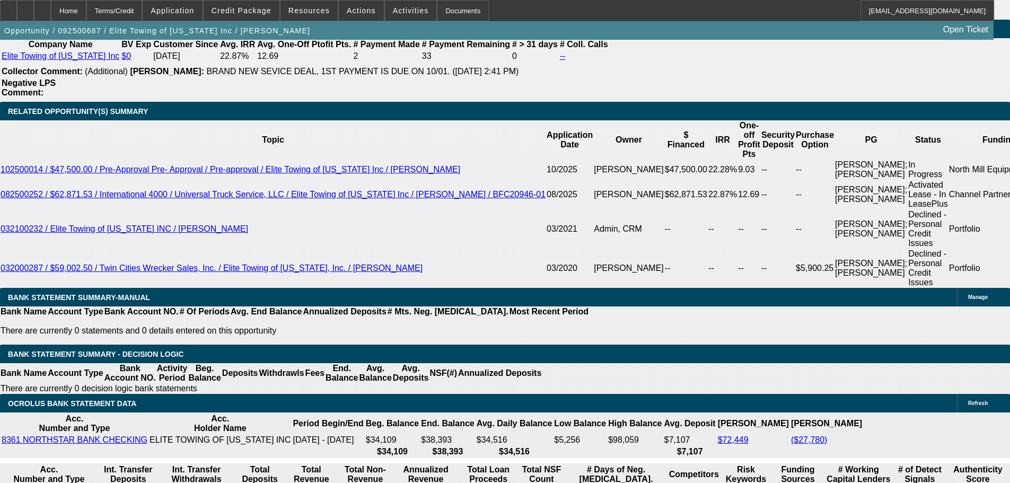
scroll to position [1803, 0]
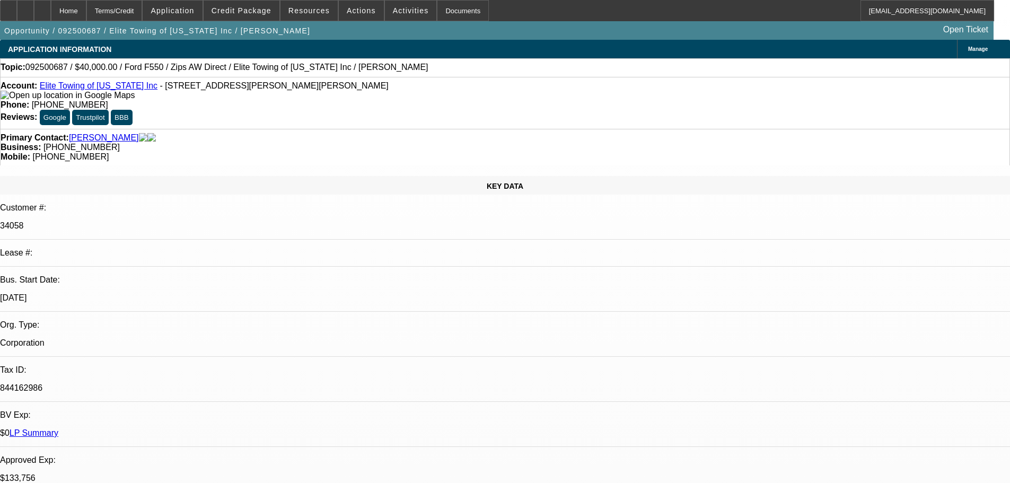
select select "0.2"
select select "2"
select select "0"
select select "6"
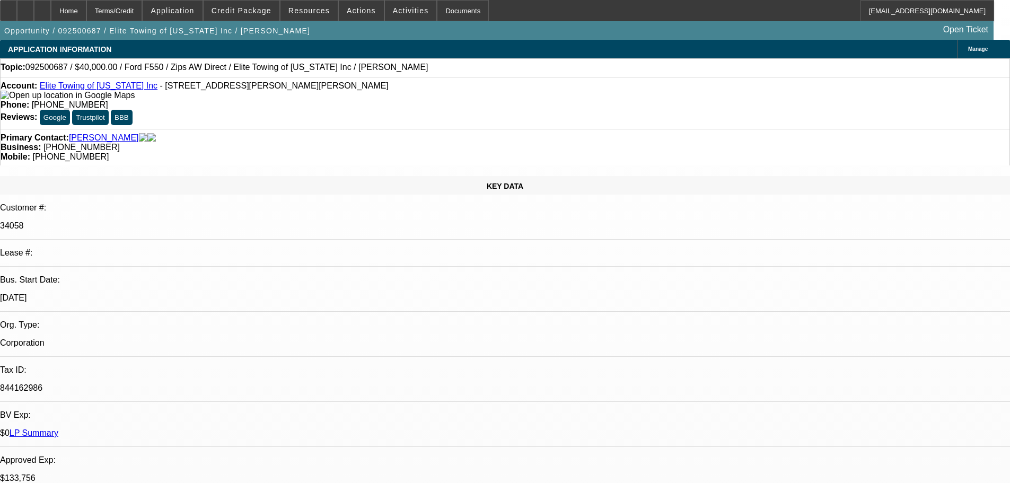
select select "0"
select select "2"
select select "0"
select select "6"
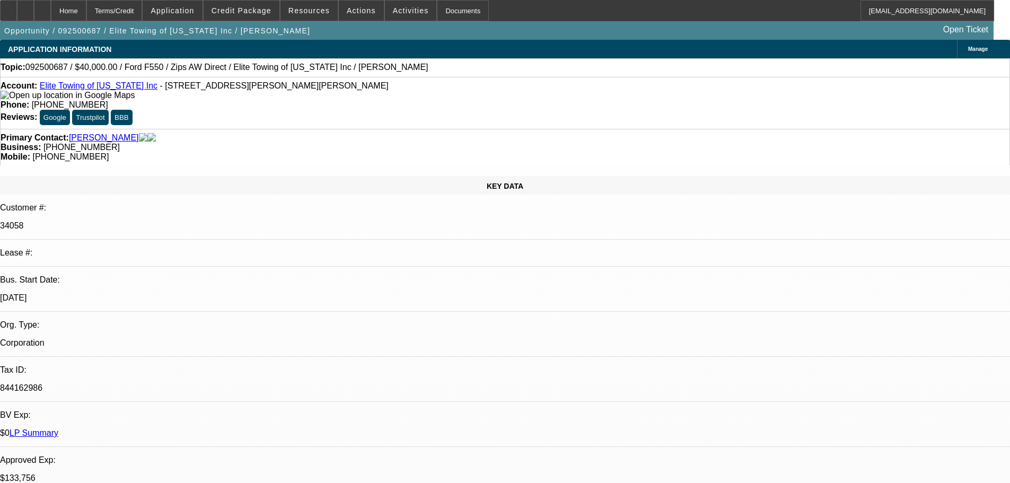
select select "0.1"
select select "2"
select select "0"
select select "6"
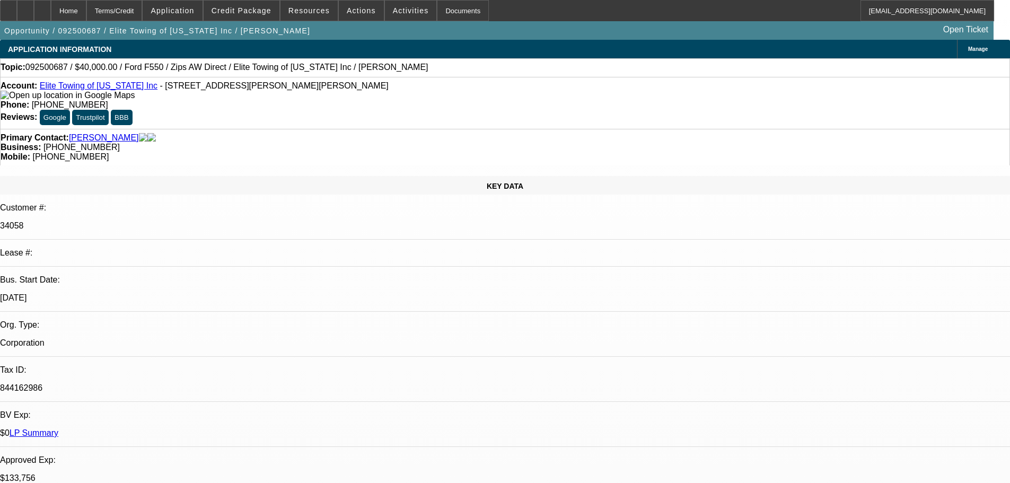
select select "0.1"
select select "0"
select select "2"
select select "0"
select select "6"
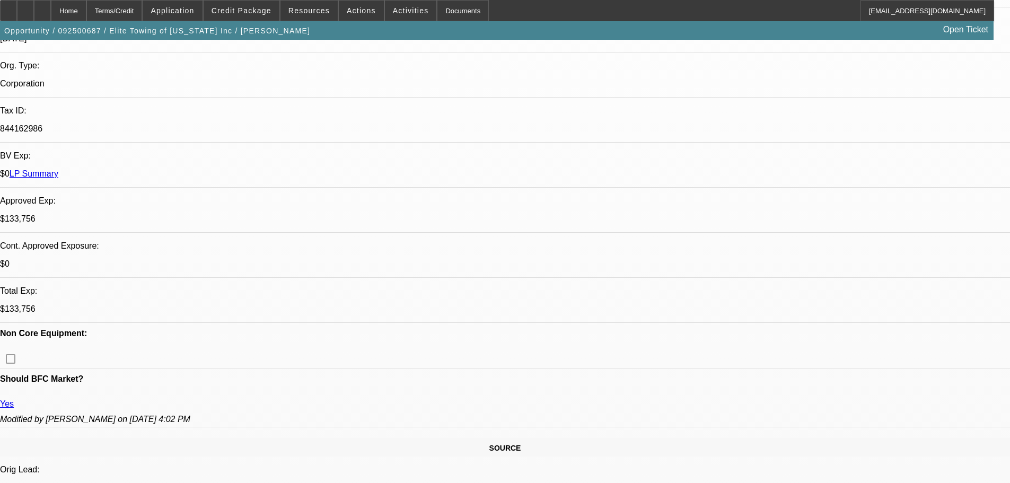
scroll to position [265, 0]
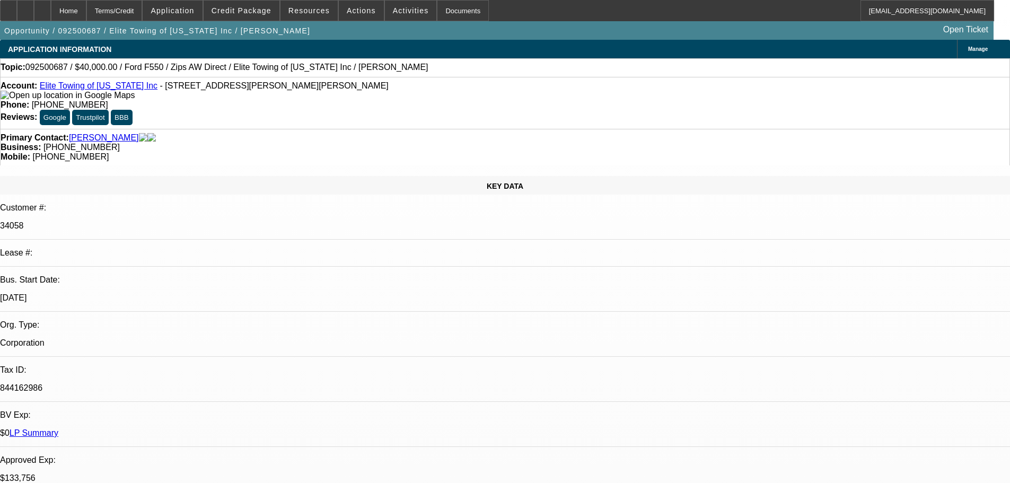
select select "0.2"
select select "2"
select select "0"
select select "6"
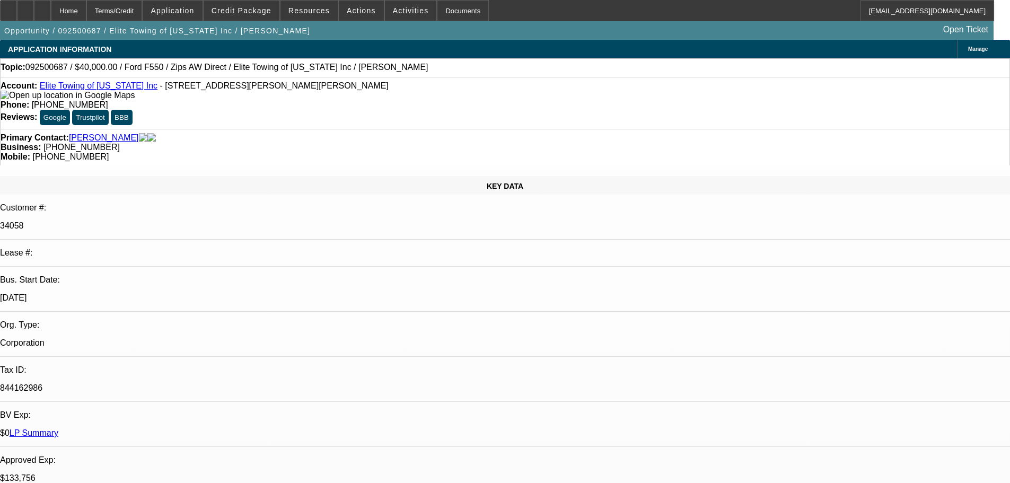
select select "0"
select select "2"
select select "0"
select select "6"
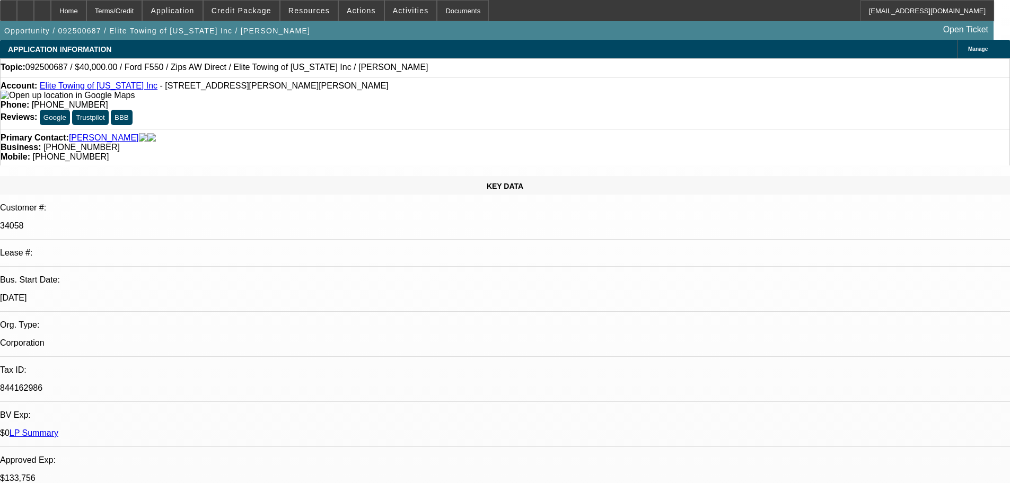
select select "0.1"
select select "2"
select select "0"
select select "6"
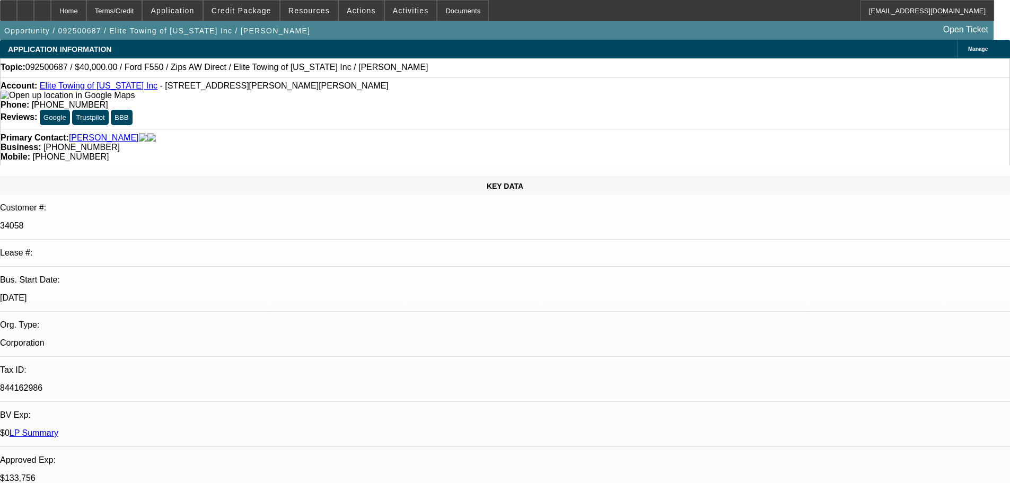
select select "0.1"
select select "0"
select select "2"
select select "0"
select select "6"
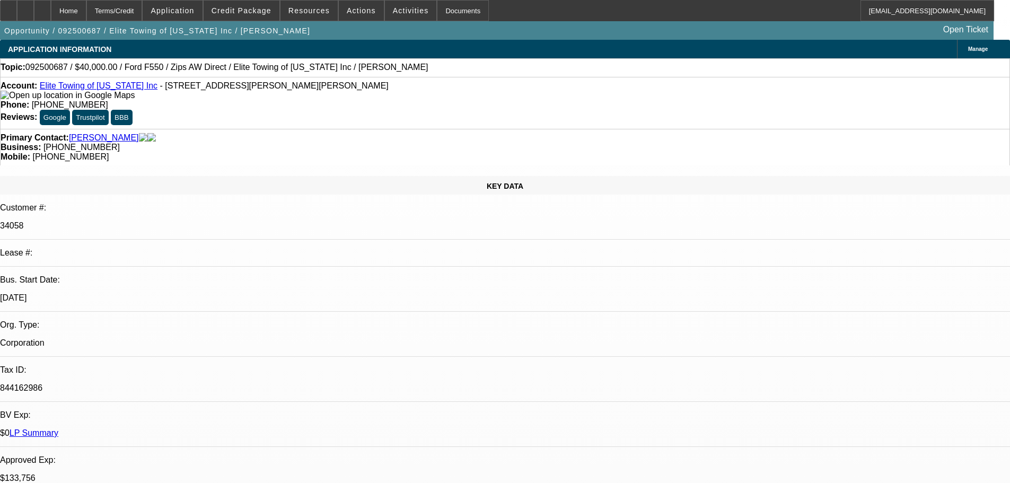
select select "0.2"
select select "2"
select select "0"
select select "6"
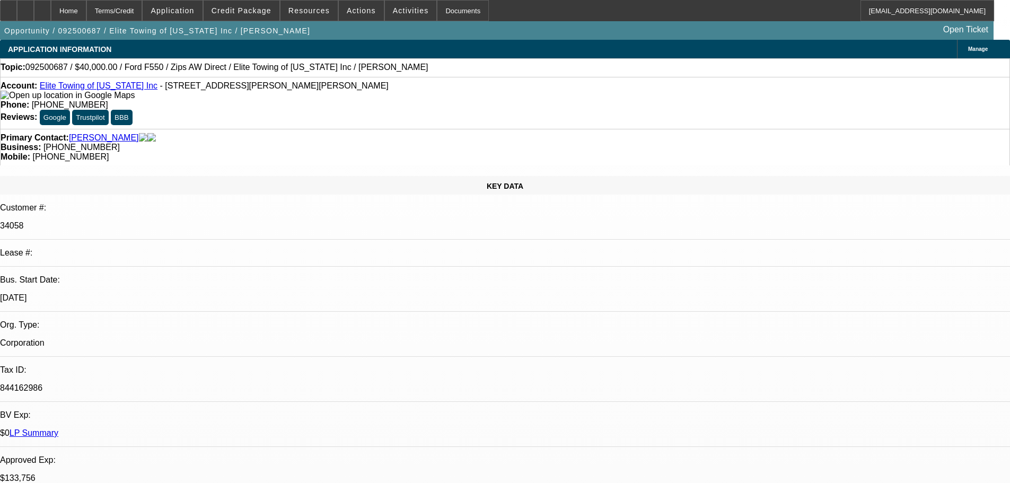
select select "0"
select select "2"
select select "0"
select select "6"
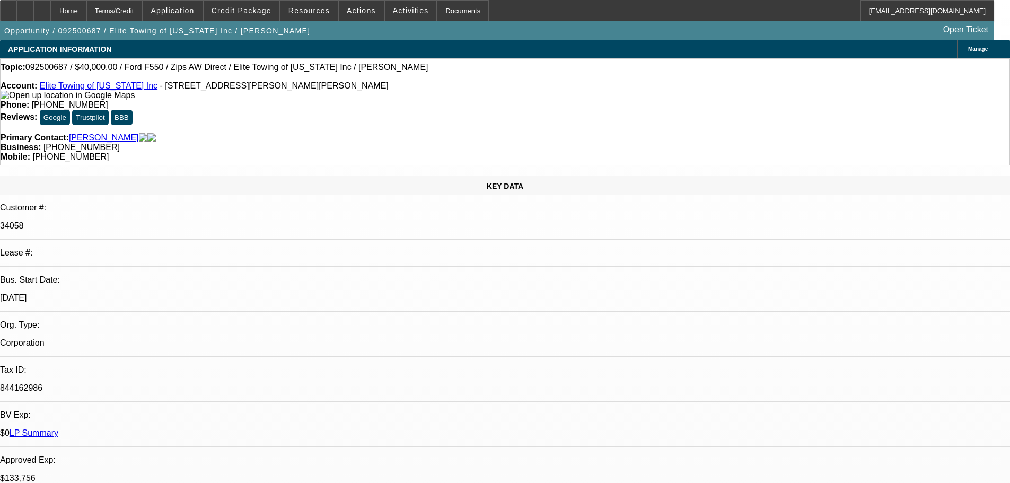
select select "0.1"
select select "2"
select select "0"
select select "6"
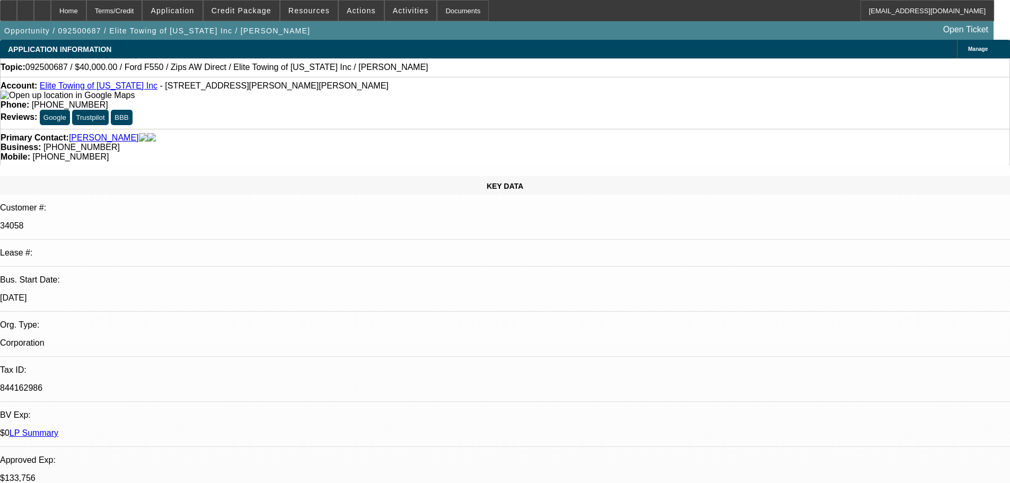
select select "0.1"
select select "0"
select select "2"
select select "0"
select select "6"
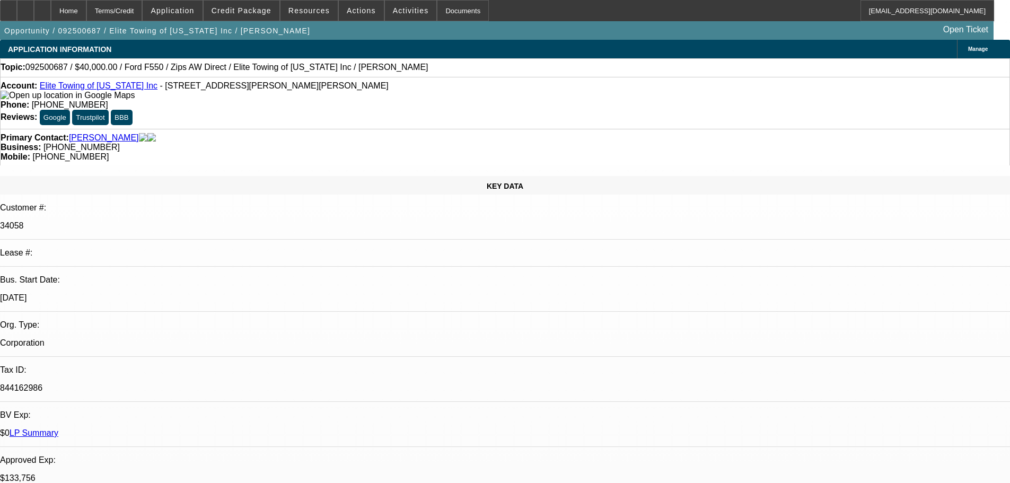
select select "0.2"
select select "2"
select select "0"
select select "6"
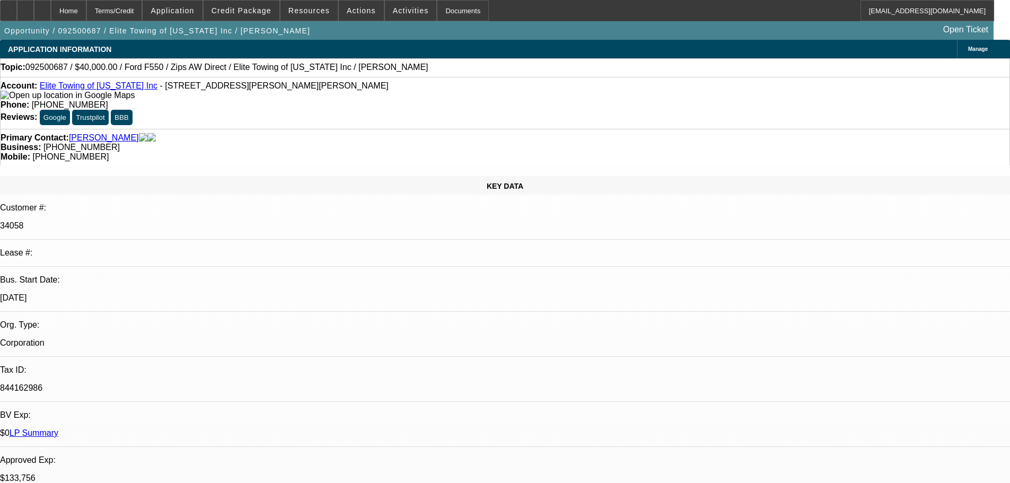
select select "0"
select select "2"
select select "0"
select select "6"
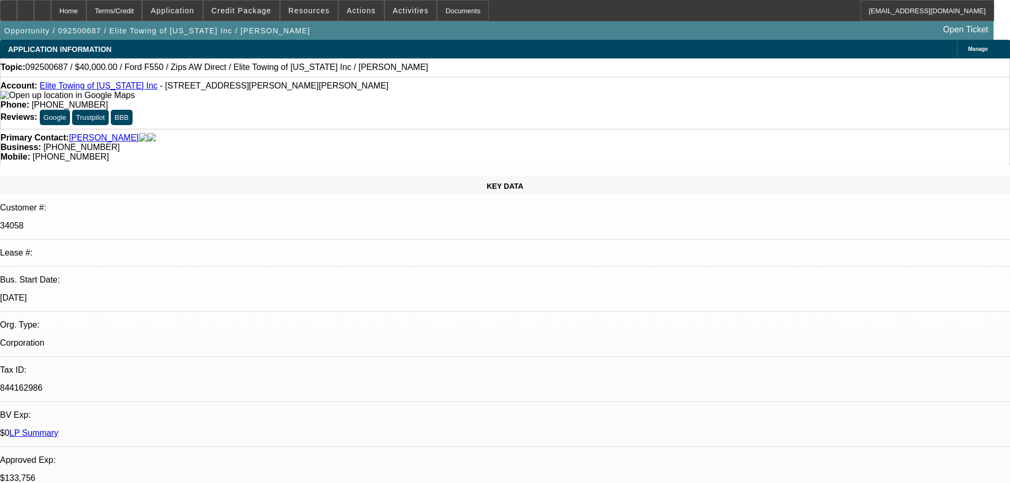
select select "0.1"
select select "2"
select select "0"
select select "6"
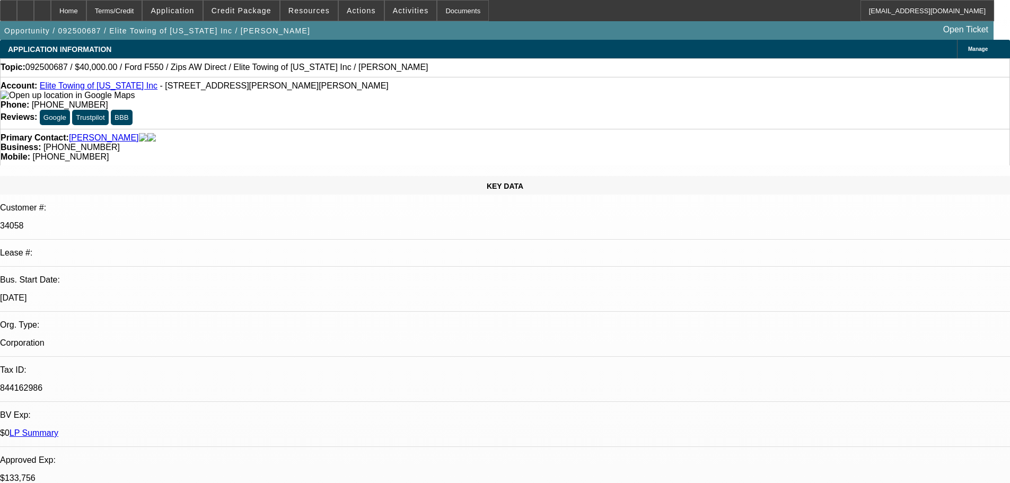
select select "0.1"
select select "0"
select select "2"
select select "0"
select select "6"
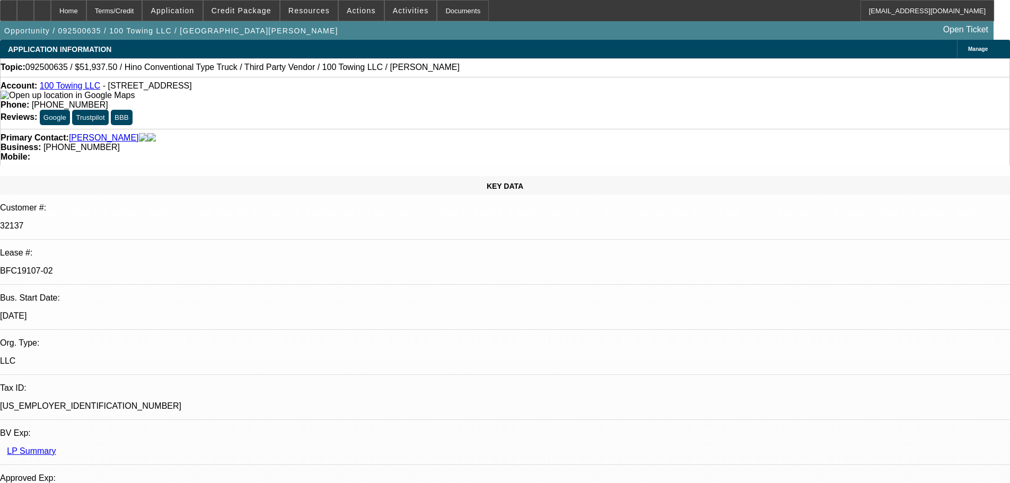
select select "0"
select select "2"
select select "0"
select select "6"
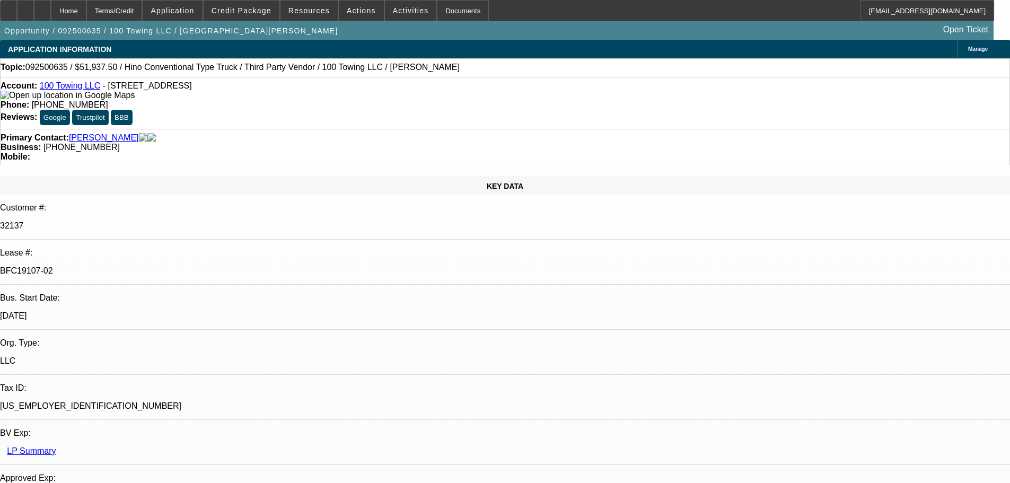
select select "0"
select select "2"
select select "0"
select select "6"
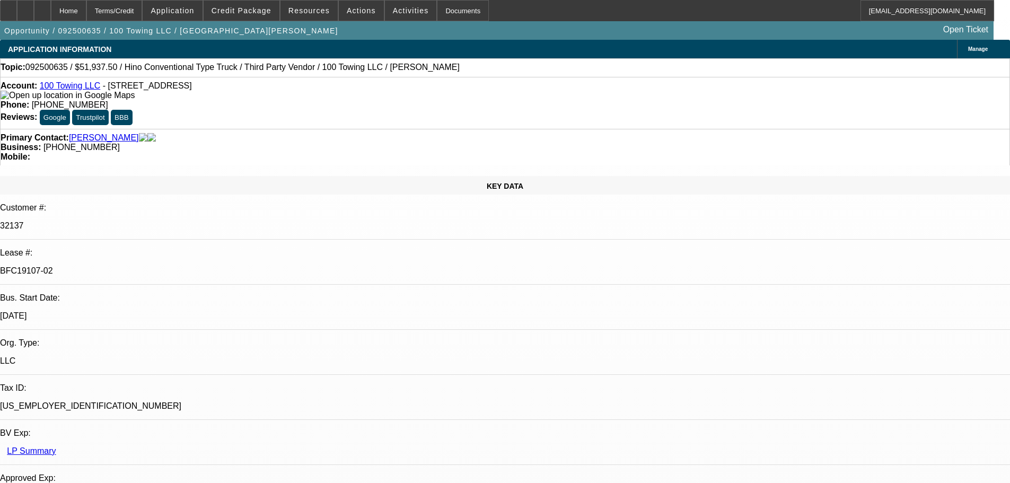
select select "2"
select select "0"
select select "6"
select select "0"
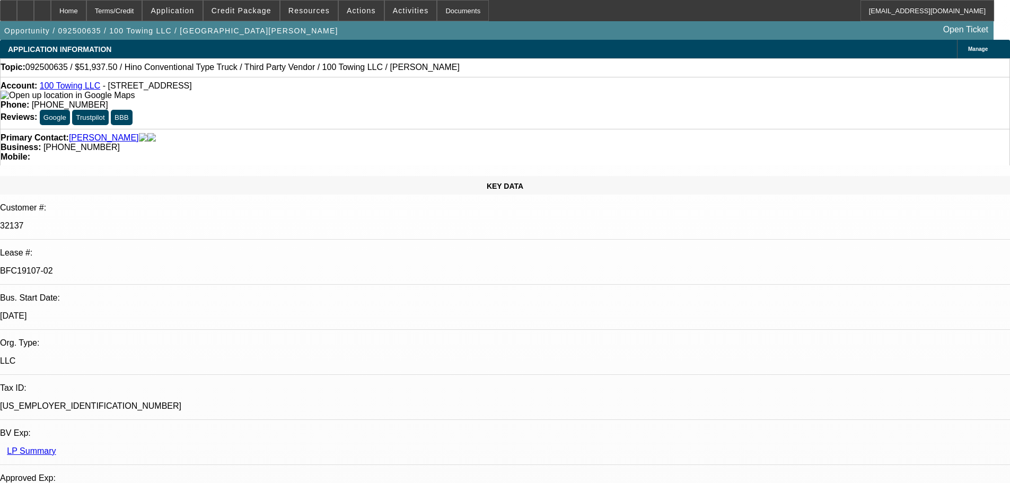
select select "0"
select select "3"
select select "0"
select select "6"
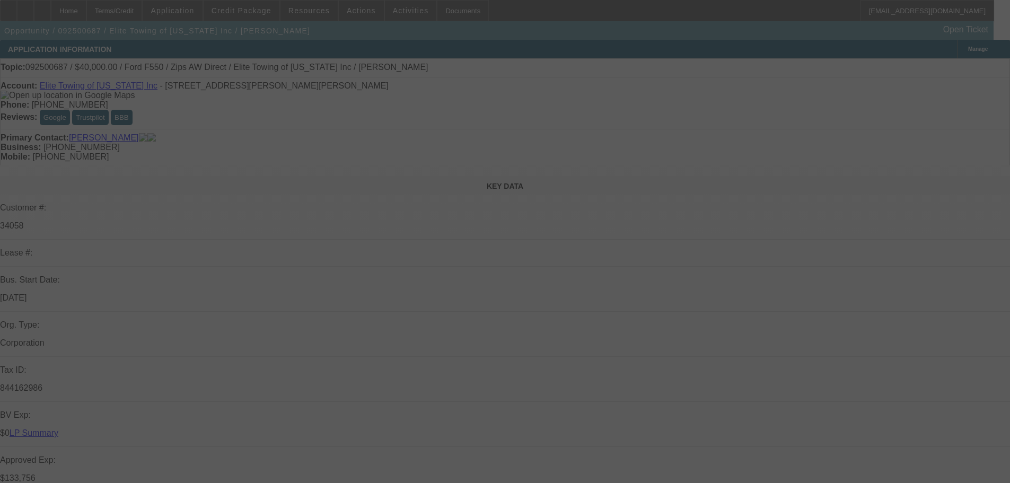
select select "0.2"
select select "2"
select select "0"
select select "6"
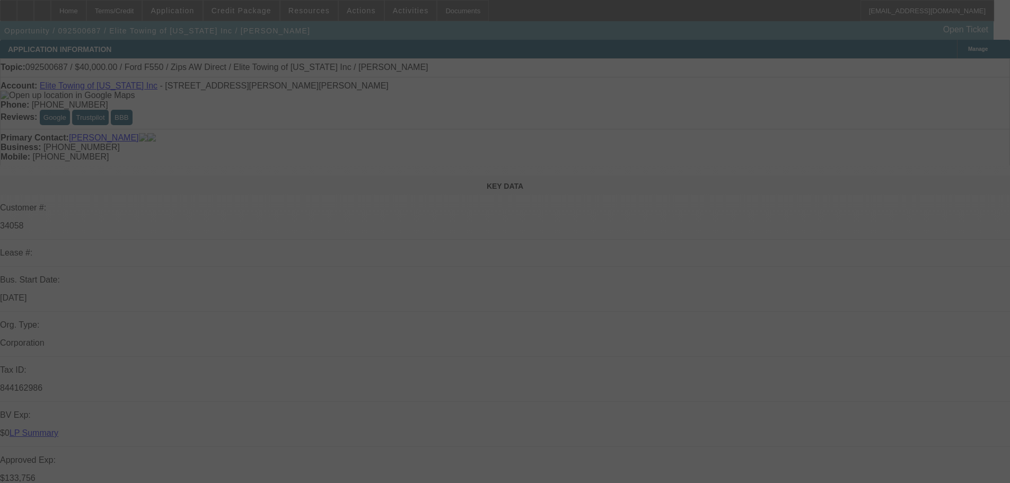
select select "0"
select select "2"
select select "0"
select select "6"
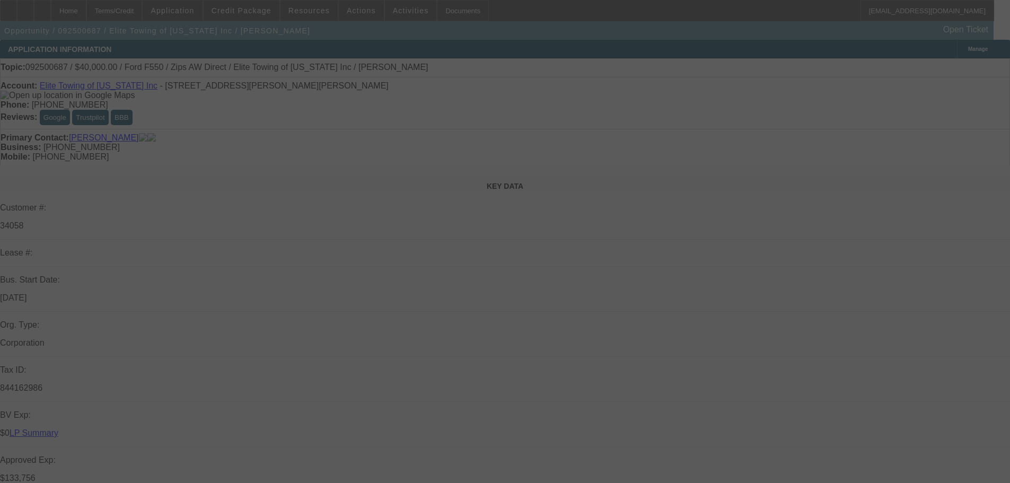
select select "0.1"
select select "2"
select select "0"
select select "6"
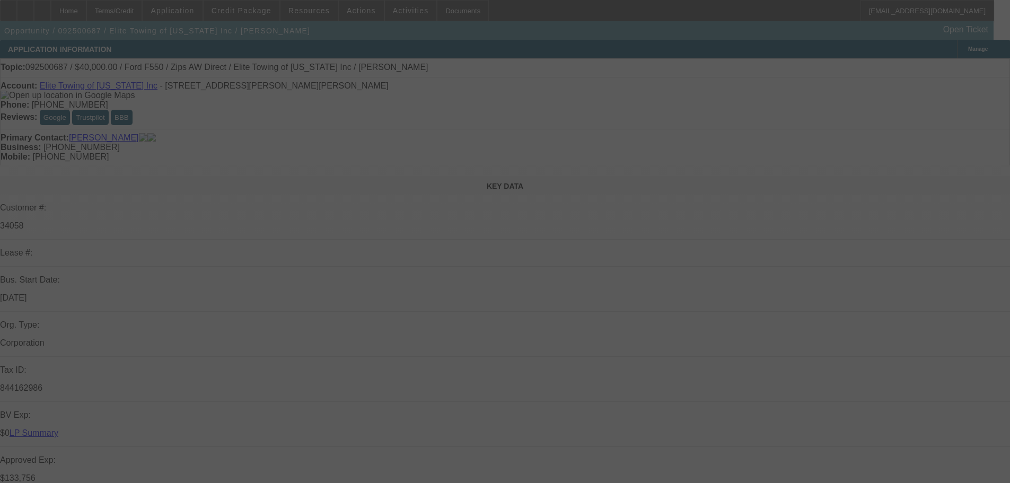
select select "0.1"
select select "0"
select select "2"
select select "0"
select select "6"
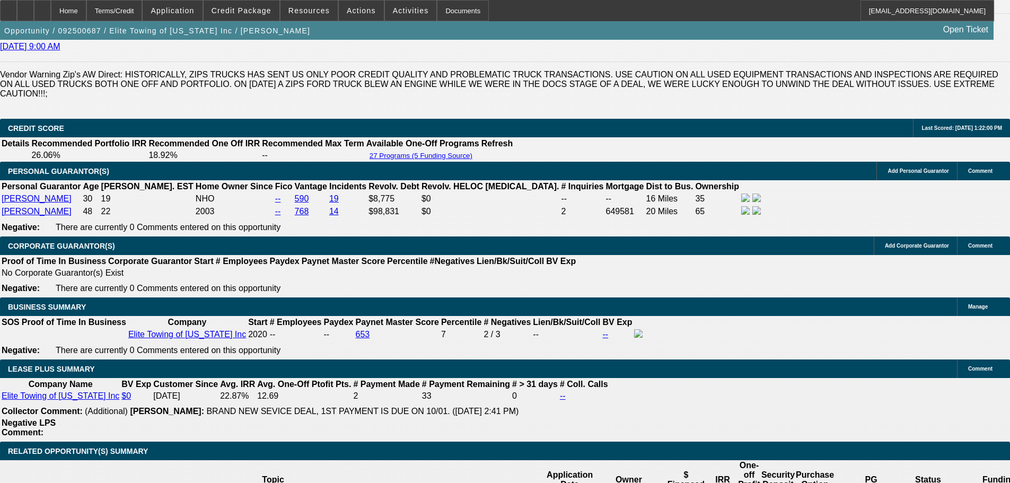
scroll to position [1485, 0]
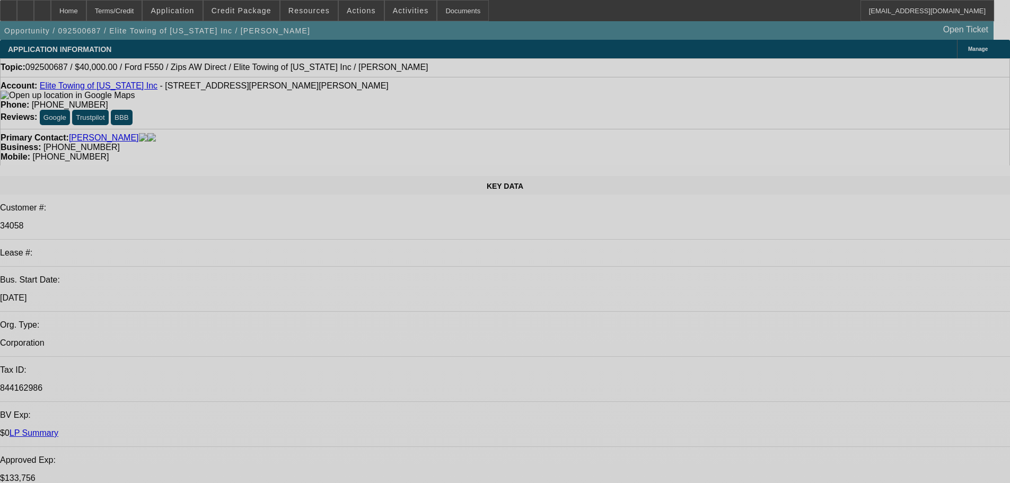
select select "0.2"
select select "2"
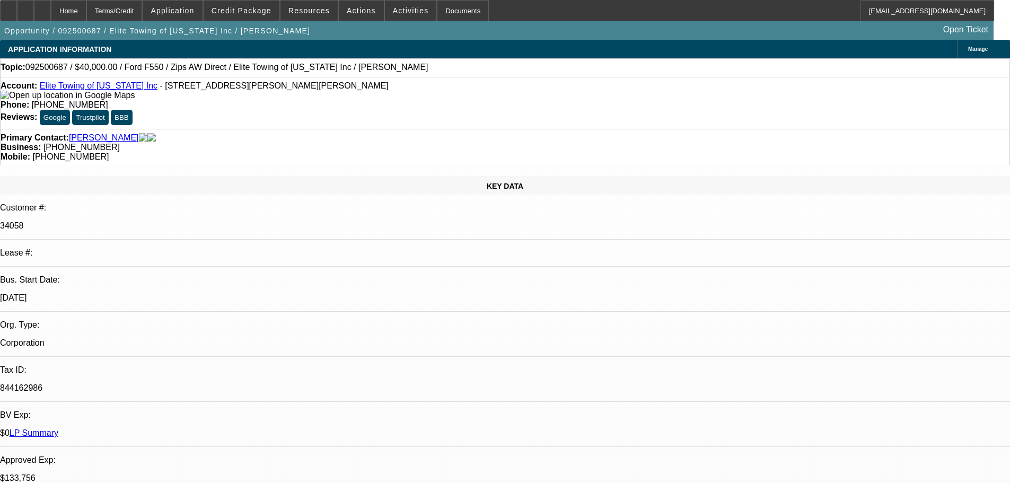
select select "2"
select select "0"
select select "6"
select select "0"
select select "2"
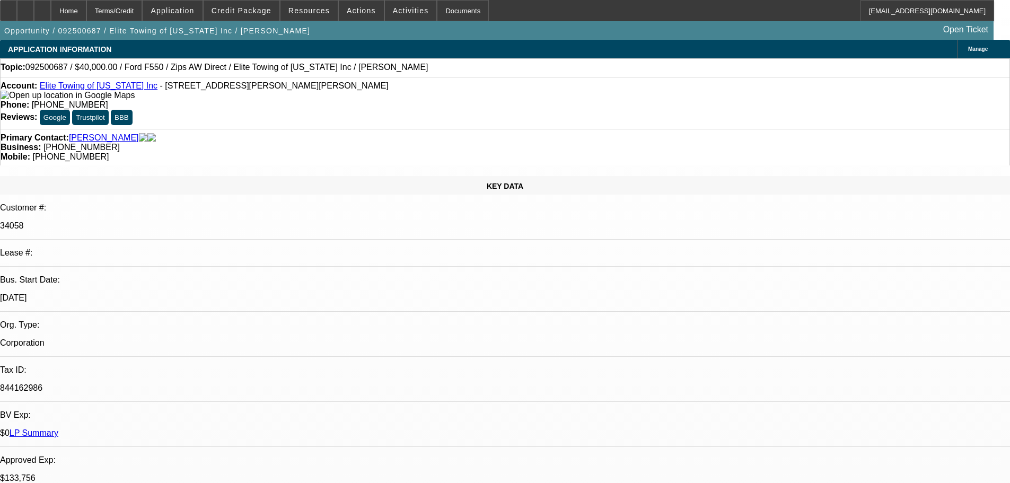
select select "2"
select select "0"
select select "6"
select select "0.1"
select select "2"
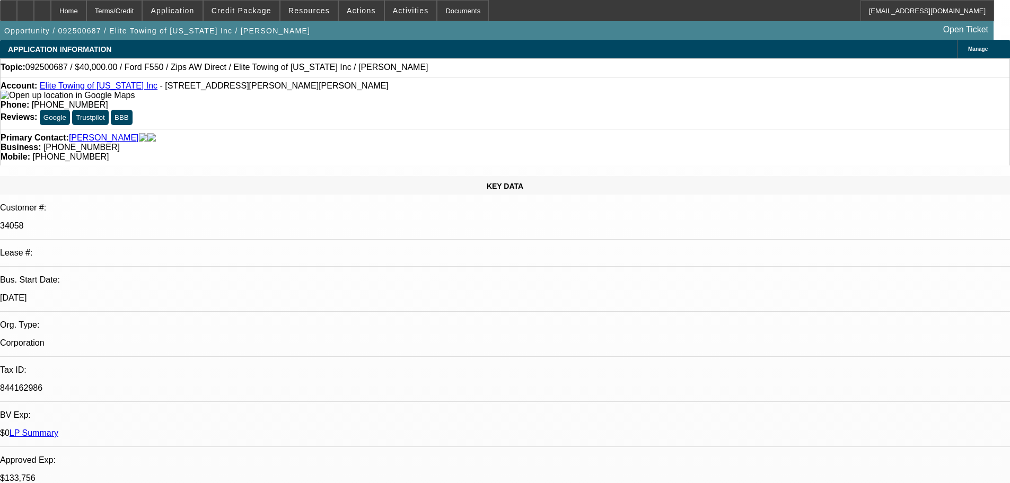
select select "2"
select select "0"
select select "6"
select select "0.1"
select select "0"
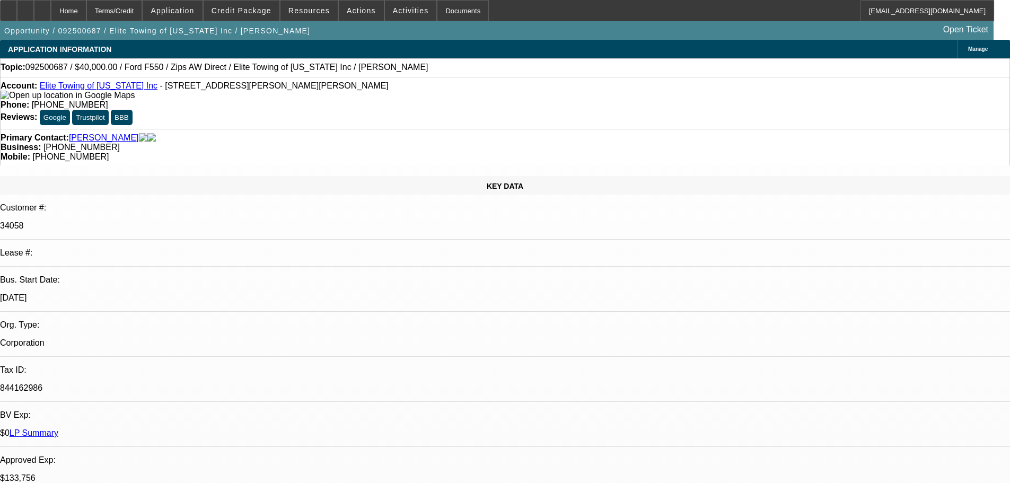
select select "2"
select select "0"
select select "6"
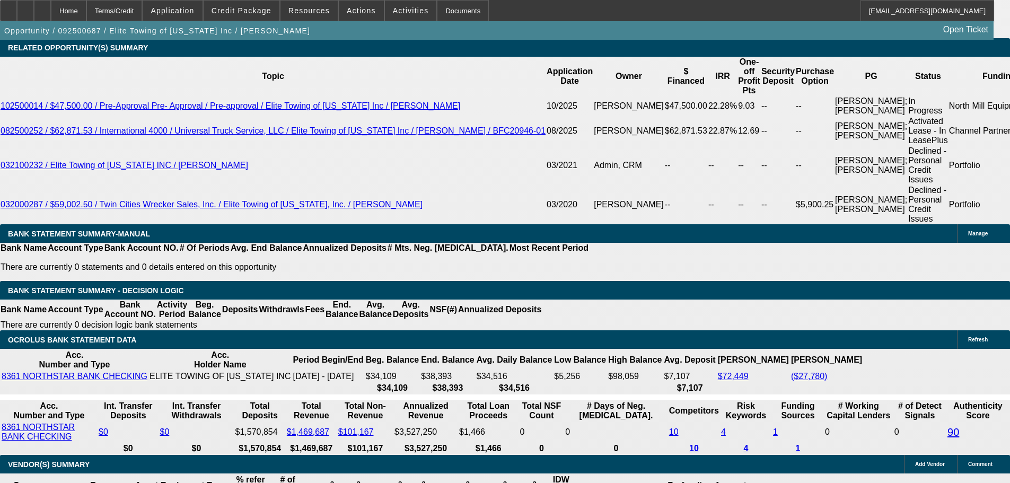
scroll to position [1917, 0]
